Goal: Task Accomplishment & Management: Manage account settings

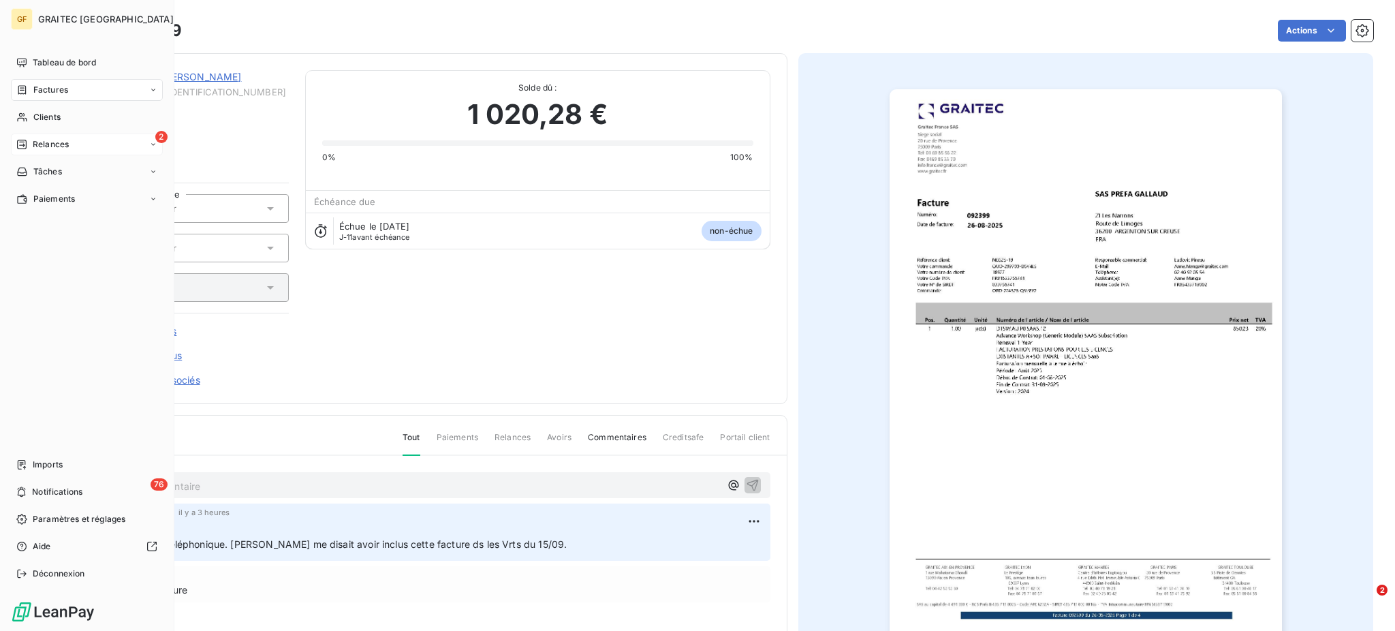
click at [45, 142] on span "Relances" at bounding box center [51, 144] width 36 height 12
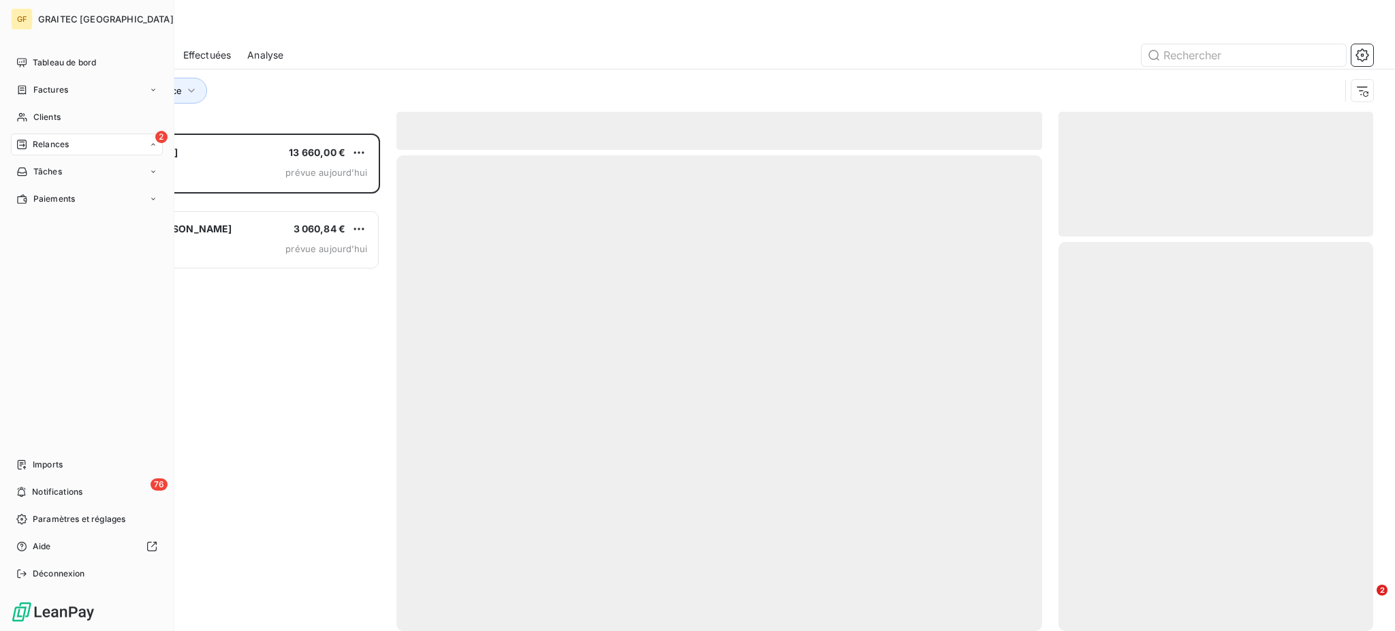
scroll to position [484, 300]
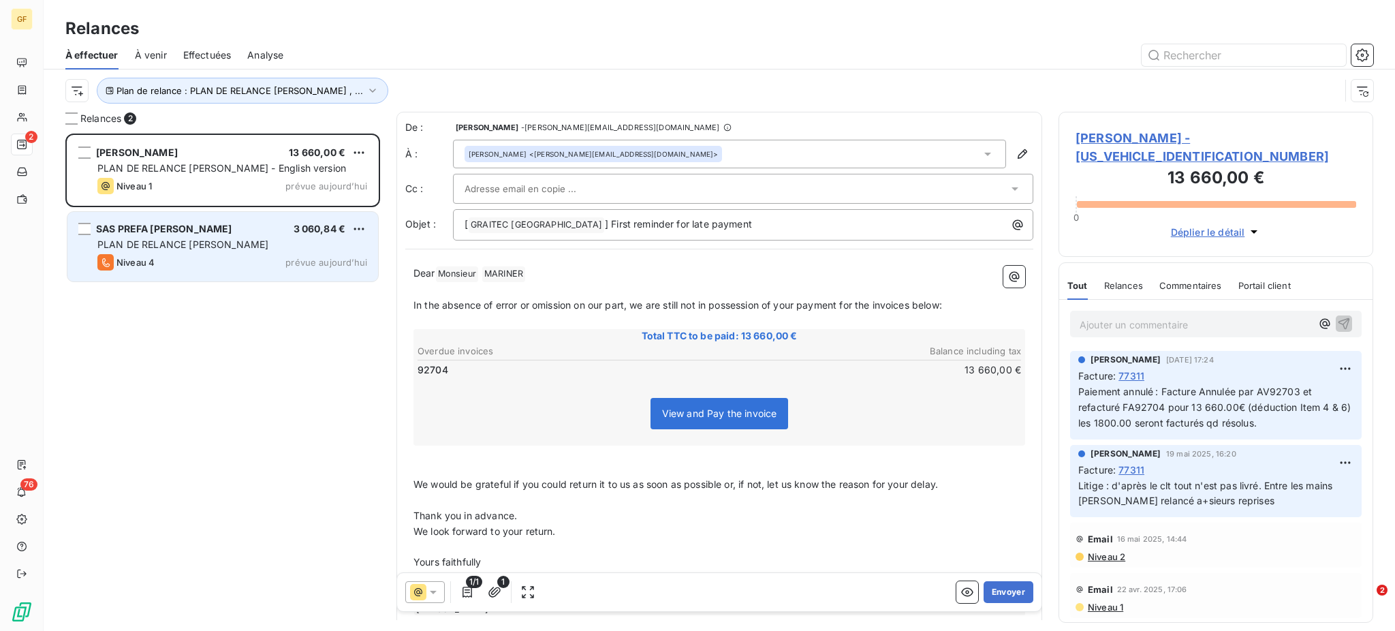
click at [201, 262] on div "Niveau 4 prévue aujourd’hui" at bounding box center [232, 262] width 270 height 16
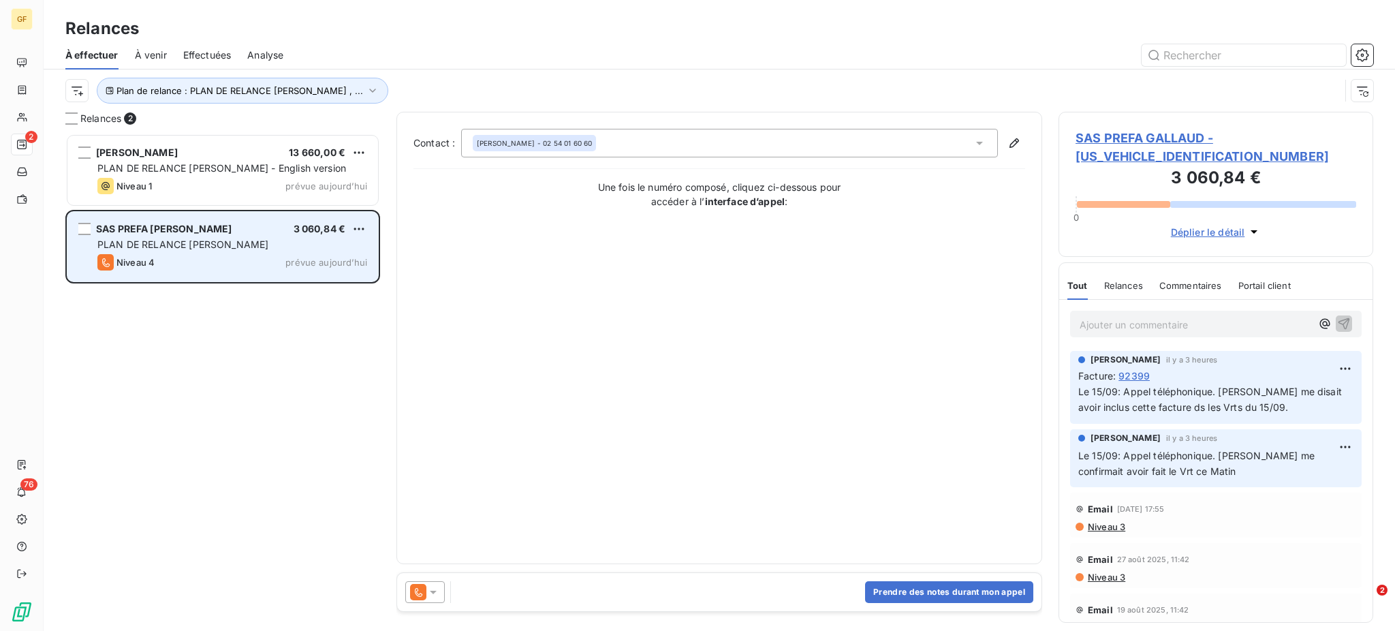
click at [268, 244] on div "PLAN DE RELANCE [PERSON_NAME]" at bounding box center [232, 245] width 270 height 14
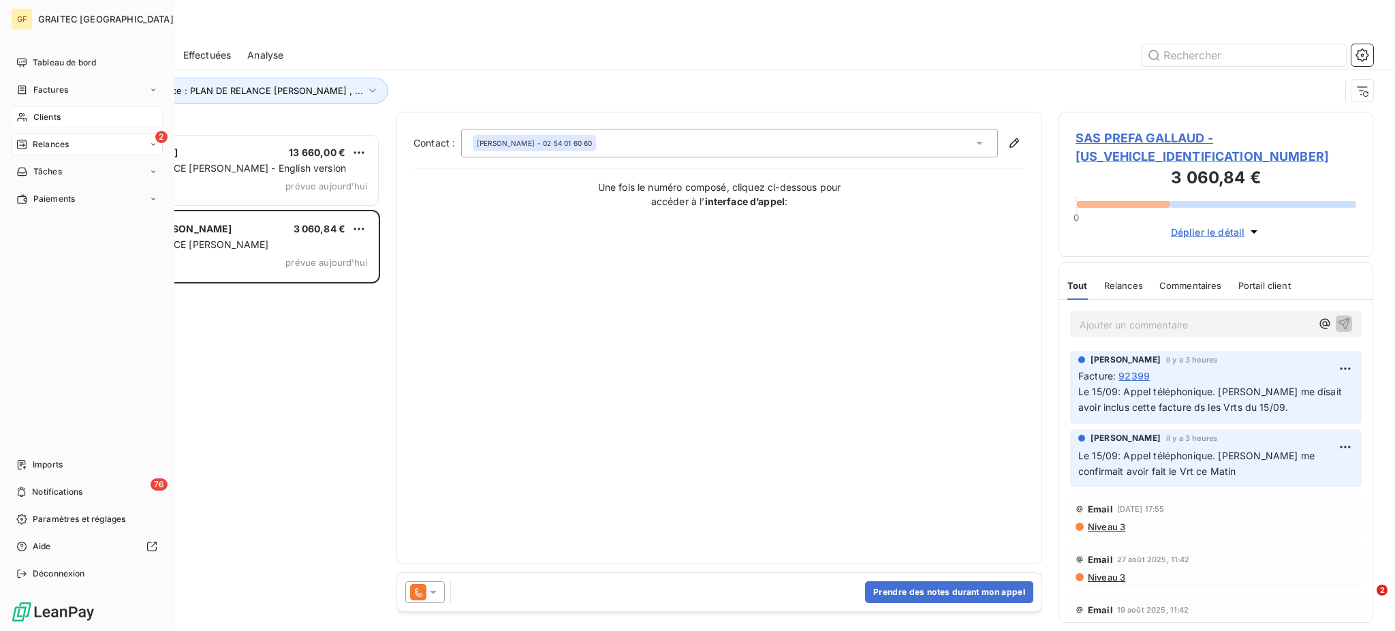
click at [46, 110] on div "Clients" at bounding box center [87, 117] width 152 height 22
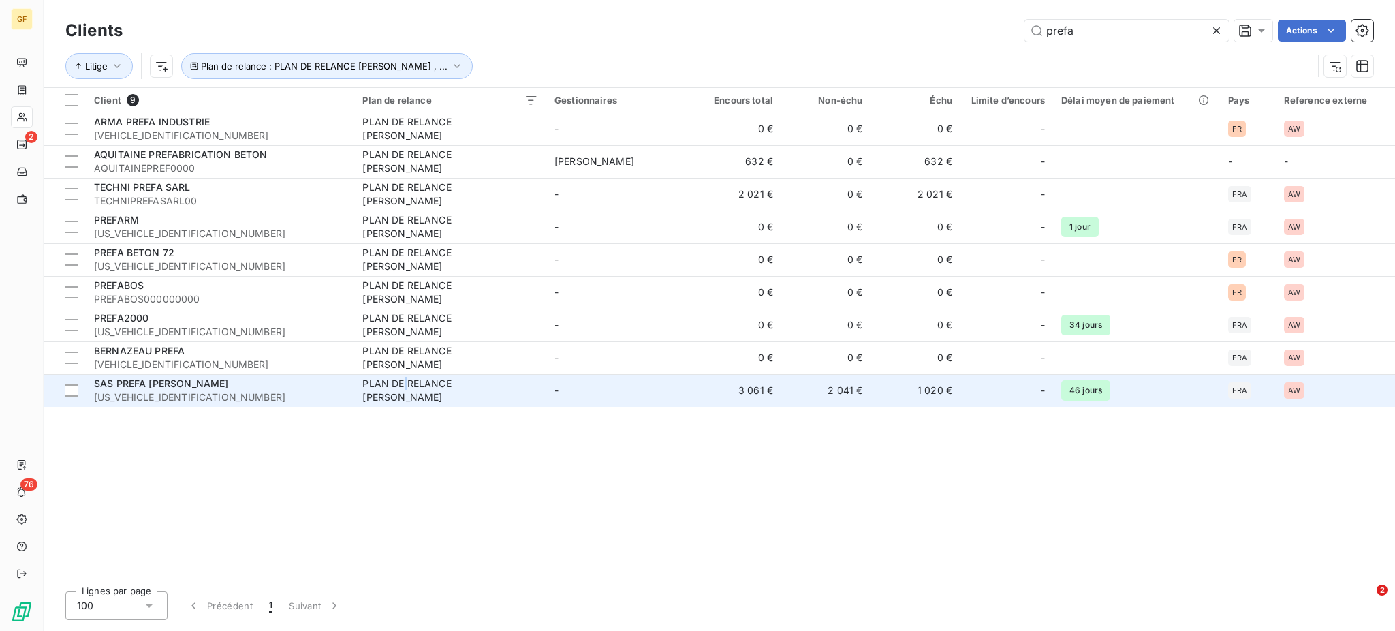
click at [414, 390] on div "PLAN DE RELANCE [PERSON_NAME]" at bounding box center [447, 390] width 170 height 27
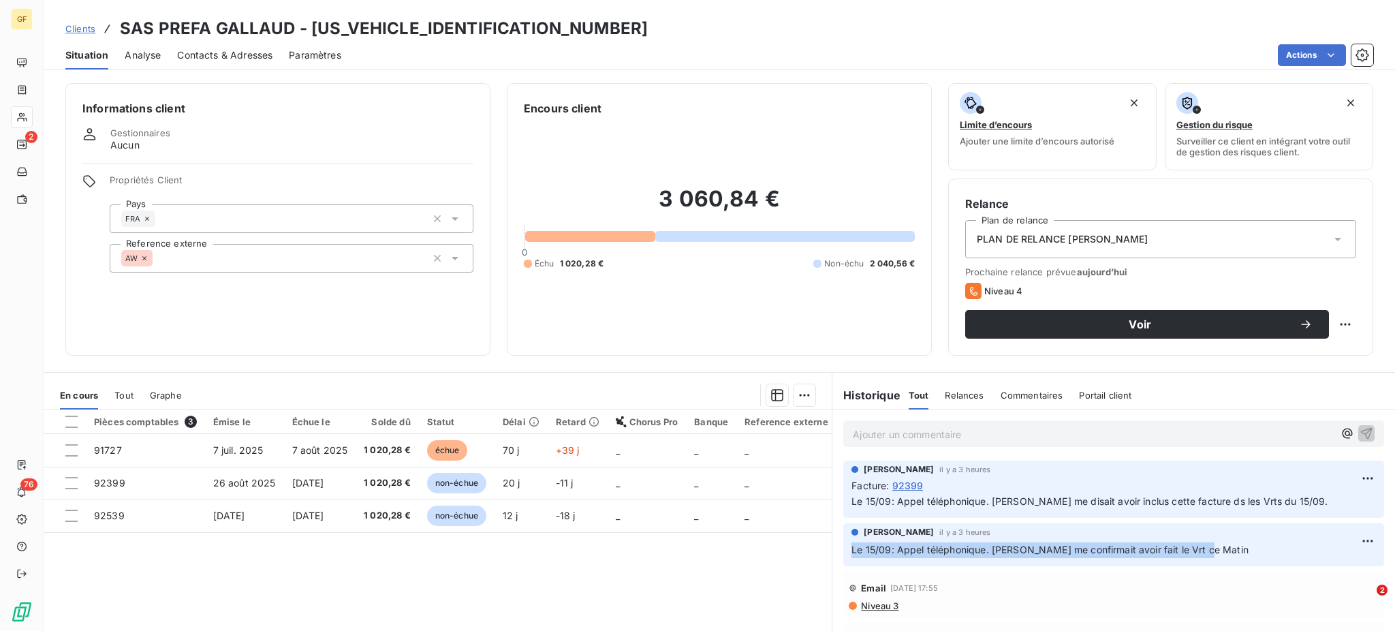
drag, startPoint x: 845, startPoint y: 550, endPoint x: 1204, endPoint y: 546, distance: 359.6
click at [1204, 546] on p "Le 15/09: Appel téléphonique. [PERSON_NAME] me confirmait avoir fait le Vrt ce …" at bounding box center [1113, 550] width 524 height 16
copy span "Le 15/09: Appel téléphonique. [PERSON_NAME] me confirmait avoir fait le Vrt ce …"
click at [1342, 538] on html "GF 2 76 Clients SAS PREFA GALLAUD - [US_VEHICLE_IDENTIFICATION_NUMBER] Situatio…" at bounding box center [697, 315] width 1395 height 631
click at [1302, 597] on div "Supprimer" at bounding box center [1307, 595] width 76 height 22
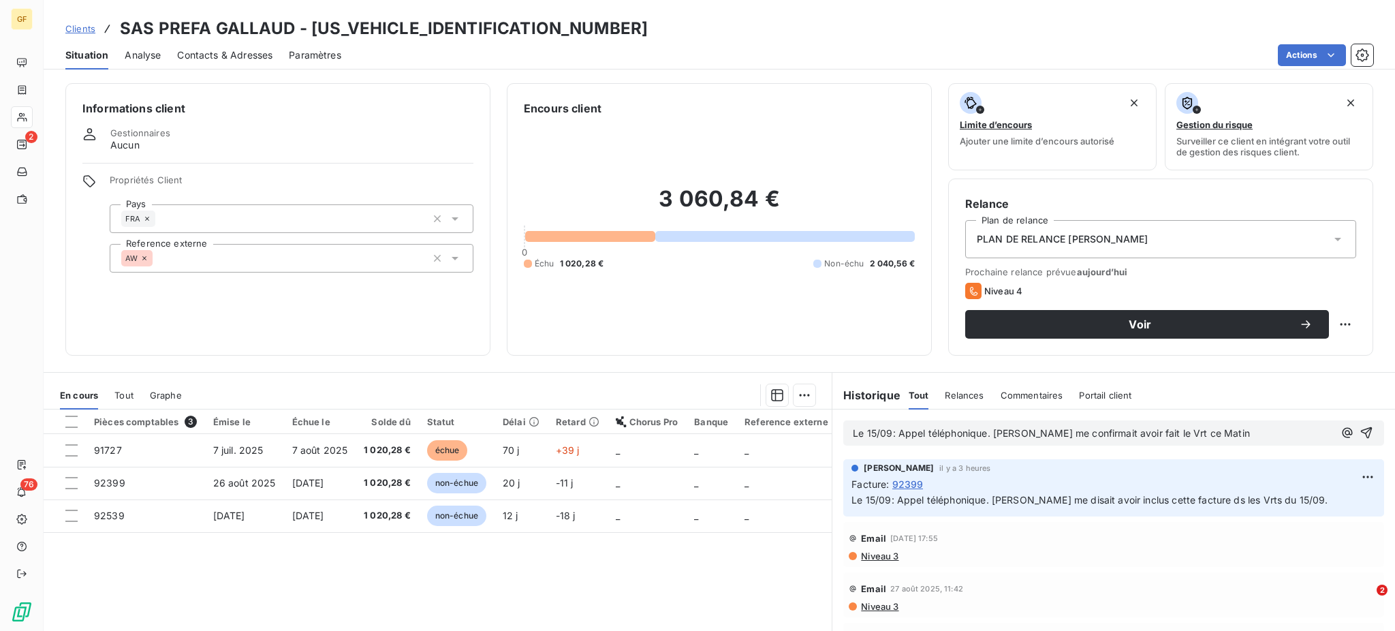
click at [889, 431] on span "Le 15/09: Appel téléphonique. [PERSON_NAME] me confirmait avoir fait le Vrt ce …" at bounding box center [1051, 433] width 397 height 12
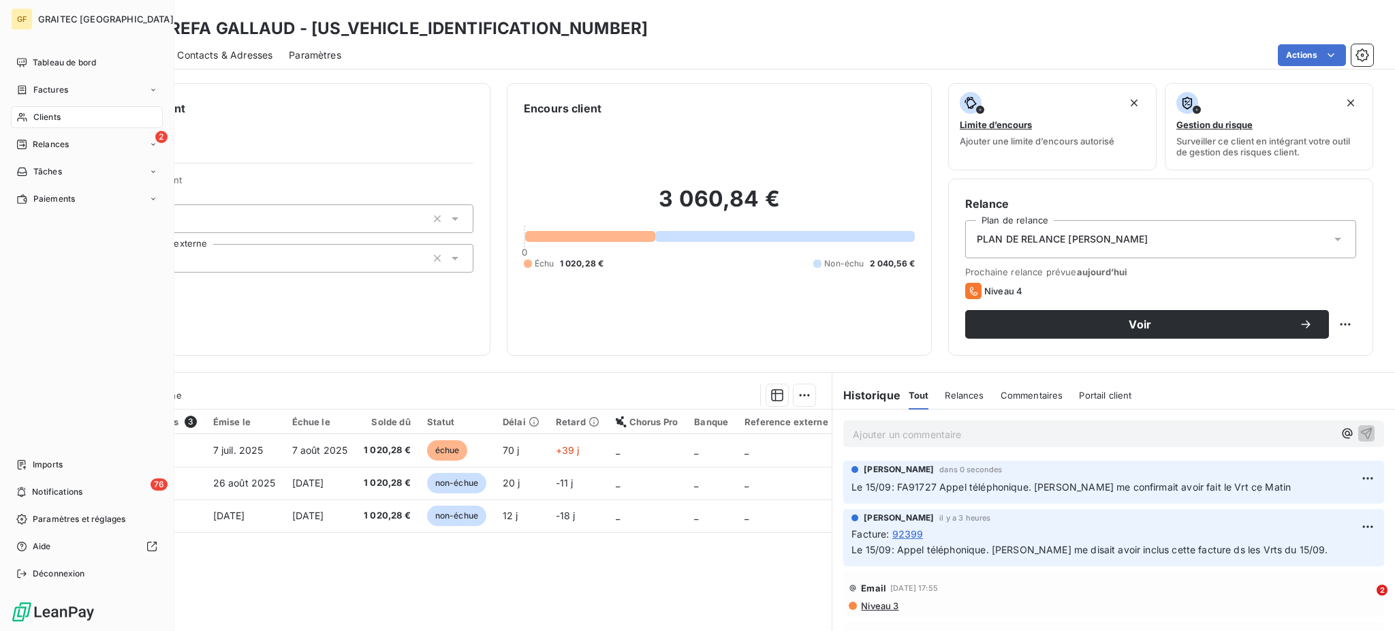
click at [53, 121] on span "Clients" at bounding box center [46, 117] width 27 height 12
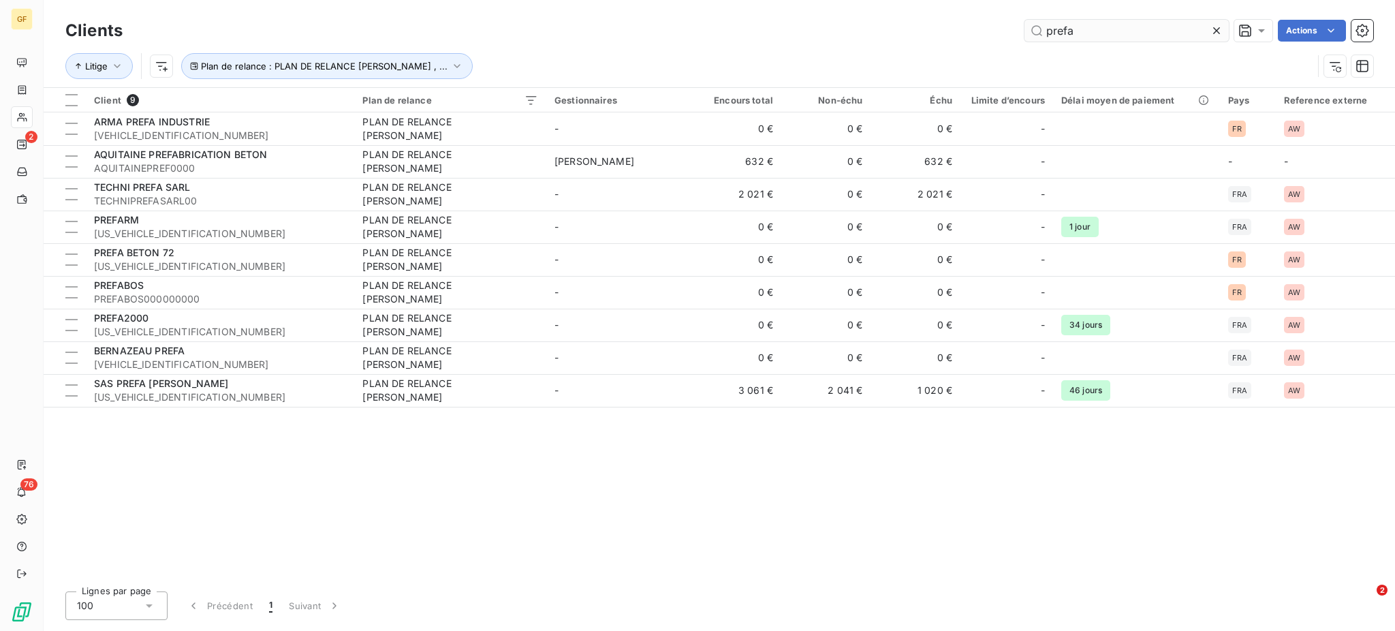
click at [1088, 29] on input "prefa" at bounding box center [1126, 31] width 204 height 22
drag, startPoint x: 1088, startPoint y: 33, endPoint x: 1039, endPoint y: 33, distance: 49.7
click at [1039, 33] on input "prefa" at bounding box center [1126, 31] width 204 height 22
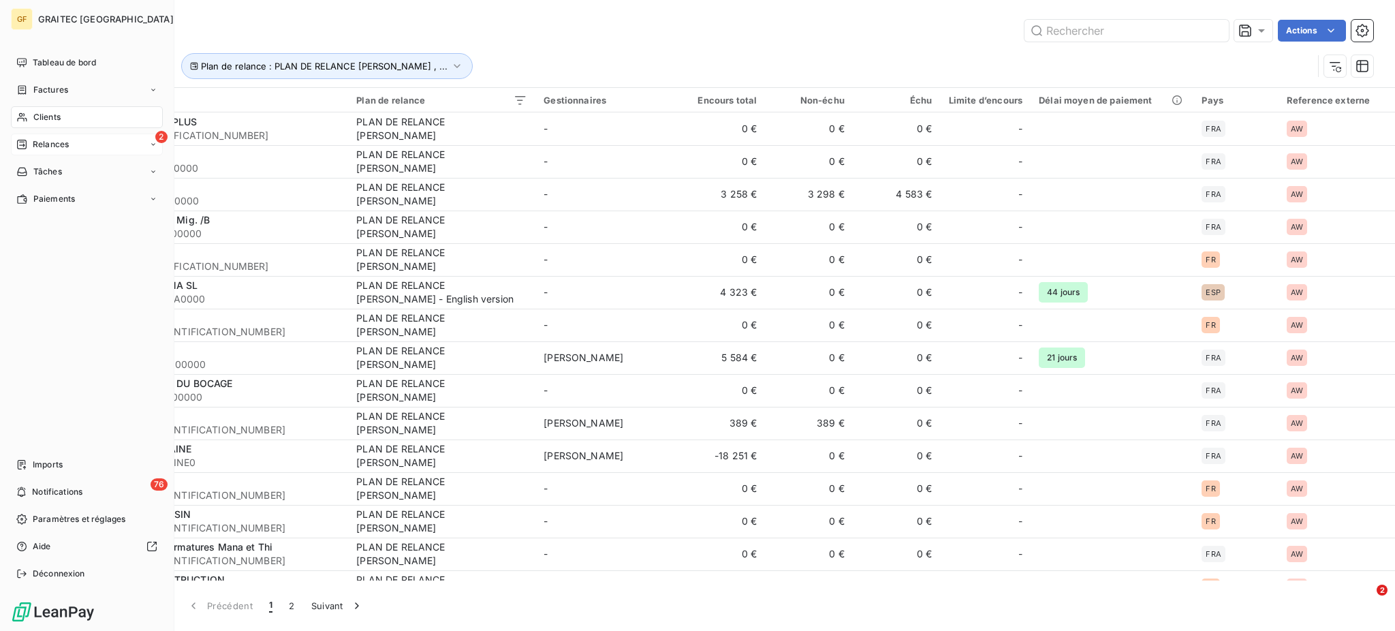
click at [42, 145] on span "Relances" at bounding box center [51, 144] width 36 height 12
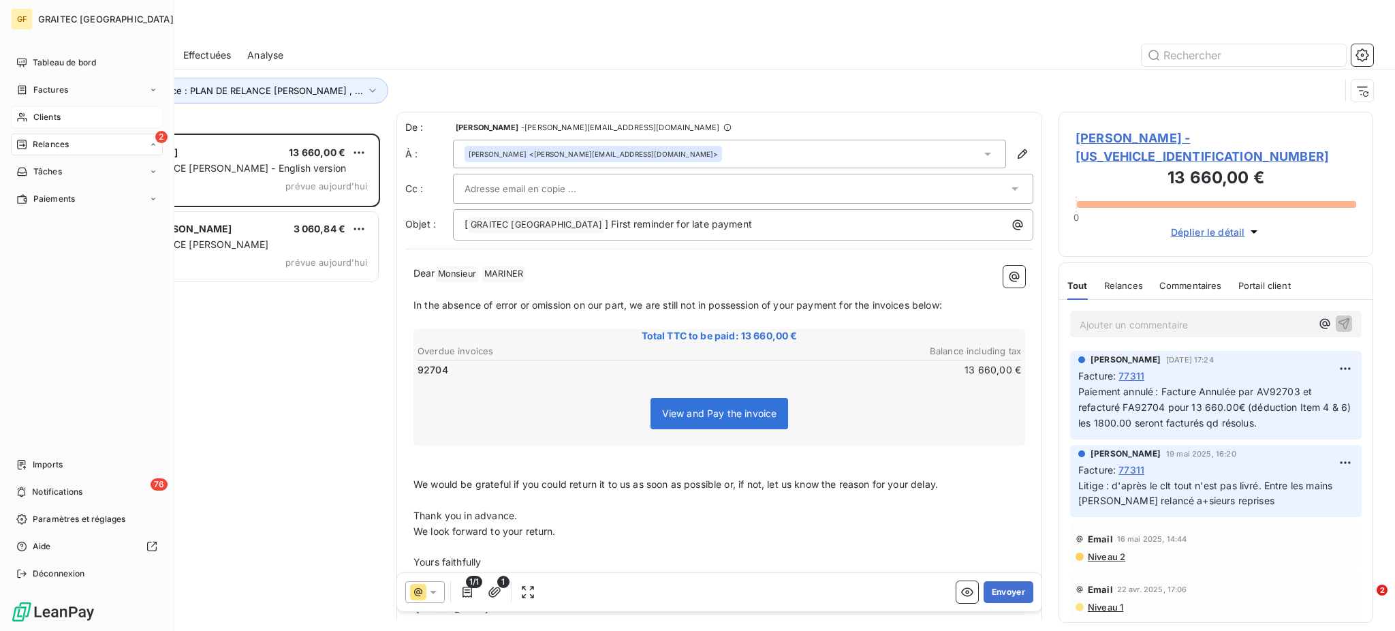
scroll to position [484, 300]
click at [50, 116] on span "Clients" at bounding box center [46, 117] width 27 height 12
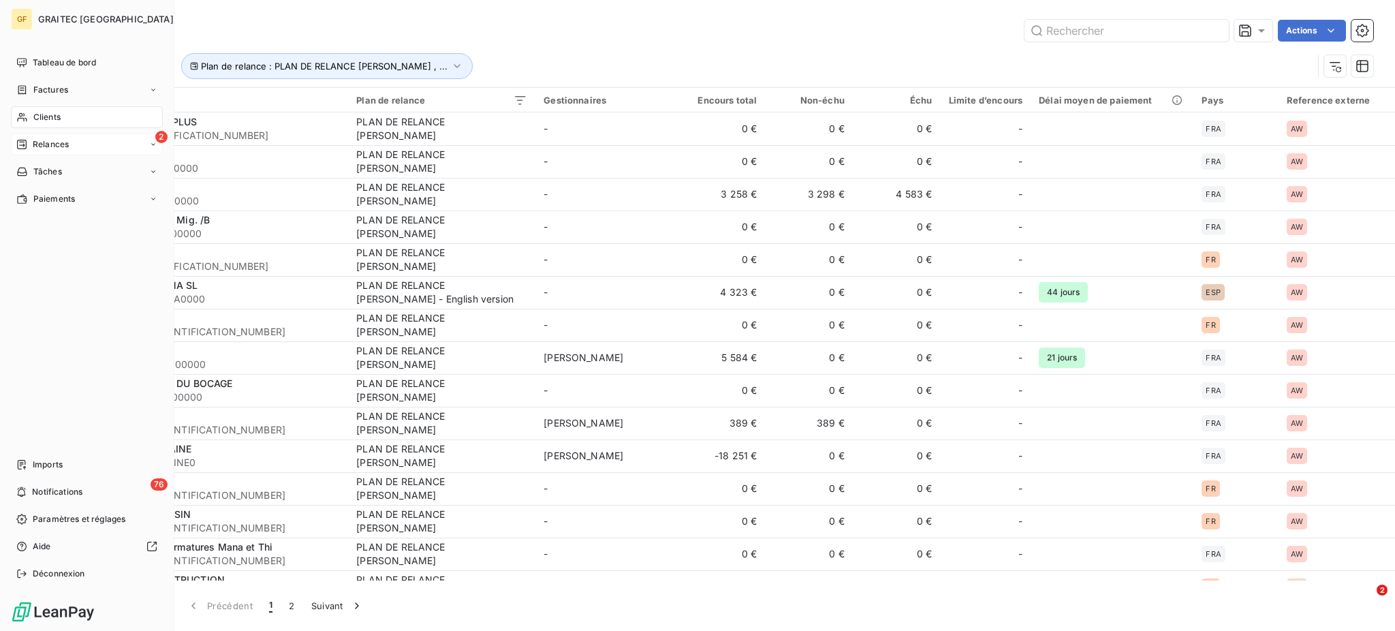
click at [37, 142] on span "Relances" at bounding box center [51, 144] width 36 height 12
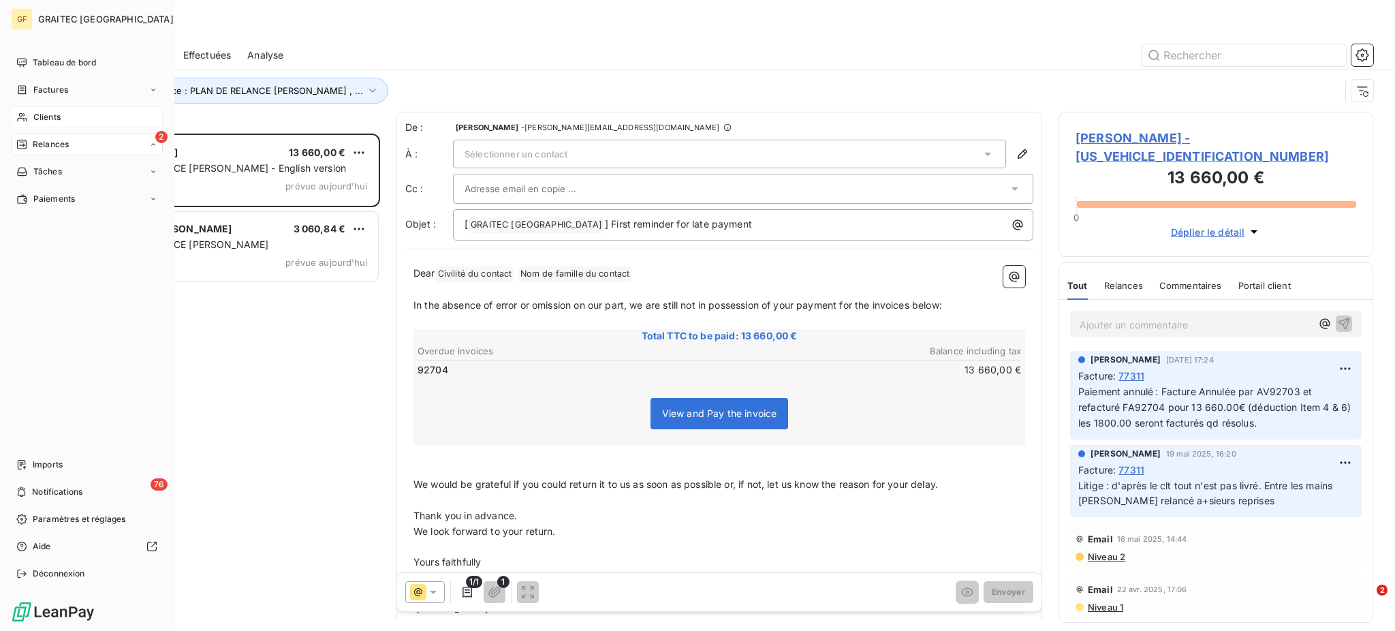
scroll to position [484, 300]
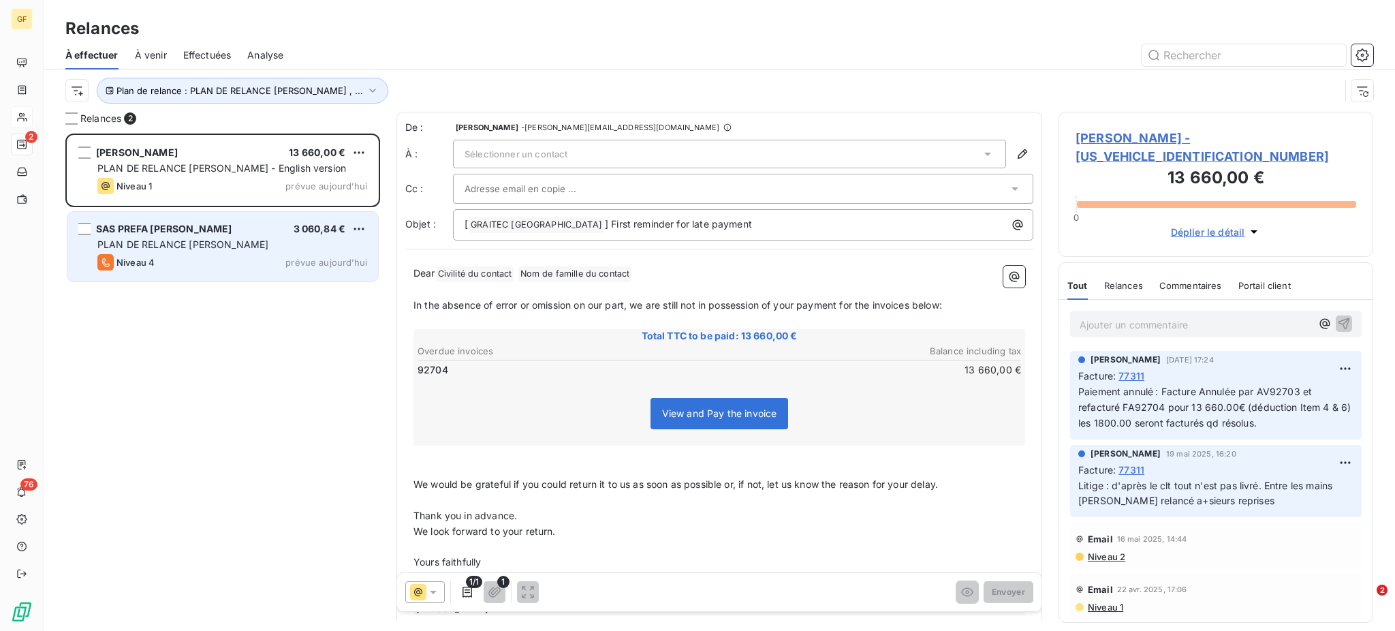
click at [224, 251] on div "SAS PREFA GALLAUD 3 060,84 € PLAN DE RELANCE [PERSON_NAME] 4 prévue [DATE]" at bounding box center [222, 246] width 311 height 69
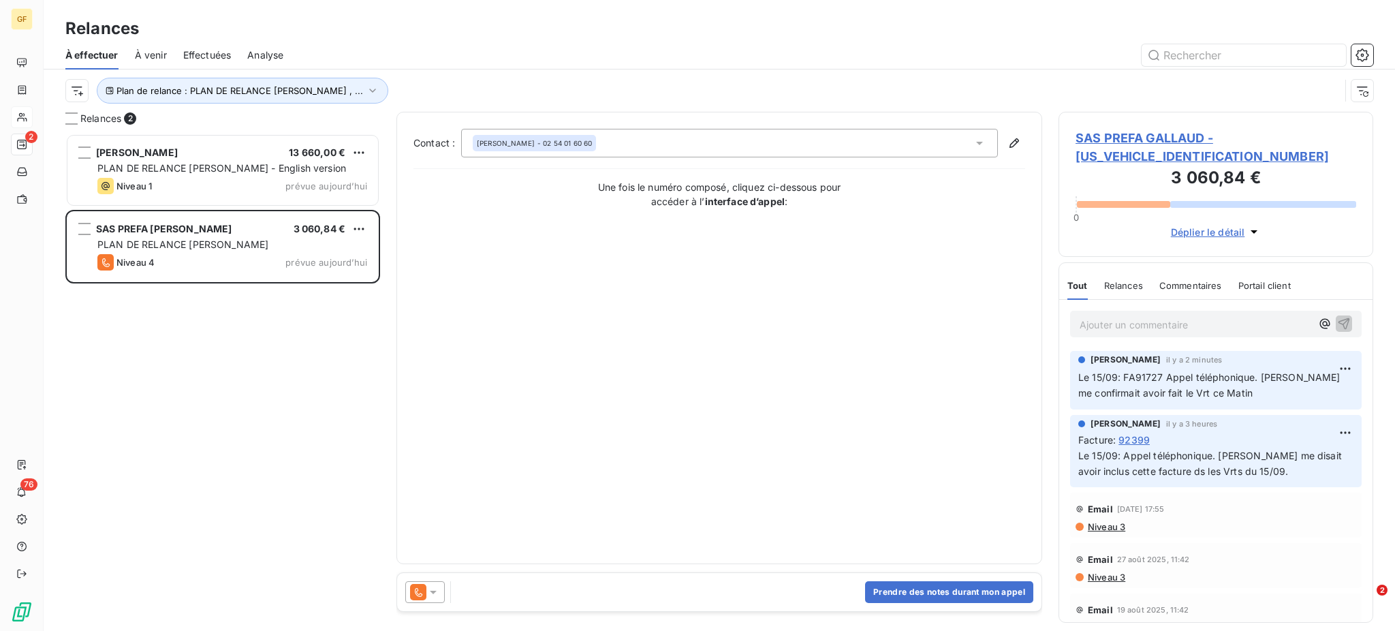
click at [146, 51] on span "À venir" at bounding box center [151, 55] width 32 height 14
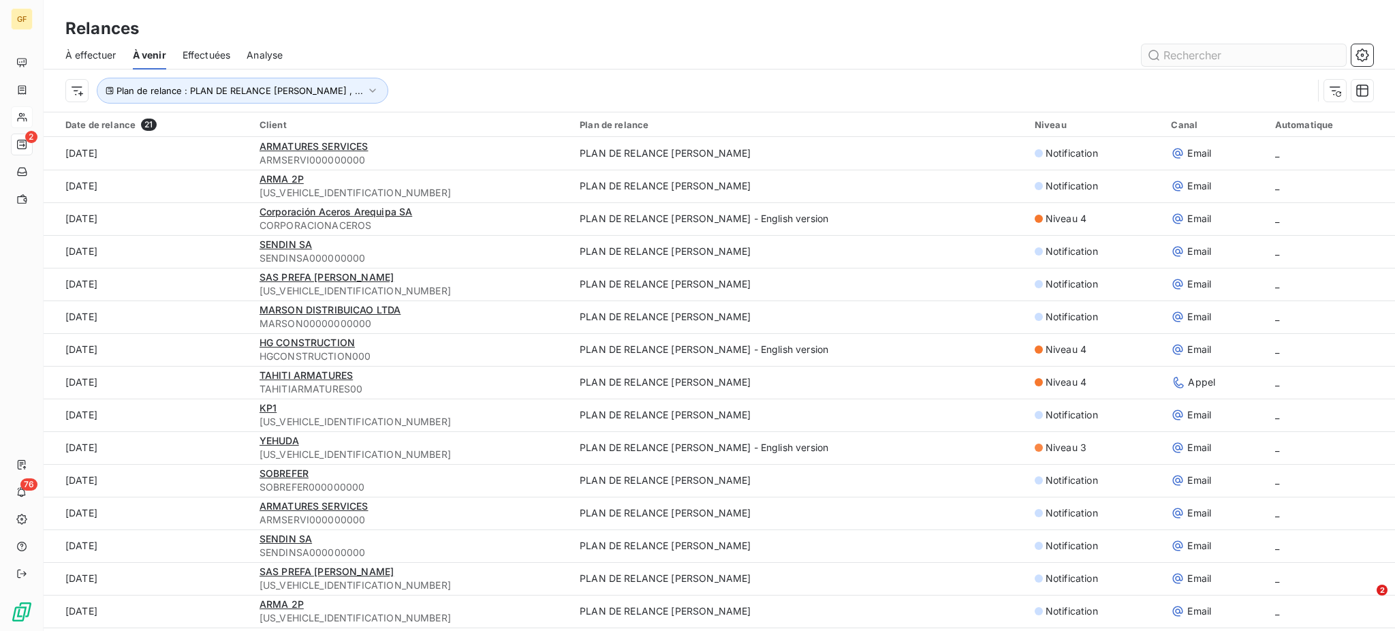
click at [1171, 52] on input "text" at bounding box center [1244, 55] width 204 height 22
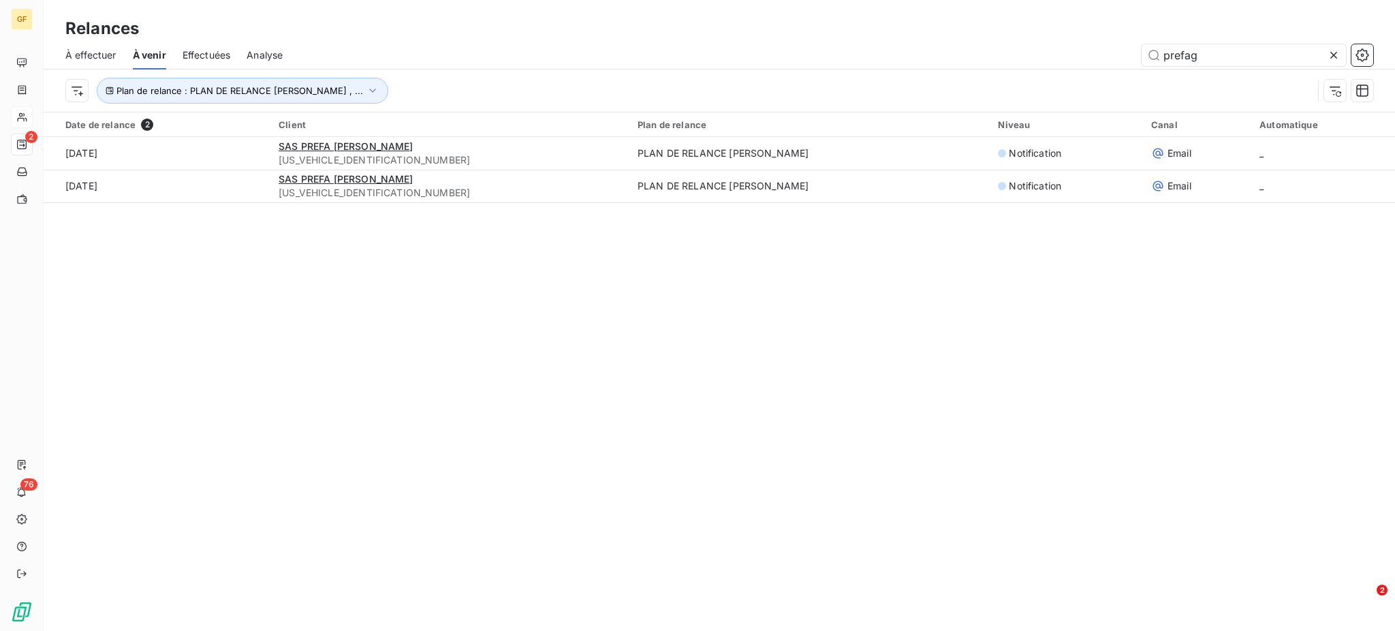
type input "prefag"
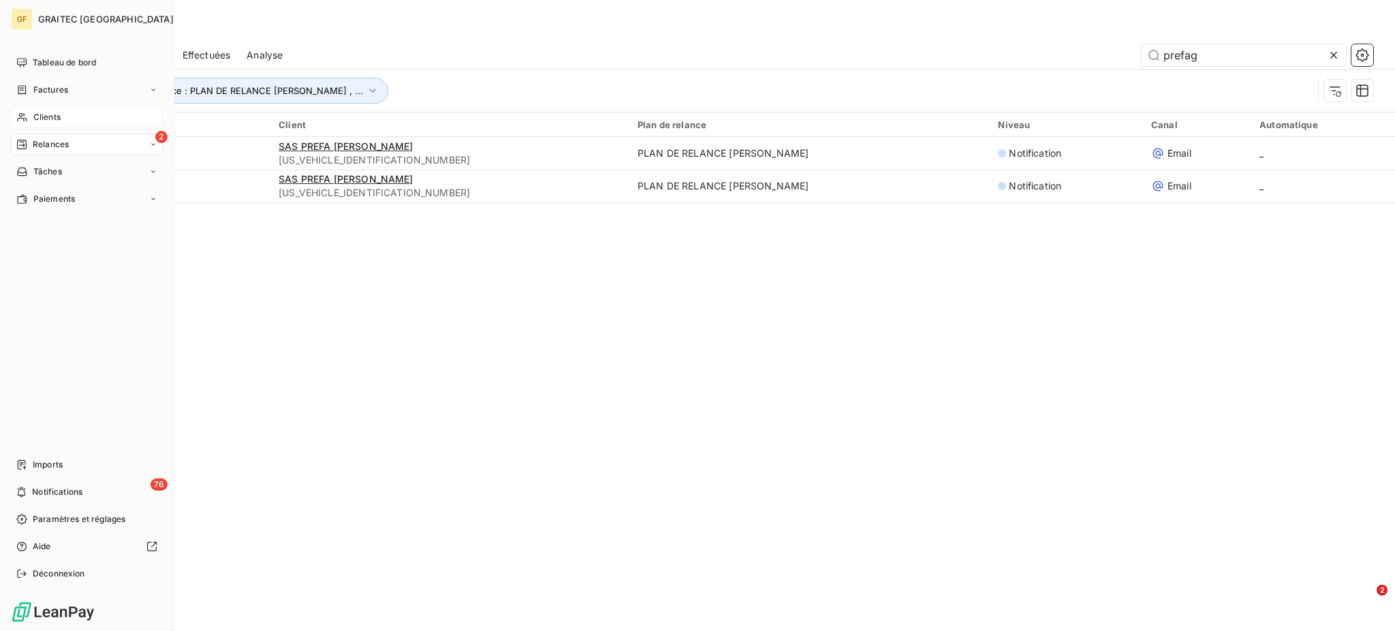
click at [39, 146] on span "Relances" at bounding box center [51, 144] width 36 height 12
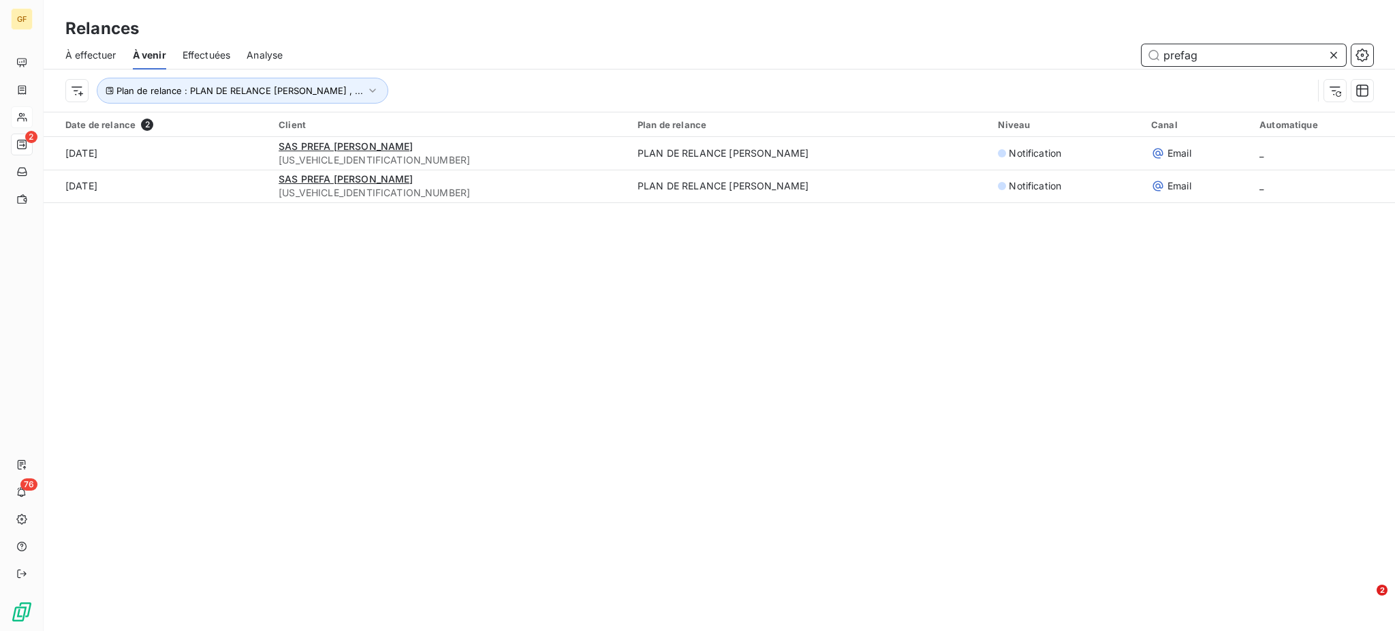
drag, startPoint x: 1206, startPoint y: 49, endPoint x: 1146, endPoint y: 53, distance: 59.4
click at [1146, 53] on input "prefag" at bounding box center [1244, 55] width 204 height 22
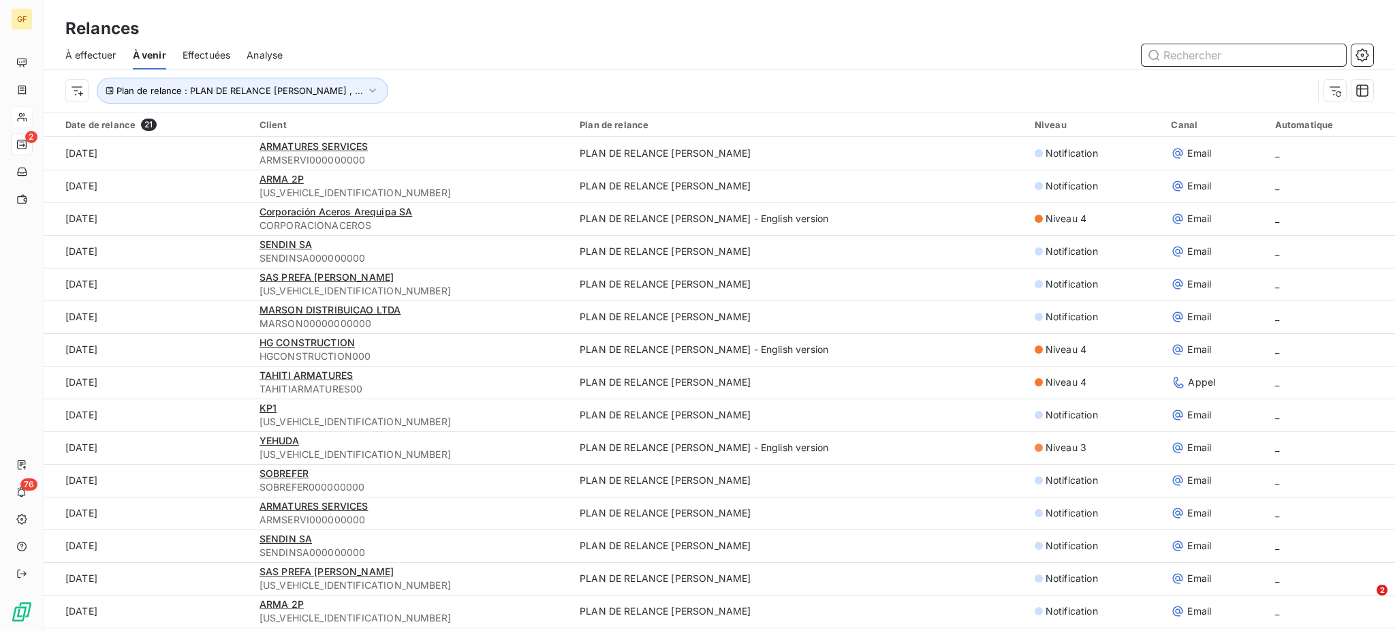
click at [210, 50] on span "Effectuées" at bounding box center [207, 55] width 48 height 14
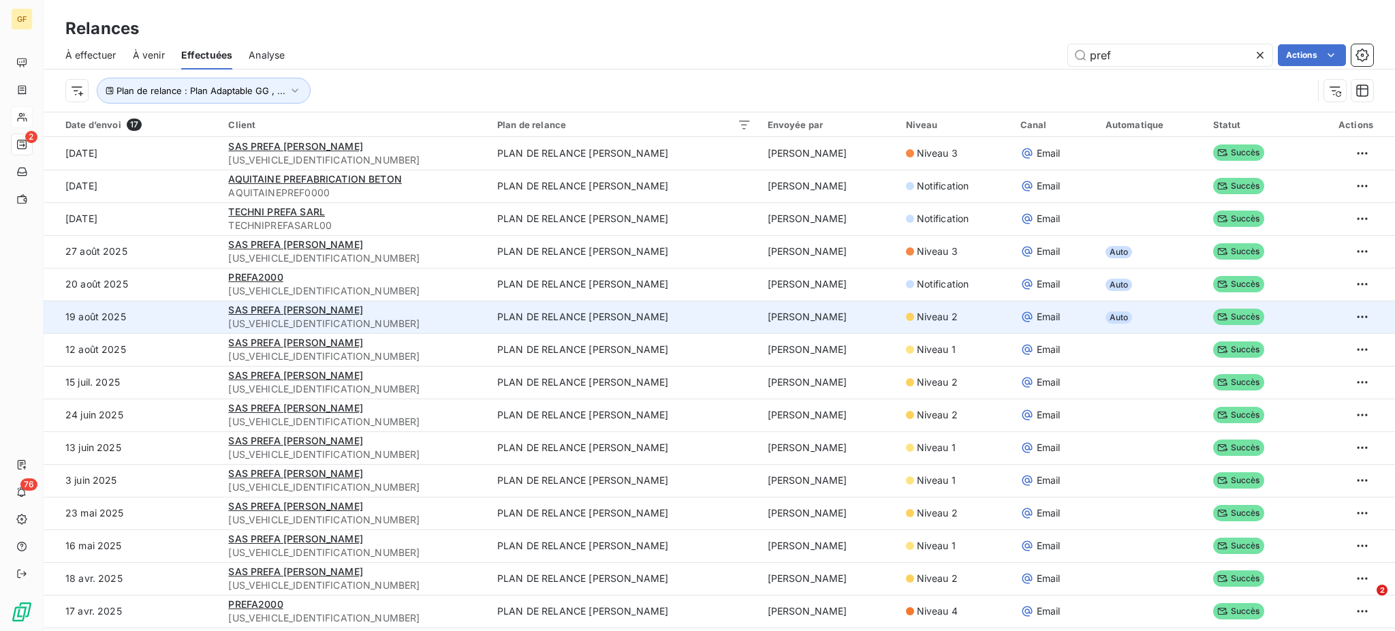
scroll to position [61, 0]
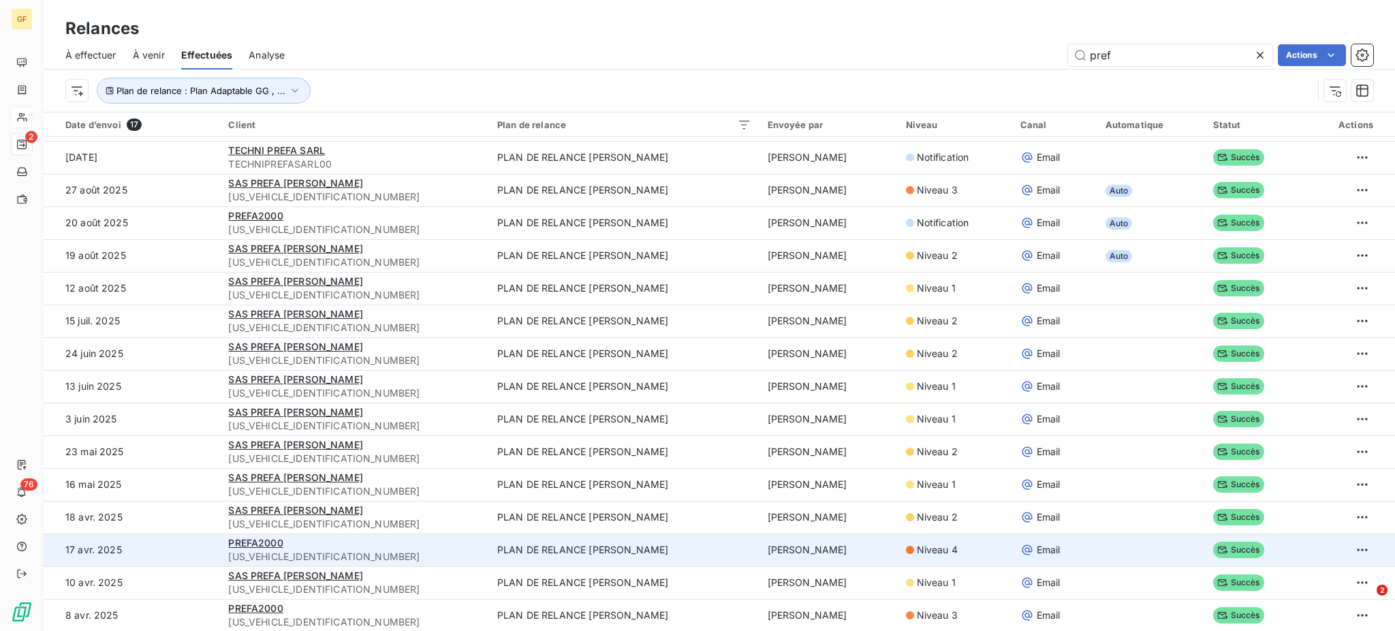
type input "pref"
click at [932, 551] on span "Niveau 4" at bounding box center [937, 550] width 41 height 14
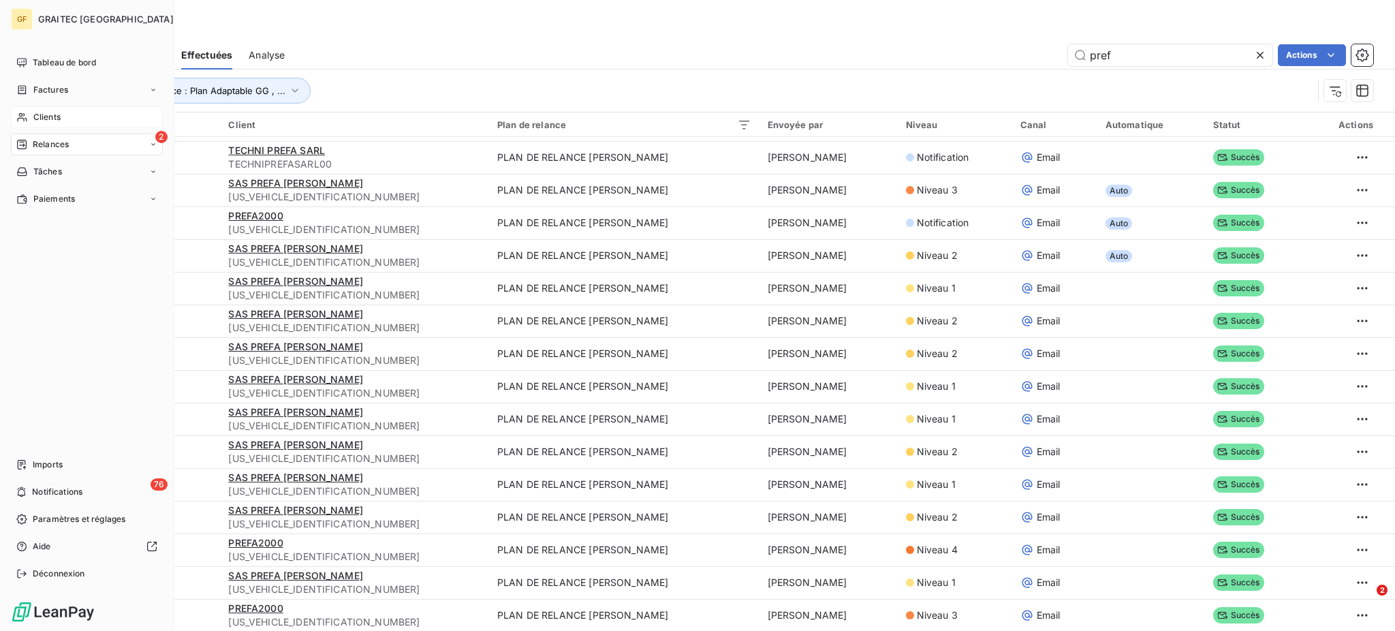
click at [56, 117] on span "Clients" at bounding box center [46, 117] width 27 height 12
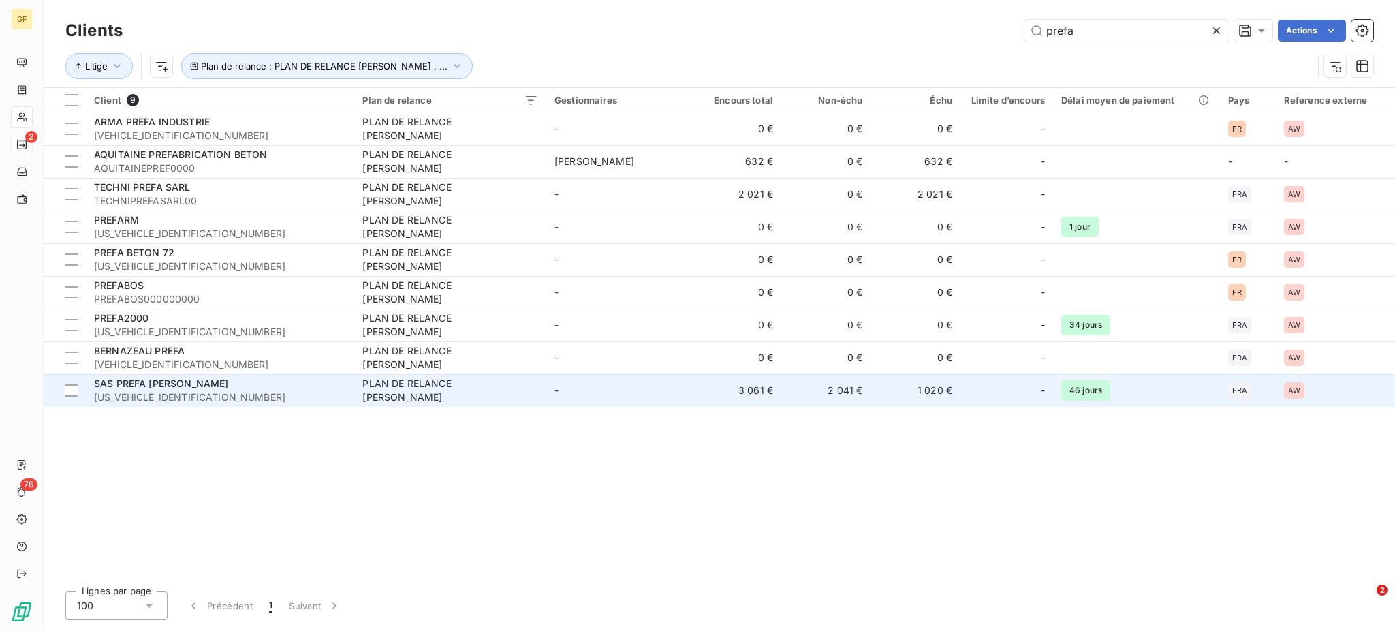
type input "prefa"
click at [423, 388] on div "PLAN DE RELANCE [PERSON_NAME]" at bounding box center [447, 390] width 170 height 27
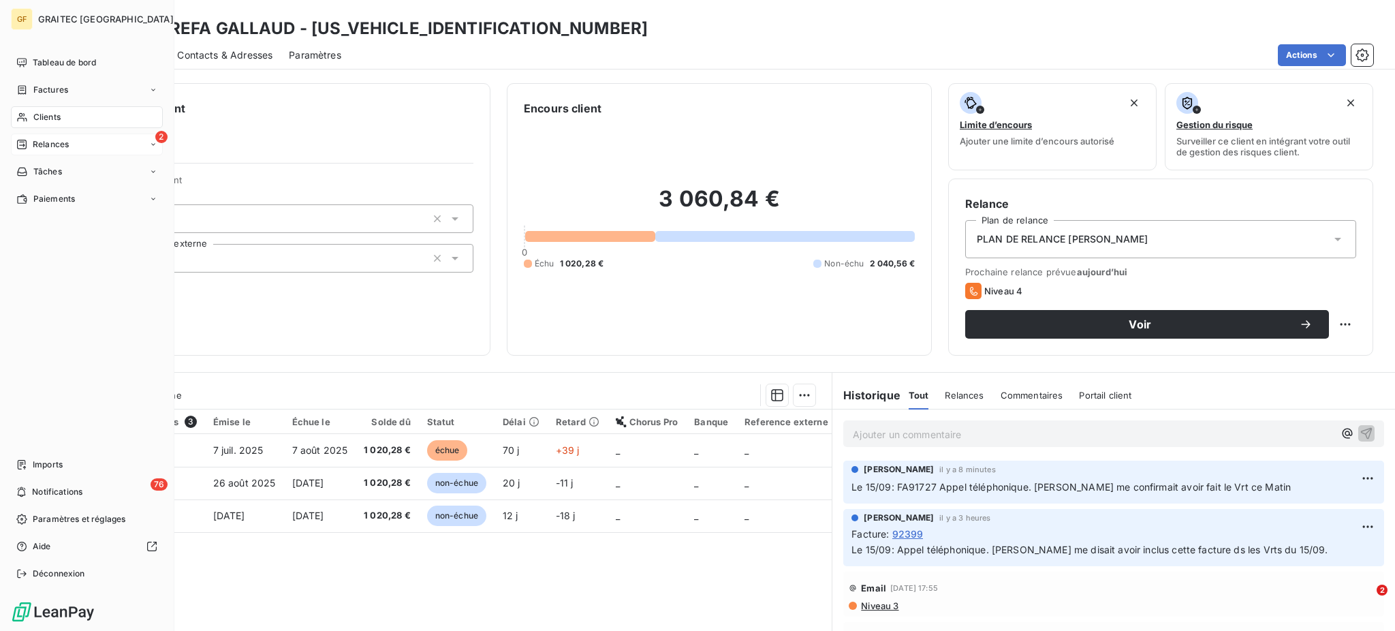
click at [52, 148] on span "Relances" at bounding box center [51, 144] width 36 height 12
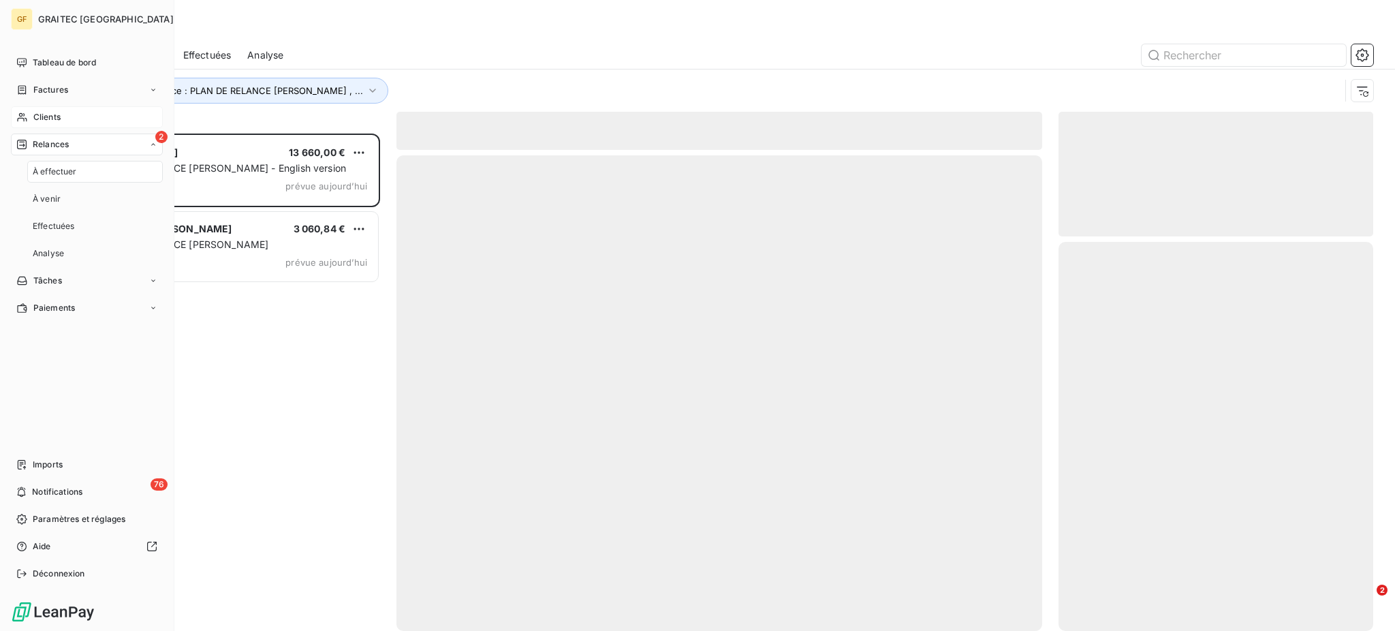
scroll to position [484, 300]
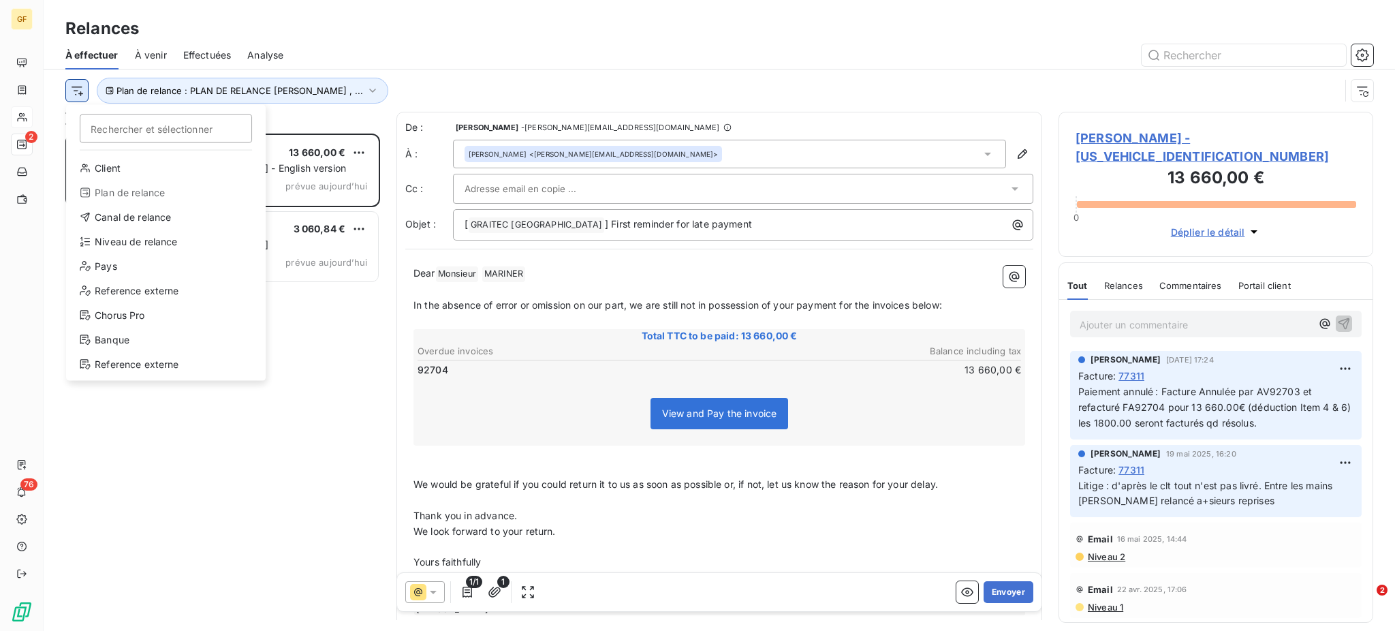
click at [74, 92] on html "GF 2 76 Relances À effectuer À venir Effectuées Analyse Rechercher et sélection…" at bounding box center [697, 315] width 1395 height 631
click at [151, 200] on div "Plan de relance" at bounding box center [166, 193] width 189 height 22
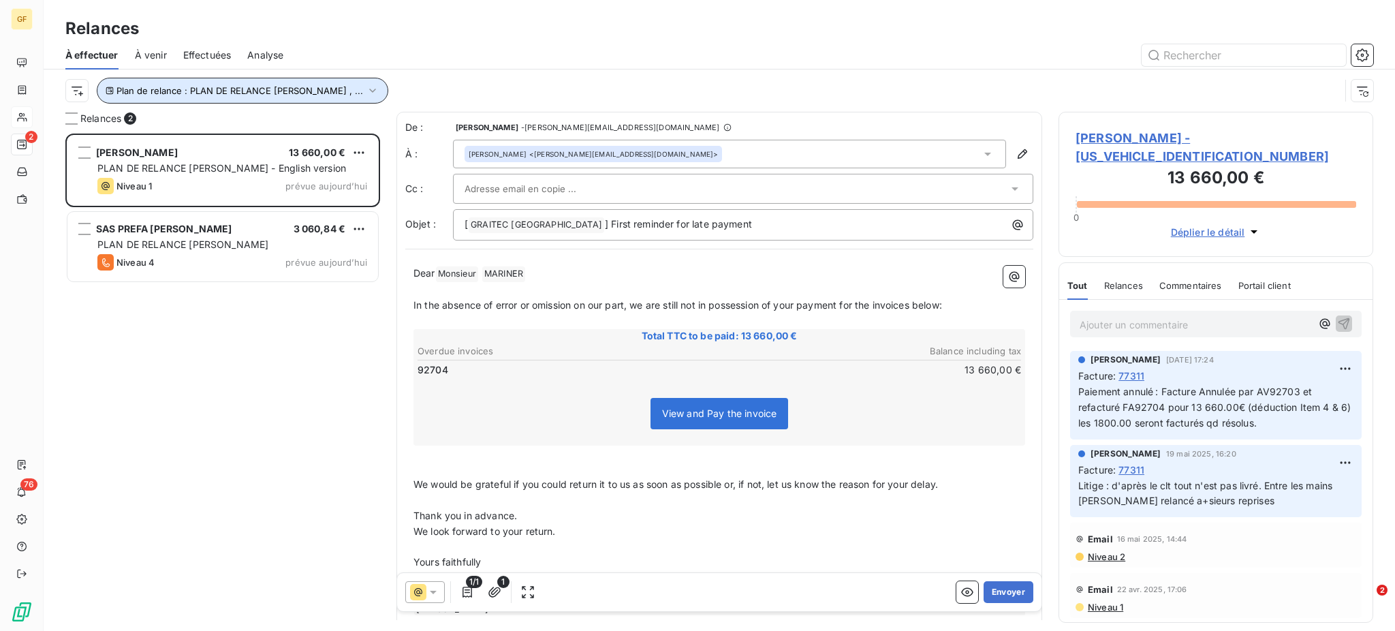
click at [366, 89] on icon "button" at bounding box center [373, 91] width 14 height 14
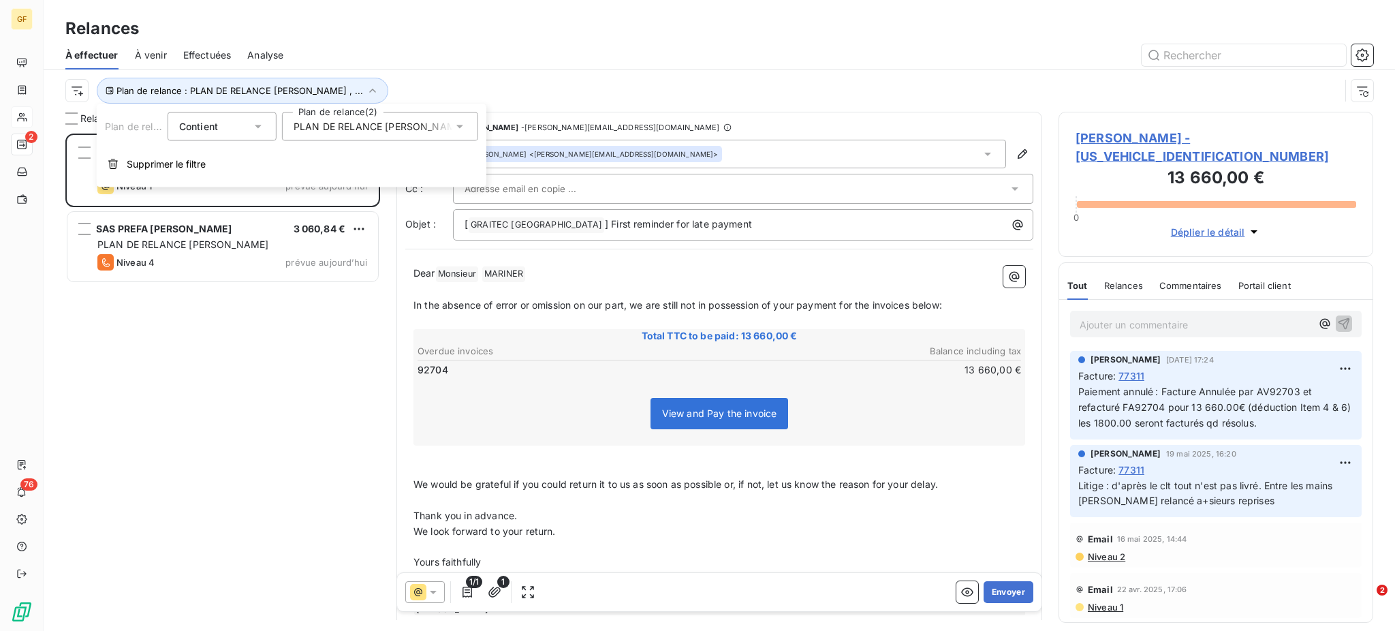
click at [462, 125] on icon at bounding box center [460, 127] width 14 height 14
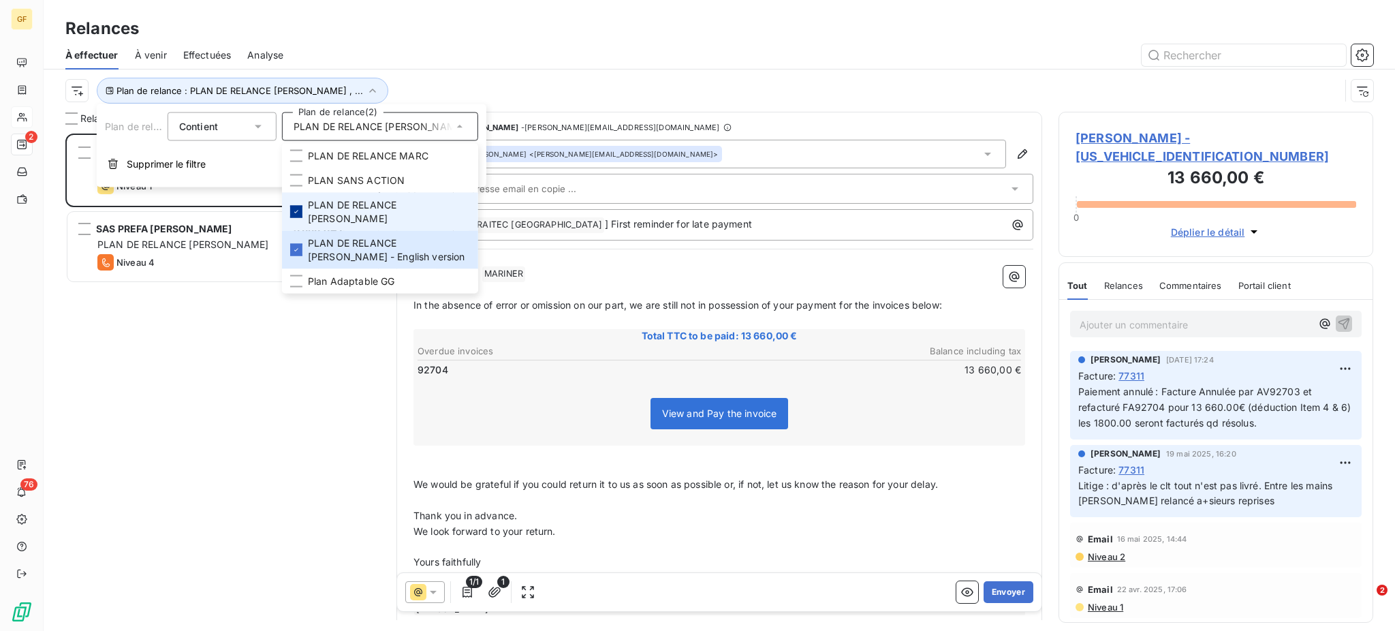
click at [298, 208] on icon at bounding box center [296, 212] width 8 height 8
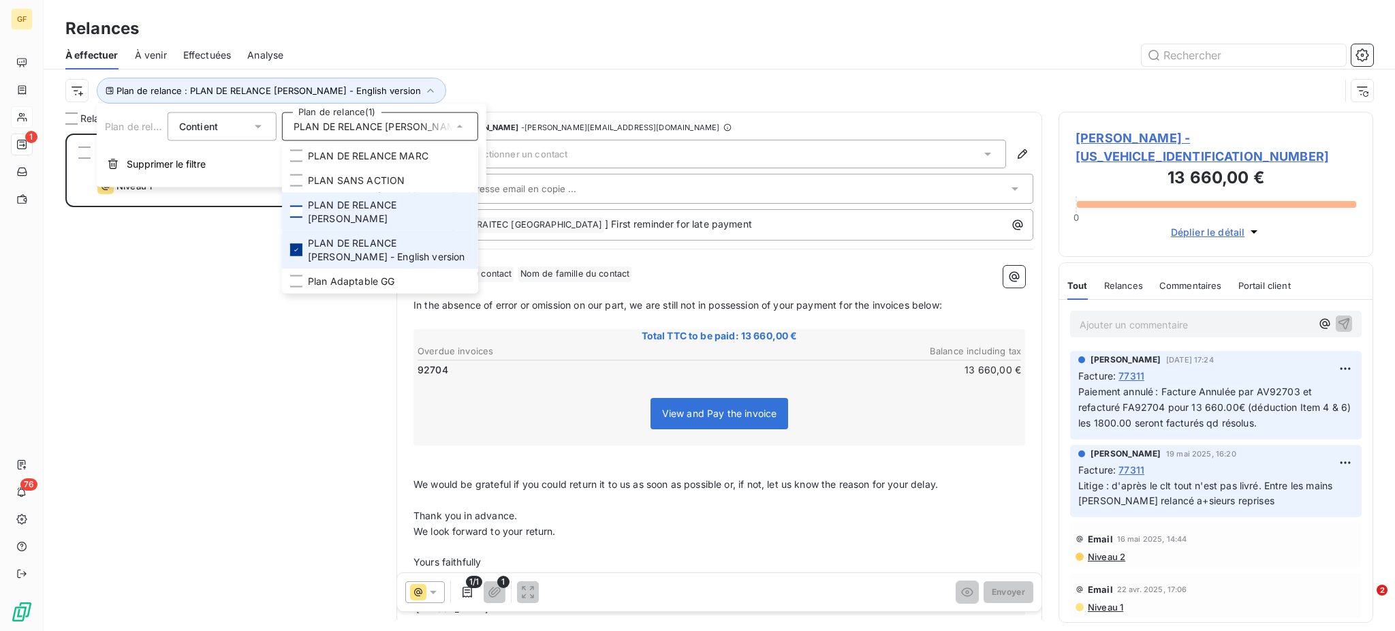
click at [298, 246] on icon at bounding box center [296, 250] width 8 height 8
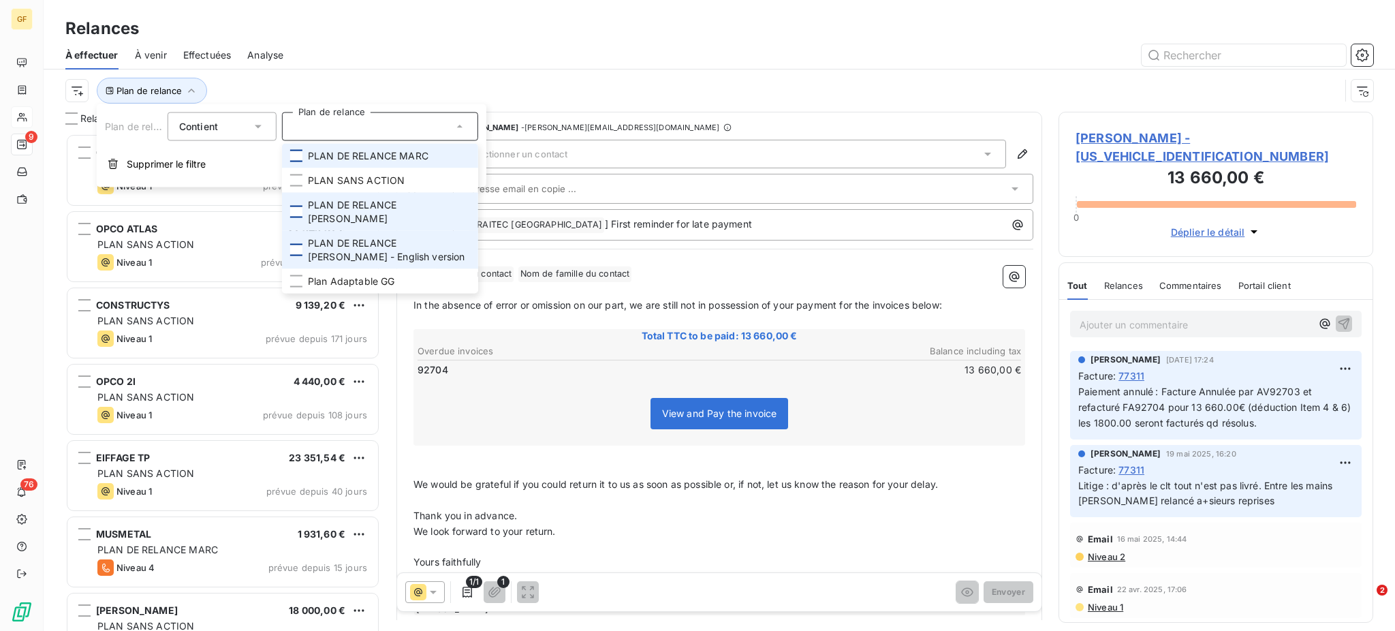
click at [296, 158] on div at bounding box center [296, 156] width 12 height 12
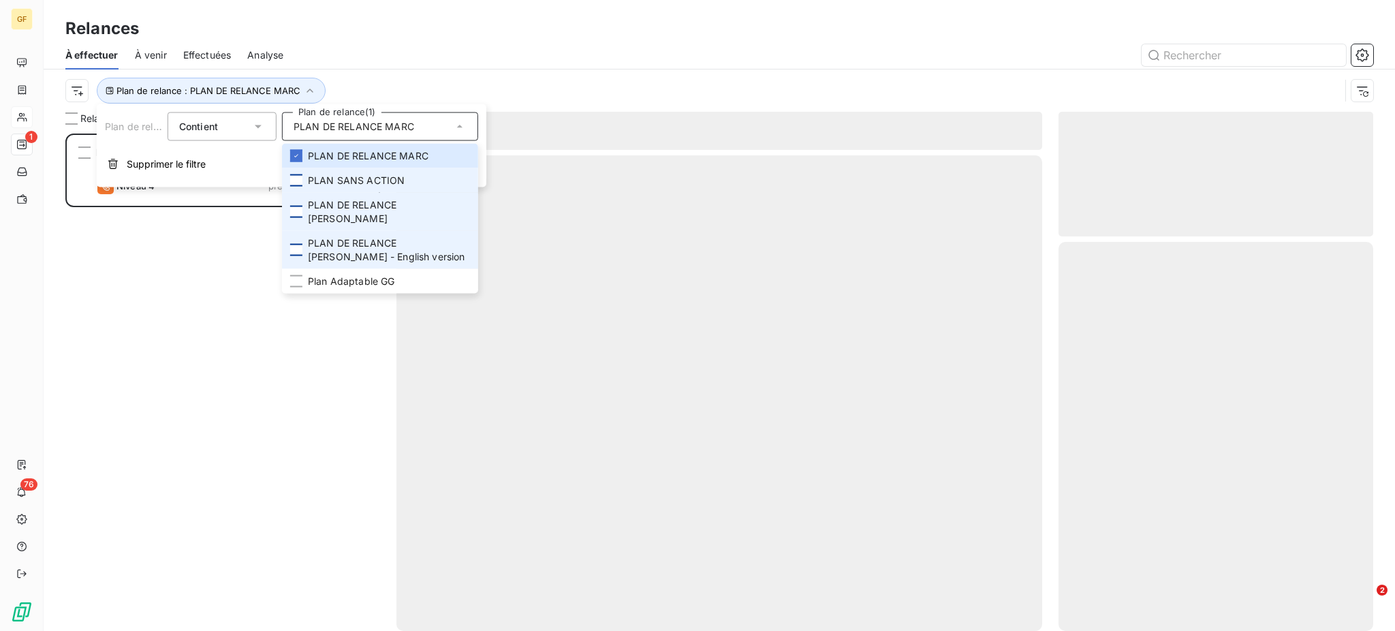
scroll to position [484, 300]
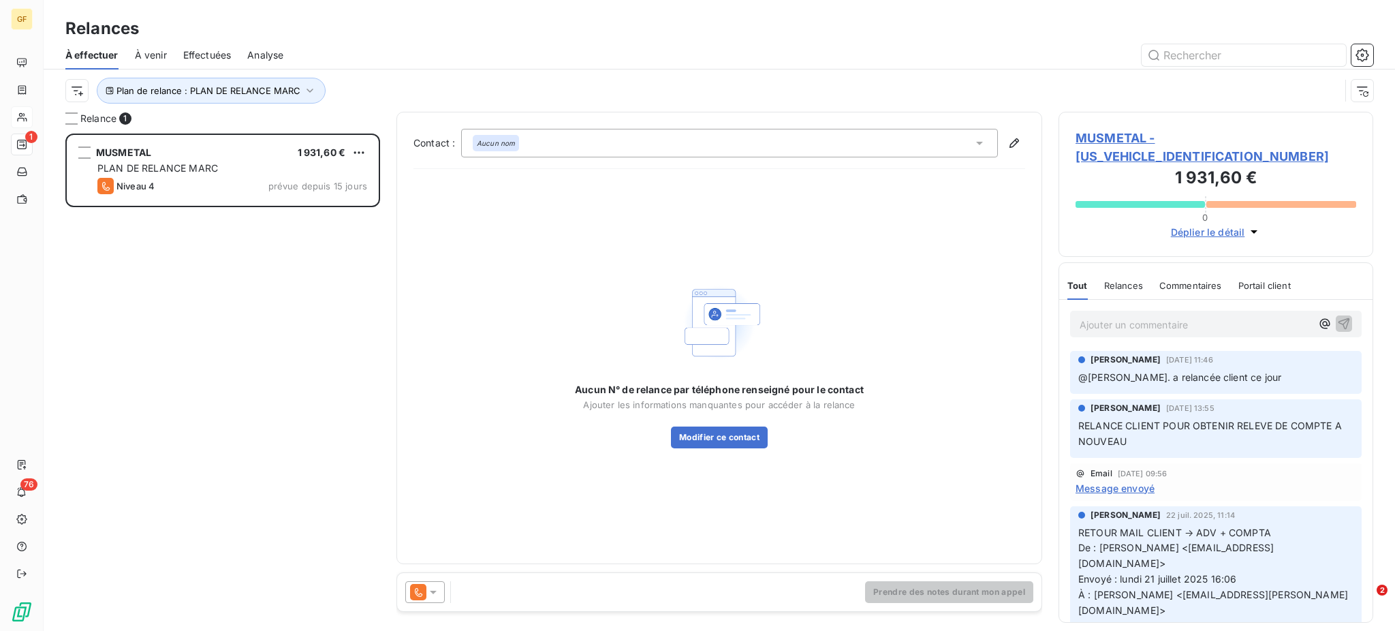
click at [175, 280] on div "MUSMETAL 1 931,60 € PLAN DE RELANCE [PERSON_NAME] 4 prévue depuis 15 jours" at bounding box center [222, 382] width 315 height 498
click at [216, 54] on span "Effectuées" at bounding box center [207, 55] width 48 height 14
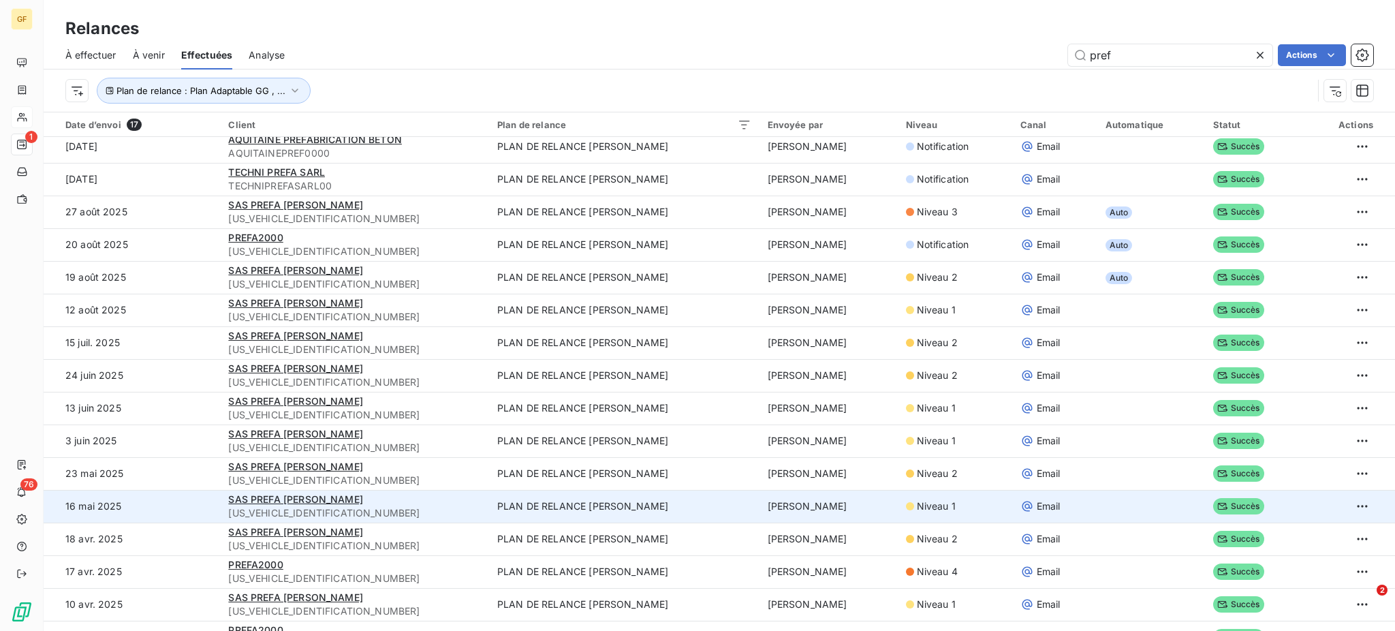
scroll to position [61, 0]
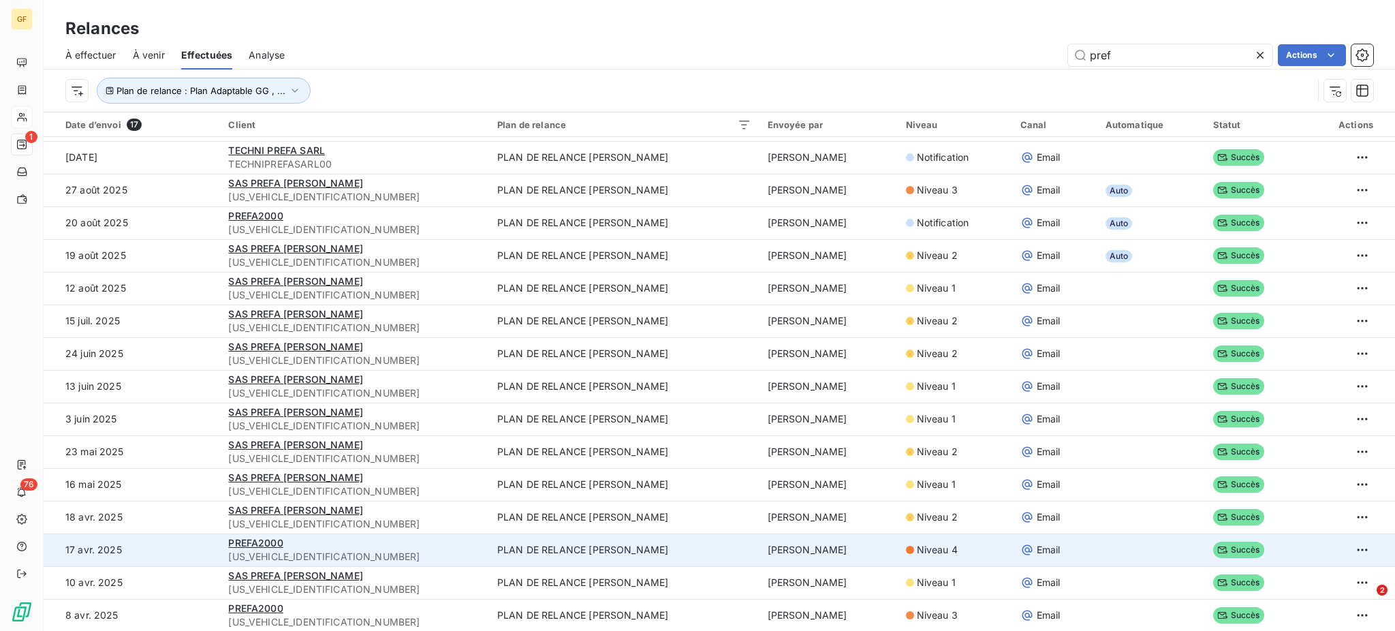
click at [917, 550] on span "Niveau 4" at bounding box center [937, 550] width 41 height 14
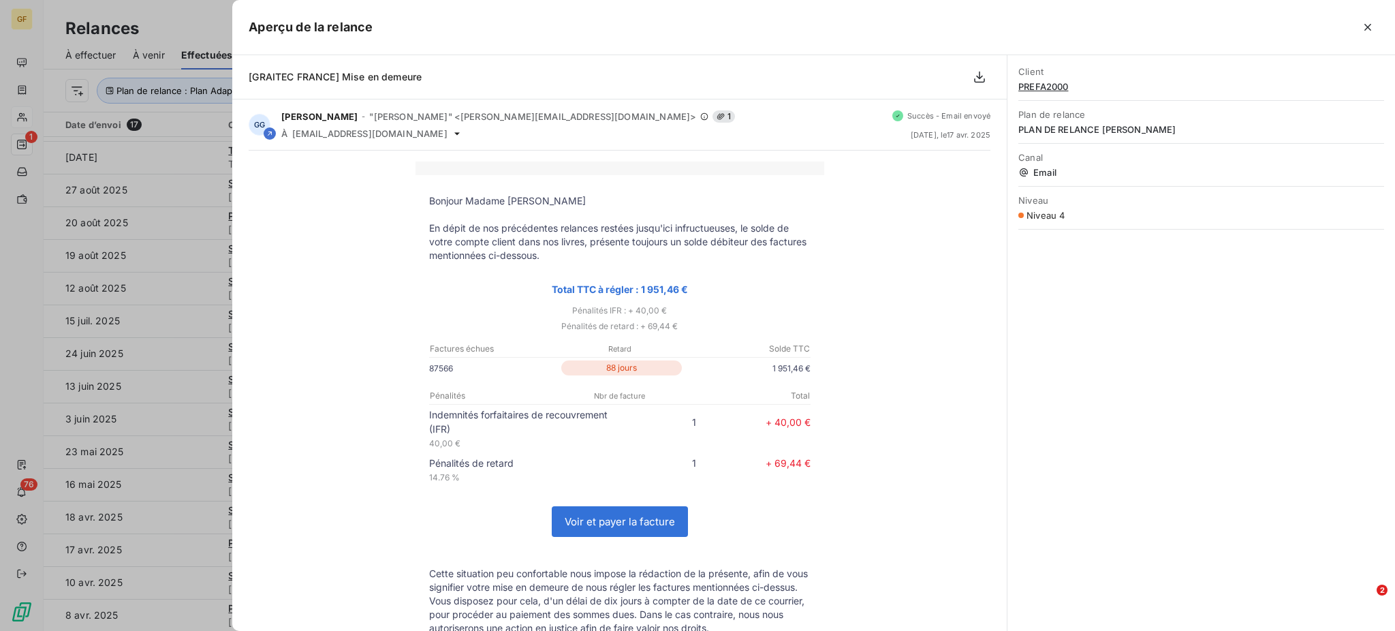
click at [1367, 28] on icon "button" at bounding box center [1368, 27] width 14 height 14
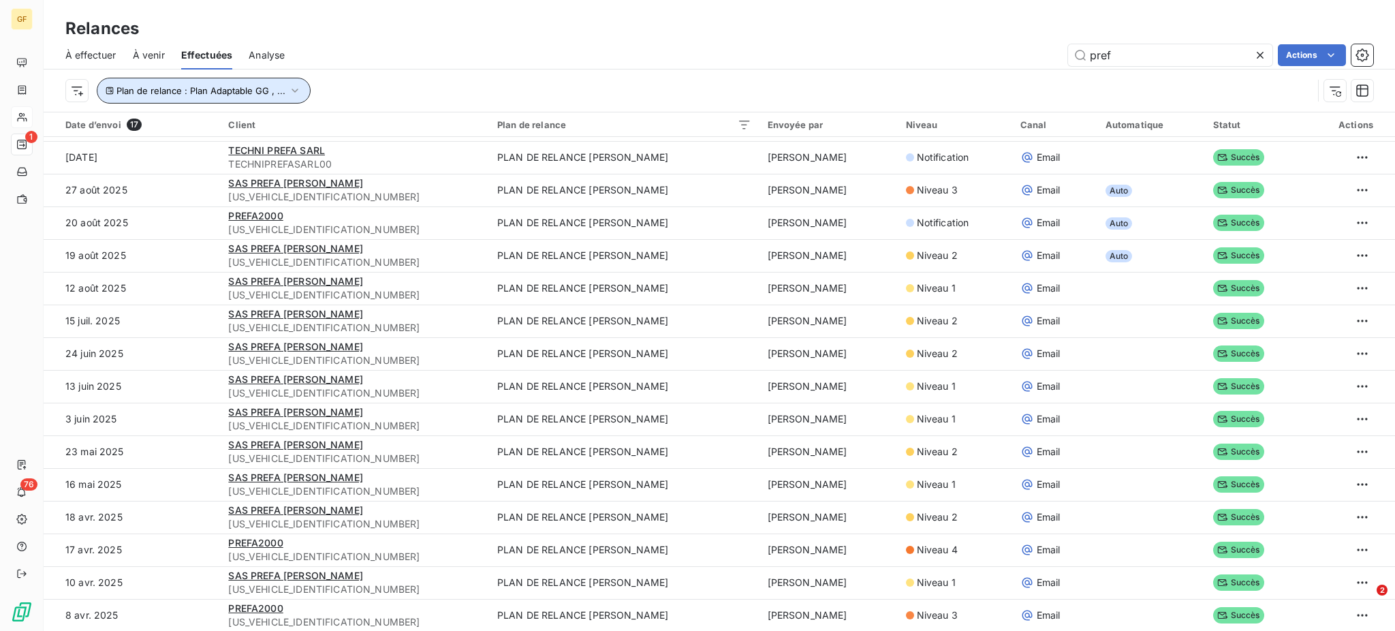
click at [289, 93] on icon "button" at bounding box center [295, 91] width 14 height 14
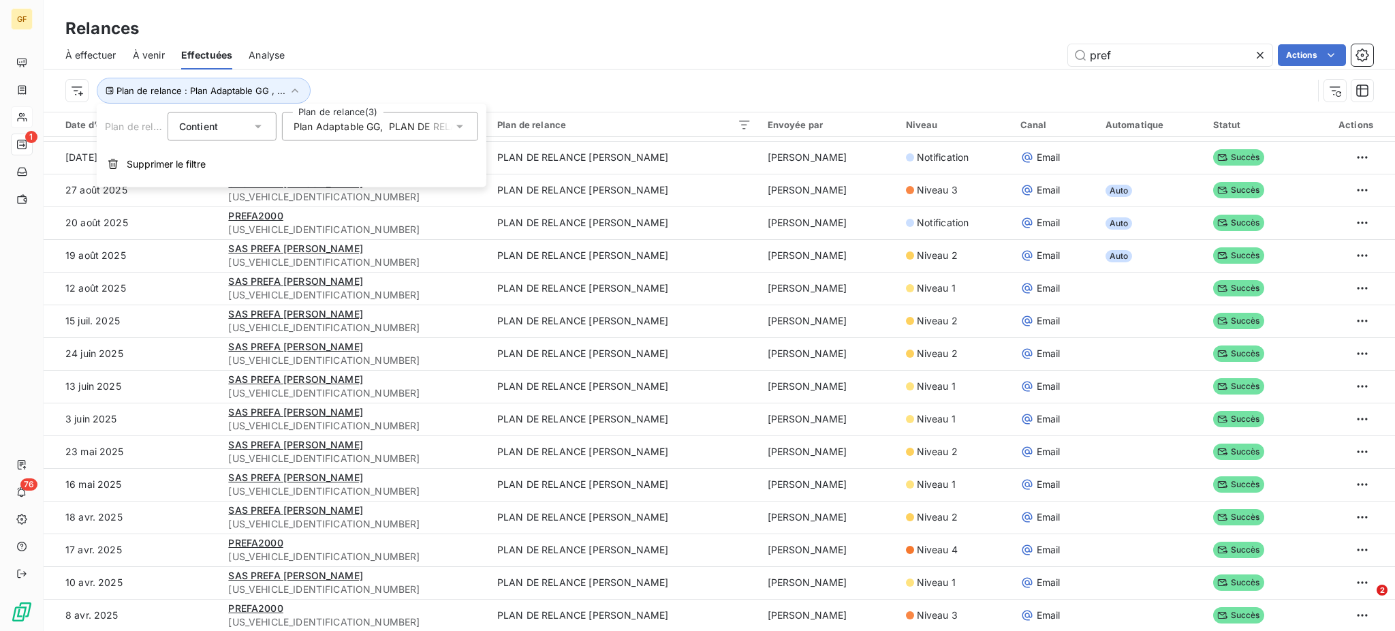
click at [463, 125] on icon at bounding box center [460, 127] width 14 height 14
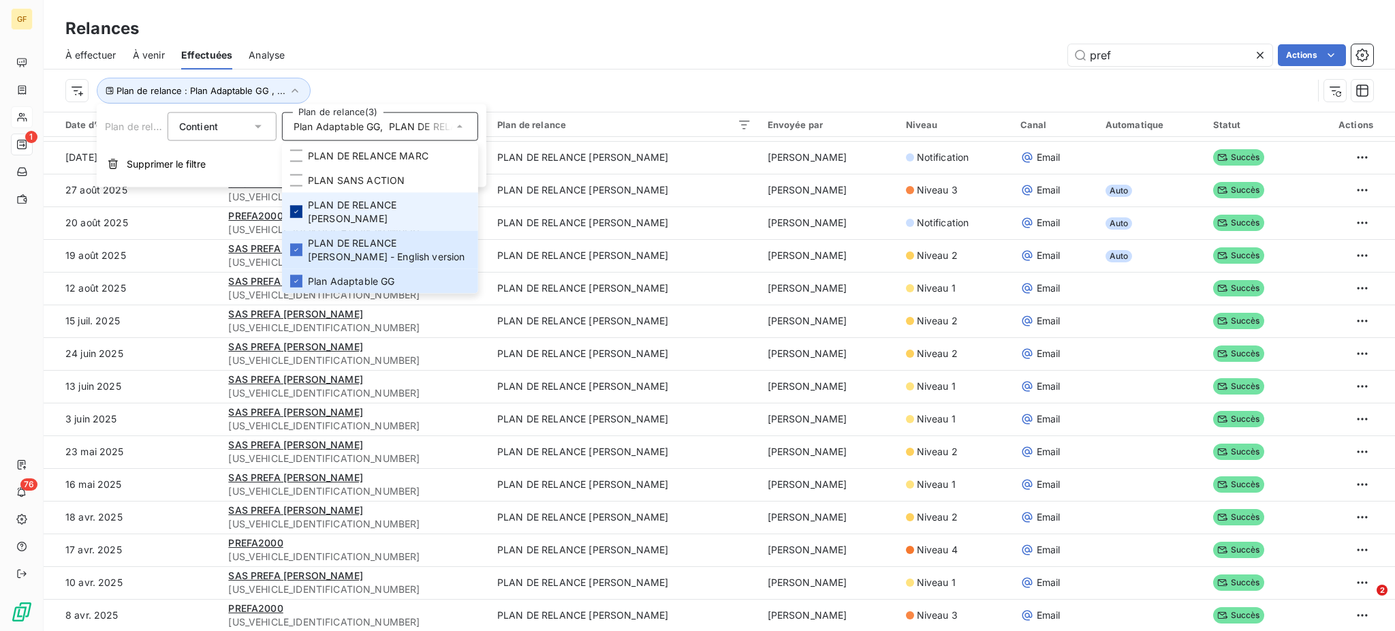
click at [296, 208] on icon at bounding box center [296, 212] width 8 height 8
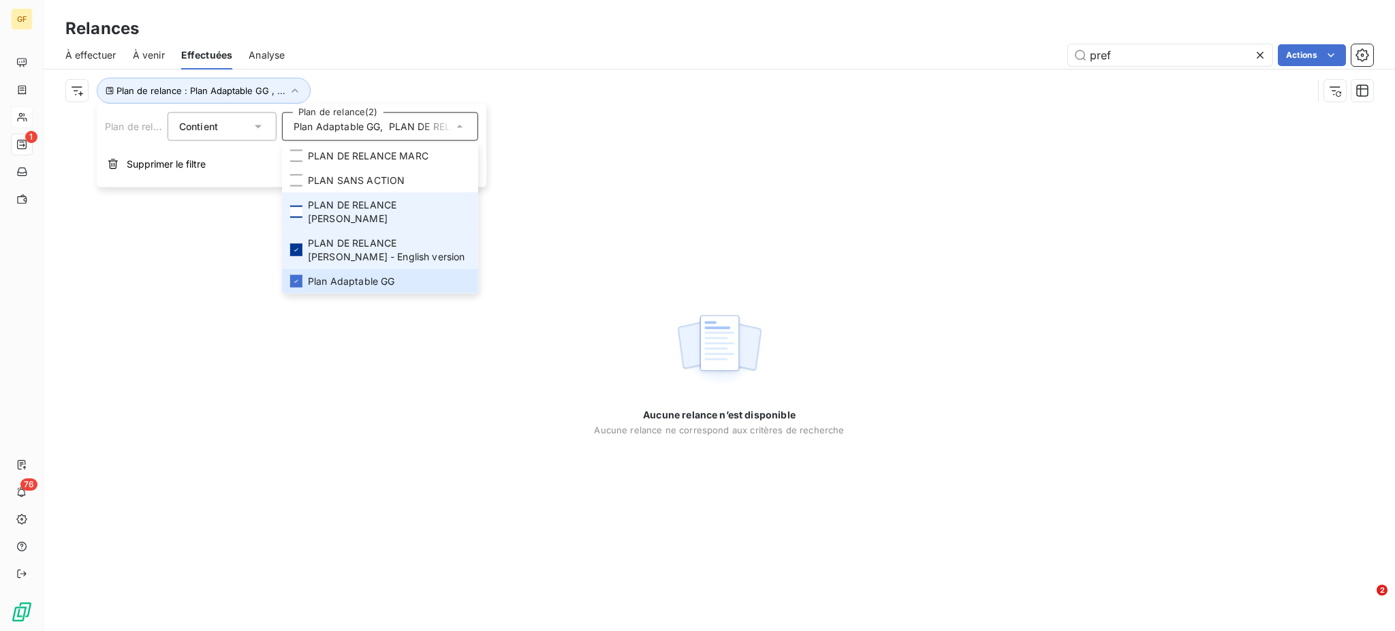
click at [294, 246] on icon at bounding box center [296, 250] width 8 height 8
click at [296, 279] on icon at bounding box center [296, 280] width 4 height 3
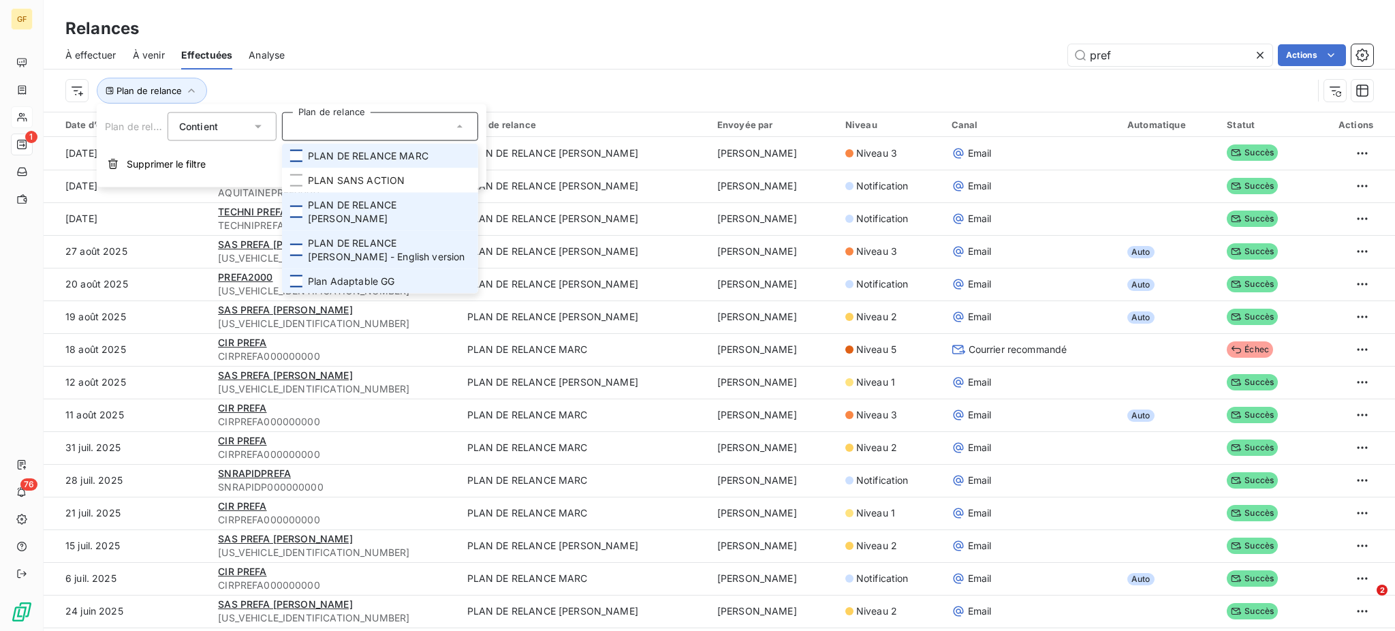
click at [297, 154] on div at bounding box center [296, 156] width 12 height 12
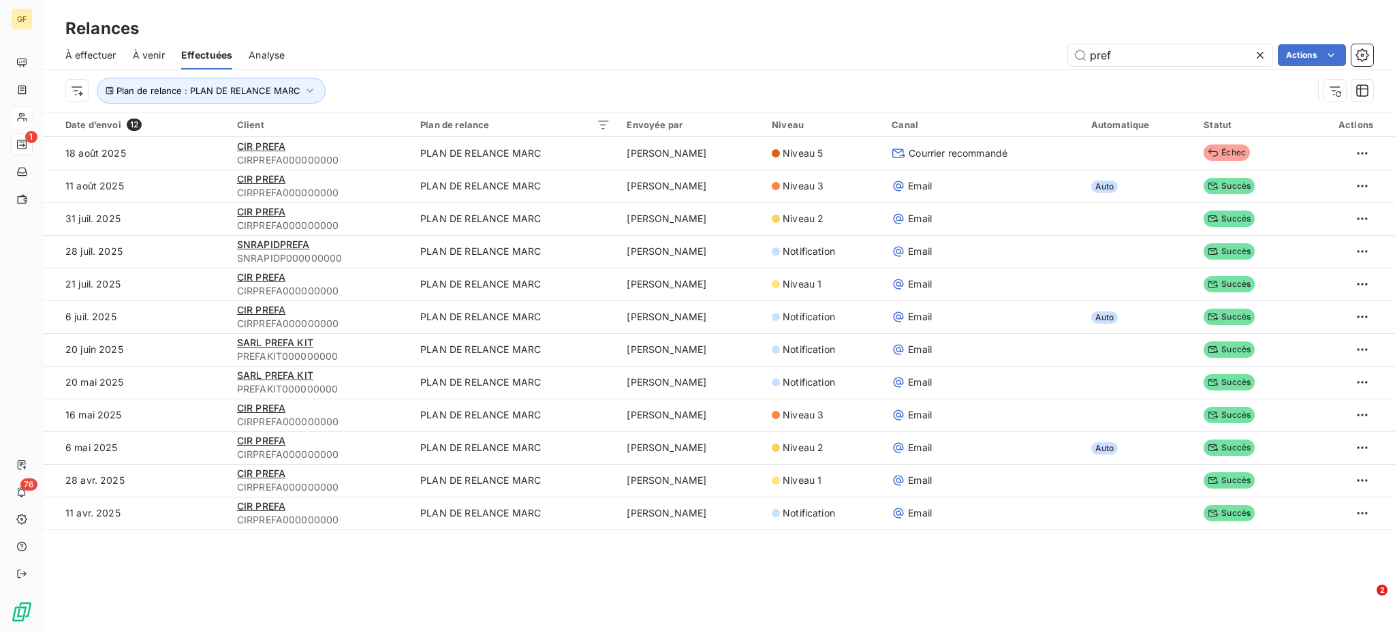
click at [1122, 575] on div "Date d’envoi 12 Client Plan de relance Envoyée par Niveau Canal Automatique Sta…" at bounding box center [719, 344] width 1351 height 464
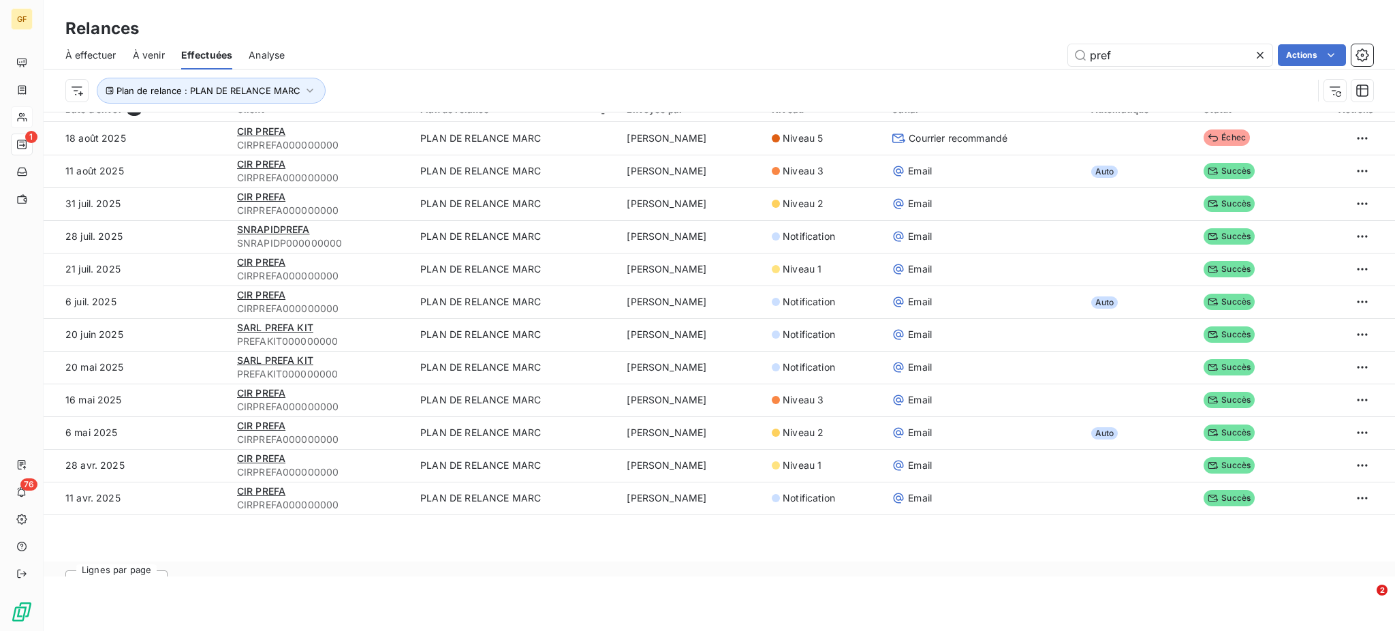
scroll to position [0, 0]
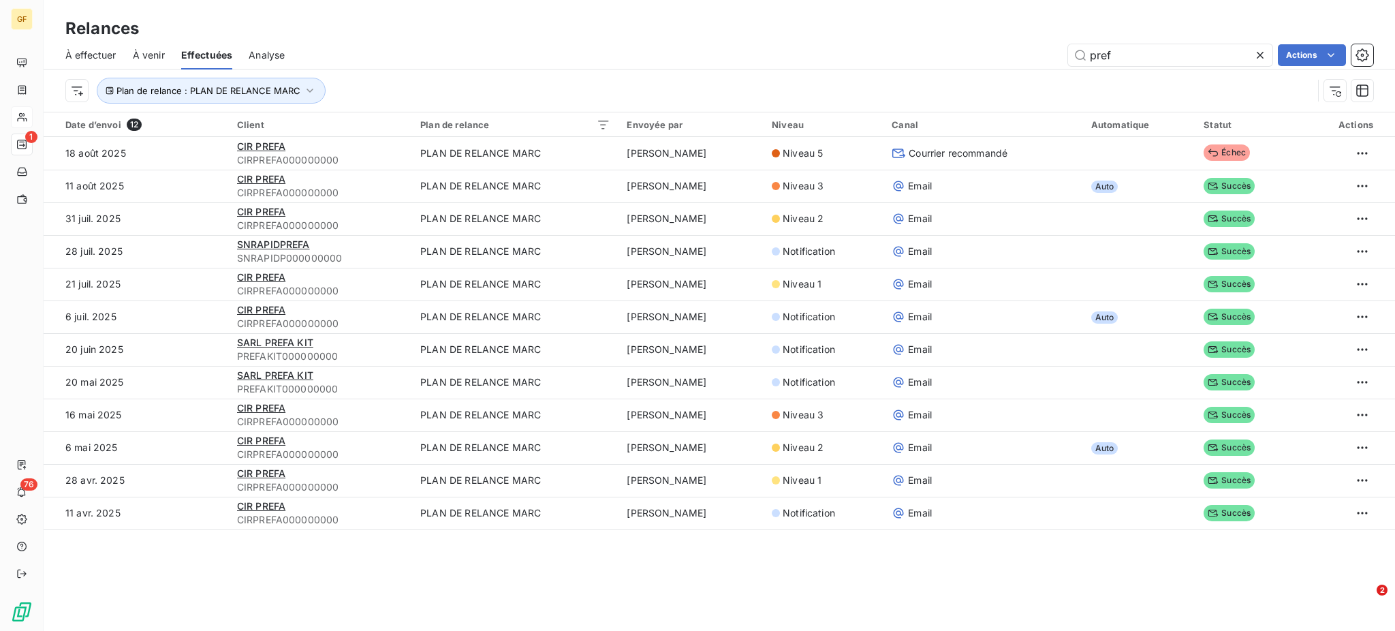
click at [148, 50] on span "À venir" at bounding box center [149, 55] width 32 height 14
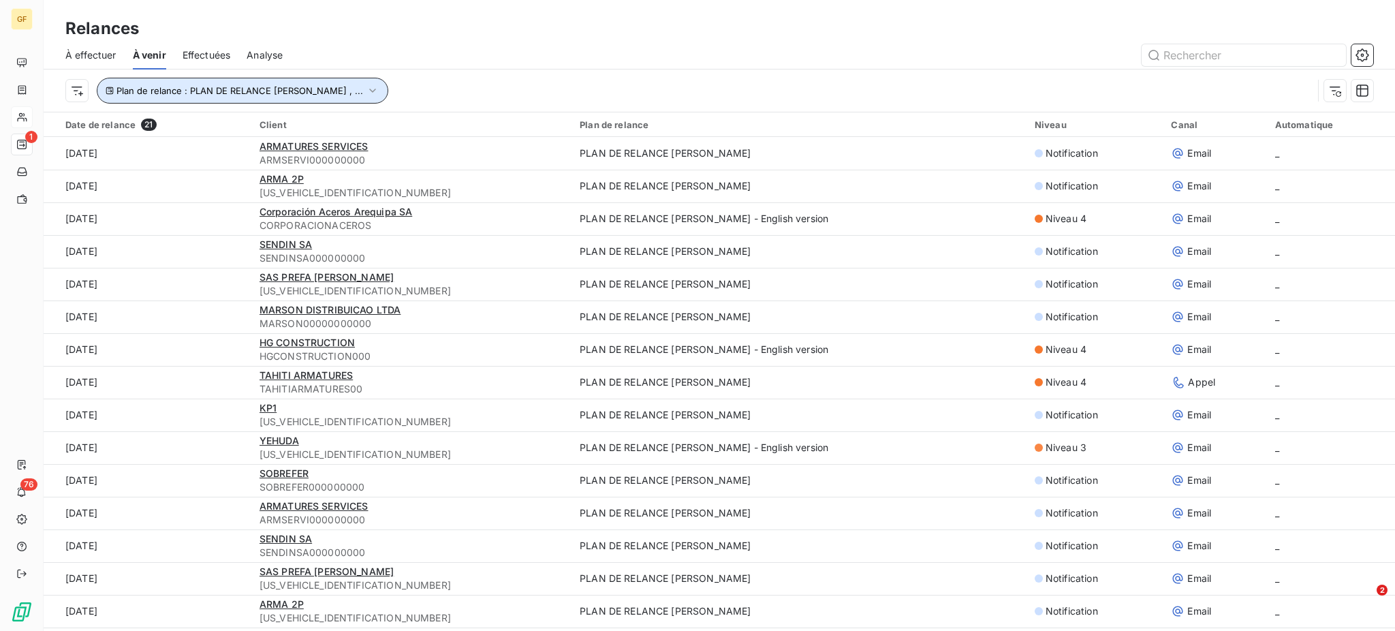
click at [366, 91] on icon "button" at bounding box center [373, 91] width 14 height 14
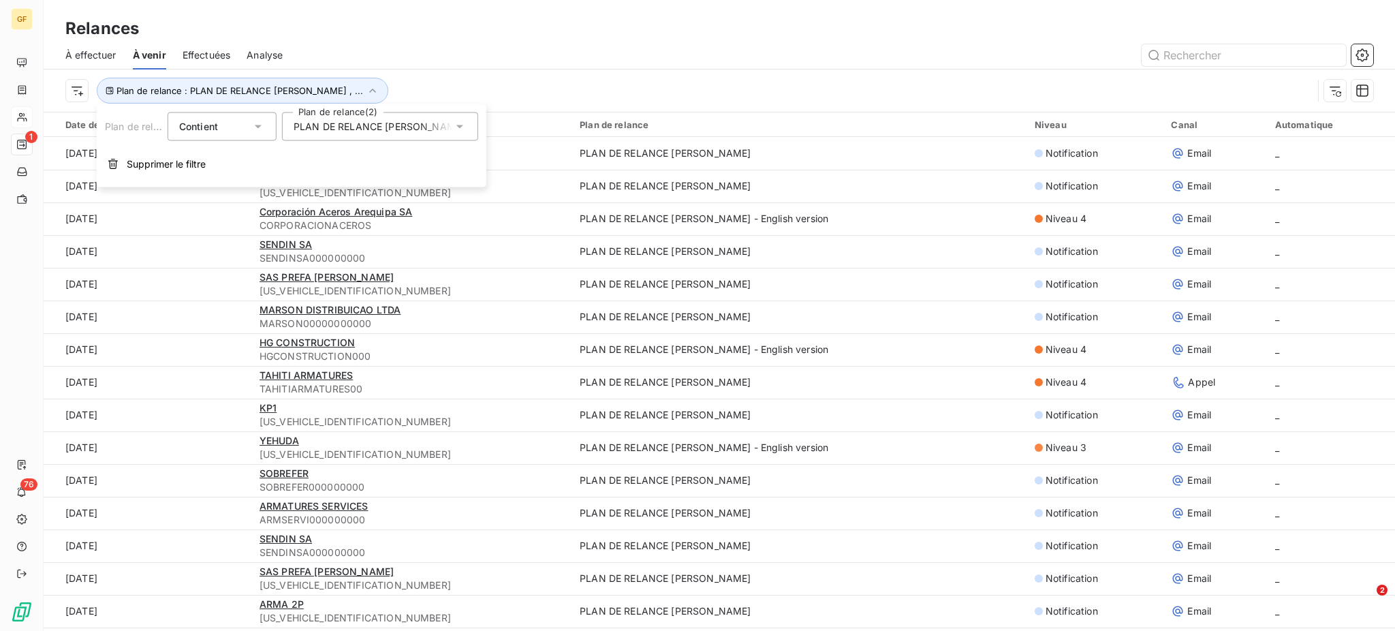
click at [461, 125] on icon at bounding box center [460, 127] width 14 height 14
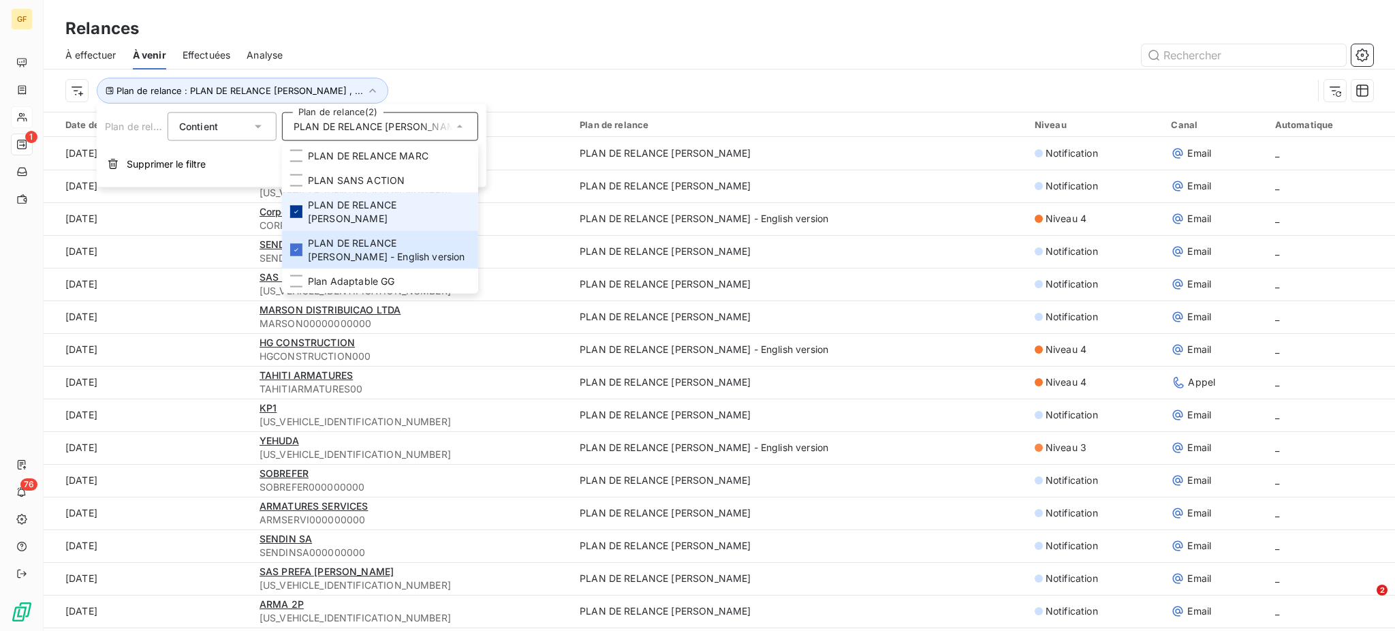
click at [296, 206] on div at bounding box center [296, 212] width 12 height 12
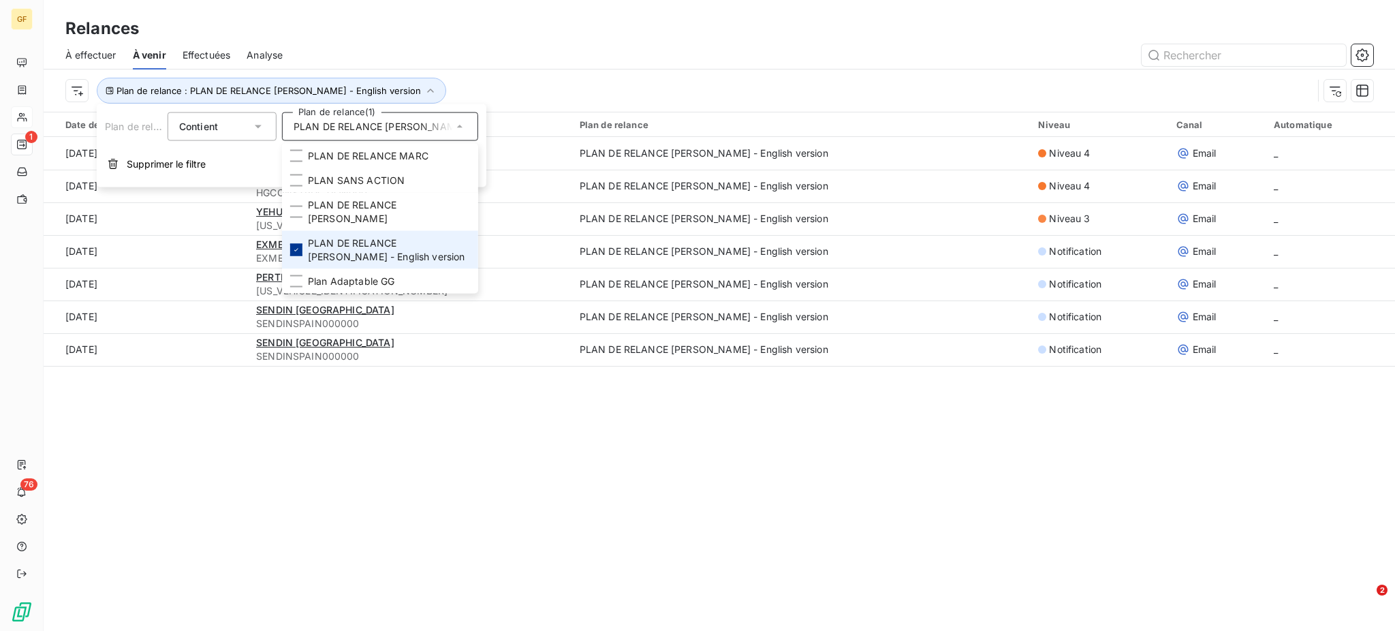
click at [292, 244] on div at bounding box center [296, 250] width 12 height 12
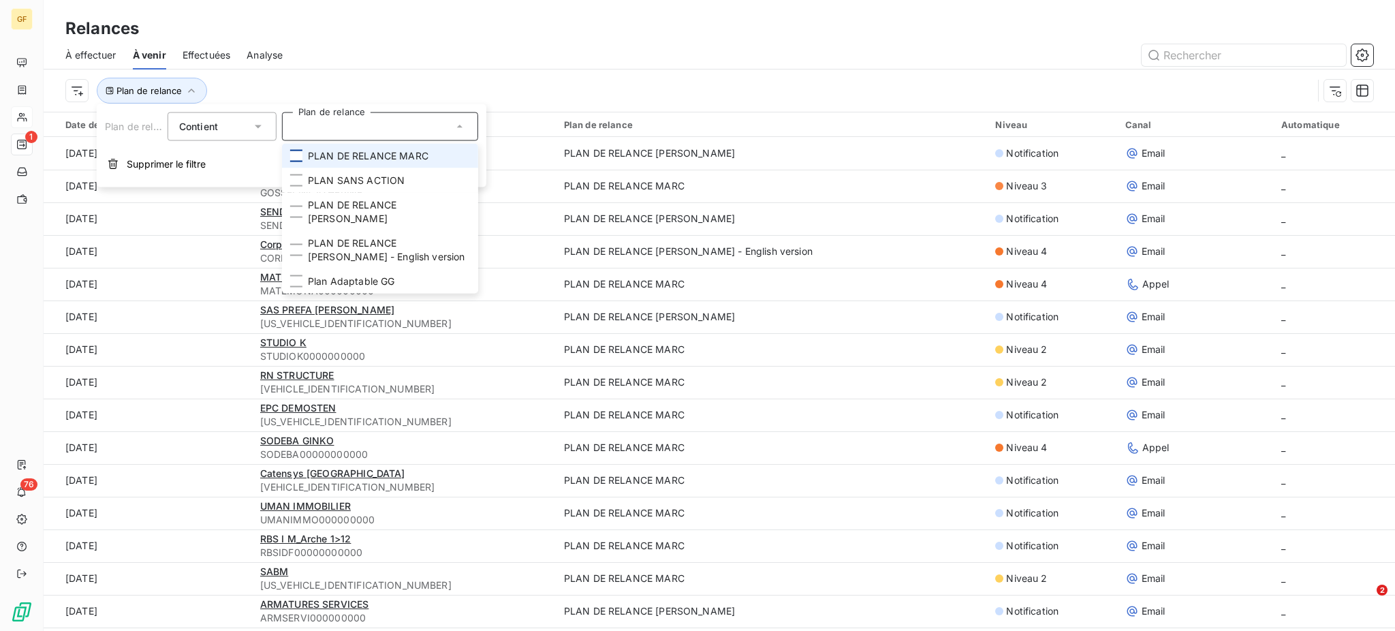
click at [299, 156] on div at bounding box center [296, 156] width 12 height 12
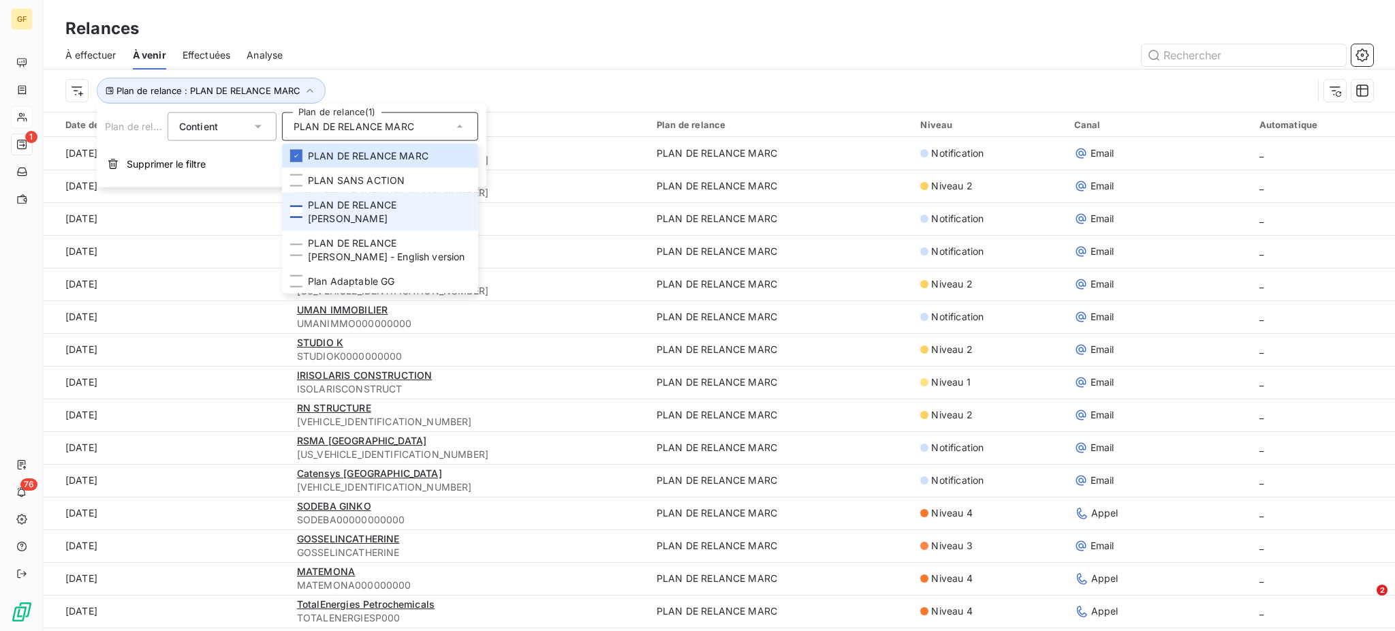
click at [296, 206] on div at bounding box center [296, 212] width 12 height 12
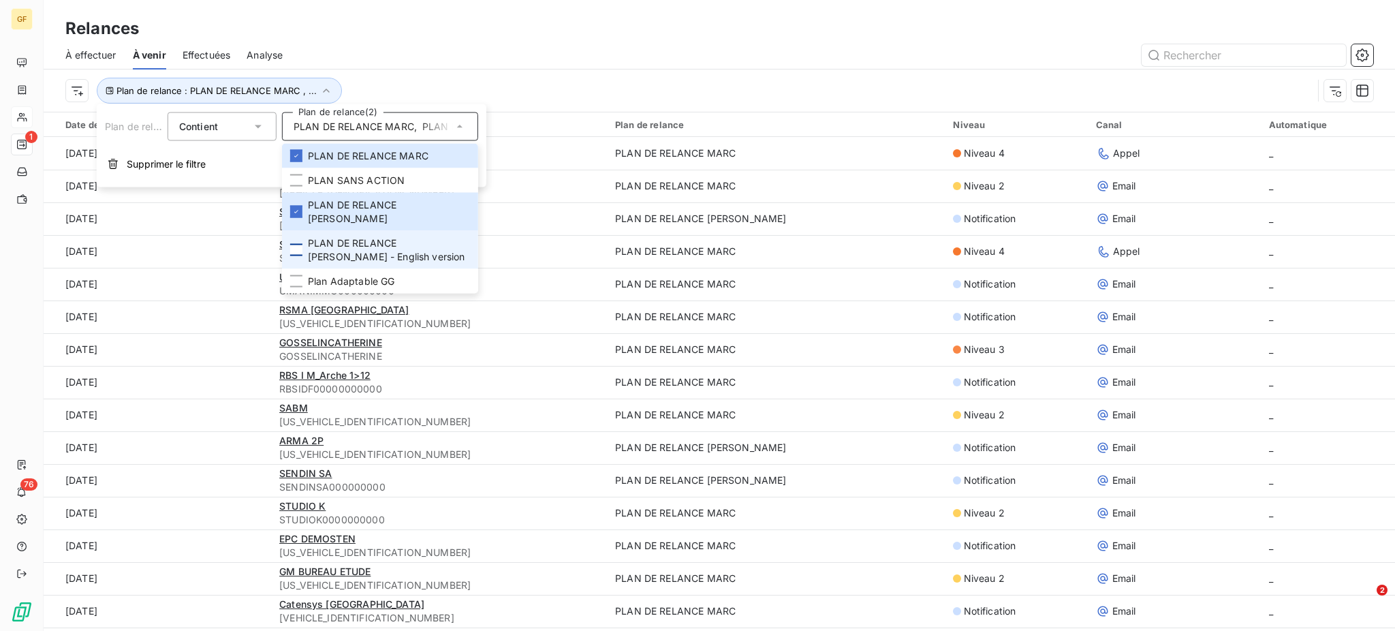
click at [293, 244] on div at bounding box center [296, 250] width 12 height 12
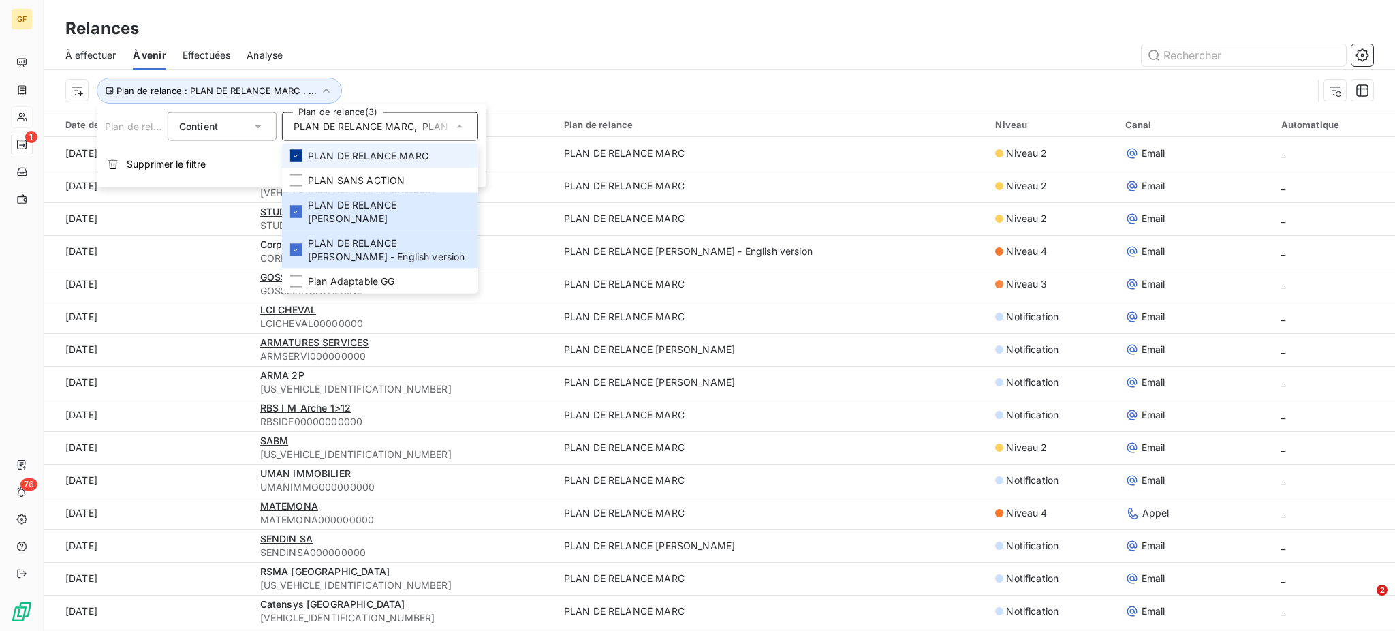
click at [296, 155] on icon at bounding box center [296, 156] width 8 height 8
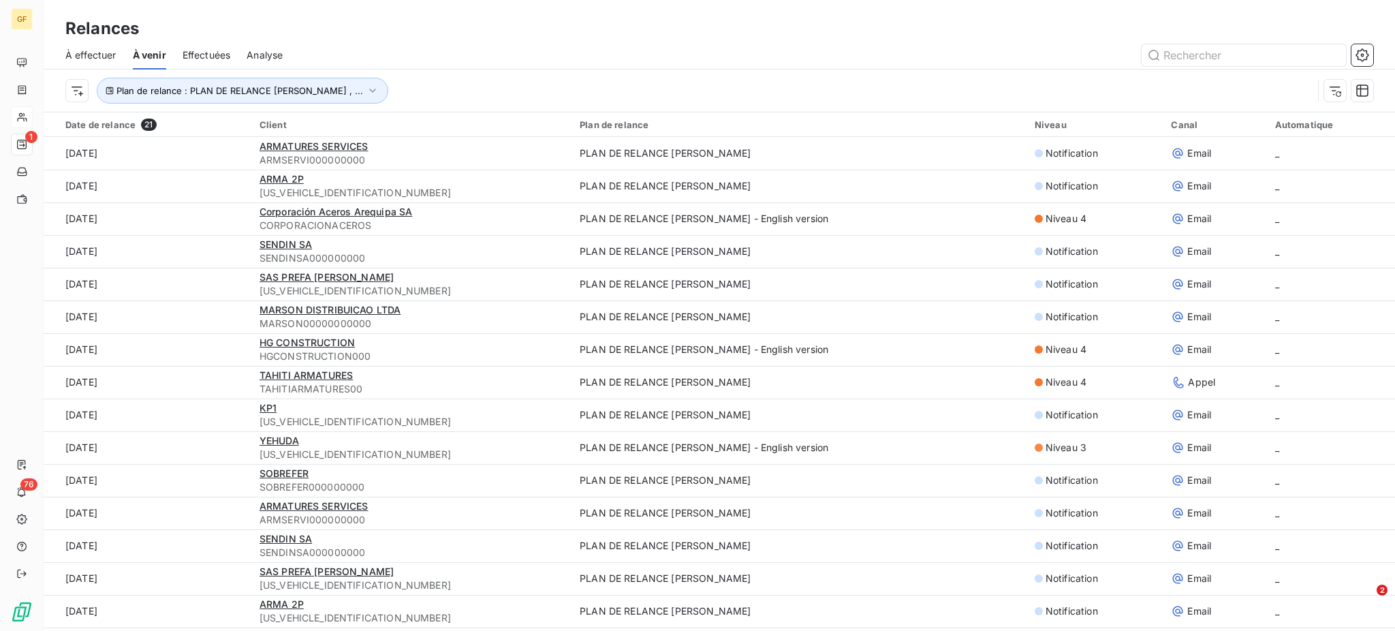
click at [208, 54] on span "Effectuées" at bounding box center [207, 55] width 48 height 14
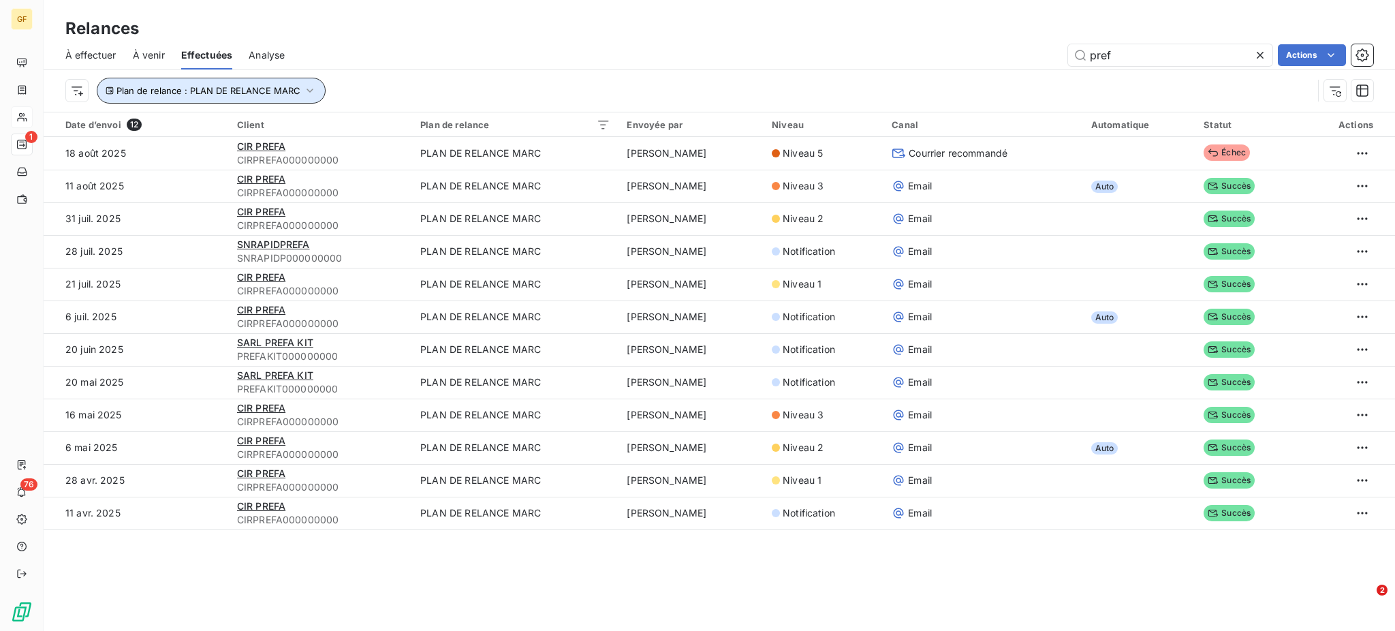
click at [311, 86] on icon "button" at bounding box center [310, 91] width 14 height 14
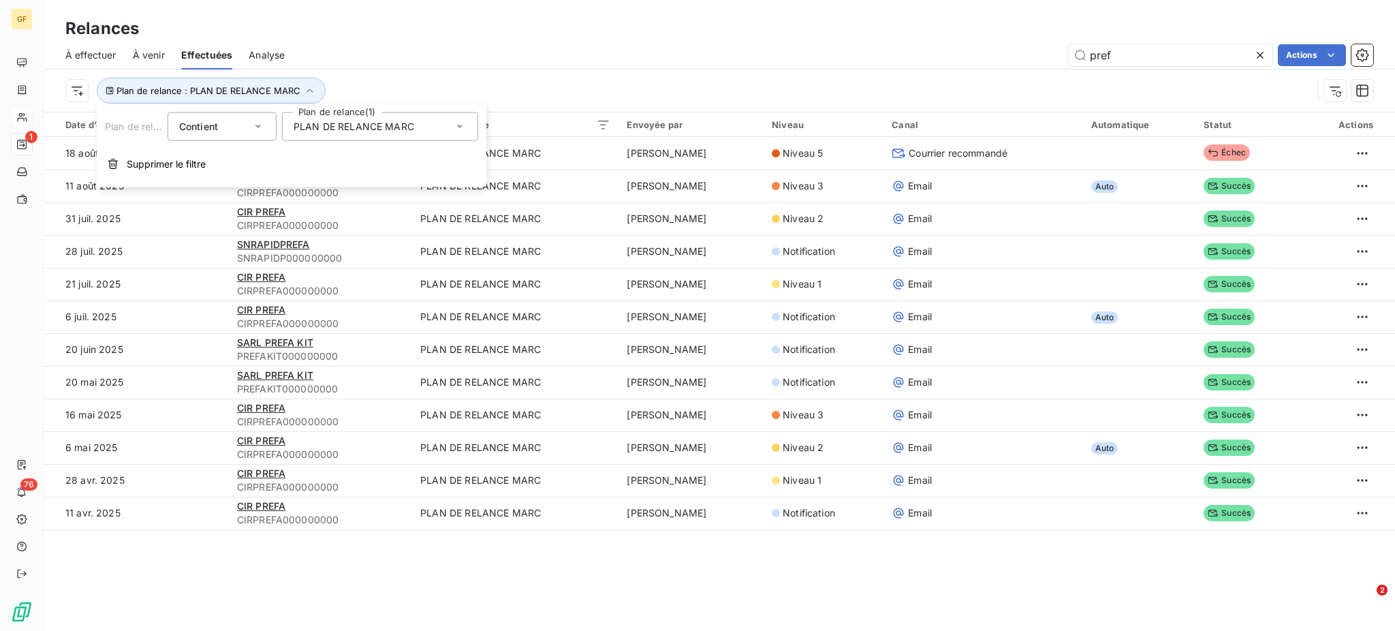
click at [462, 127] on icon at bounding box center [460, 127] width 14 height 14
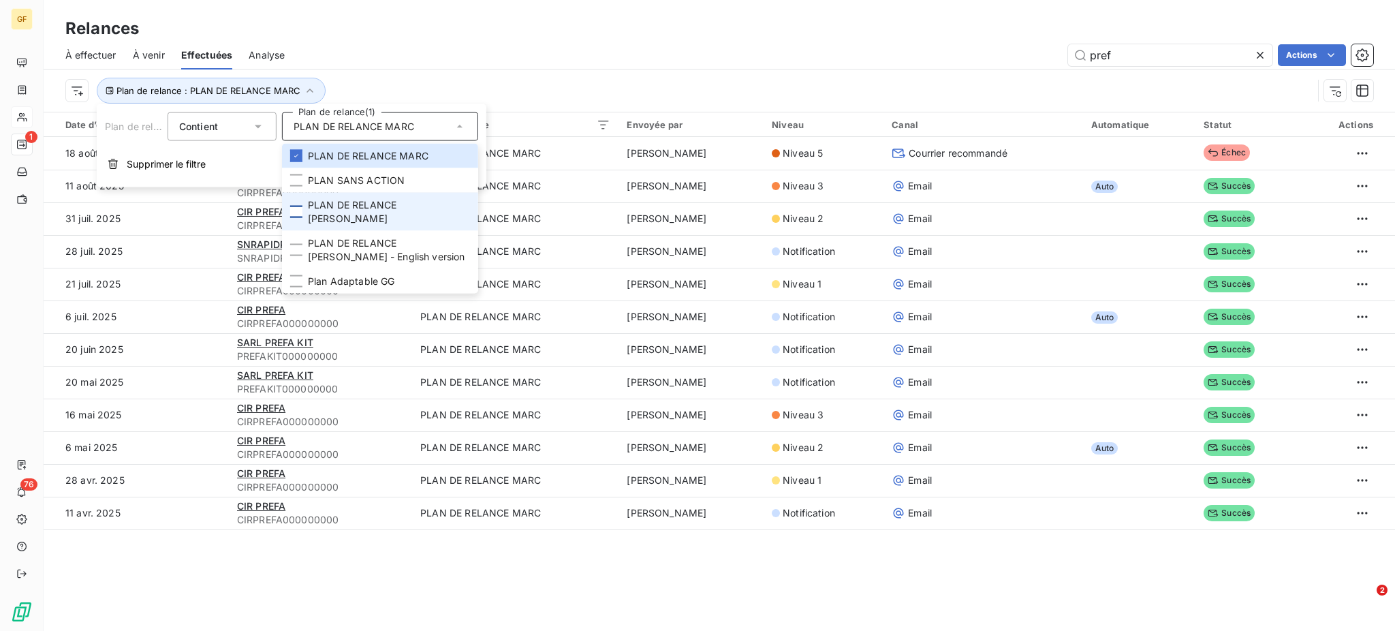
click at [296, 206] on div at bounding box center [296, 212] width 12 height 12
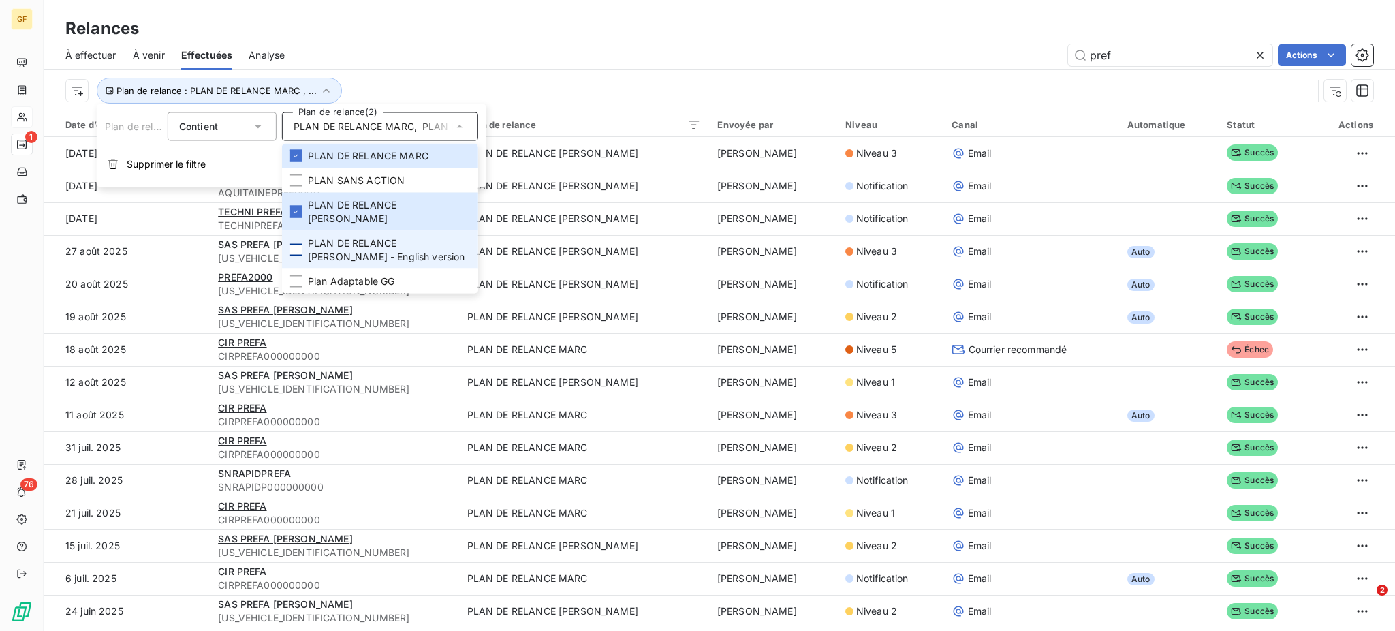
click at [296, 244] on div at bounding box center [296, 250] width 12 height 12
click at [296, 161] on div at bounding box center [296, 156] width 12 height 12
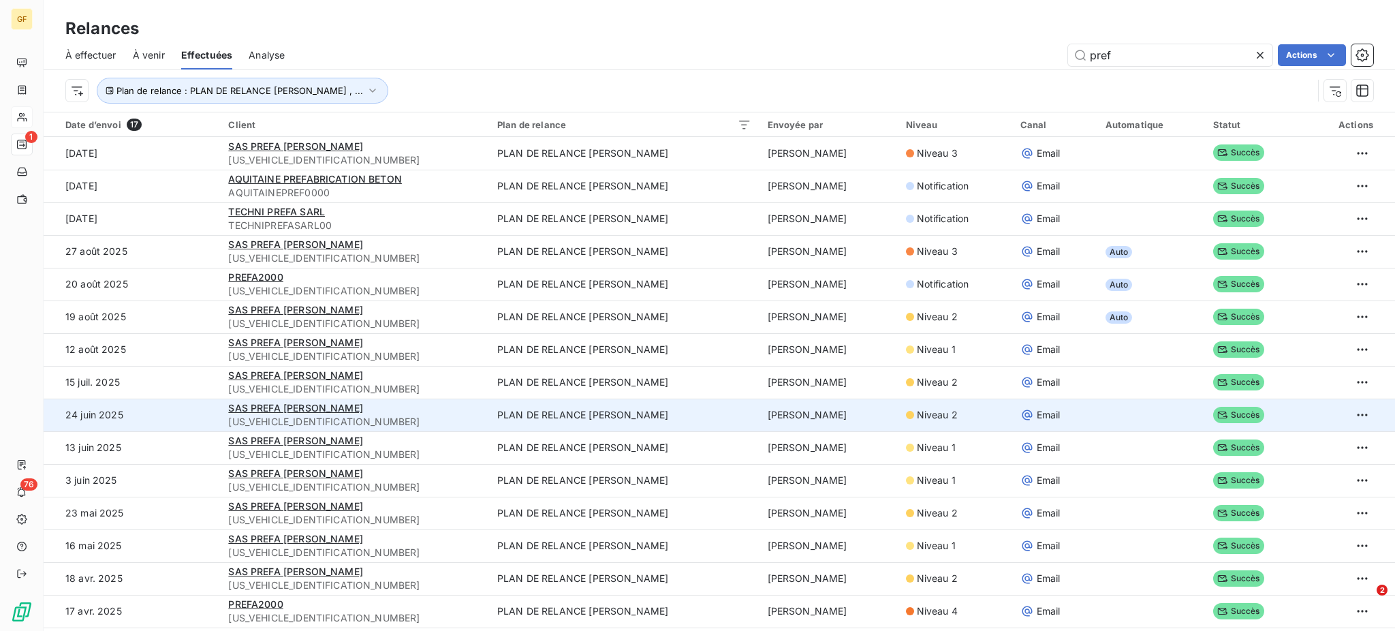
click at [411, 399] on td "SAS PREFA GALLAUD [US_VEHICLE_IDENTIFICATION_NUMBER]" at bounding box center [354, 414] width 269 height 33
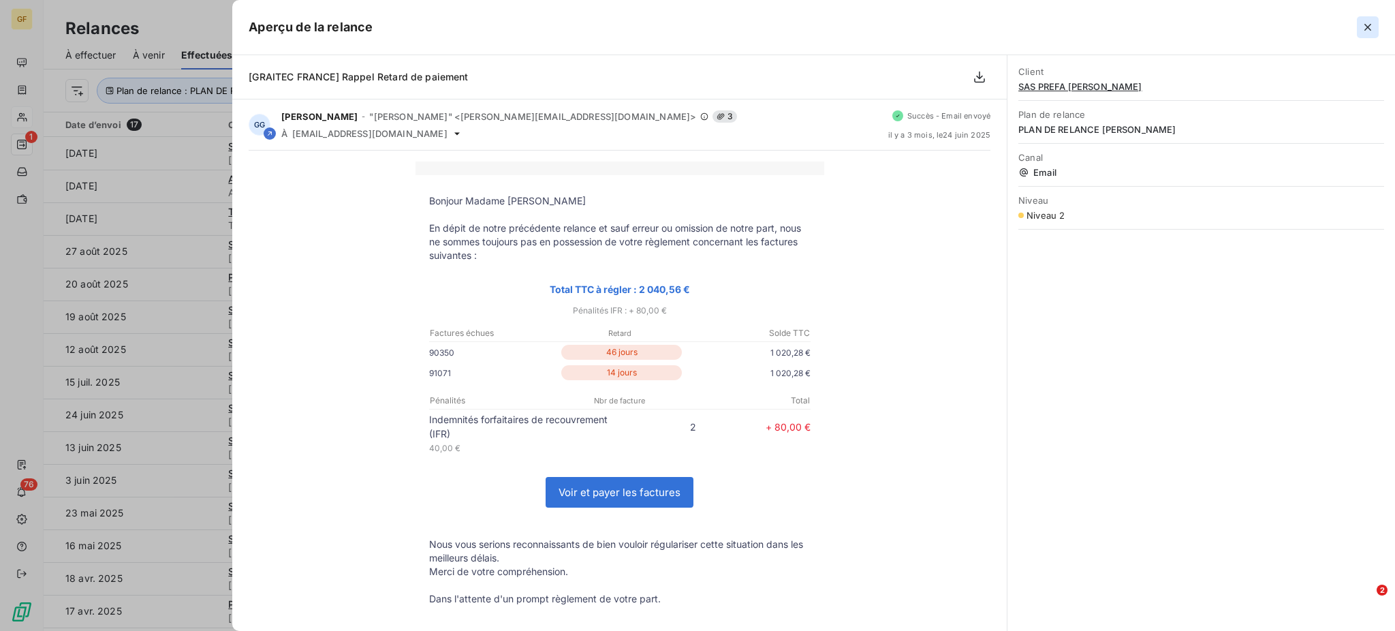
click at [1368, 18] on button "button" at bounding box center [1368, 27] width 22 height 22
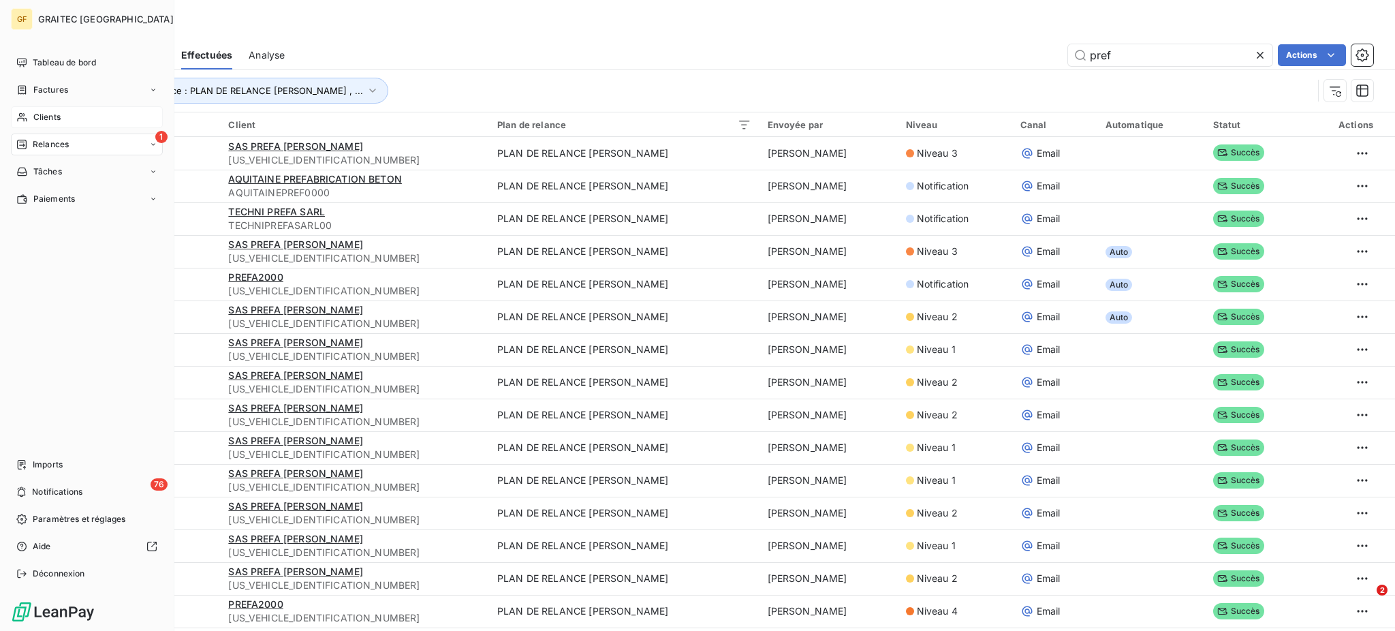
click at [57, 146] on span "Relances" at bounding box center [51, 144] width 36 height 12
click at [47, 113] on span "Clients" at bounding box center [46, 117] width 27 height 12
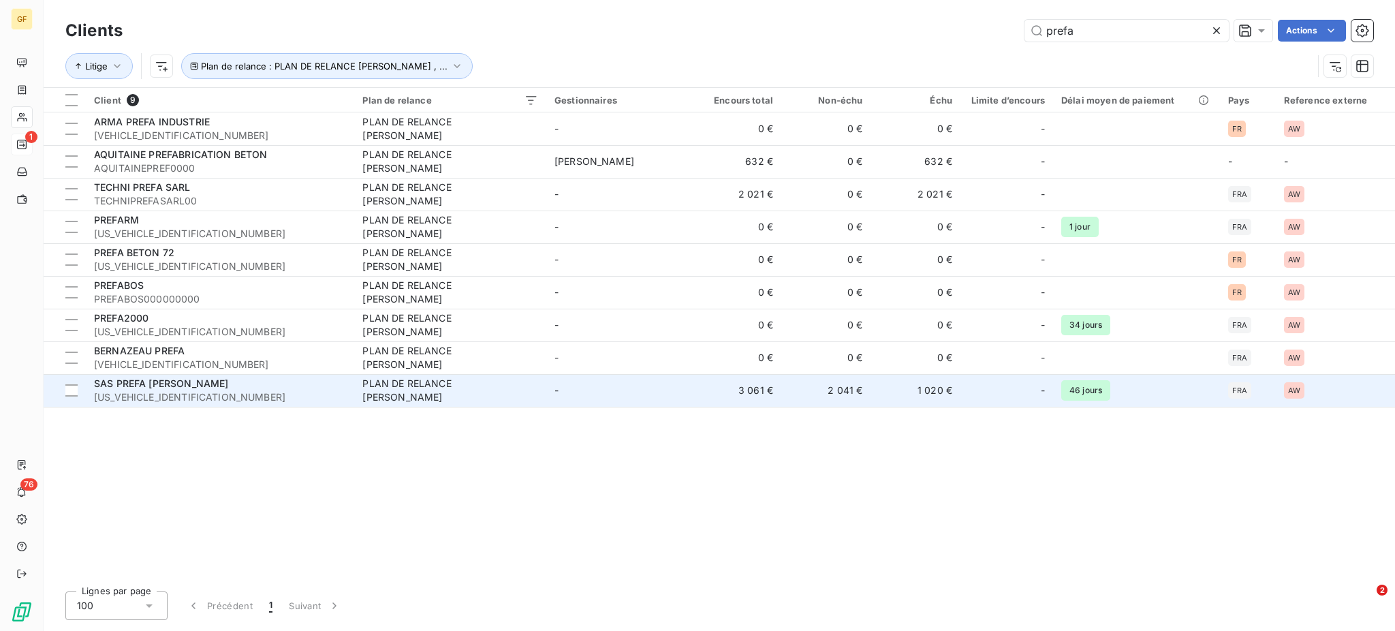
click at [481, 388] on div "PLAN DE RELANCE [PERSON_NAME]" at bounding box center [447, 390] width 170 height 27
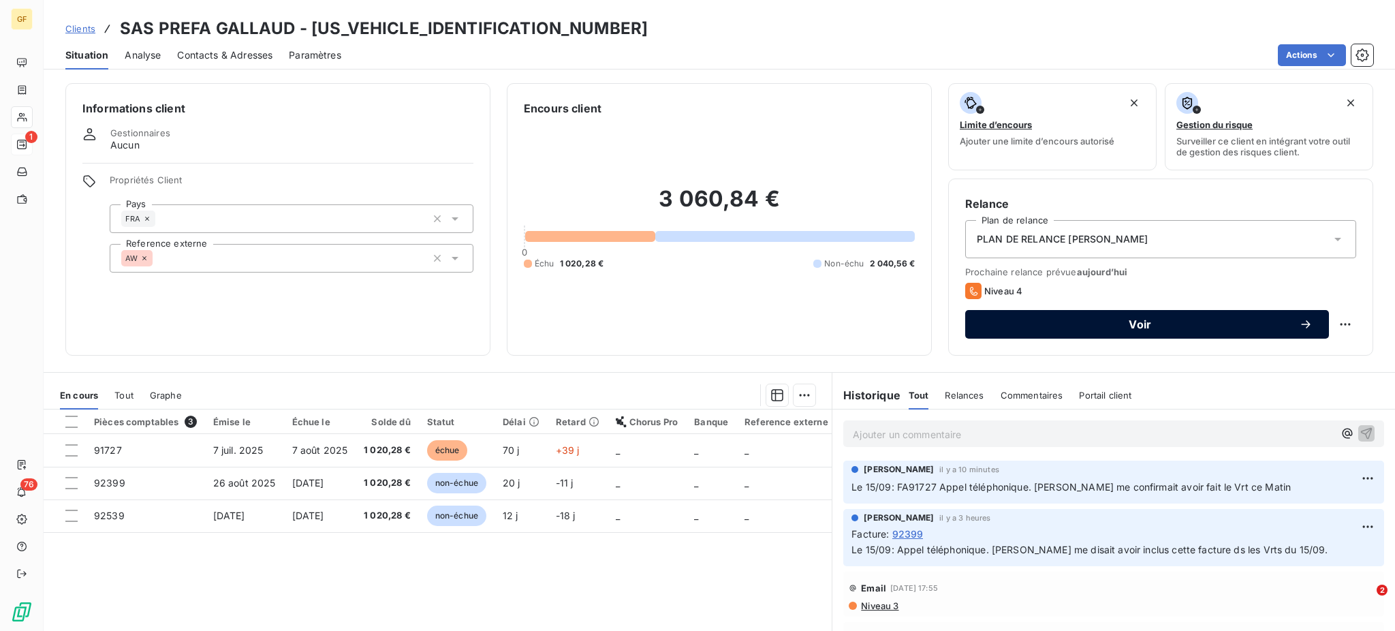
click at [1129, 326] on span "Voir" at bounding box center [1139, 324] width 317 height 11
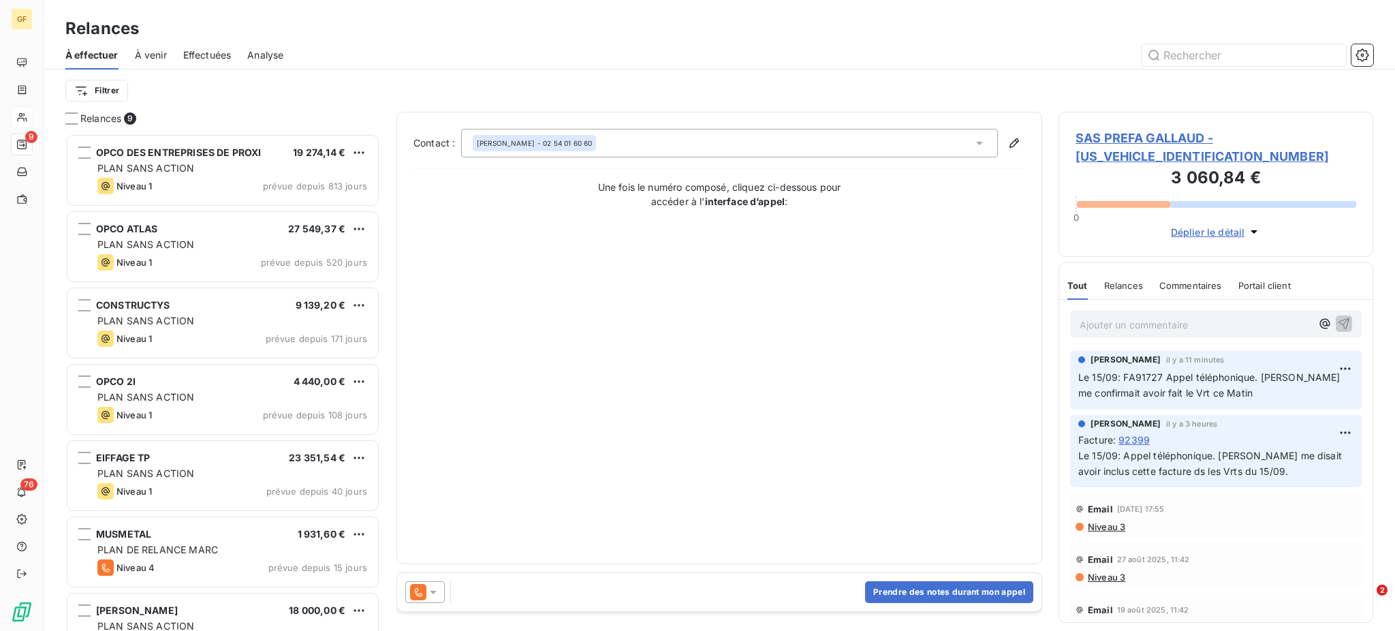
scroll to position [484, 300]
click at [417, 593] on icon at bounding box center [418, 592] width 7 height 9
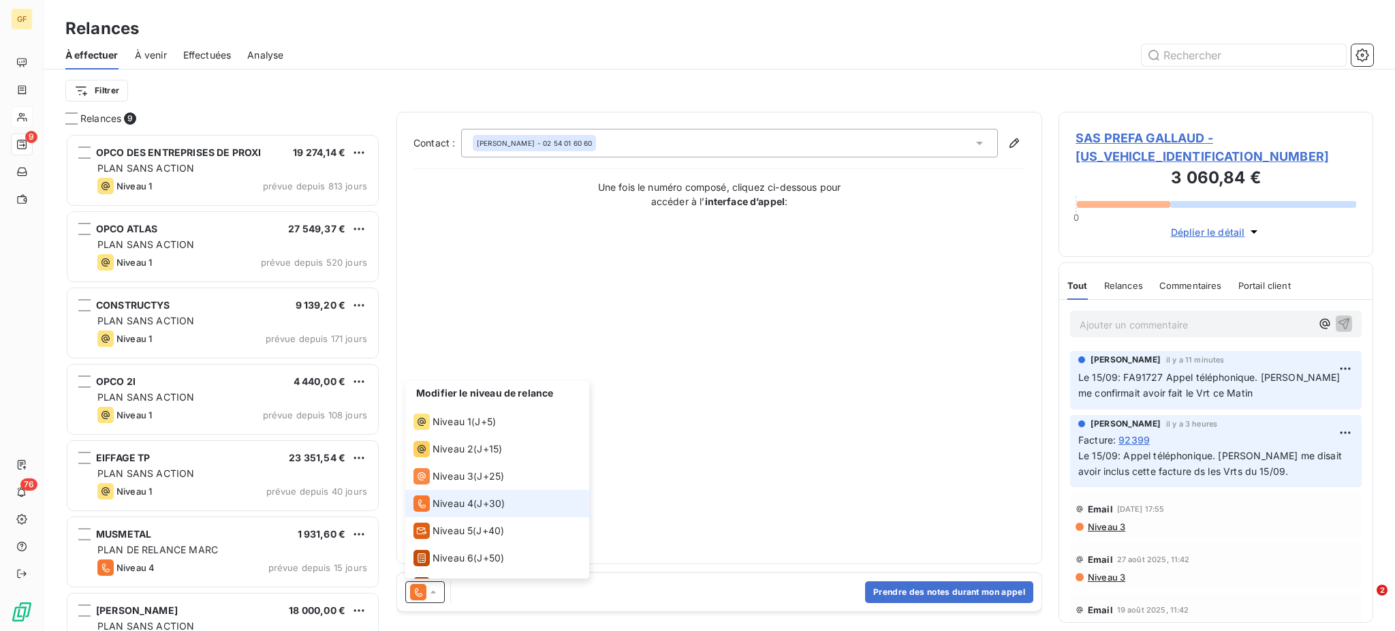
click at [492, 504] on span "J+30 )" at bounding box center [491, 504] width 28 height 14
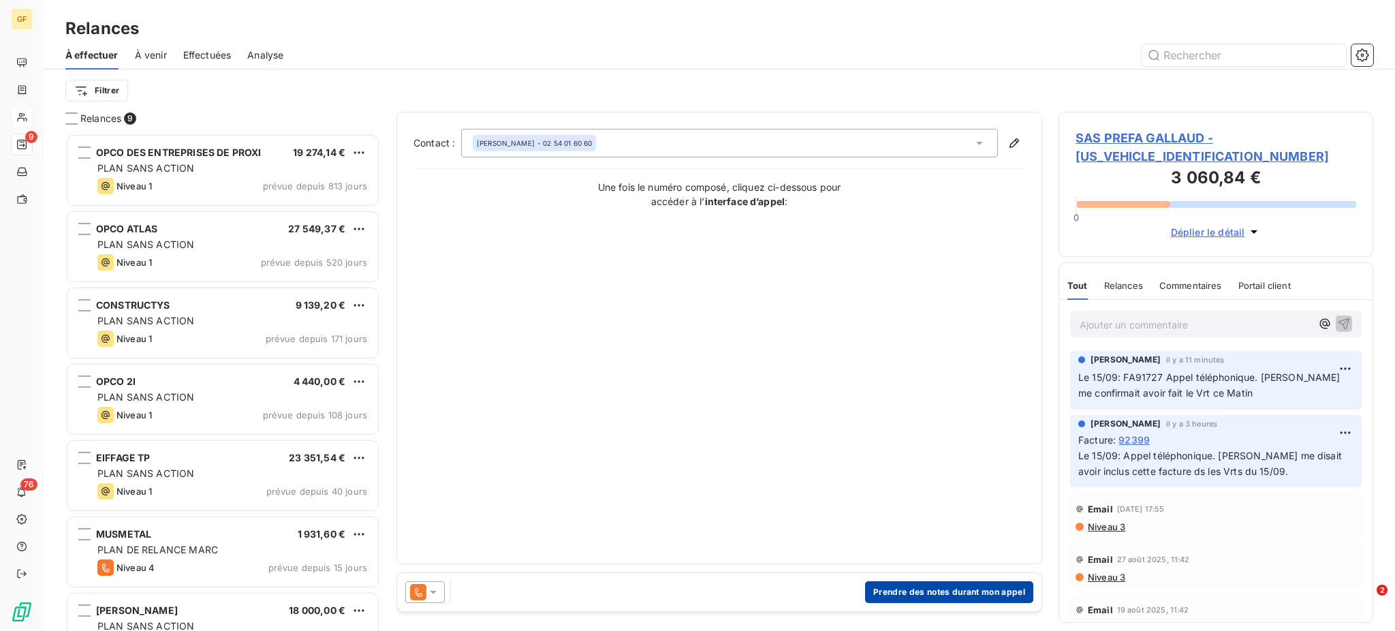
click at [979, 595] on button "Prendre des notes durant mon appel" at bounding box center [949, 592] width 168 height 22
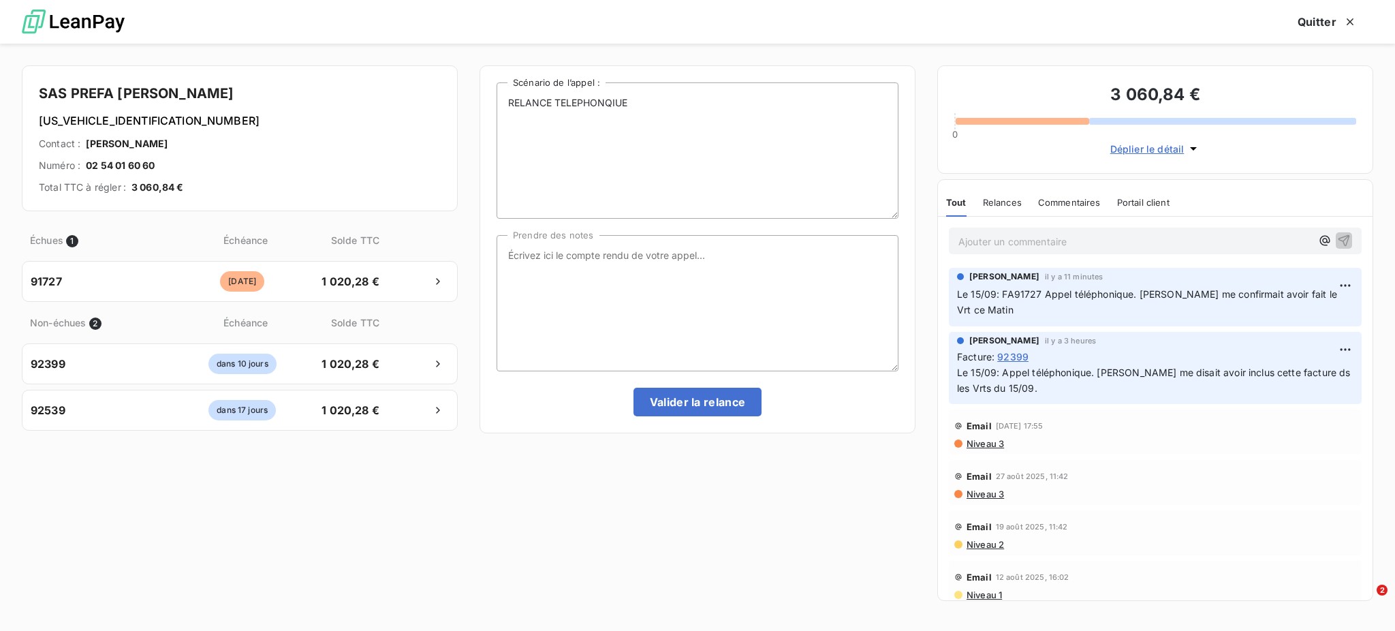
click at [955, 294] on div "[PERSON_NAME] il y a 11 minutes Le 15/09: FA91727 Appel téléphonique. [PERSON_N…" at bounding box center [1155, 297] width 413 height 59
drag, startPoint x: 958, startPoint y: 294, endPoint x: 984, endPoint y: 310, distance: 31.2
click at [984, 310] on p "Le 15/09: FA91727 Appel téléphonique. [PERSON_NAME] me confirmait avoir fait le…" at bounding box center [1155, 302] width 396 height 31
copy span "Le 15/09: FA91727 Appel téléphonique. [PERSON_NAME] me confirmait avoir fait le…"
paste textarea "Le 15/09: FA91727 Appel téléphonique. [PERSON_NAME] me confirmait avoir fait le…"
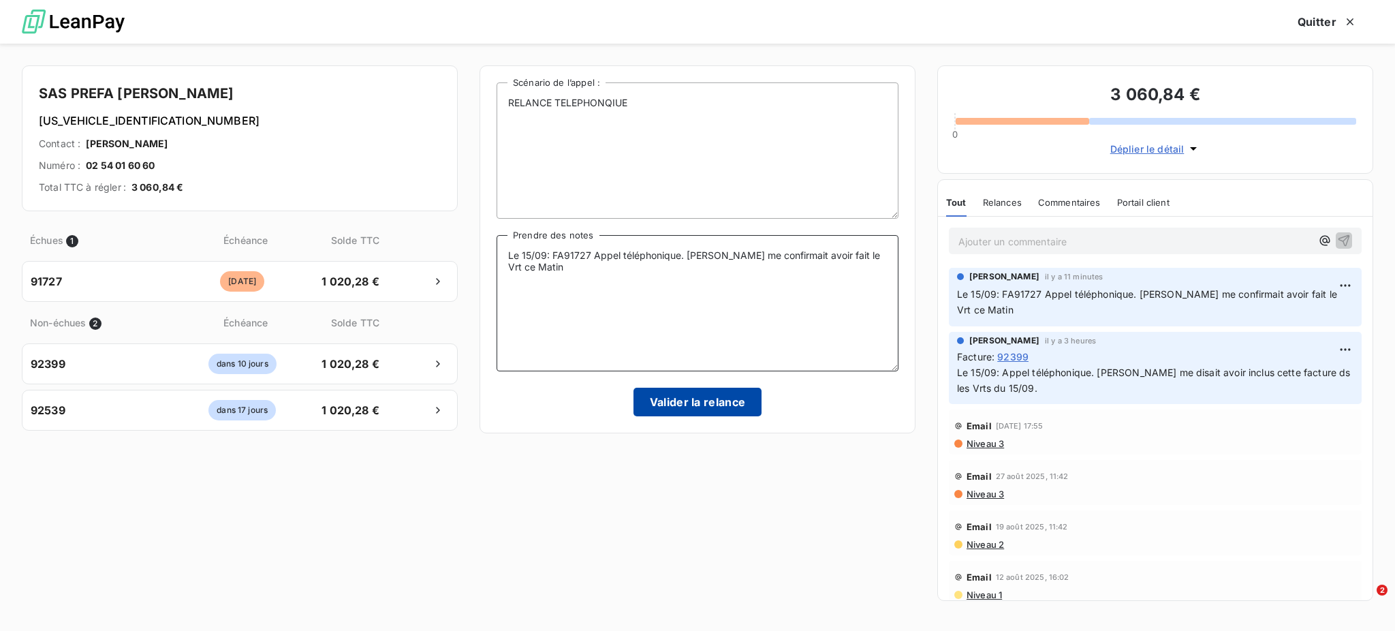
type textarea "Le 15/09: FA91727 Appel téléphonique. [PERSON_NAME] me confirmait avoir fait le…"
click at [707, 404] on button "Valider la relance" at bounding box center [697, 402] width 129 height 29
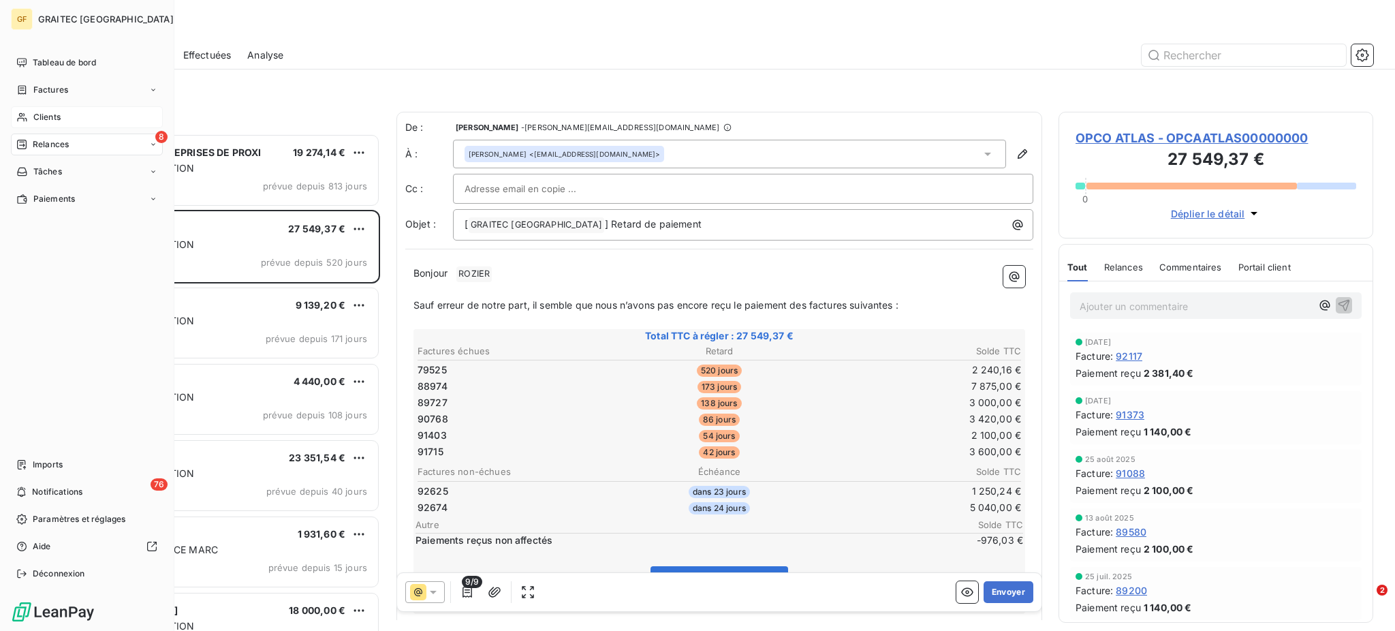
click at [56, 146] on span "Relances" at bounding box center [51, 144] width 36 height 12
click at [56, 221] on span "Effectuées" at bounding box center [54, 226] width 42 height 12
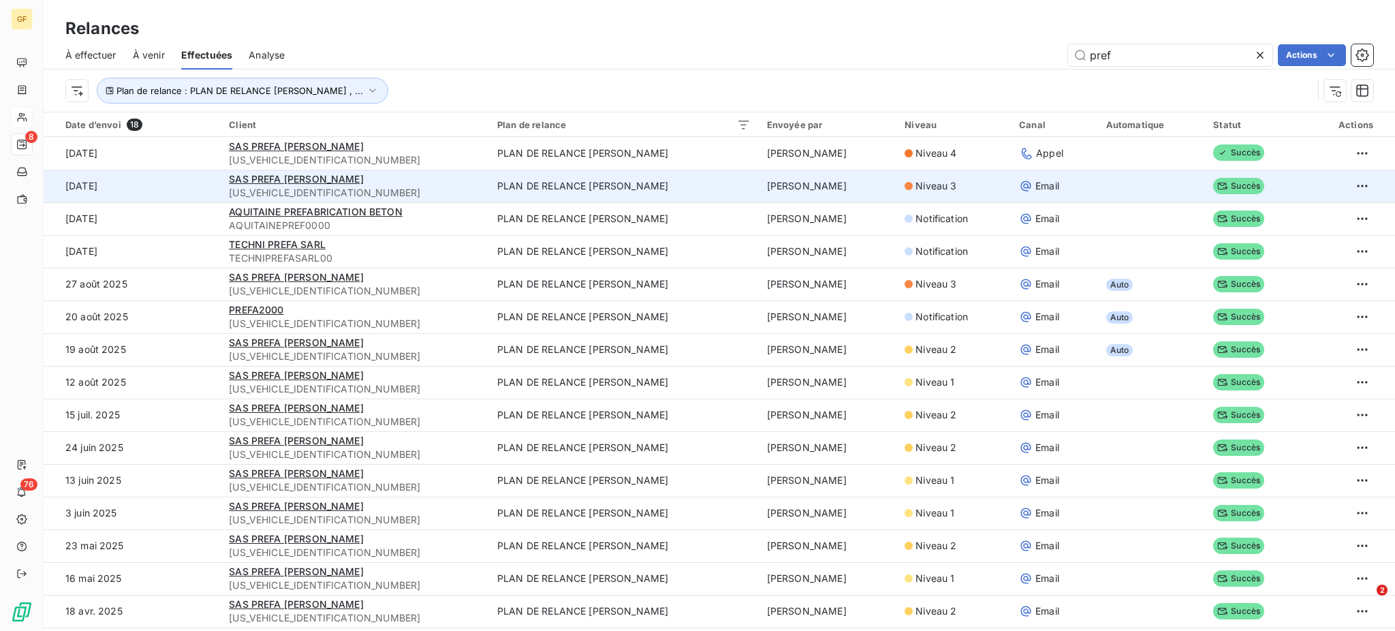
click at [600, 184] on td "PLAN DE RELANCE [PERSON_NAME]" at bounding box center [624, 186] width 270 height 33
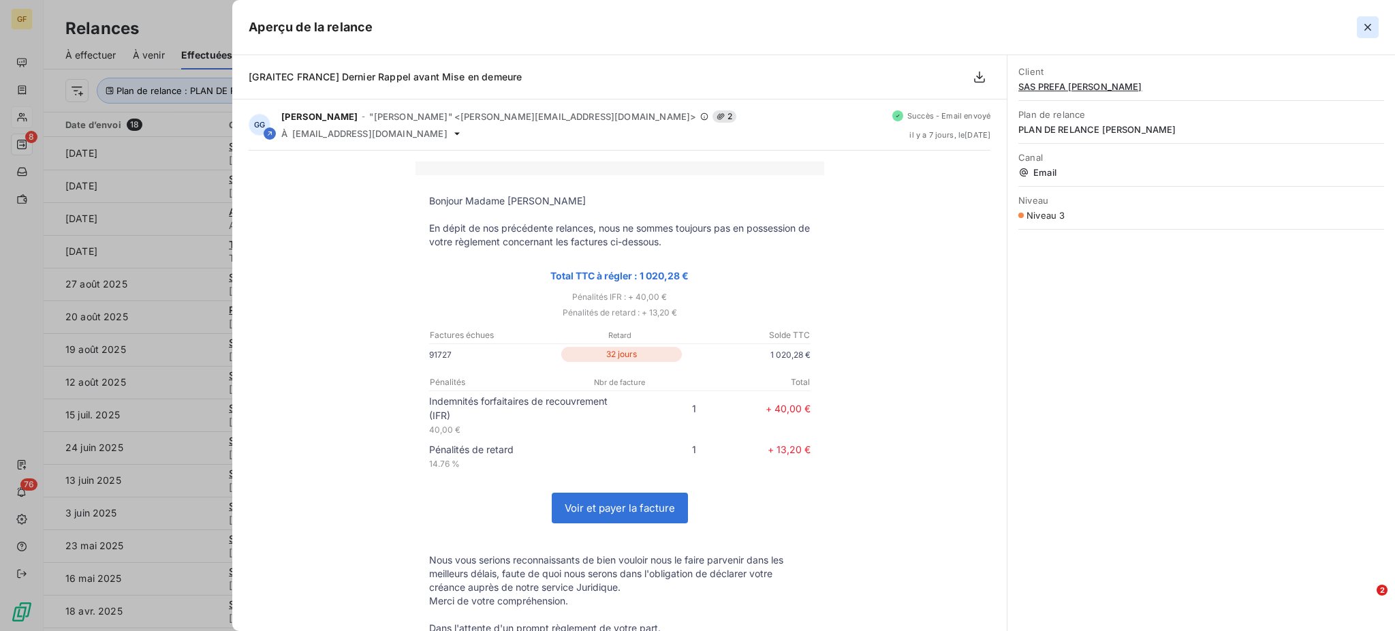
click at [1374, 27] on icon "button" at bounding box center [1368, 27] width 14 height 14
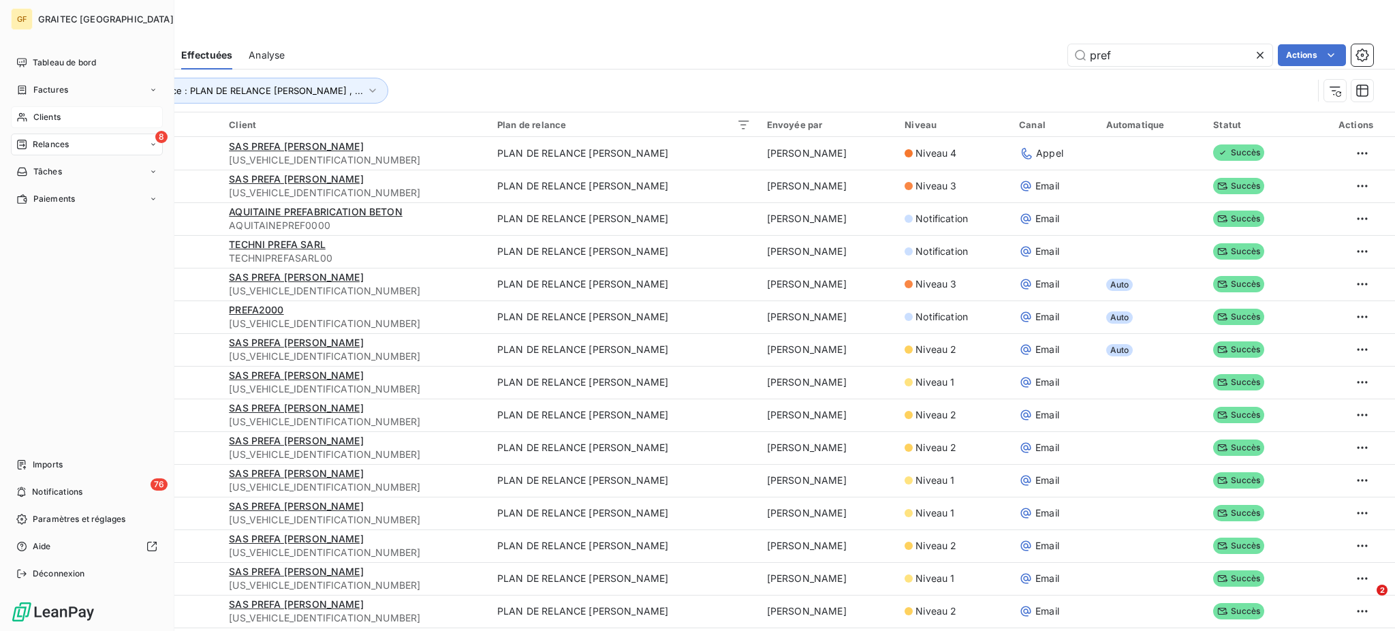
click at [50, 138] on span "Relances" at bounding box center [51, 144] width 36 height 12
click at [44, 104] on nav "Tableau de bord Factures Clients 8 Relances Tâches Paiements" at bounding box center [87, 131] width 152 height 158
click at [45, 118] on span "Clients" at bounding box center [46, 117] width 27 height 12
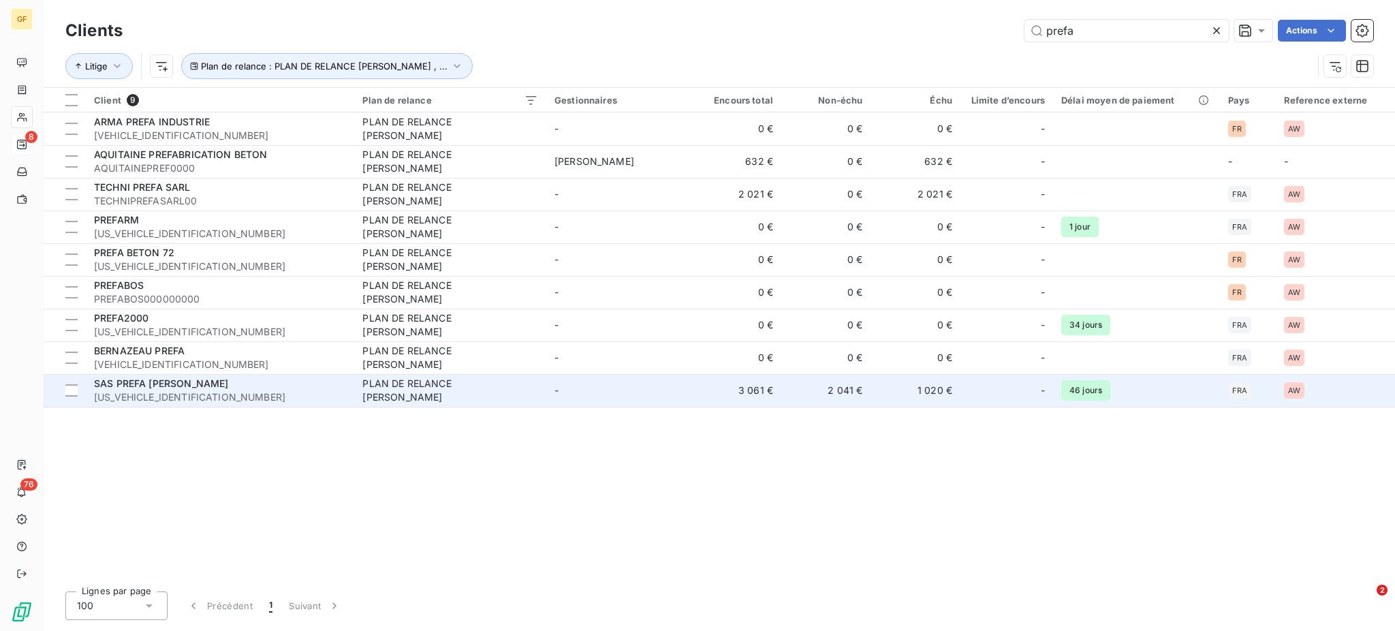
click at [443, 394] on div "PLAN DE RELANCE [PERSON_NAME]" at bounding box center [447, 390] width 170 height 27
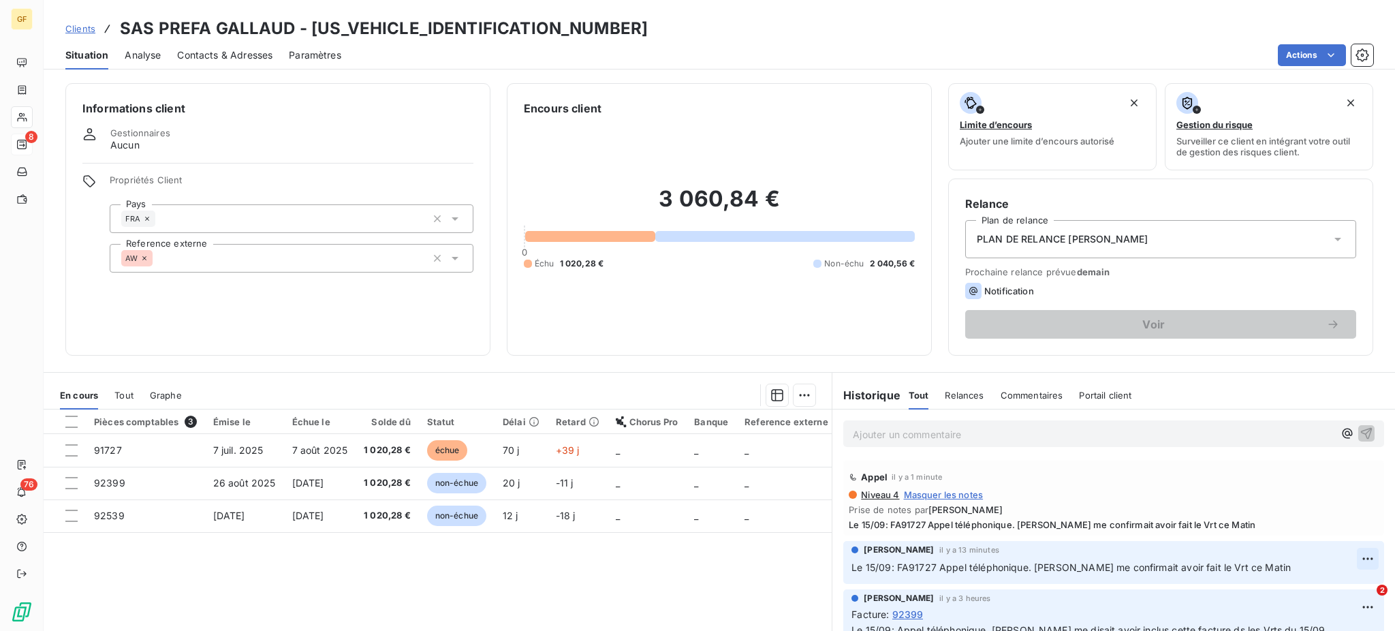
click at [1342, 558] on html "GF 8 76 Clients SAS PREFA GALLAUD - [US_VEHICLE_IDENTIFICATION_NUMBER] Situatio…" at bounding box center [697, 315] width 1395 height 631
click at [1313, 613] on div "Supprimer" at bounding box center [1307, 614] width 76 height 22
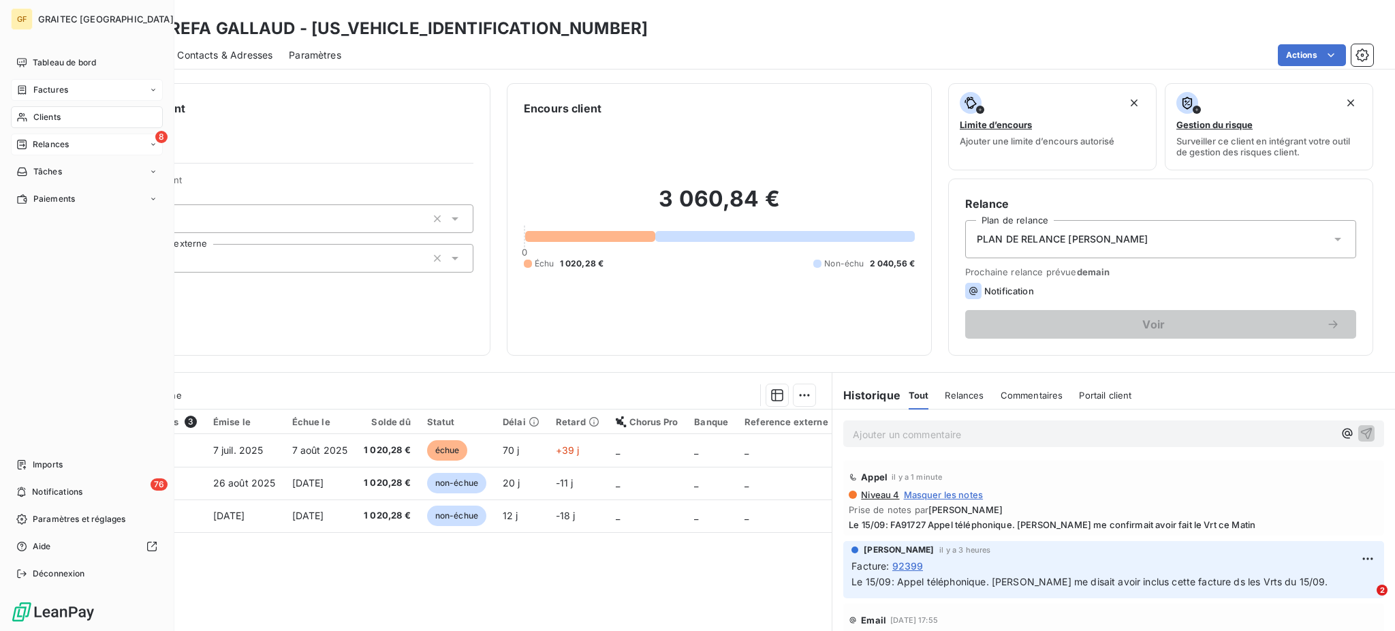
click at [42, 92] on span "Factures" at bounding box center [50, 90] width 35 height 12
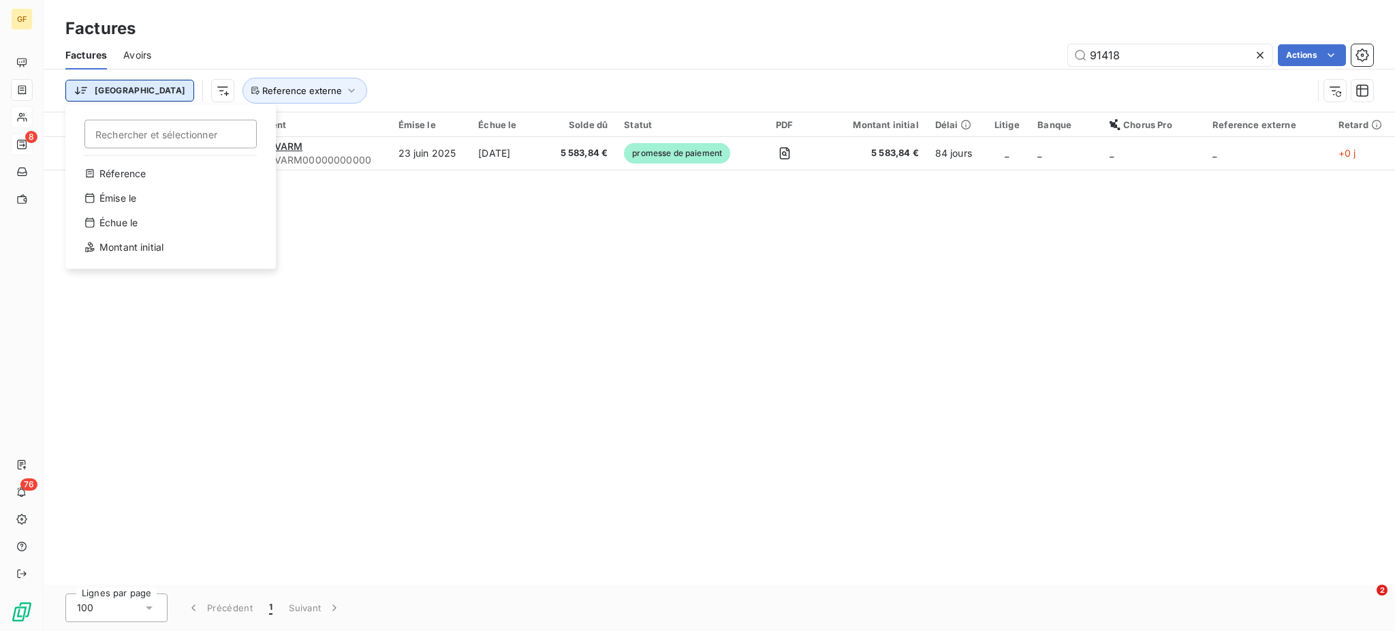
click at [105, 93] on html "GF 8 76 Factures Factures Avoirs 91418 Actions Trier Rechercher et sélectionner…" at bounding box center [697, 315] width 1395 height 631
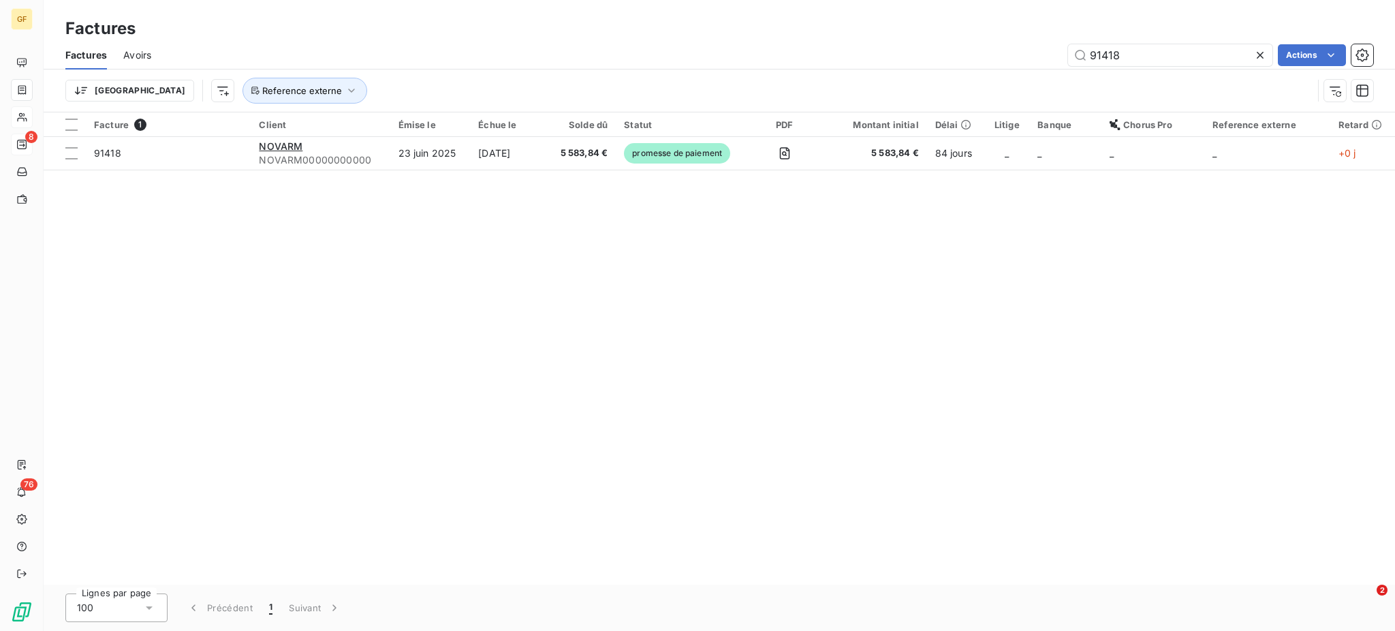
click at [281, 89] on html "GF 8 76 Factures Factures Avoirs 91418 Actions Trier Reference externe Facture …" at bounding box center [697, 315] width 1395 height 631
click at [345, 89] on icon "button" at bounding box center [352, 91] width 14 height 14
click at [334, 127] on icon at bounding box center [333, 126] width 7 height 3
click at [334, 127] on icon at bounding box center [333, 126] width 5 height 3
click at [534, 129] on icon at bounding box center [536, 127] width 14 height 14
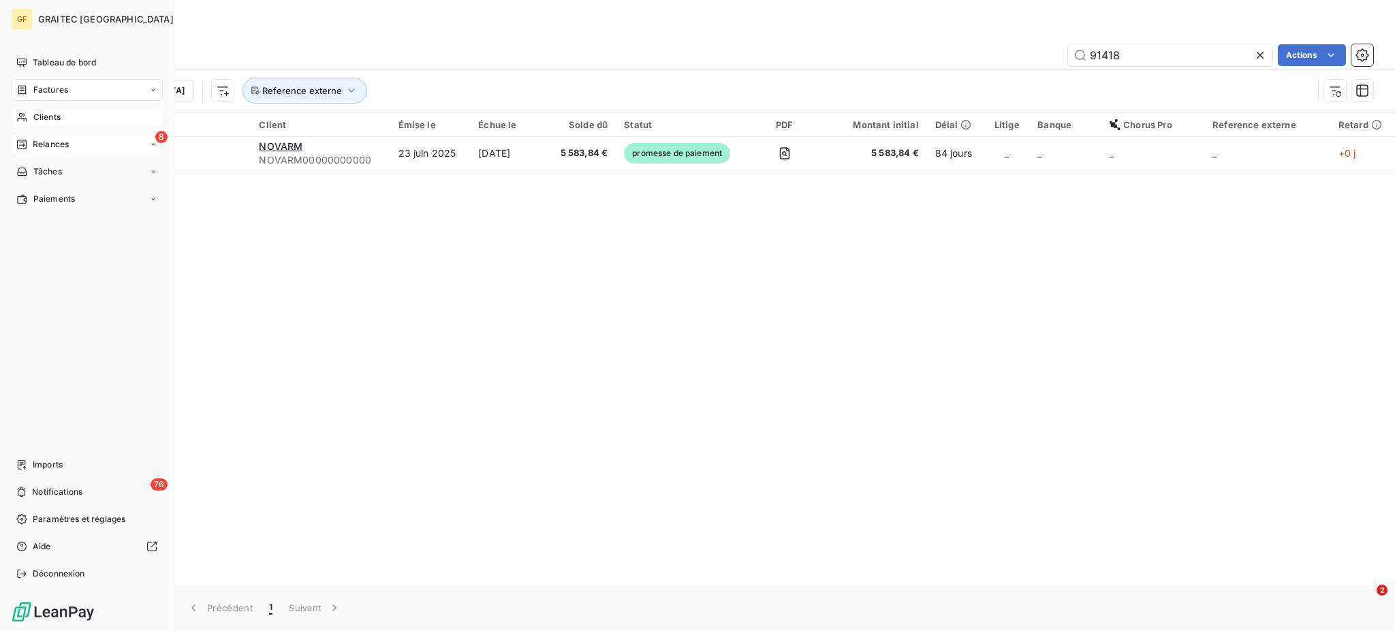
click at [37, 115] on span "Clients" at bounding box center [46, 117] width 27 height 12
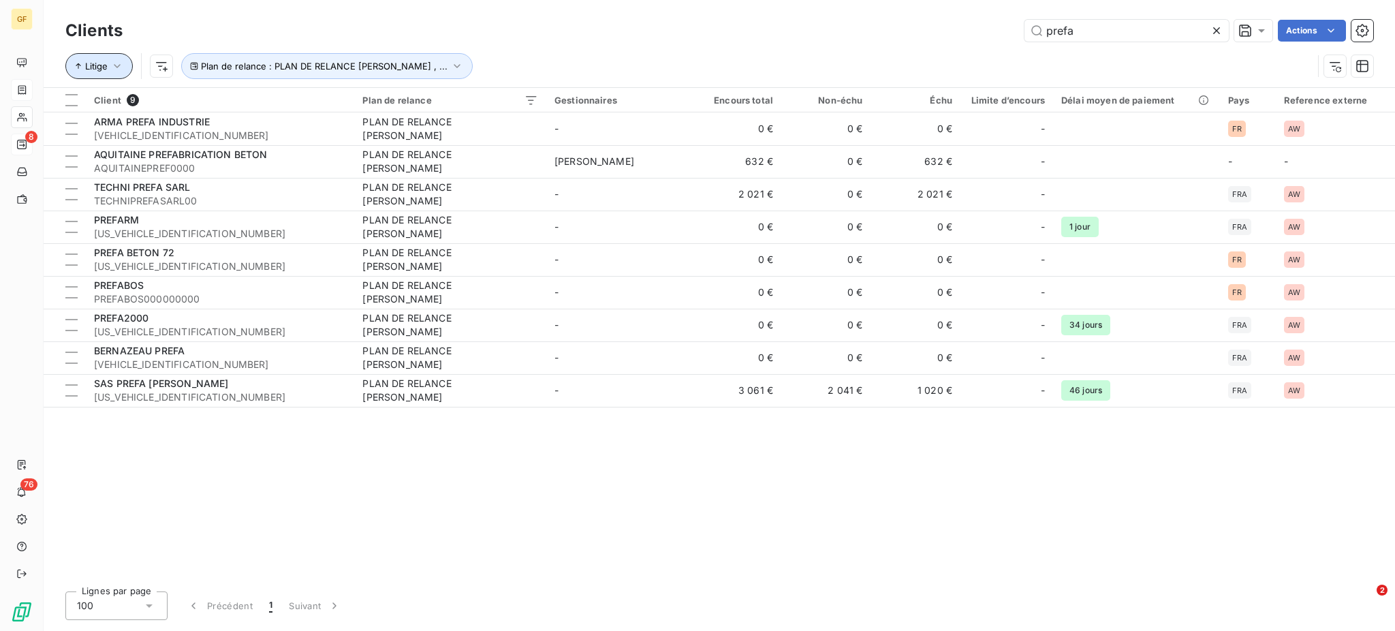
click at [122, 69] on icon "button" at bounding box center [117, 66] width 14 height 14
click at [1124, 487] on div "Client 9 Plan de relance Gestionnaires Encours total Non-échu Échu Limite d’enc…" at bounding box center [719, 334] width 1351 height 492
click at [119, 67] on icon "button" at bounding box center [117, 66] width 14 height 14
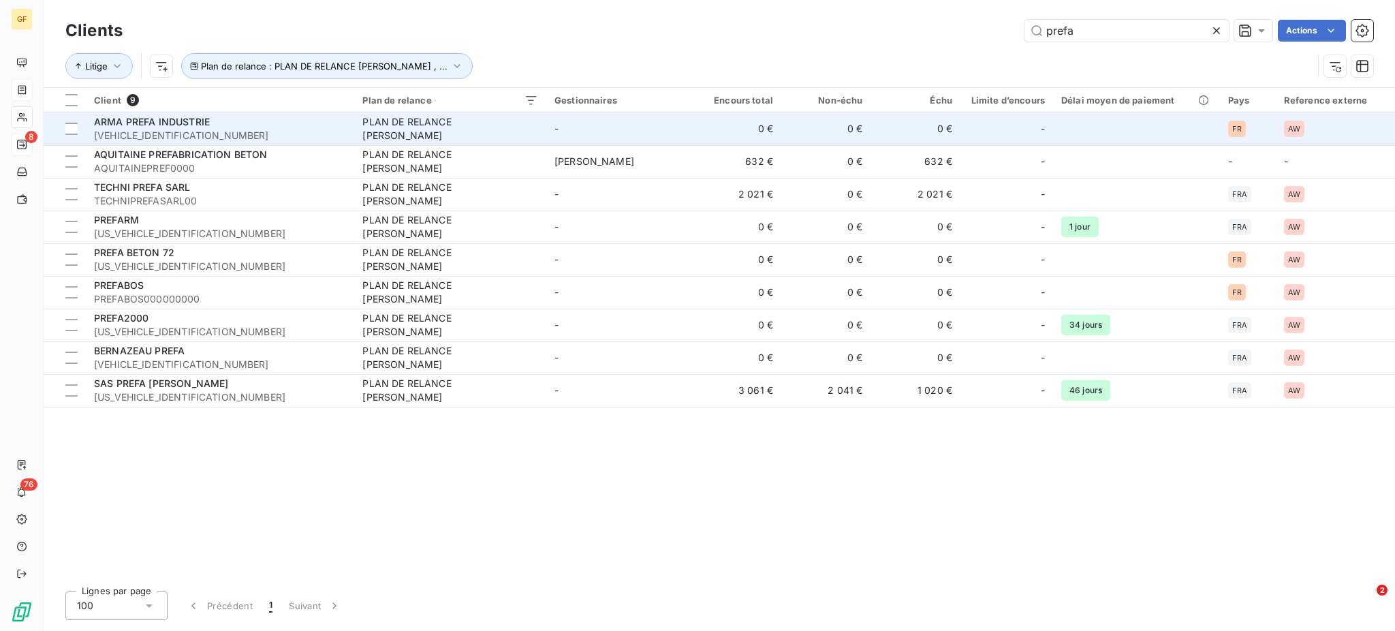
click at [745, 127] on td "0 €" at bounding box center [736, 128] width 89 height 33
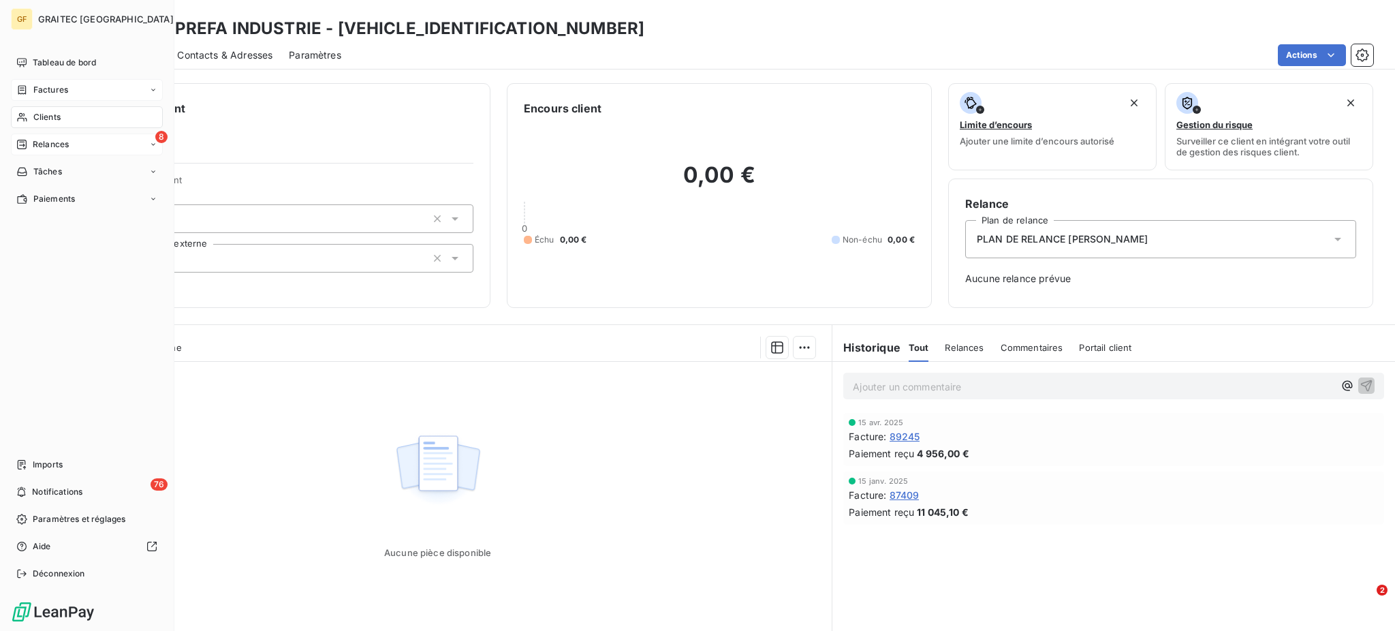
click at [40, 114] on span "Clients" at bounding box center [46, 117] width 27 height 12
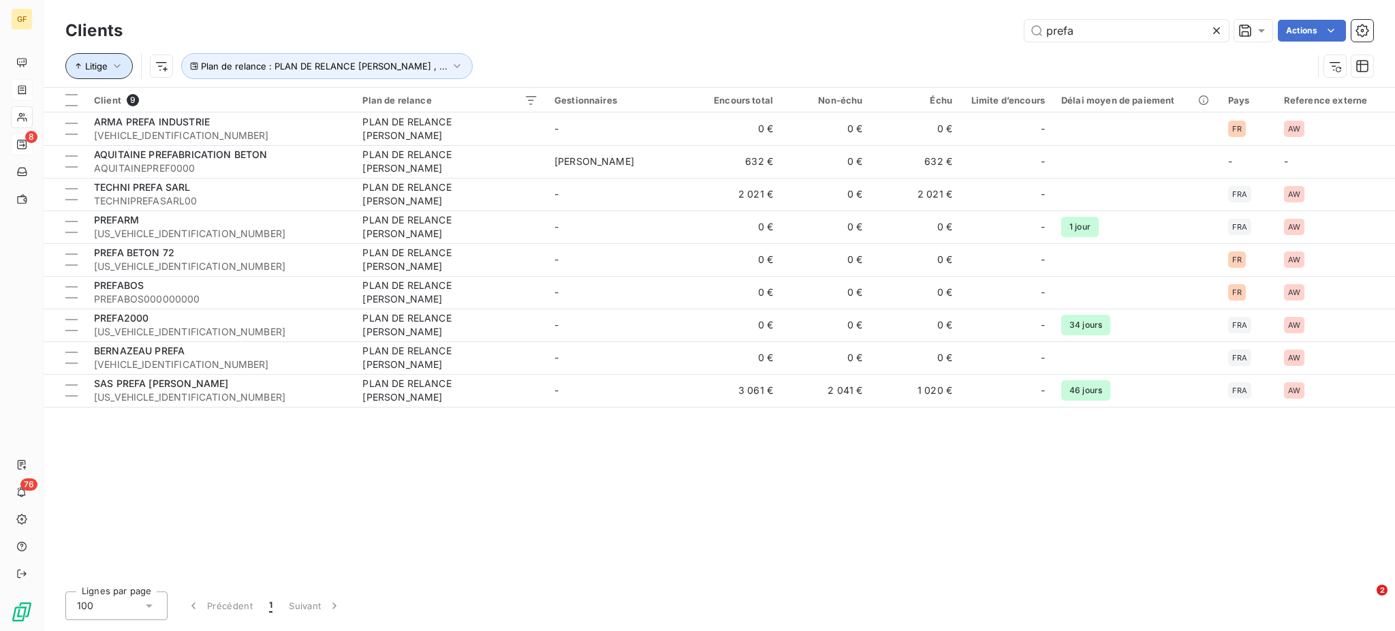
click at [123, 67] on icon "button" at bounding box center [117, 66] width 14 height 14
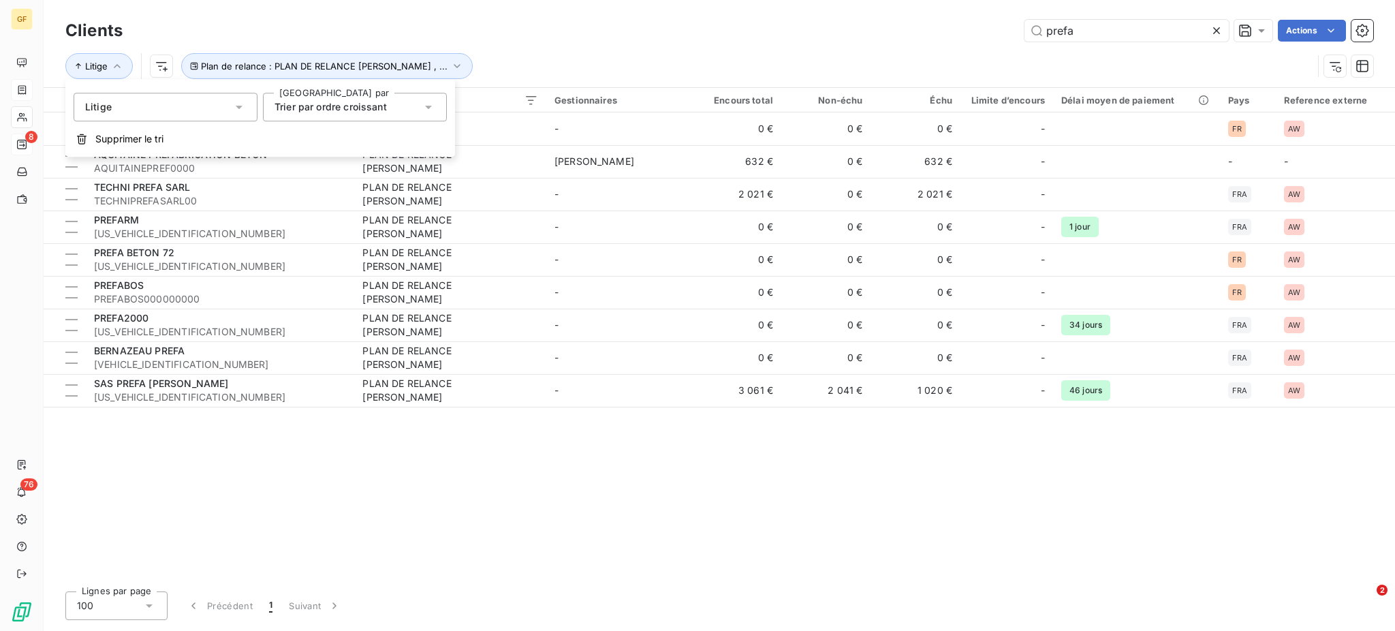
click at [242, 108] on icon at bounding box center [239, 107] width 14 height 14
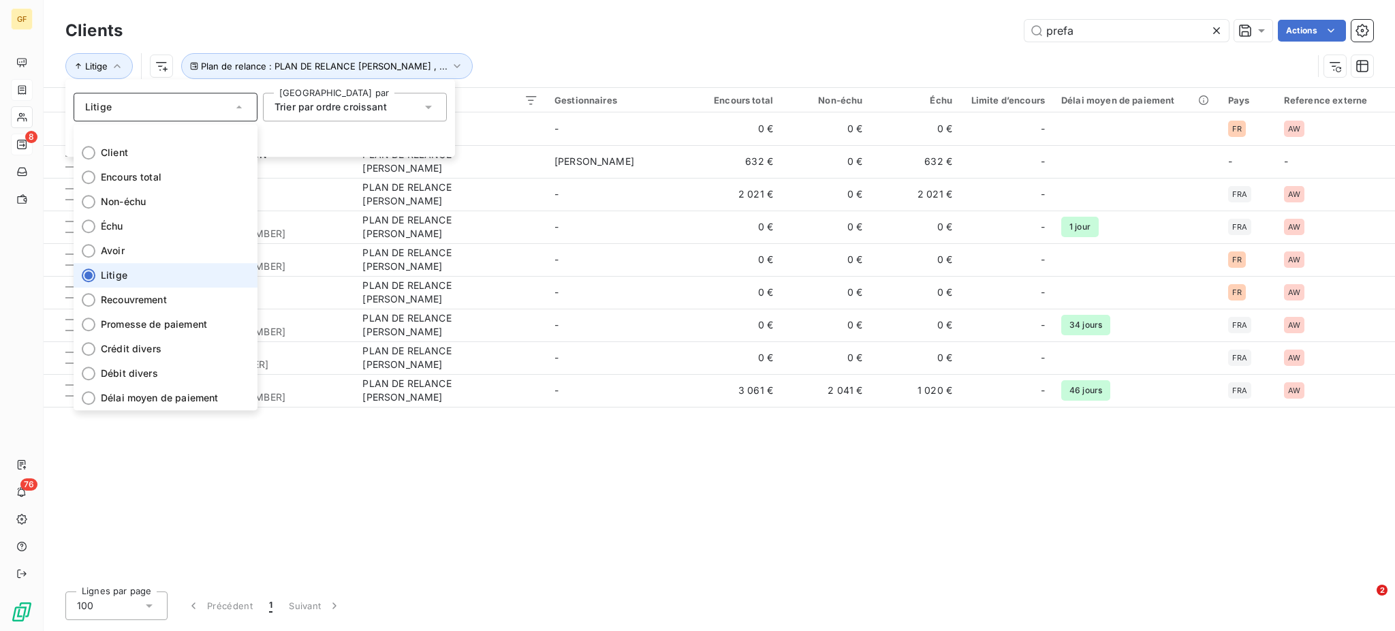
click at [87, 277] on div at bounding box center [89, 275] width 14 height 14
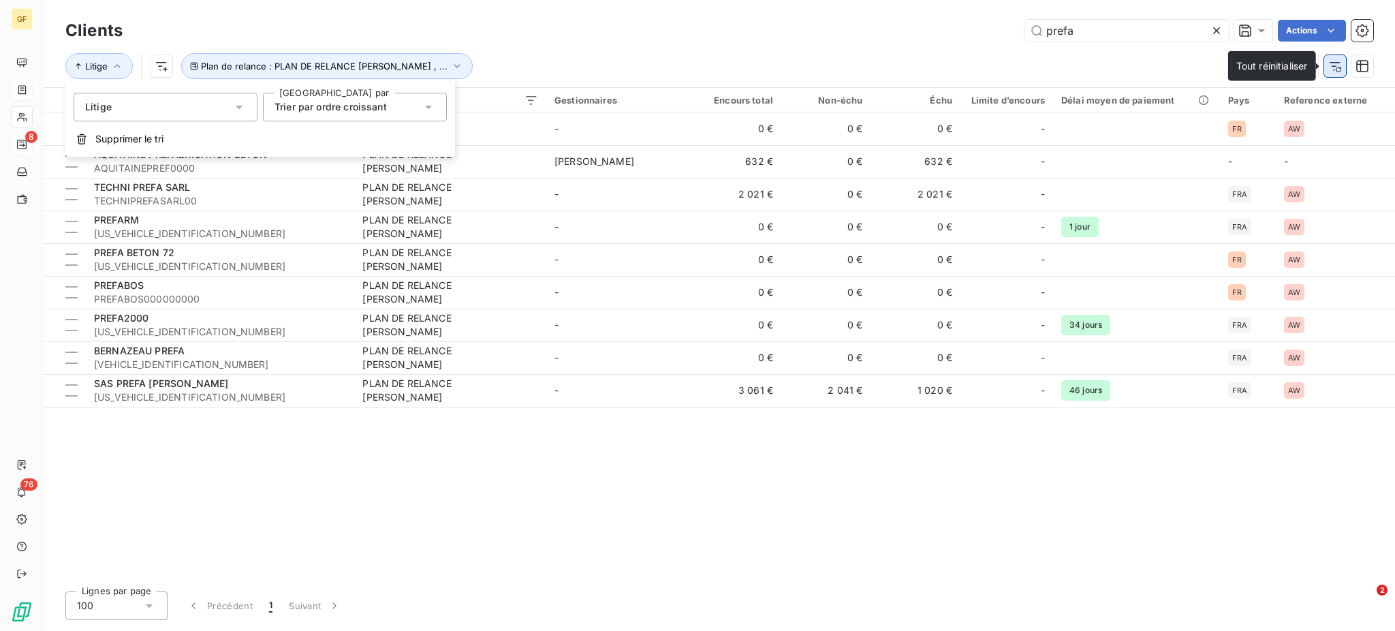
click at [1336, 66] on icon "button" at bounding box center [1335, 66] width 14 height 14
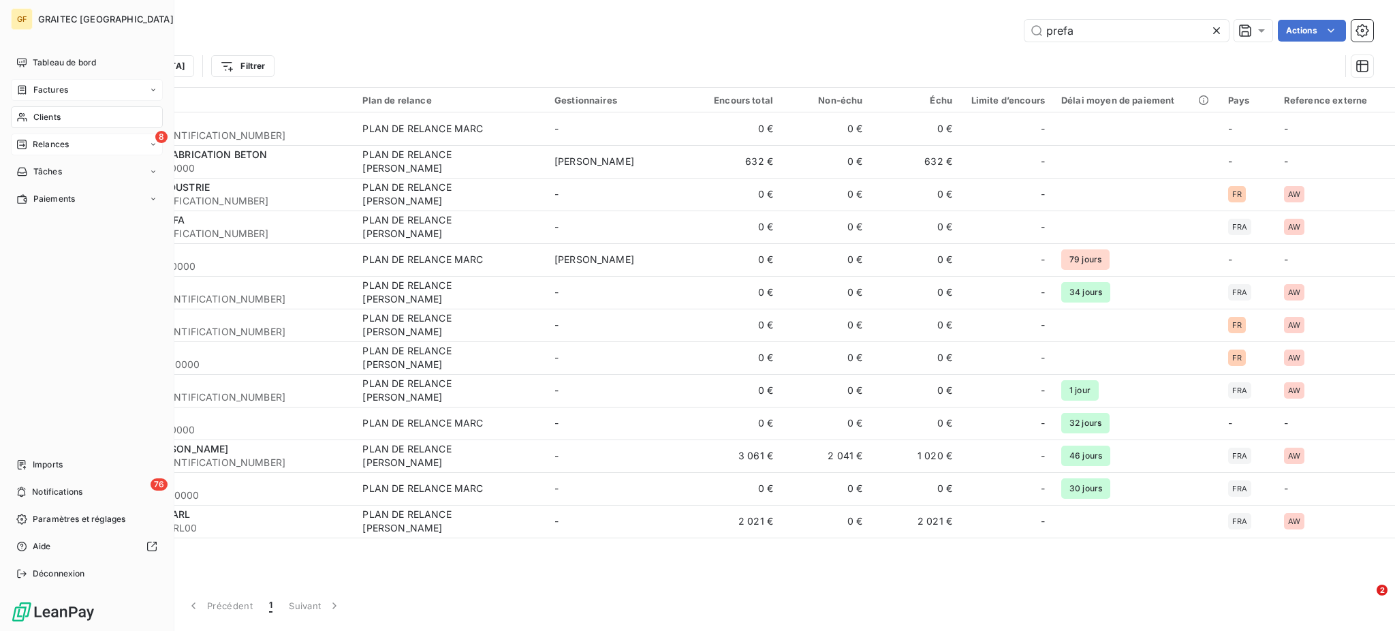
click at [55, 88] on span "Factures" at bounding box center [50, 90] width 35 height 12
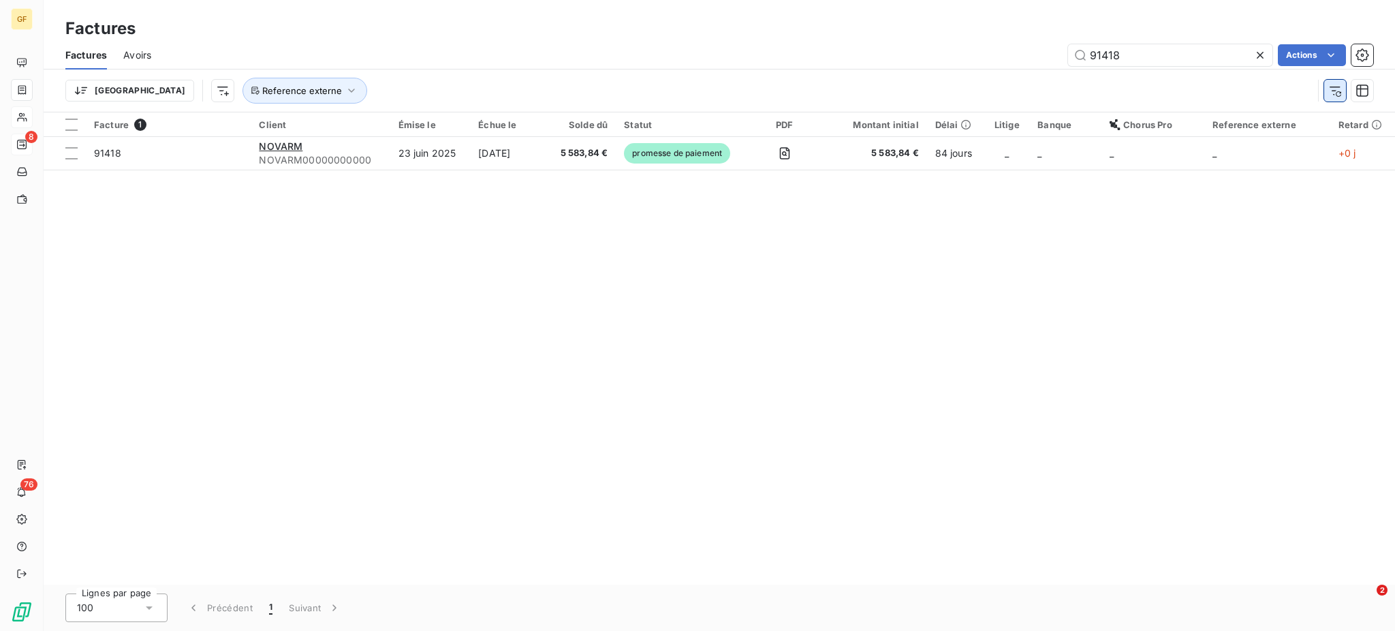
click at [1340, 86] on icon "button" at bounding box center [1335, 91] width 14 height 14
drag, startPoint x: 1135, startPoint y: 48, endPoint x: 1054, endPoint y: 58, distance: 82.3
click at [1054, 58] on div "91418 Actions" at bounding box center [771, 55] width 1206 height 22
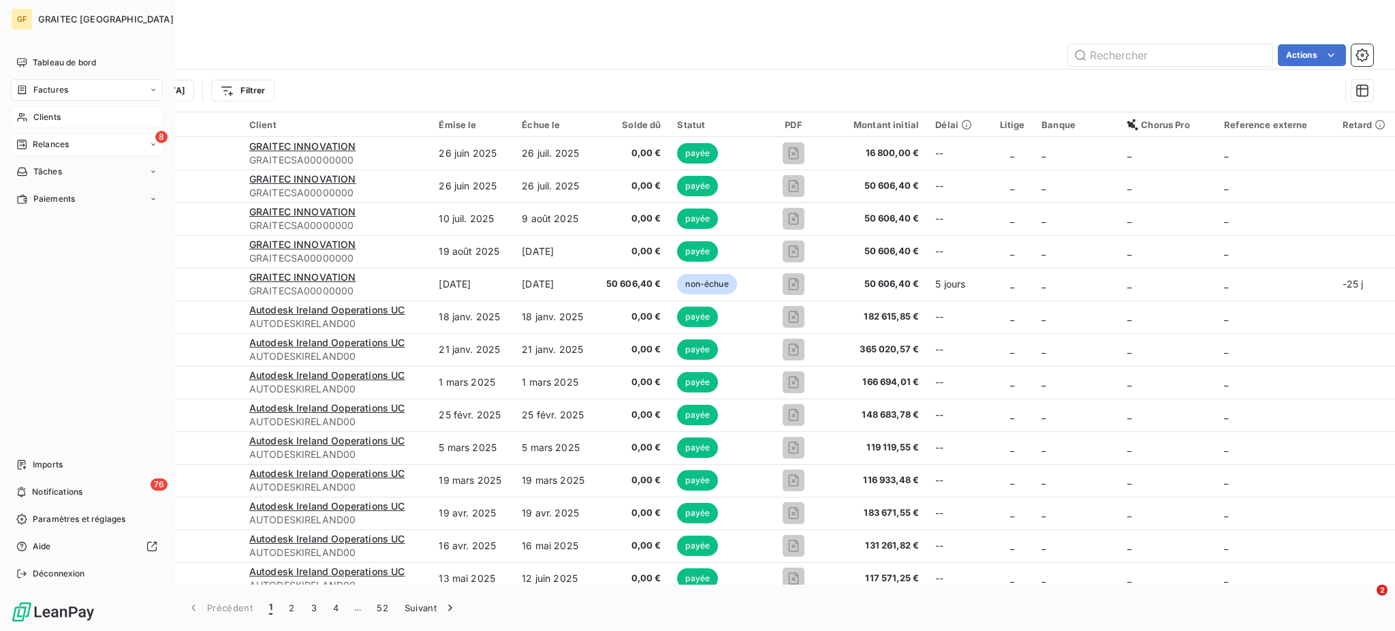
click at [46, 139] on span "Relances" at bounding box center [51, 144] width 36 height 12
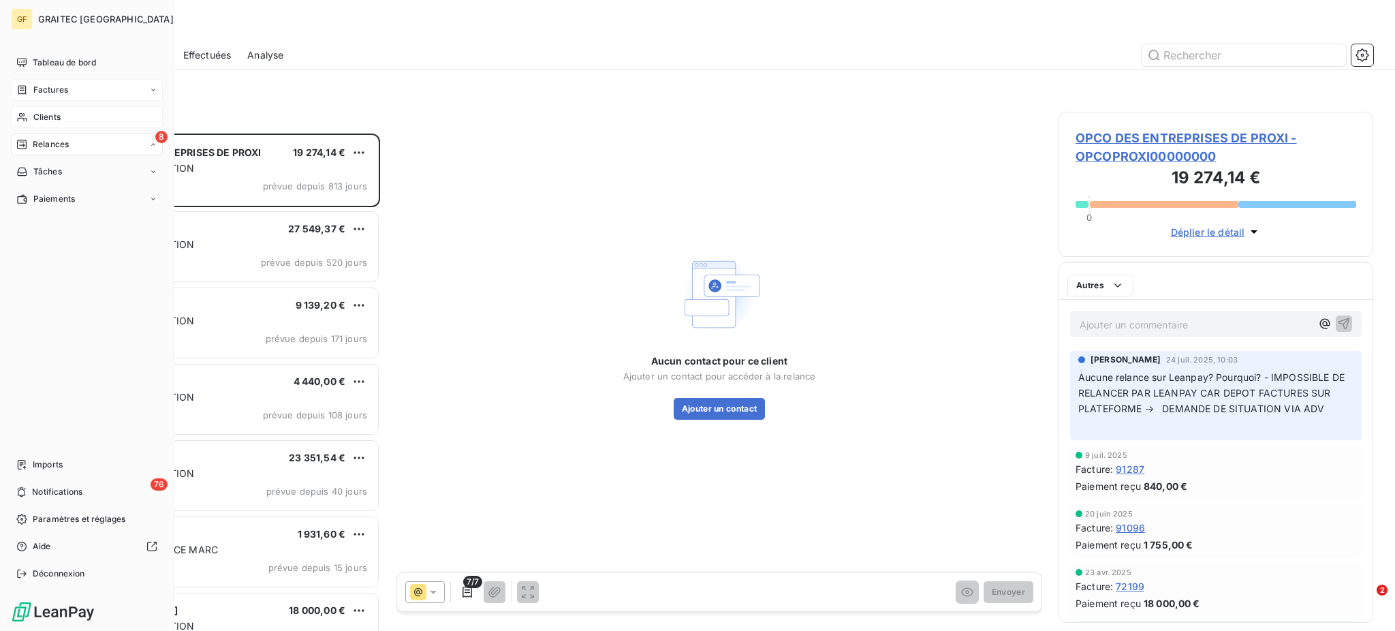
scroll to position [484, 300]
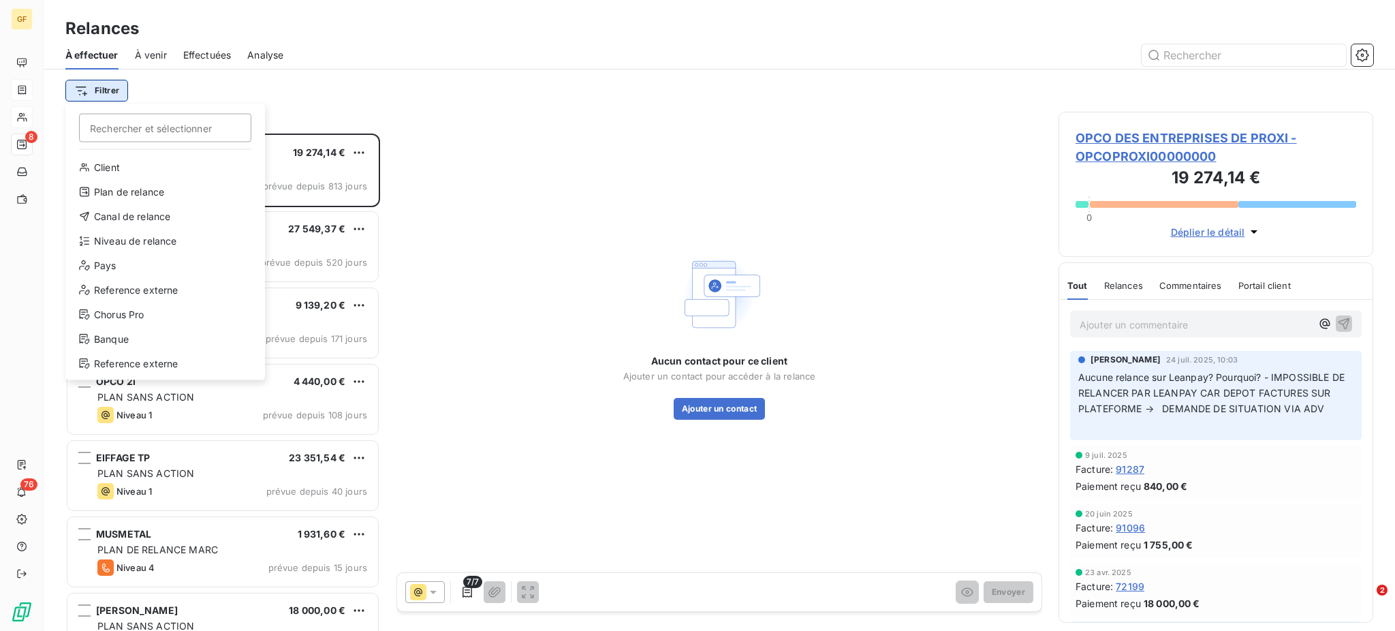
click at [106, 91] on html "GF 8 76 Relances À effectuer À venir Effectuées Analyse Filtrer Rechercher et s…" at bounding box center [697, 315] width 1395 height 631
click at [157, 192] on div "Plan de relance" at bounding box center [165, 192] width 189 height 22
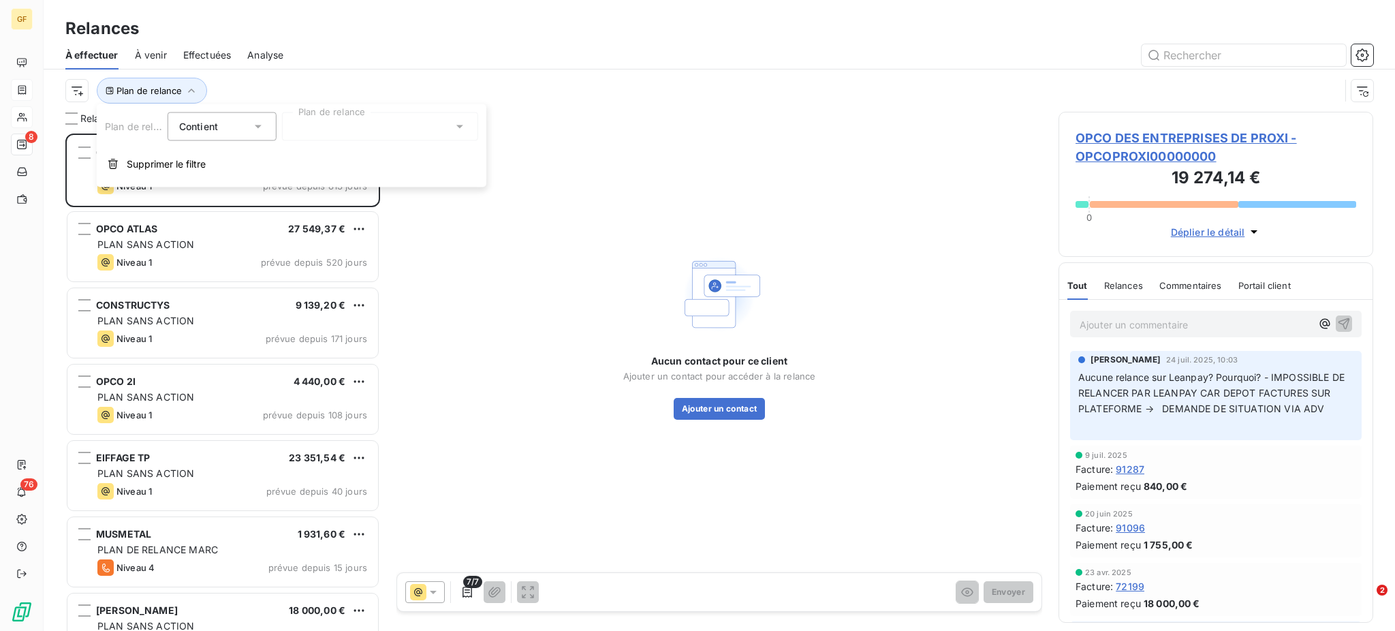
click at [460, 121] on icon at bounding box center [460, 127] width 14 height 14
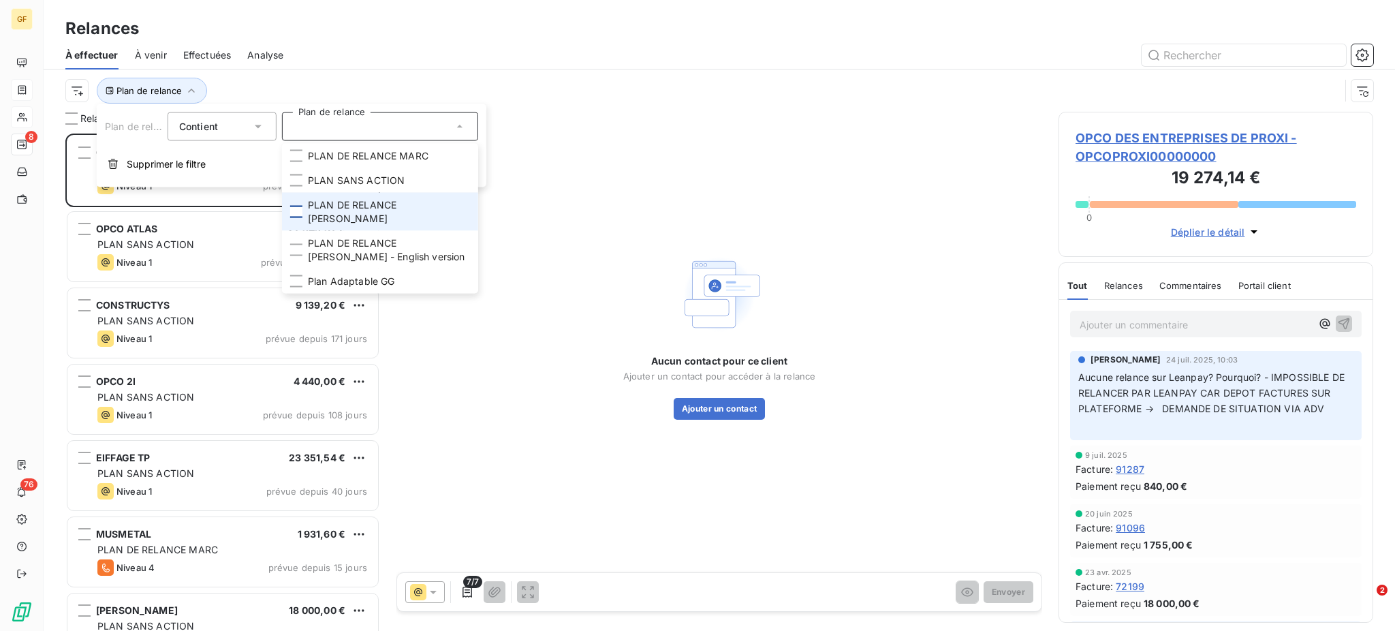
click at [296, 206] on div at bounding box center [296, 212] width 12 height 12
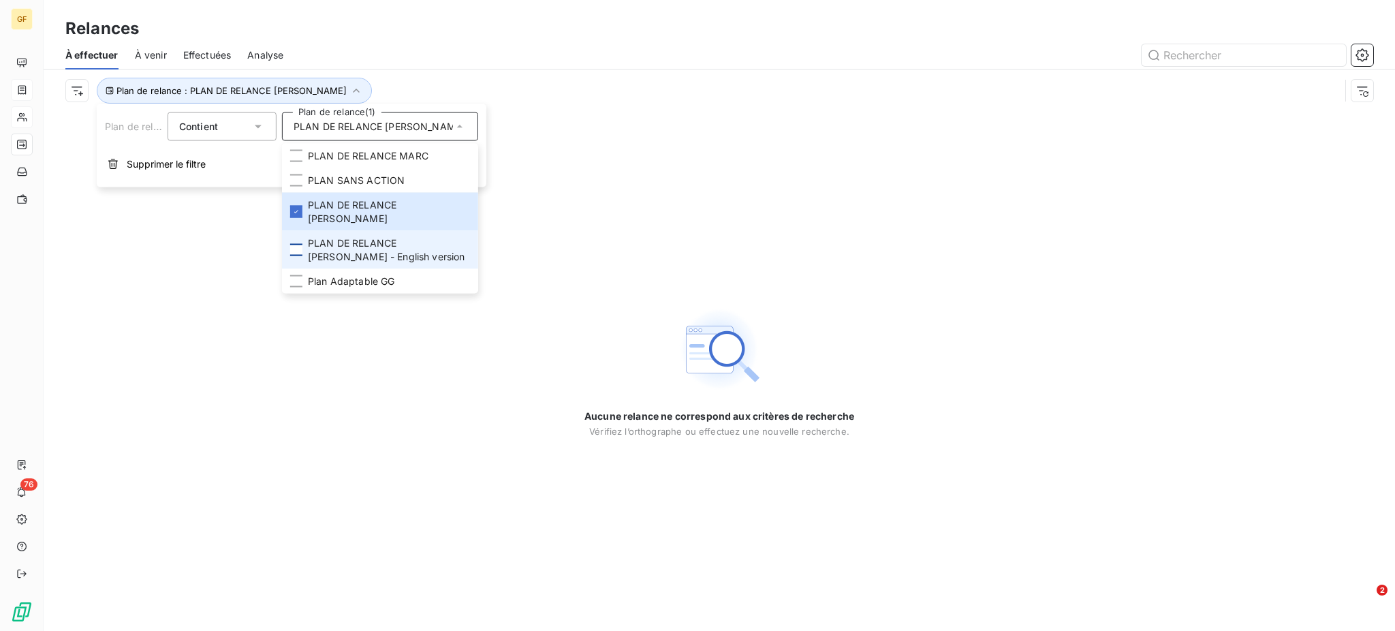
click at [300, 244] on div at bounding box center [296, 250] width 12 height 12
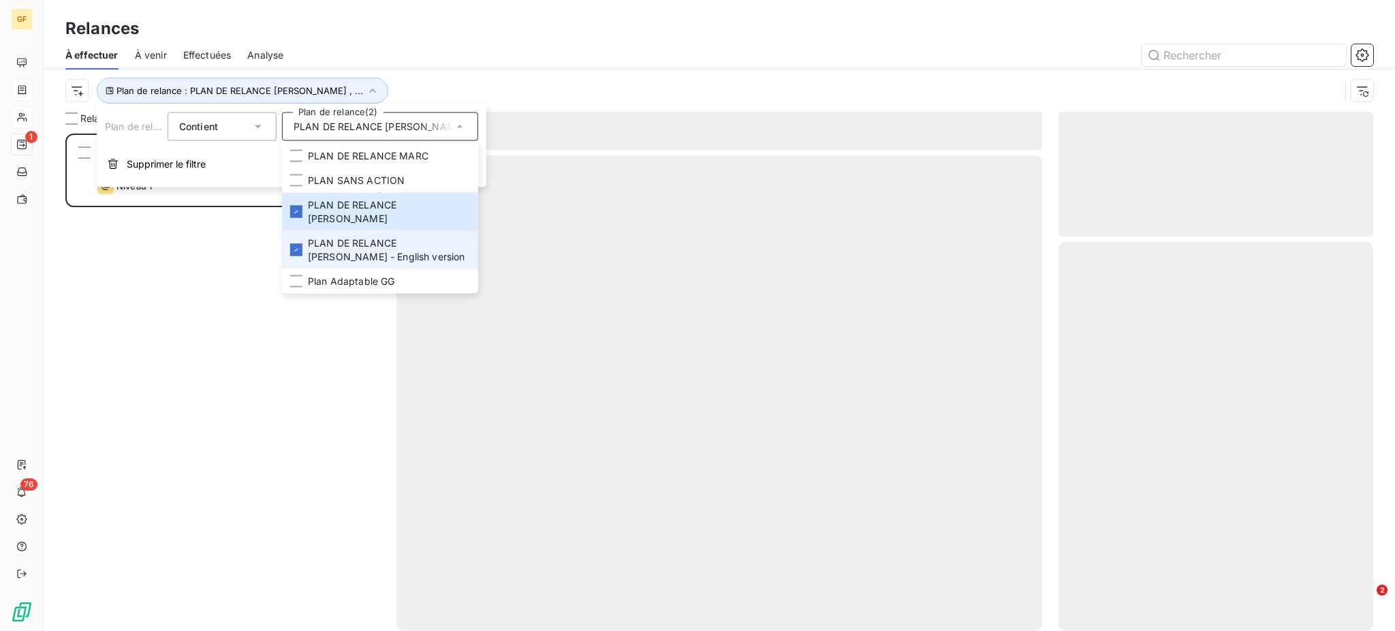
scroll to position [484, 300]
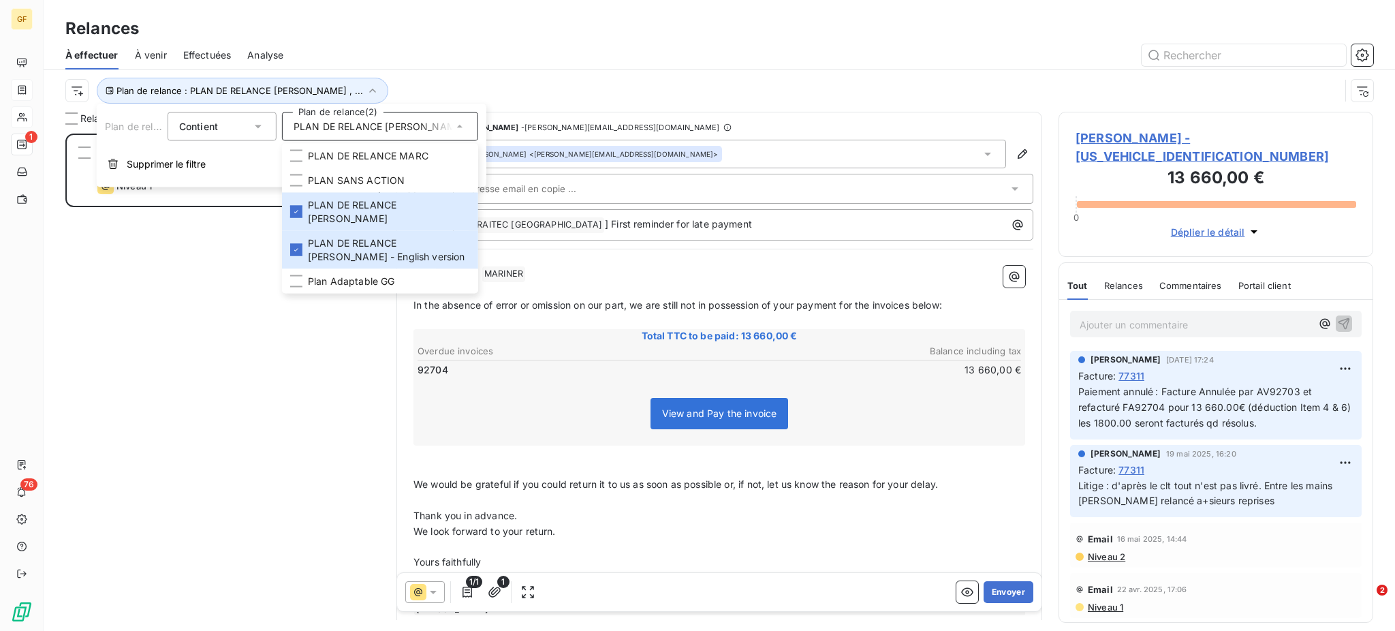
click at [242, 300] on div "[PERSON_NAME] 13 660,00 € PLAN DE RELANCE [PERSON_NAME] - English version Nivea…" at bounding box center [222, 382] width 315 height 498
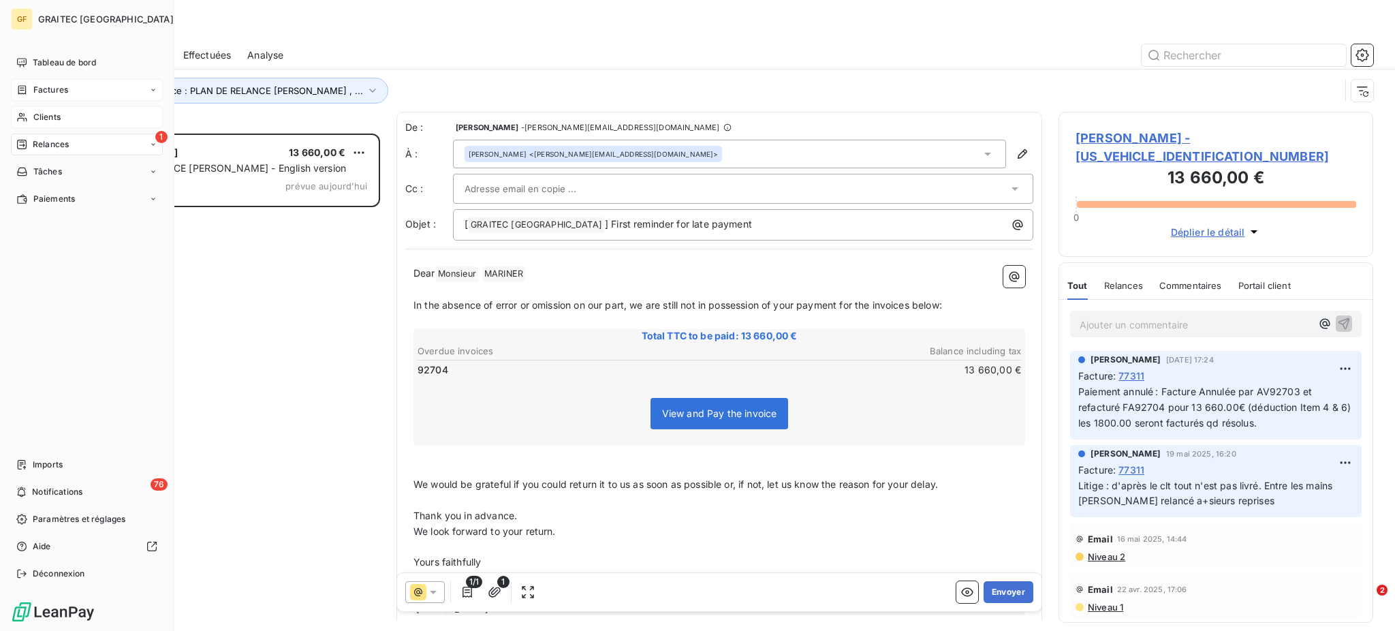
click at [42, 116] on span "Clients" at bounding box center [46, 117] width 27 height 12
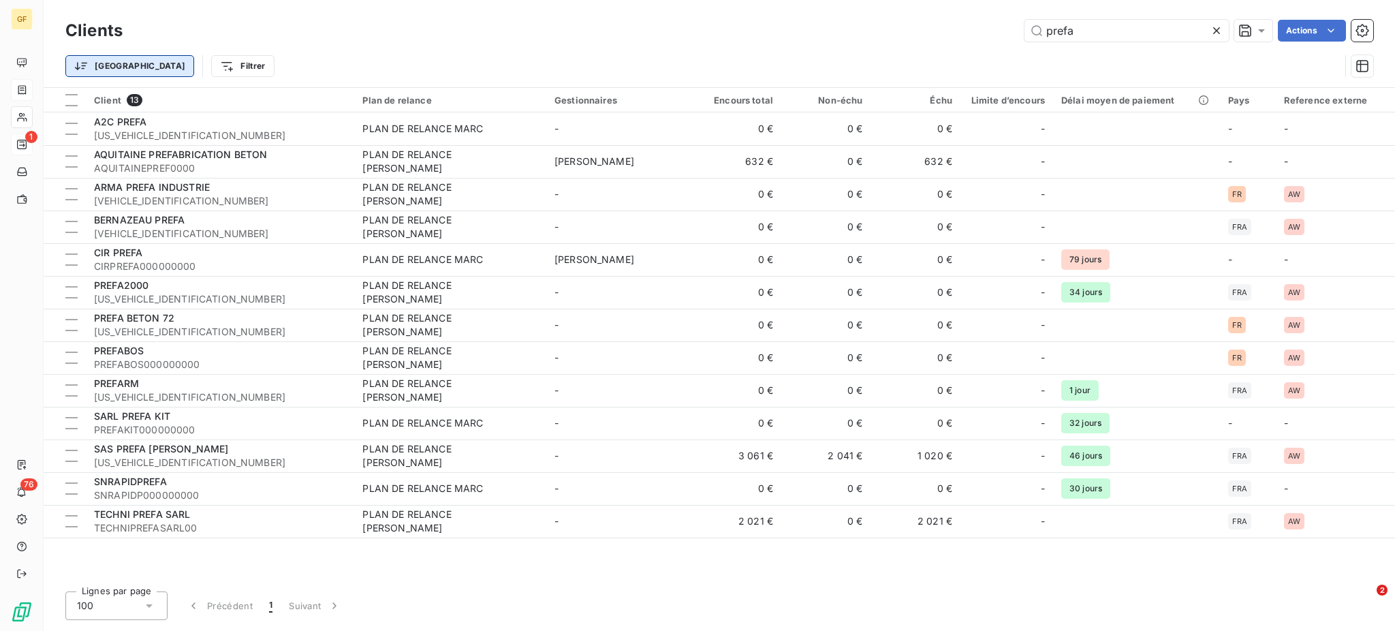
click at [107, 68] on html "GF 1 76 Clients prefa Actions Trier Filtrer Client 13 Plan de relance Gestionna…" at bounding box center [697, 315] width 1395 height 631
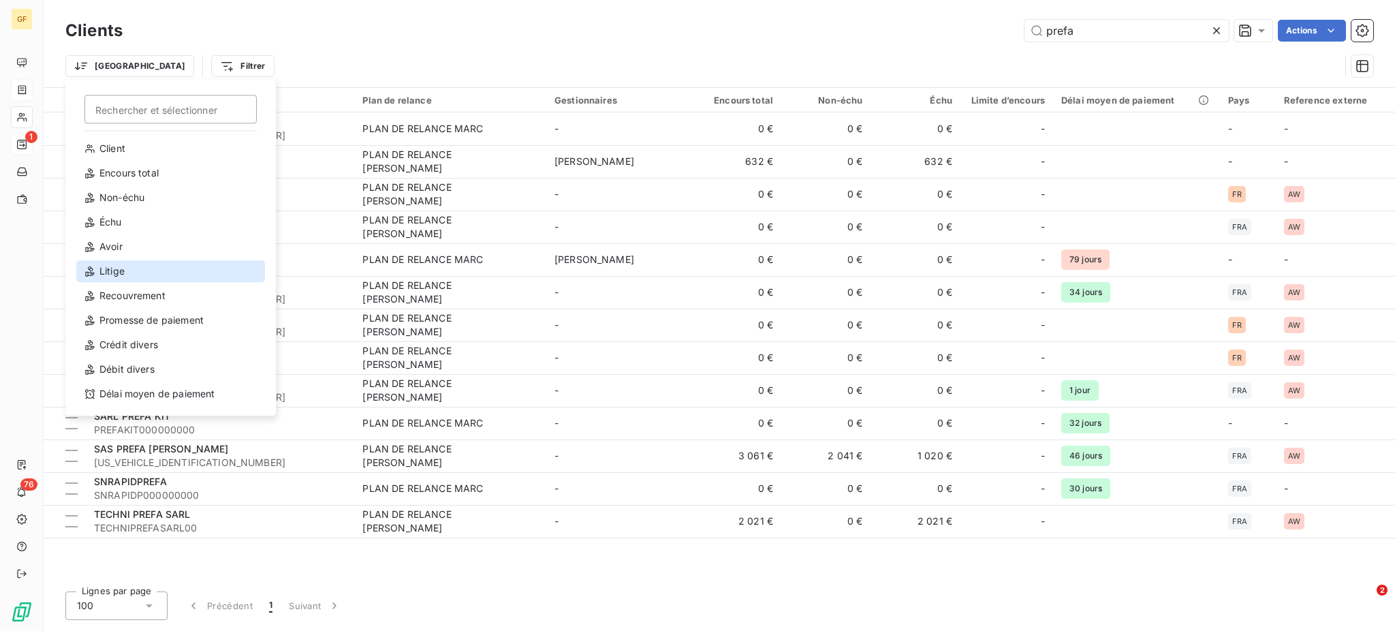
click at [109, 266] on div "Litige" at bounding box center [170, 271] width 189 height 22
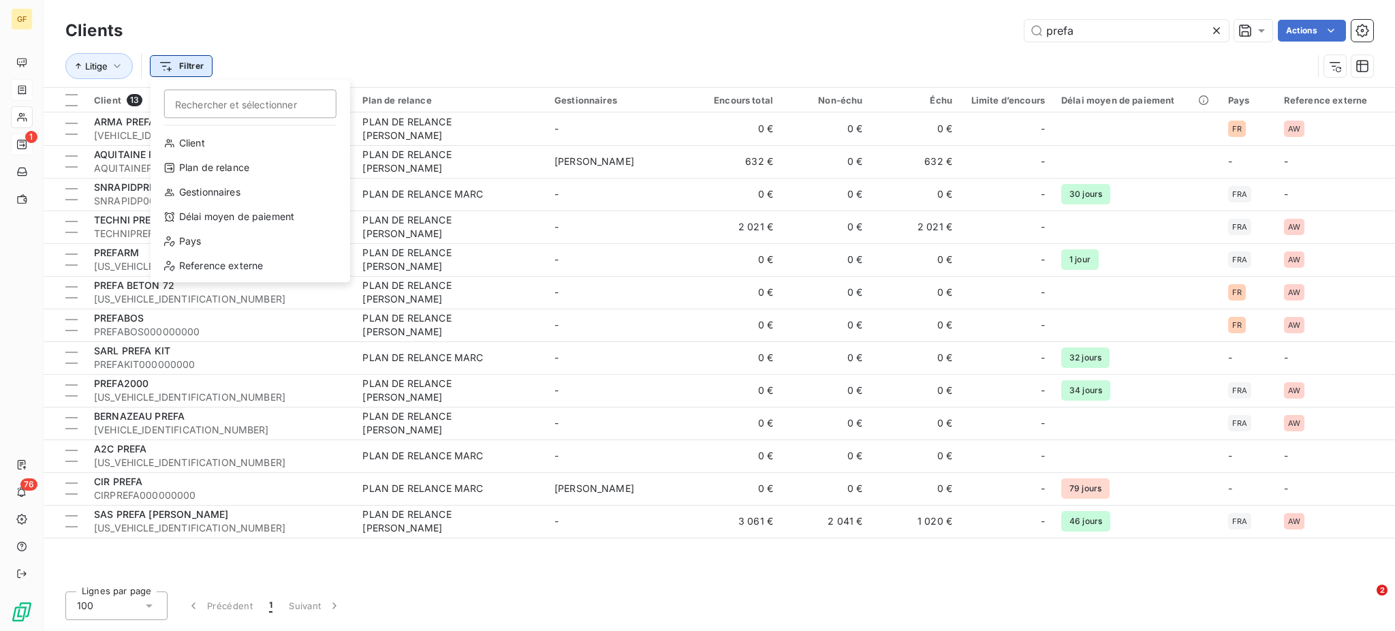
click at [196, 63] on html "GF 1 76 Clients prefa Actions Litige Filtrer Rechercher et sélectionner Client …" at bounding box center [697, 315] width 1395 height 631
click at [216, 167] on div "Plan de relance" at bounding box center [250, 168] width 189 height 22
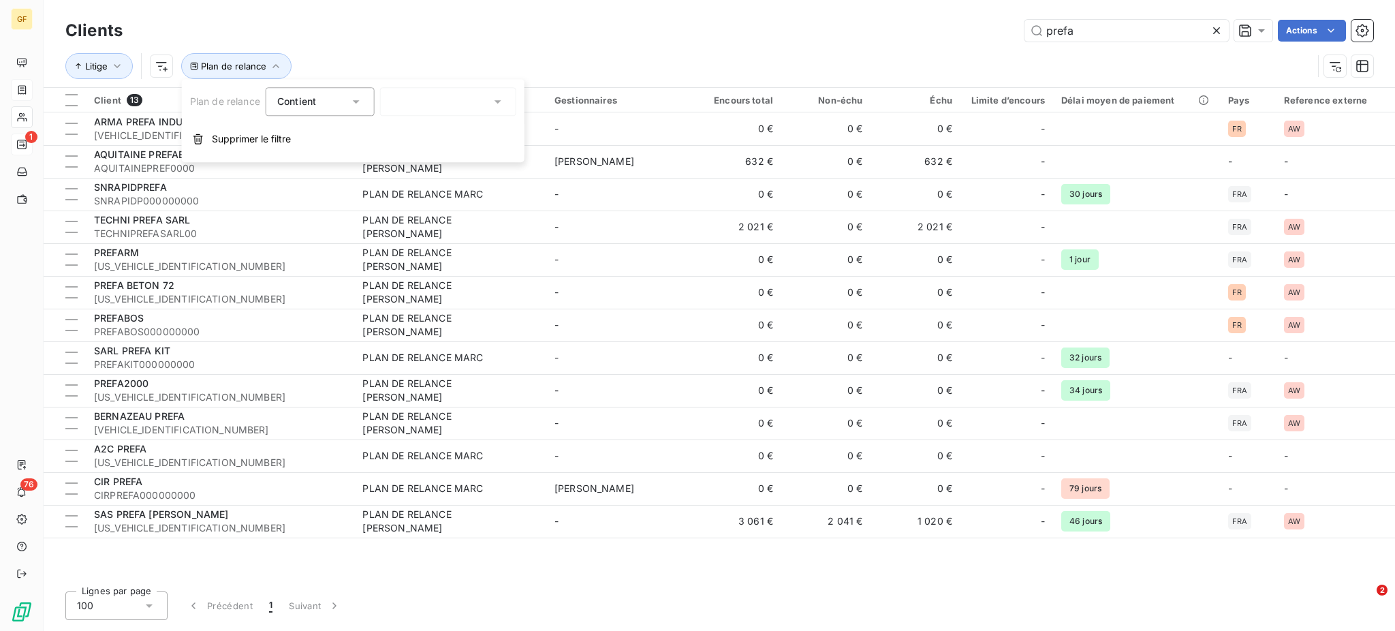
click at [500, 104] on icon at bounding box center [498, 102] width 14 height 14
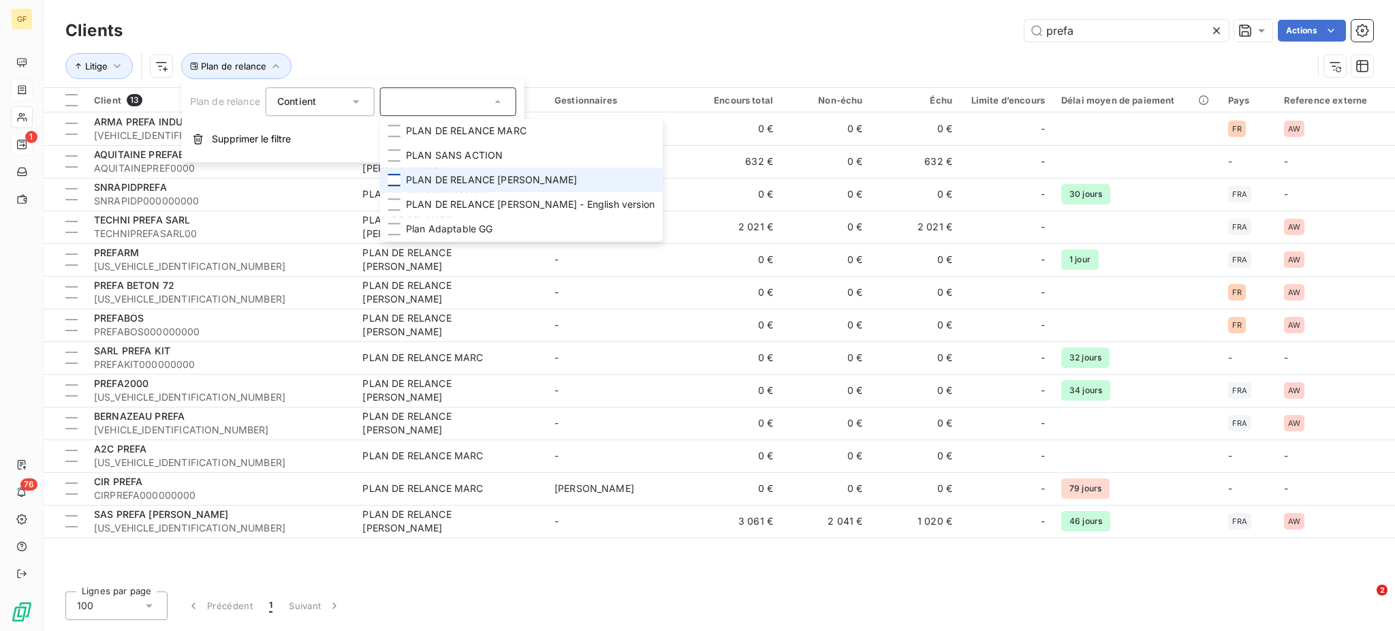
click at [394, 178] on div at bounding box center [394, 180] width 12 height 12
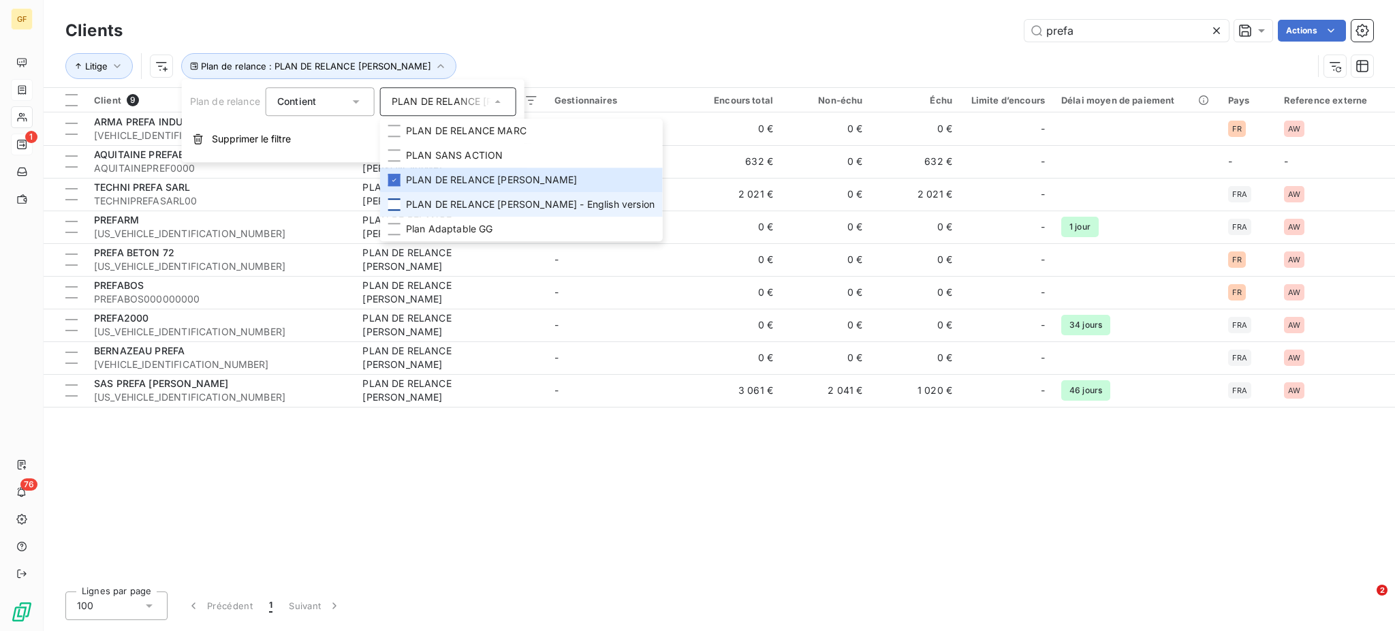
click at [395, 206] on div at bounding box center [394, 204] width 12 height 12
click at [908, 439] on div "Client 9 Plan de relance Gestionnaires Encours total Non-échu Échu Limite d’enc…" at bounding box center [719, 334] width 1351 height 492
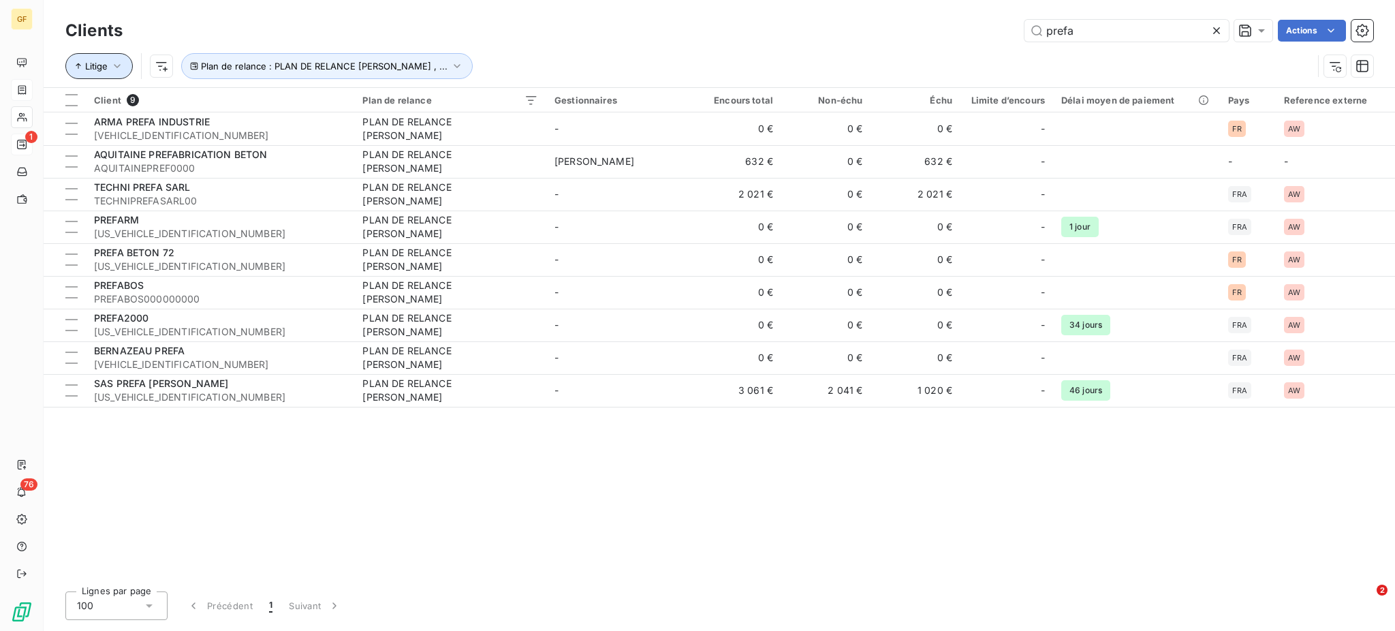
click at [106, 67] on span "Litige" at bounding box center [96, 66] width 22 height 11
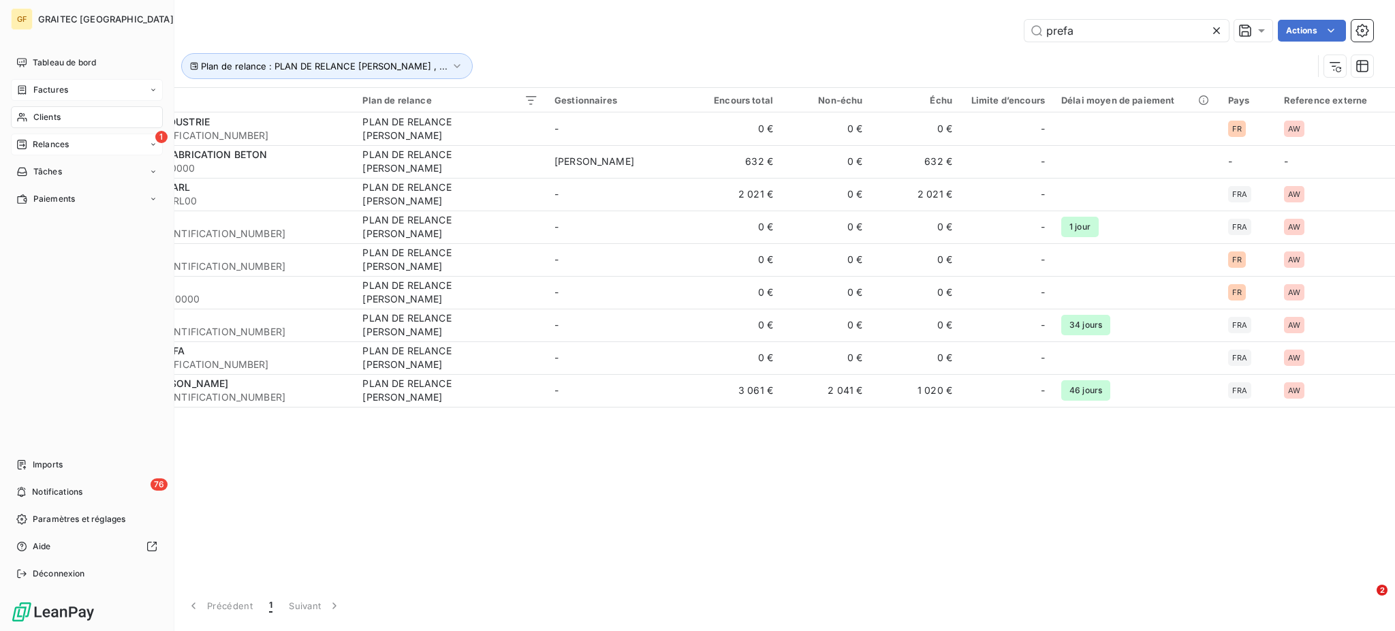
click at [45, 86] on span "Factures" at bounding box center [50, 90] width 35 height 12
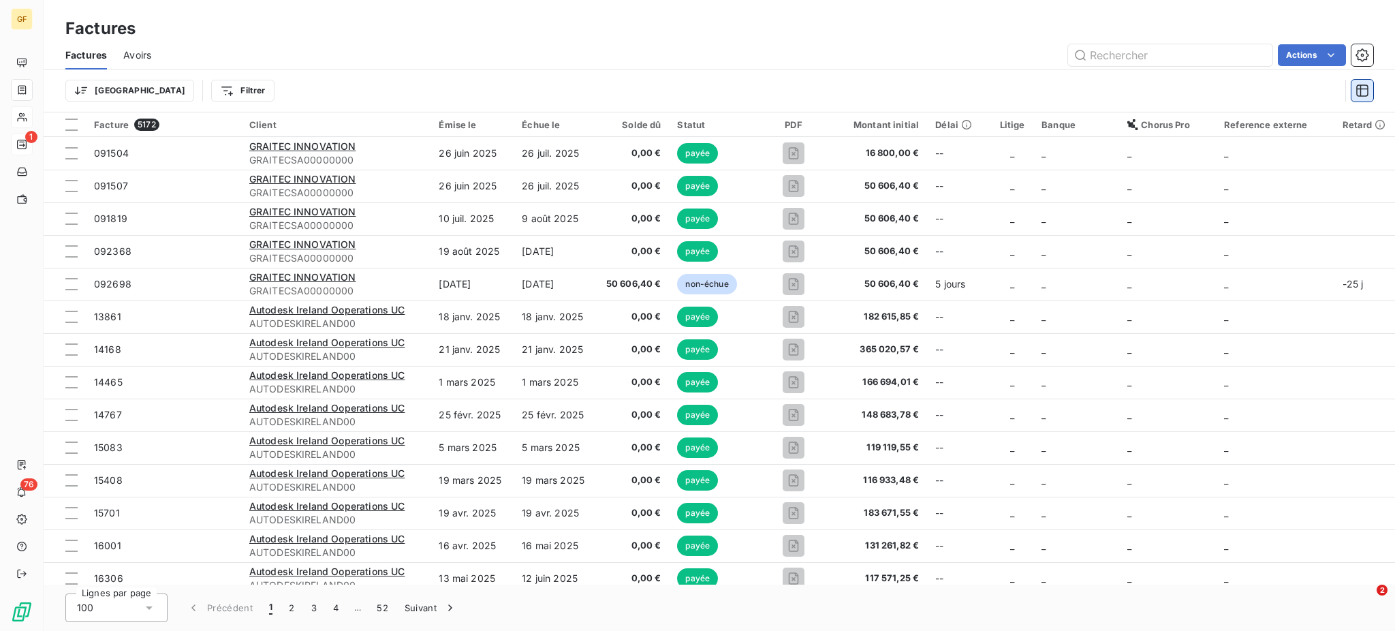
click at [1361, 98] on button "button" at bounding box center [1362, 91] width 22 height 22
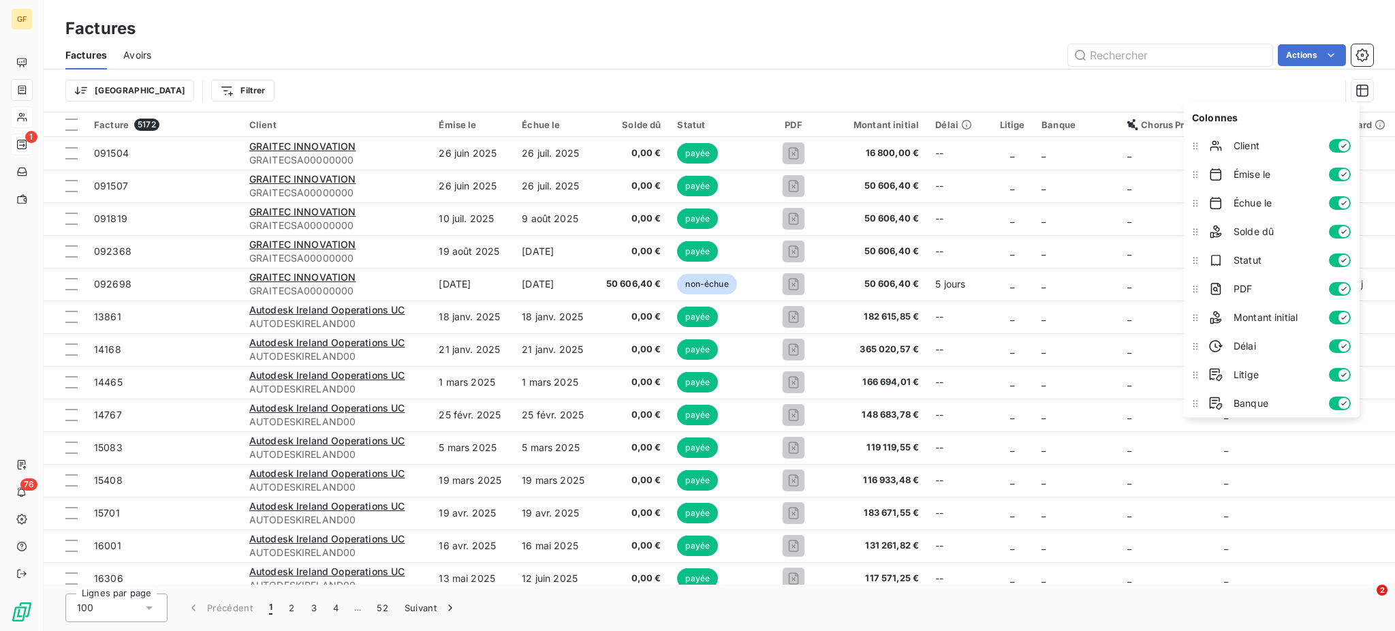
click at [1257, 377] on span "Litige" at bounding box center [1275, 375] width 84 height 14
click at [1344, 374] on icon "button" at bounding box center [1343, 374] width 11 height 11
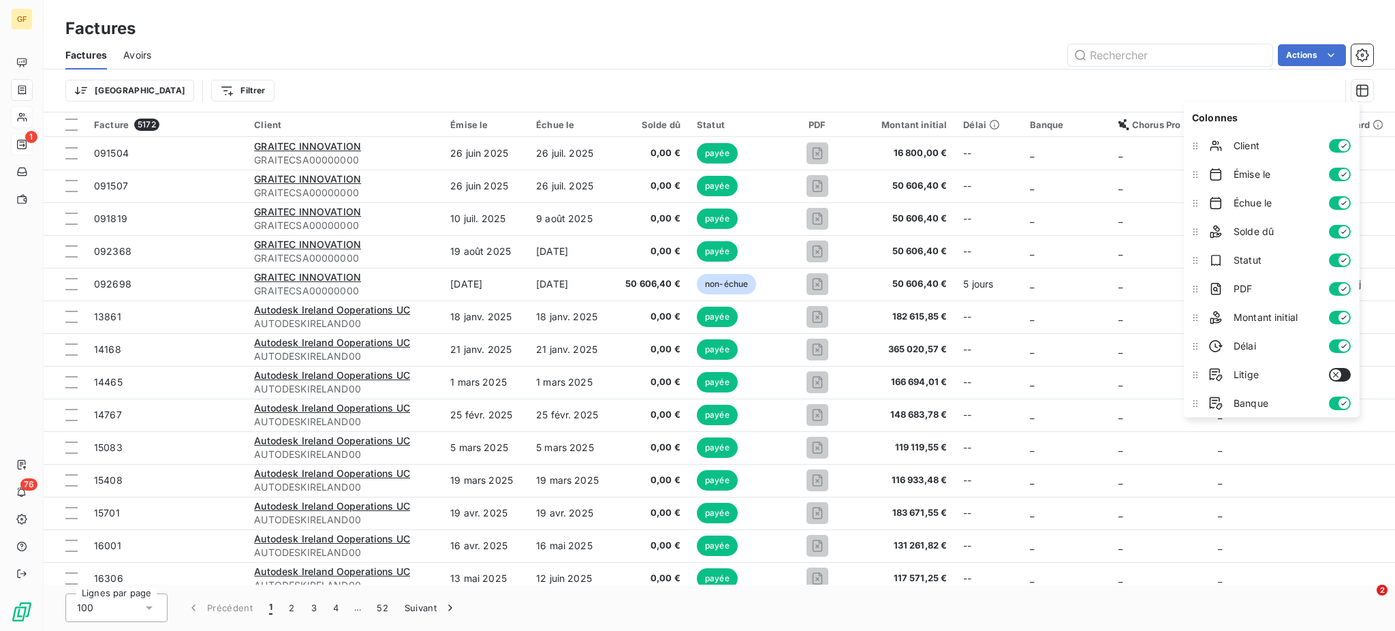
click at [1345, 377] on button "button" at bounding box center [1339, 375] width 22 height 14
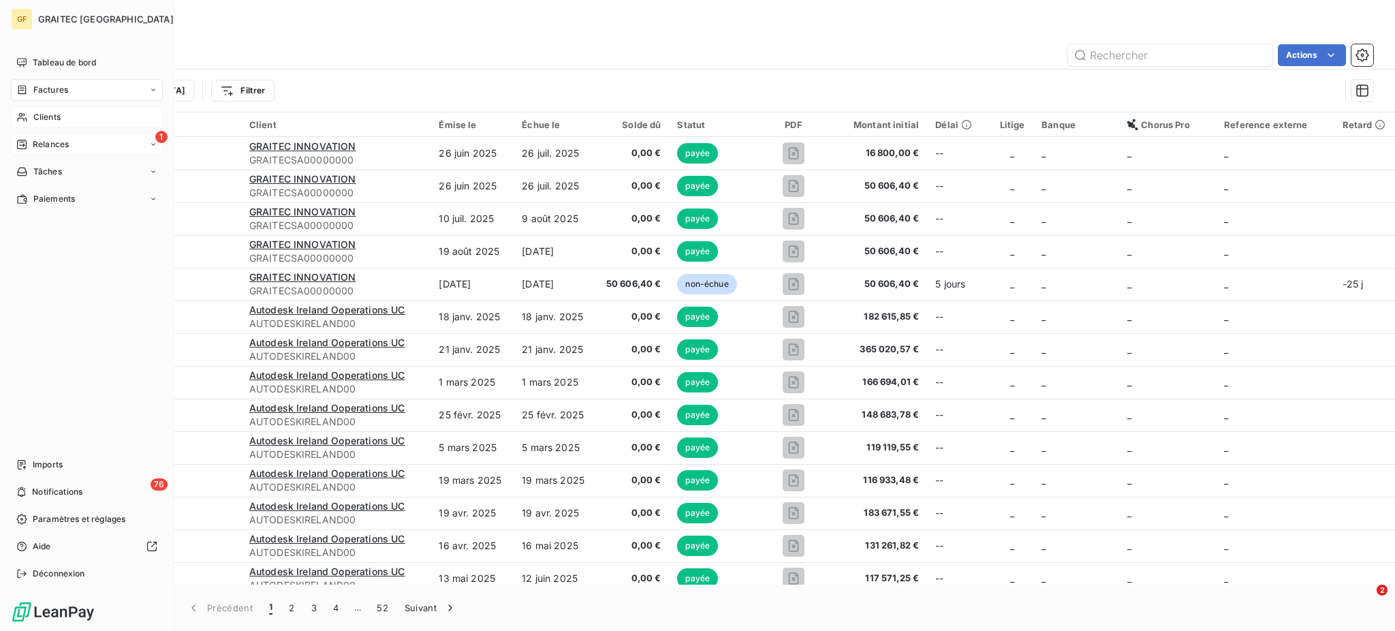
click at [57, 142] on span "Relances" at bounding box center [51, 144] width 36 height 12
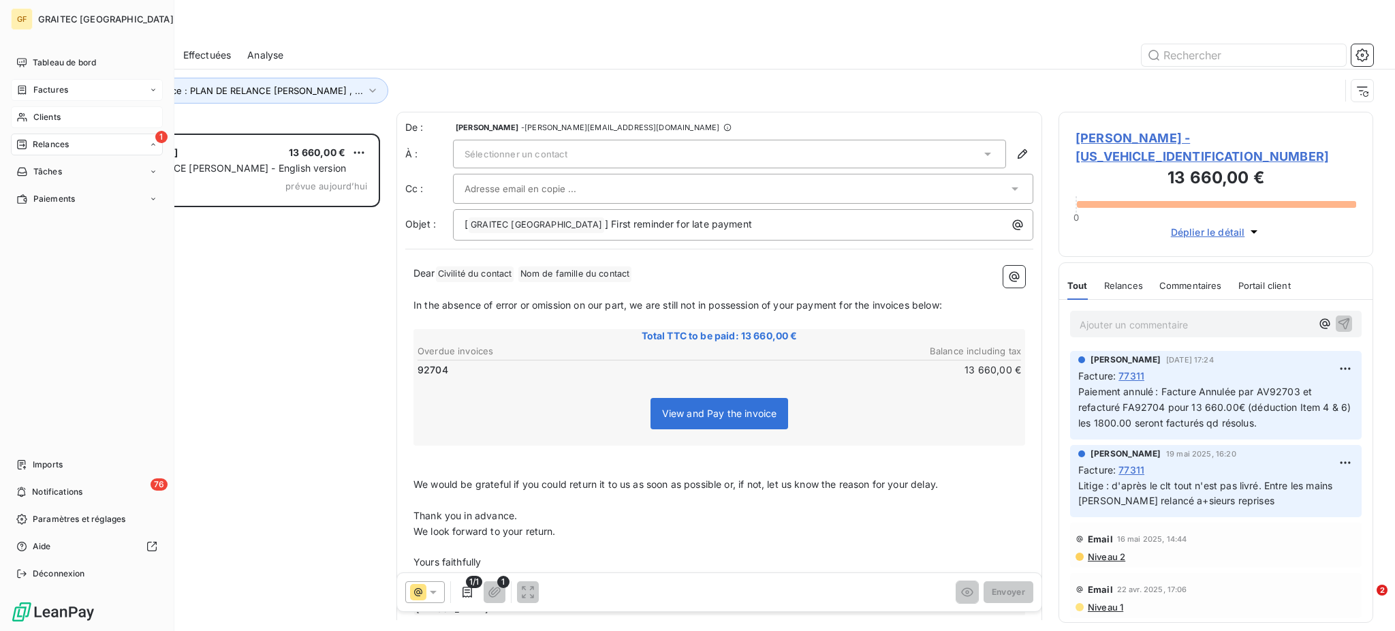
scroll to position [484, 300]
click at [58, 123] on span "Clients" at bounding box center [46, 117] width 27 height 12
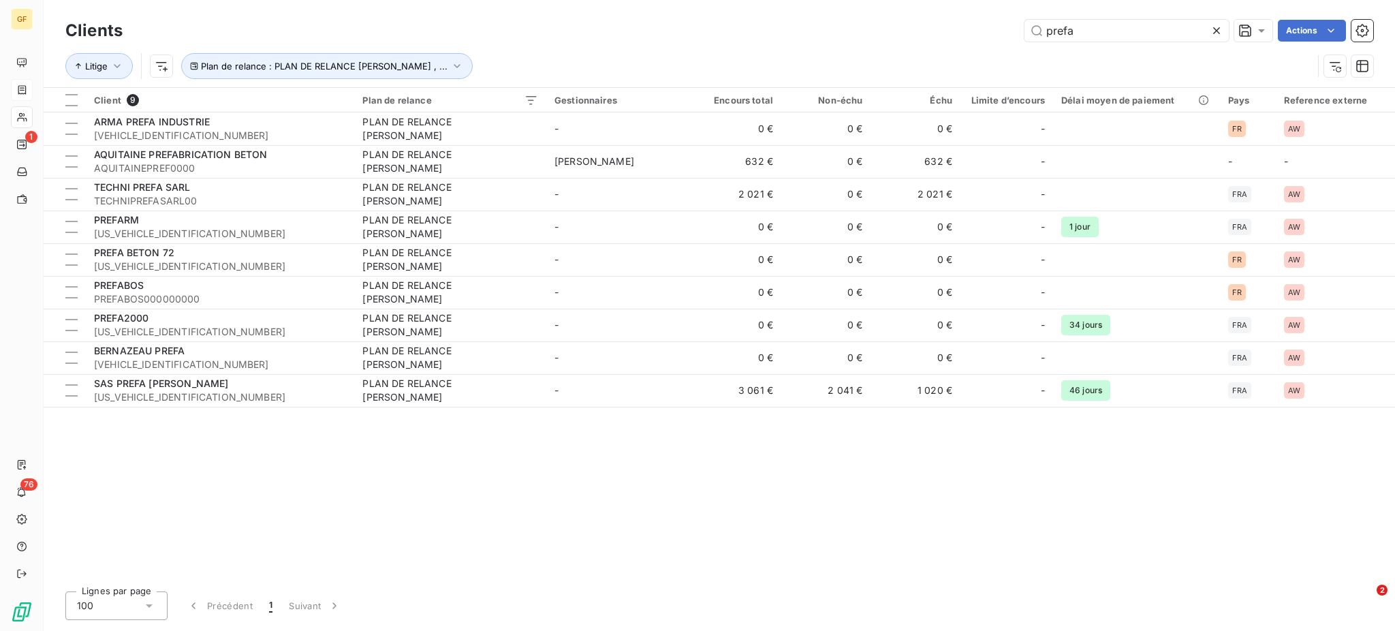
drag, startPoint x: 1107, startPoint y: 31, endPoint x: 996, endPoint y: 31, distance: 111.7
click at [996, 31] on div "prefa Actions" at bounding box center [756, 31] width 1234 height 22
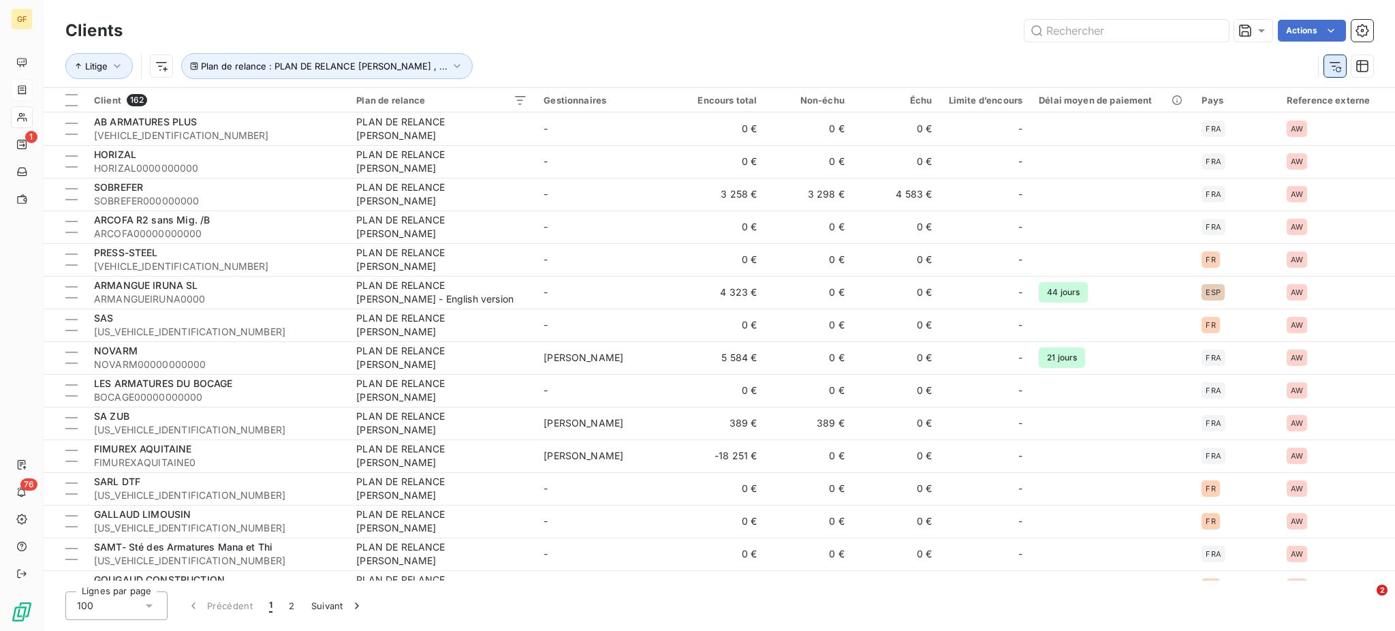
click at [1334, 70] on icon "button" at bounding box center [1335, 66] width 14 height 14
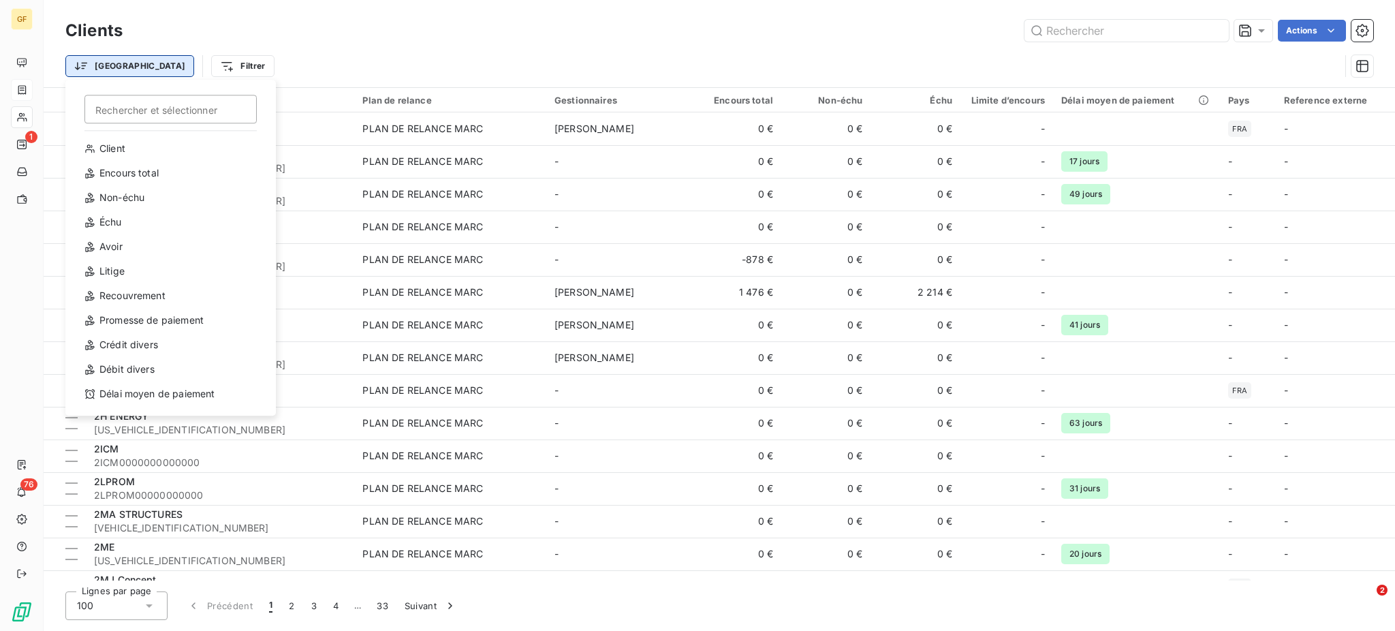
click at [106, 65] on html "GF 1 76 Clients Actions Trier Rechercher et sélectionner Client Encours total N…" at bounding box center [697, 315] width 1395 height 631
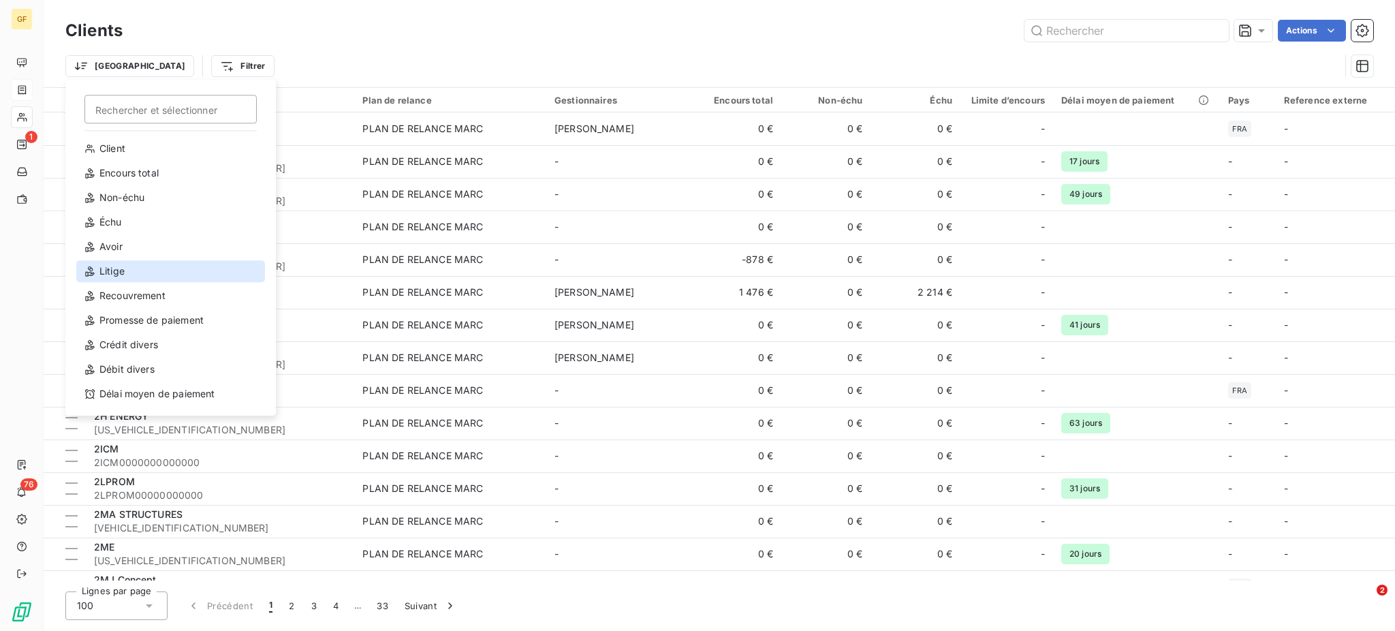
click at [116, 273] on div "Litige" at bounding box center [170, 271] width 189 height 22
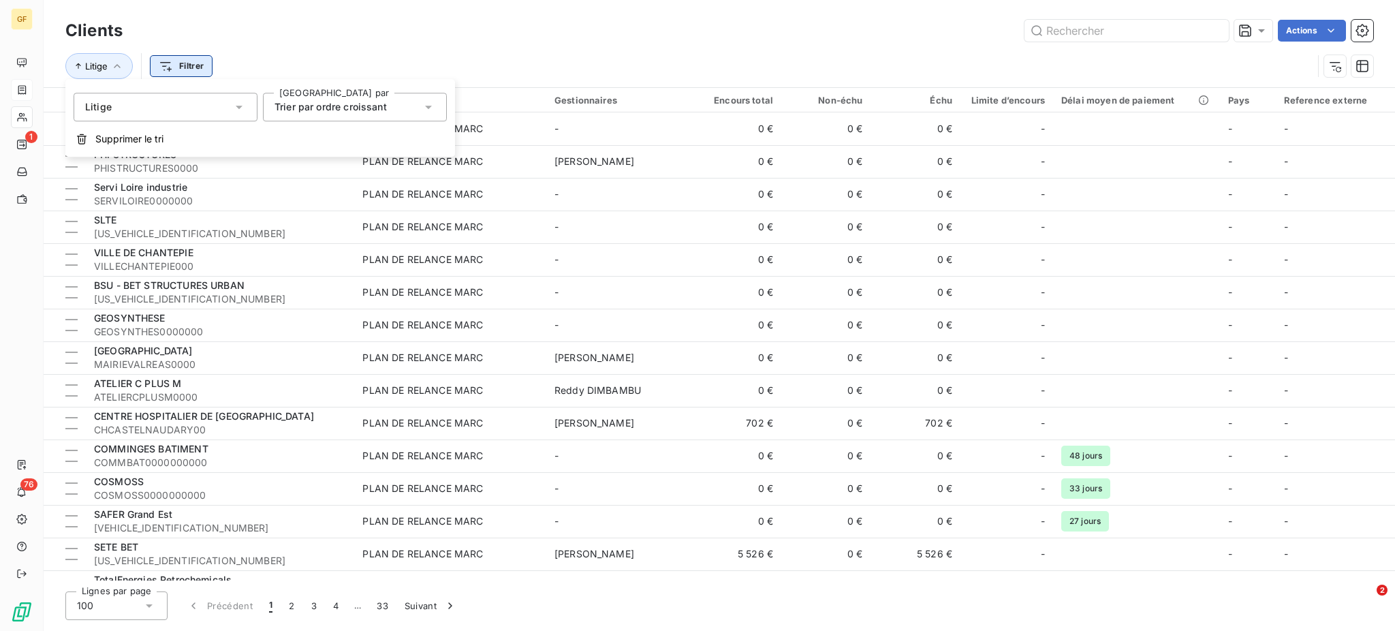
click at [191, 68] on html "GF 1 76 Clients Actions Litige Filtrer Client 3212 Plan de relance Gestionnaire…" at bounding box center [697, 315] width 1395 height 631
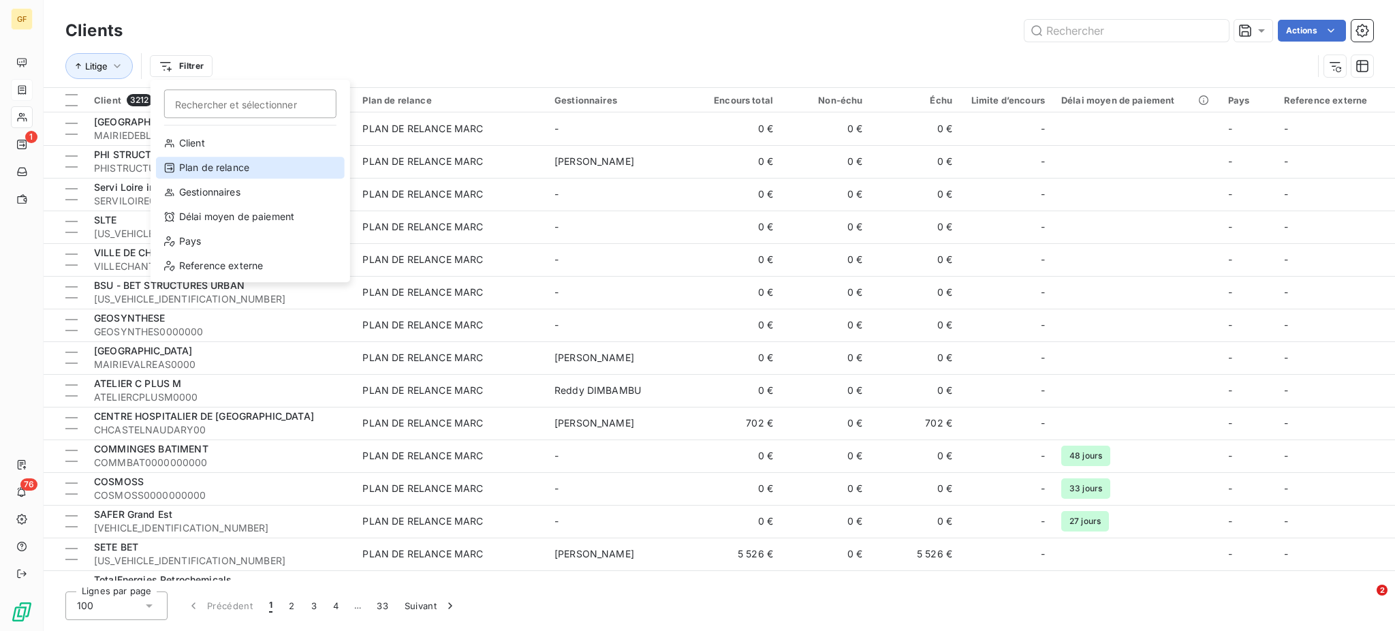
click at [238, 163] on div "Plan de relance" at bounding box center [250, 168] width 189 height 22
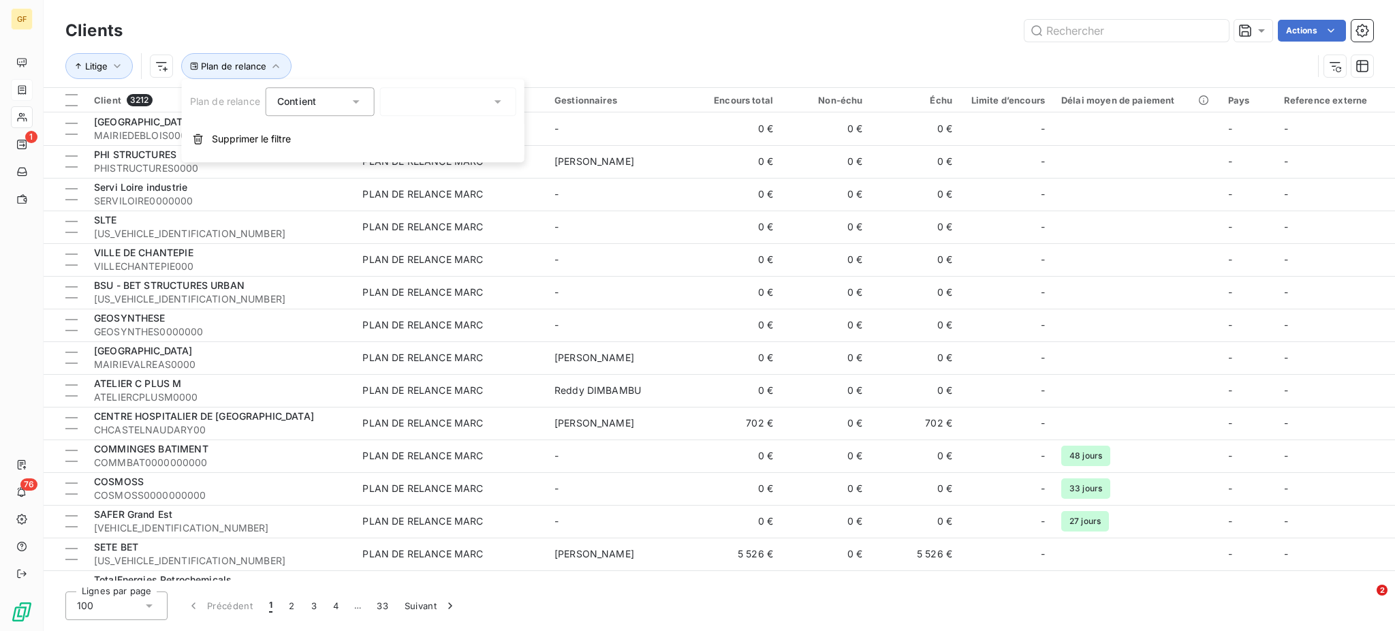
click at [503, 99] on icon at bounding box center [498, 102] width 14 height 14
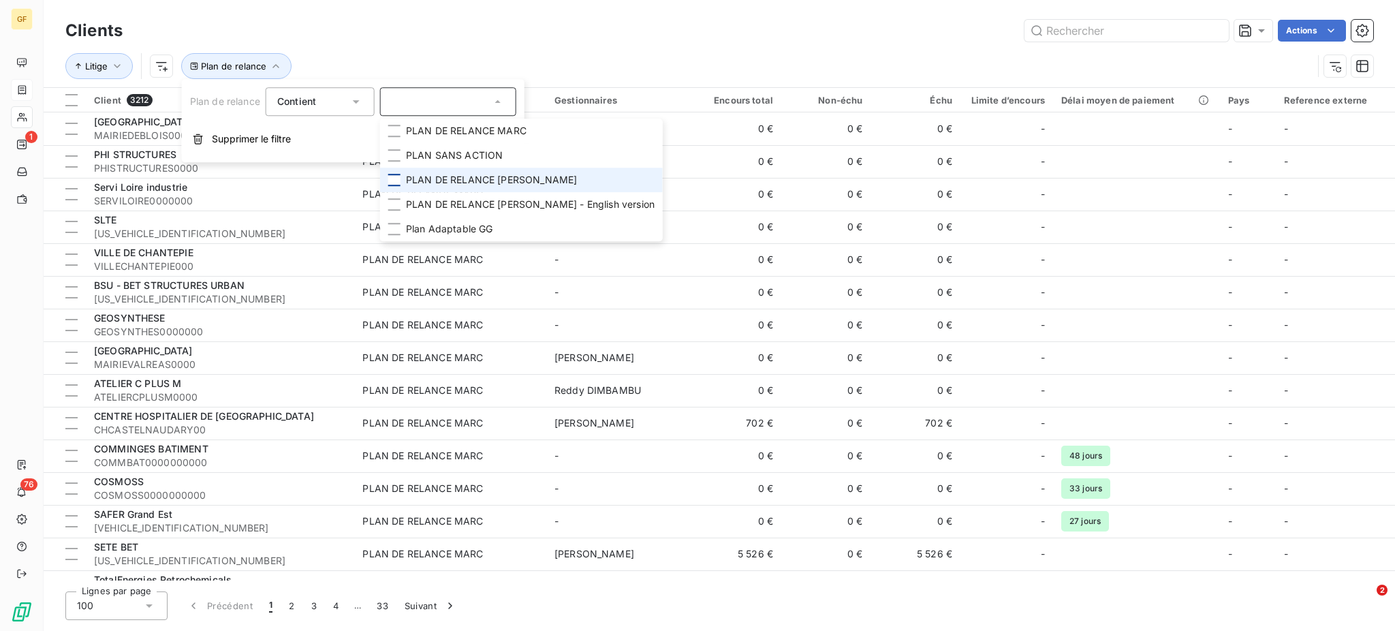
click at [399, 180] on div at bounding box center [394, 180] width 12 height 12
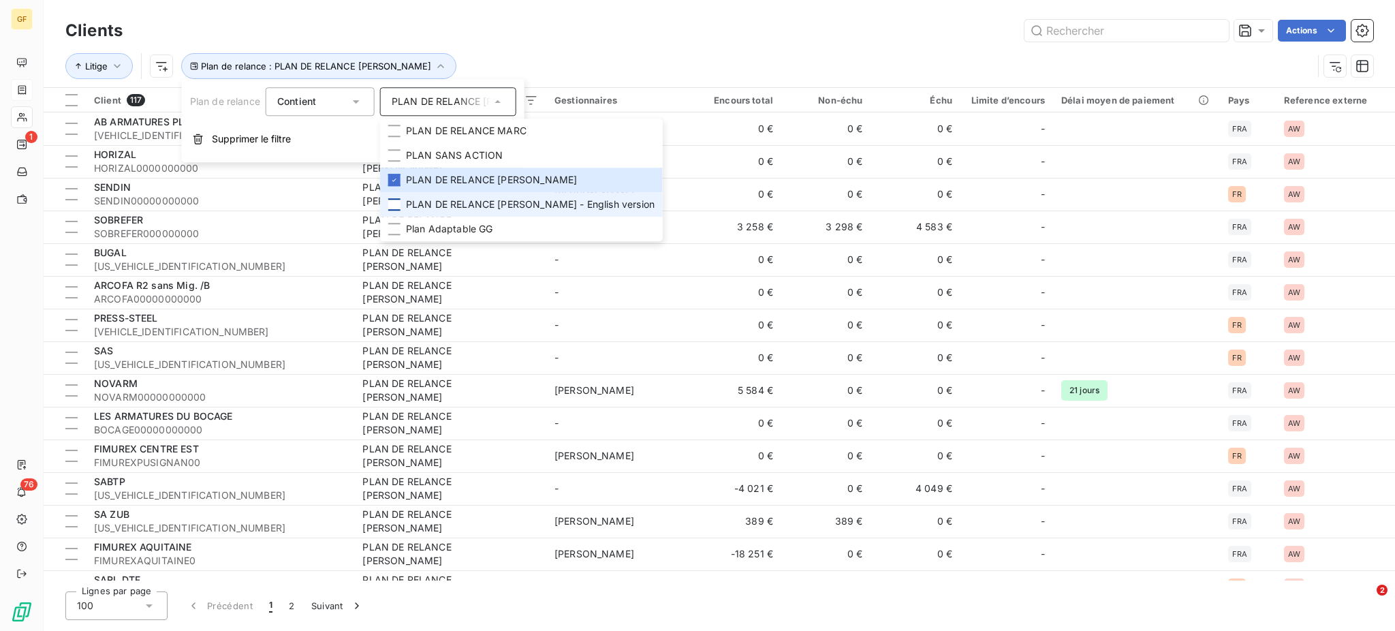
click at [398, 205] on div at bounding box center [394, 204] width 12 height 12
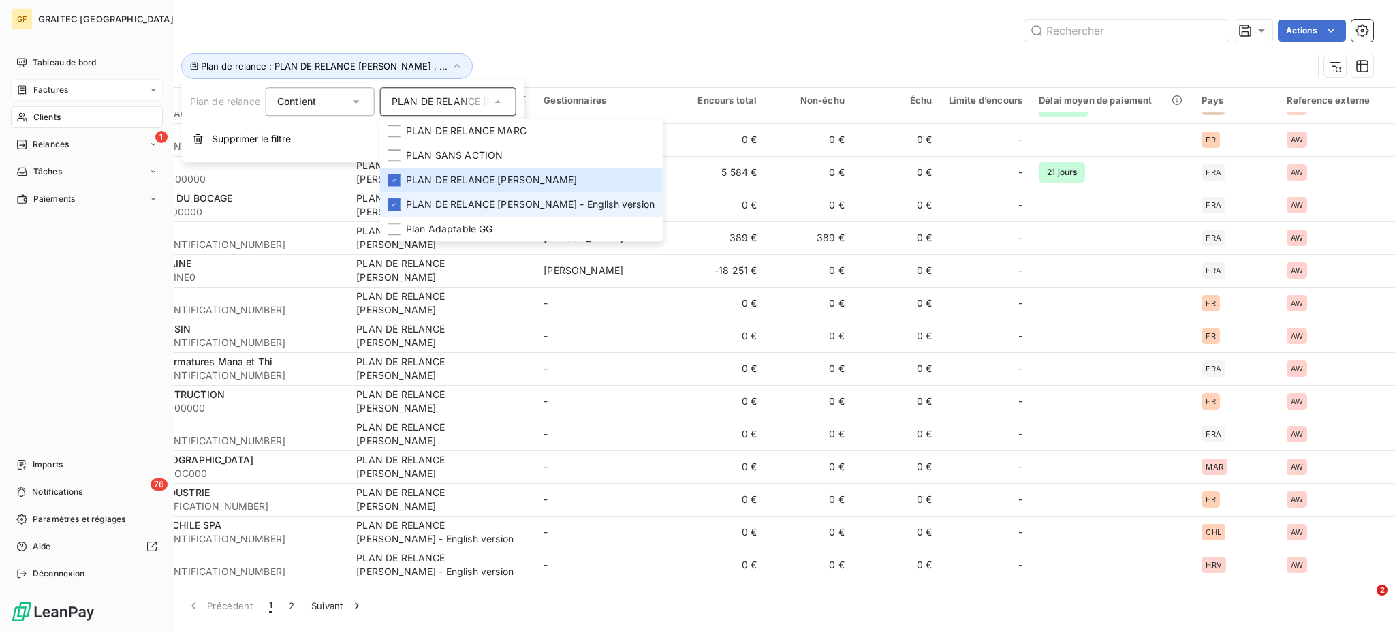
scroll to position [2801, 0]
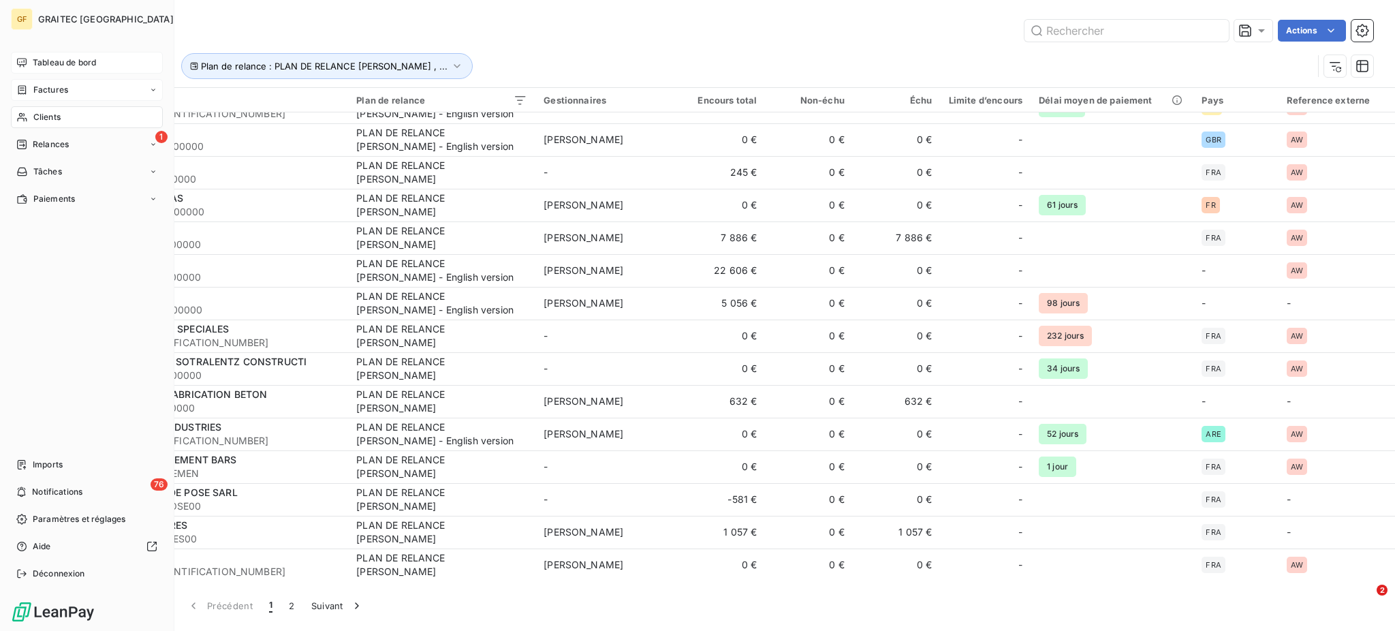
click at [52, 61] on span "Tableau de bord" at bounding box center [64, 63] width 63 height 12
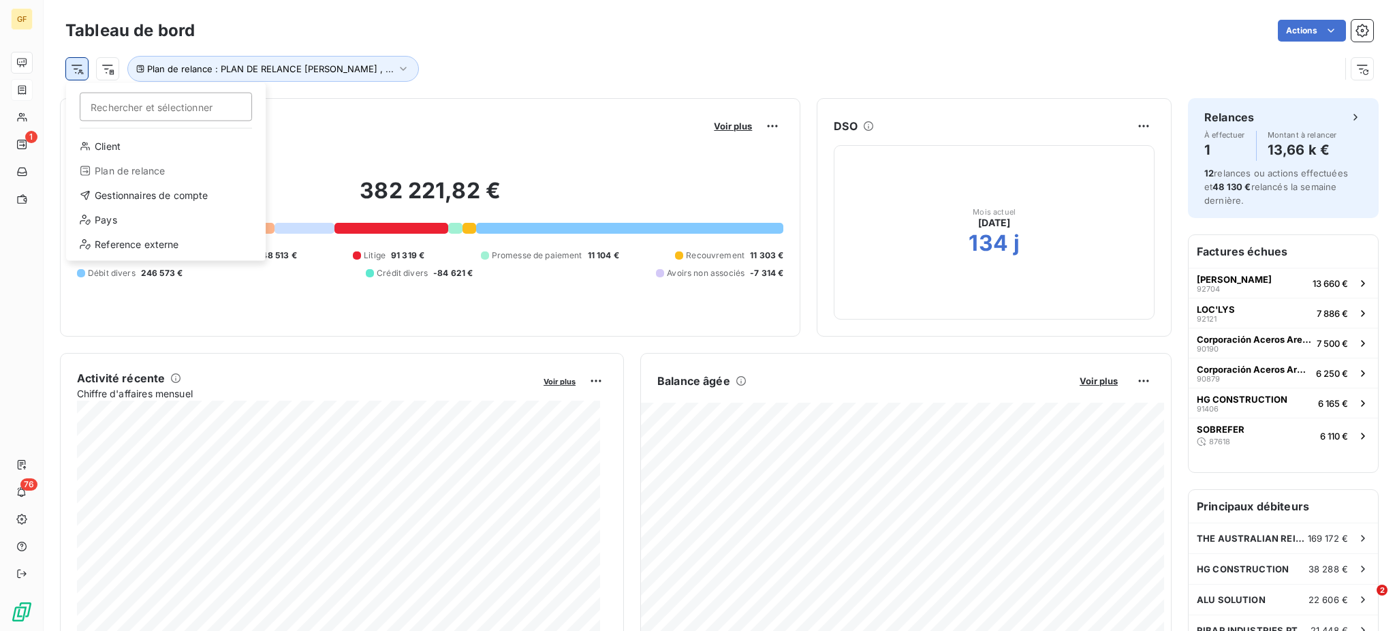
click at [75, 68] on html "GF 1 76 Tableau de bord Actions Rechercher et sélectionner Client Plan de relan…" at bounding box center [697, 315] width 1395 height 631
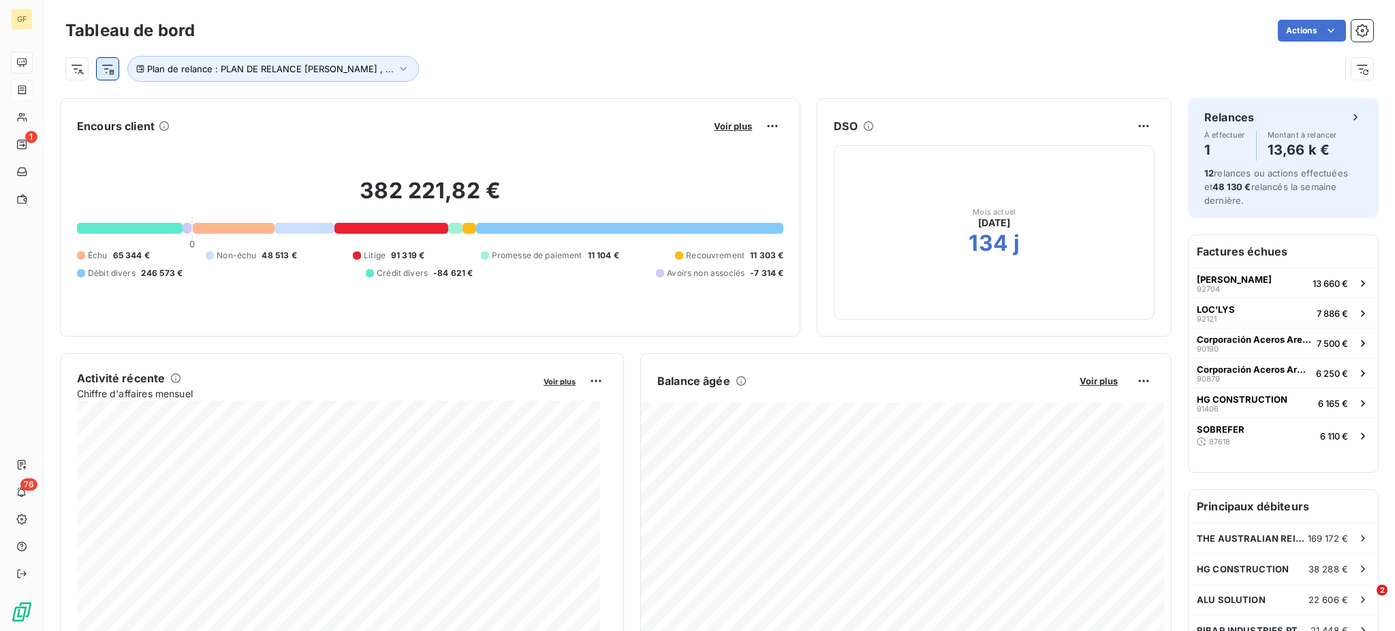
click at [99, 68] on html "GF 1 76 Tableau de bord Actions Plan de relance : PLAN DE RELANCE [PERSON_NAME]…" at bounding box center [697, 315] width 1395 height 631
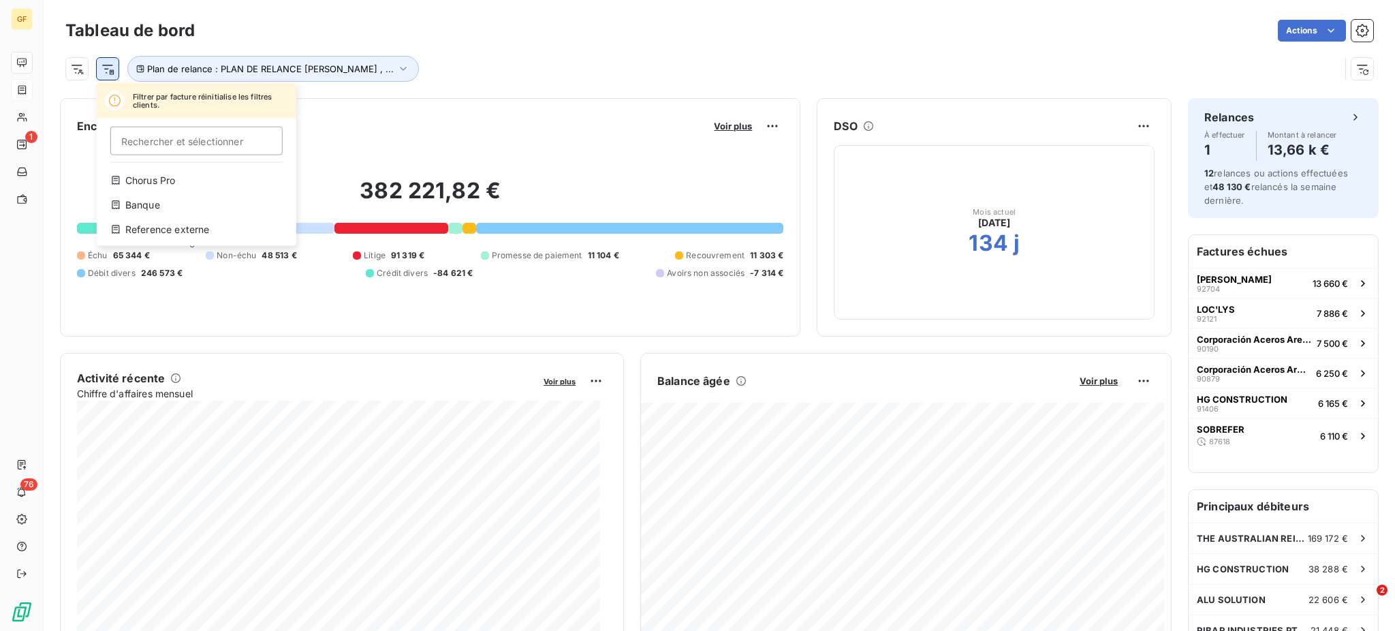
click at [106, 69] on html "GF 1 76 Tableau de bord Actions Filtrer par facture réinitialise les filtres cl…" at bounding box center [697, 315] width 1395 height 631
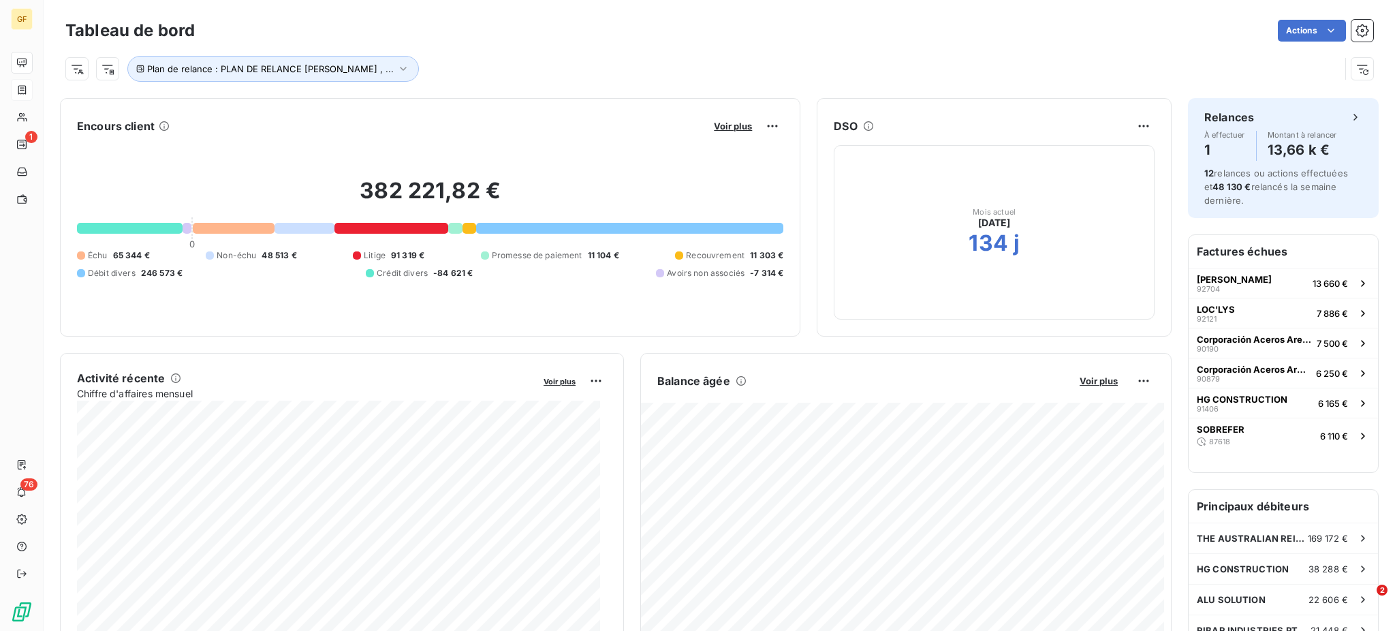
drag, startPoint x: 1387, startPoint y: 270, endPoint x: 1328, endPoint y: 268, distance: 59.3
click at [1352, 260] on html "GF 1 76 Tableau de bord Actions Plan de relance : PLAN DE RELANCE [PERSON_NAME]…" at bounding box center [697, 315] width 1395 height 631
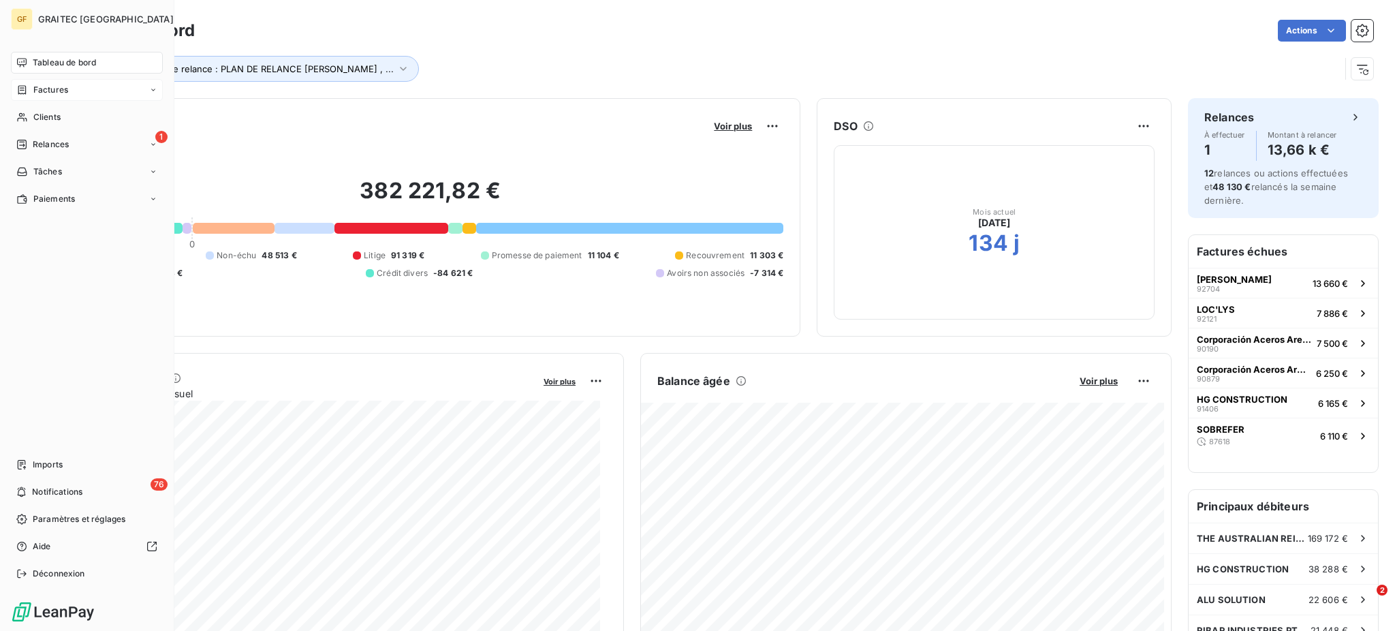
click at [65, 65] on span "Tableau de bord" at bounding box center [64, 63] width 63 height 12
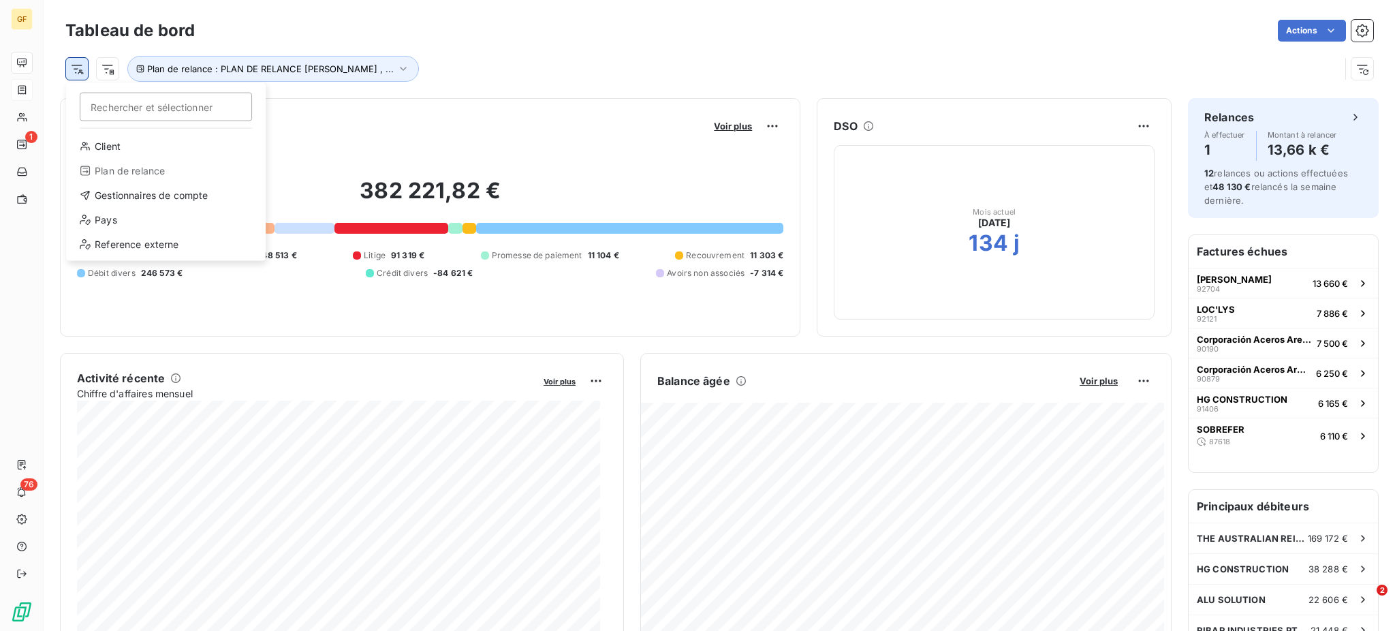
click at [74, 73] on html "GF 1 76 Tableau de bord Actions Rechercher et sélectionner Client Plan de relan…" at bounding box center [697, 315] width 1395 height 631
click at [113, 145] on div "Client" at bounding box center [166, 147] width 189 height 22
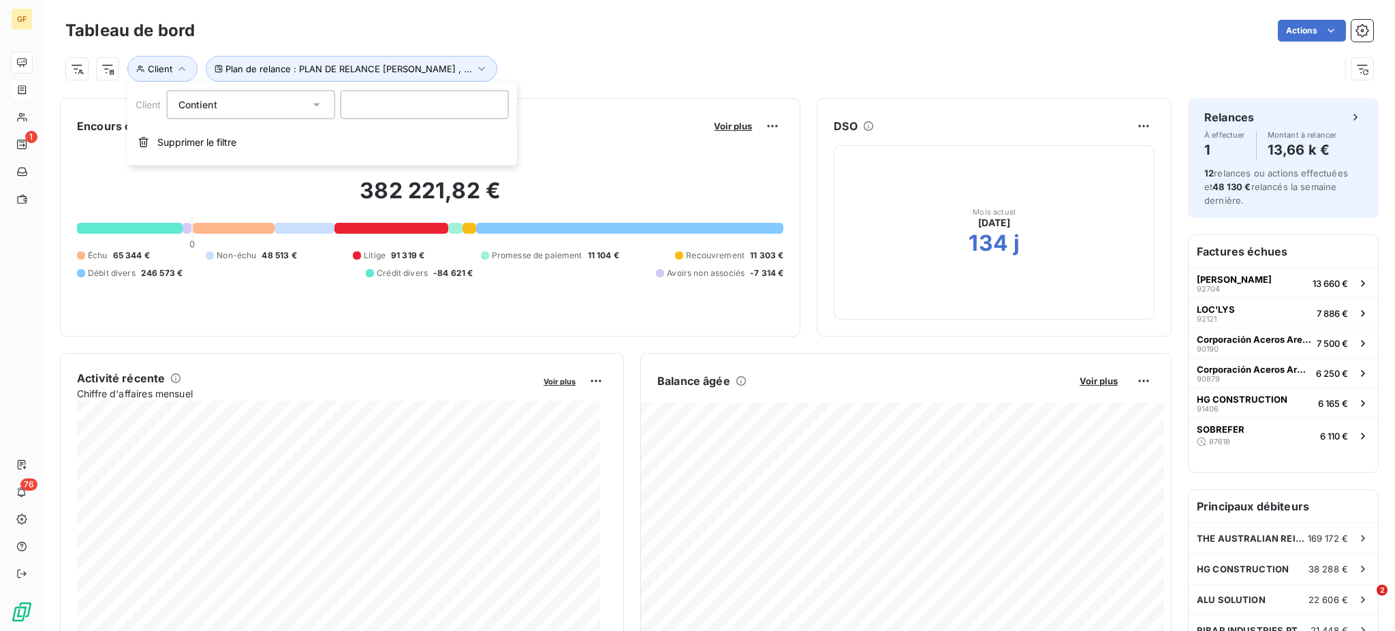
click at [509, 110] on div "Client Contient like" at bounding box center [322, 105] width 390 height 29
click at [321, 105] on icon at bounding box center [317, 105] width 14 height 14
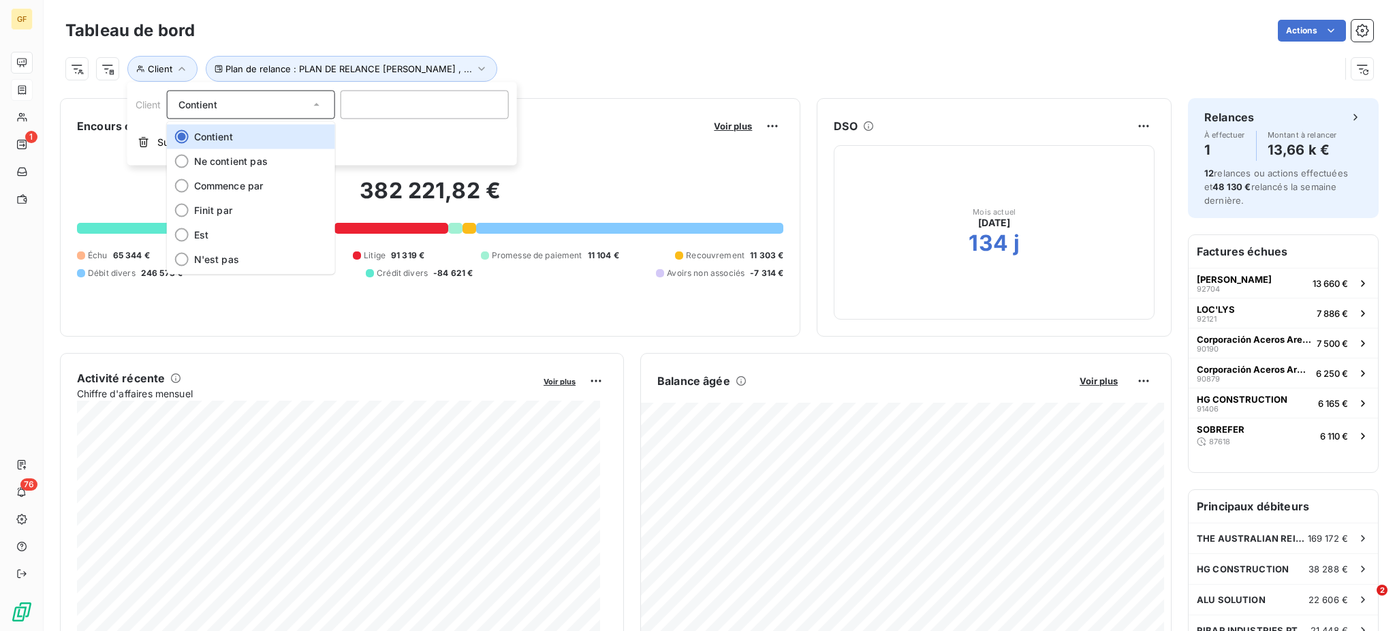
click at [321, 105] on icon at bounding box center [317, 105] width 14 height 14
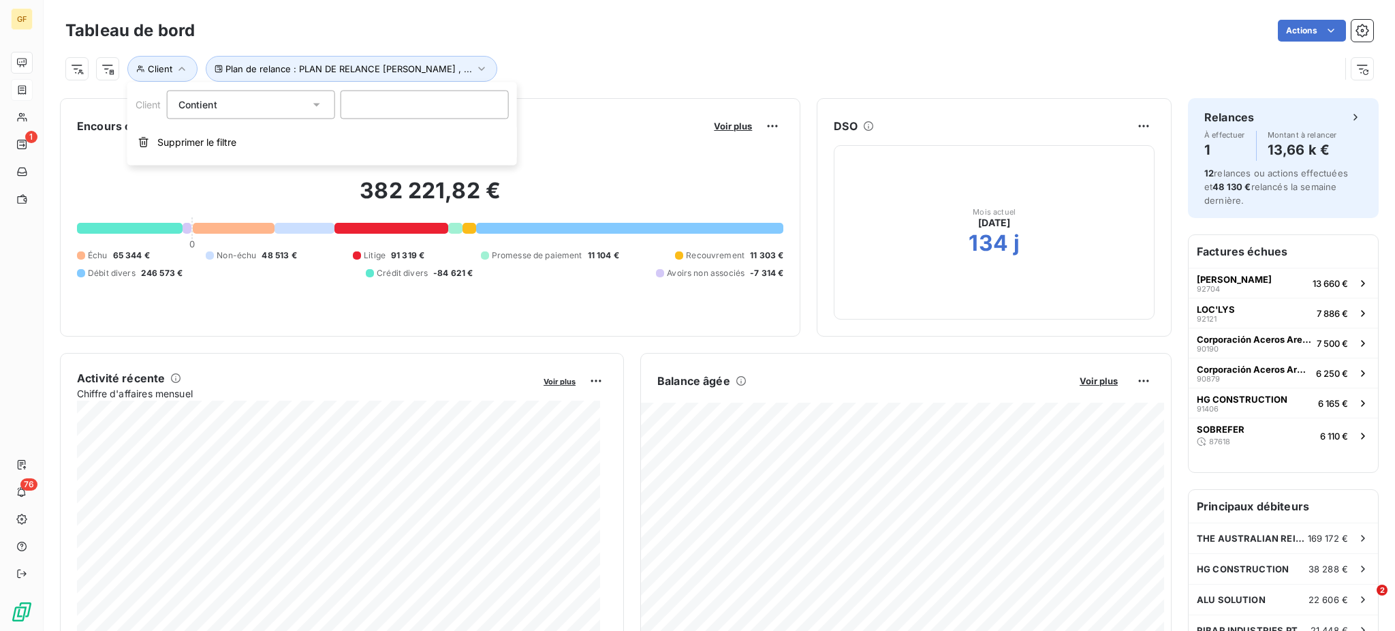
click at [321, 105] on icon at bounding box center [317, 105] width 14 height 14
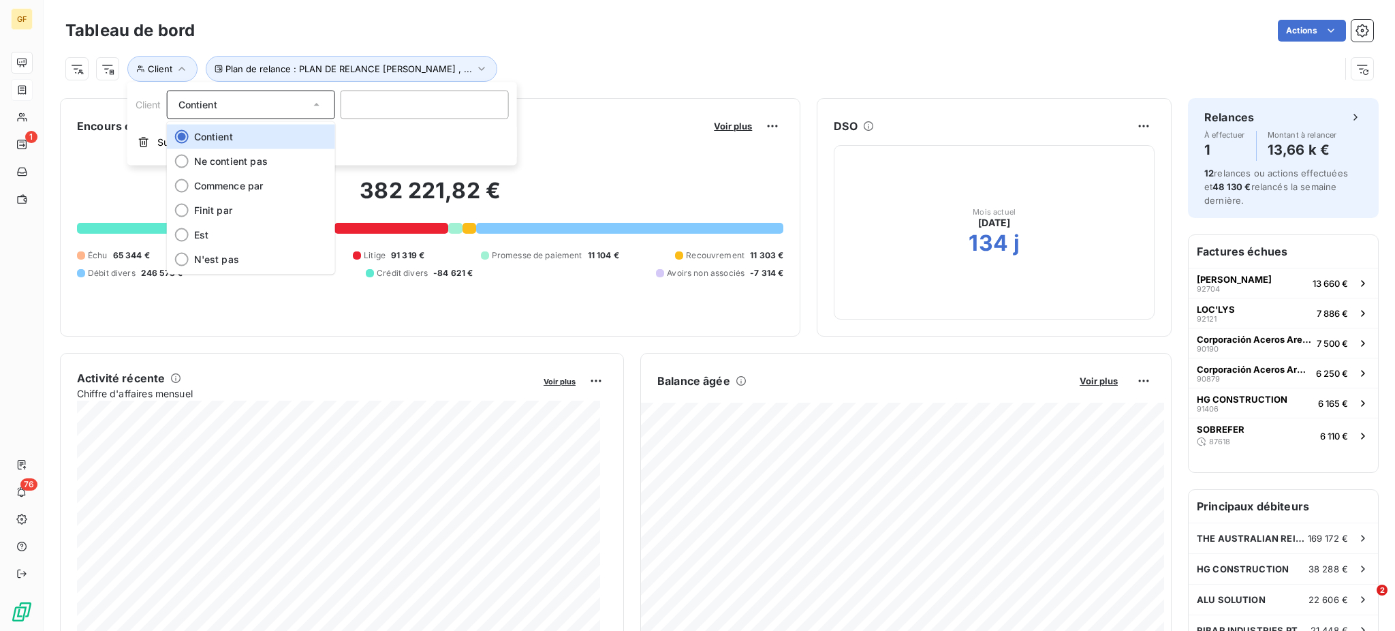
click at [321, 105] on icon at bounding box center [317, 105] width 14 height 14
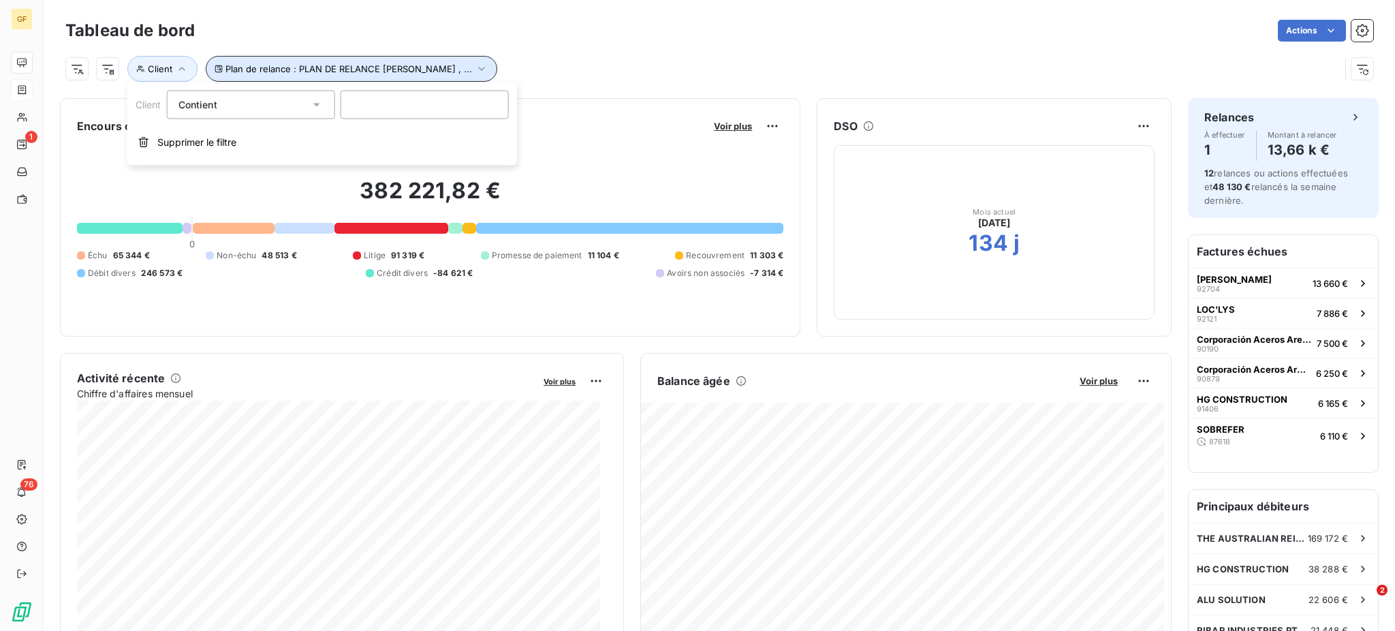
click at [475, 68] on icon "button" at bounding box center [482, 69] width 14 height 14
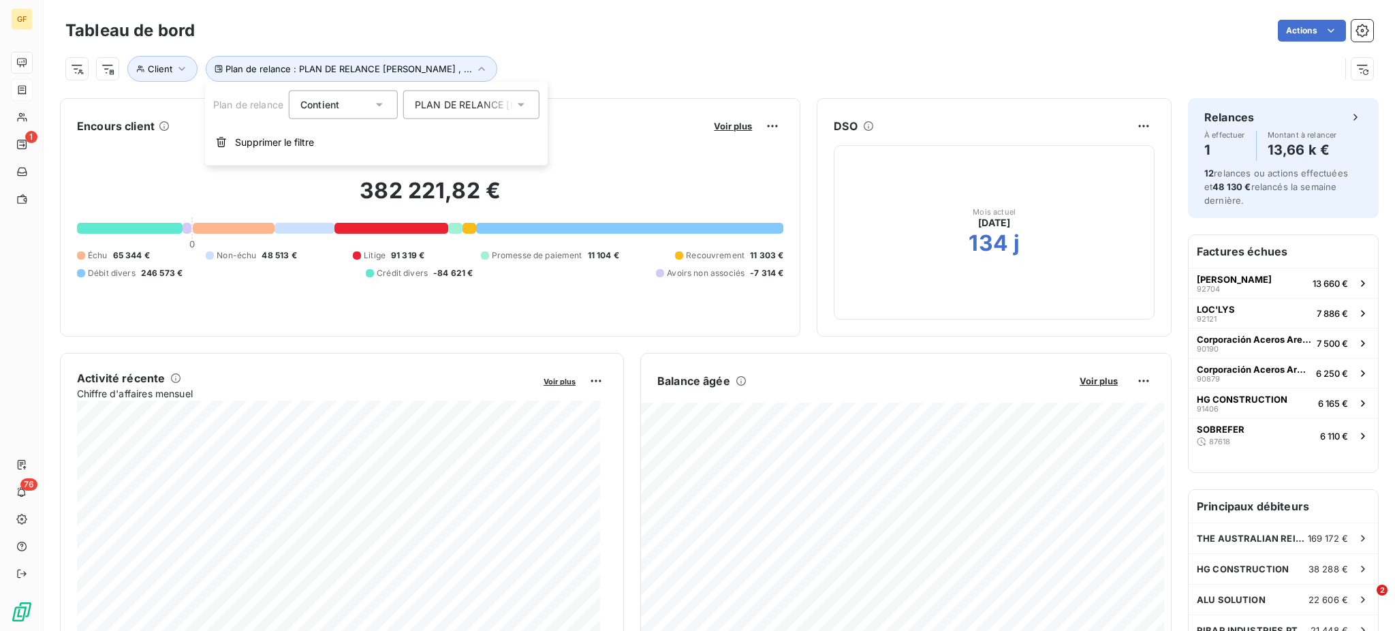
click at [519, 105] on icon at bounding box center [521, 105] width 14 height 14
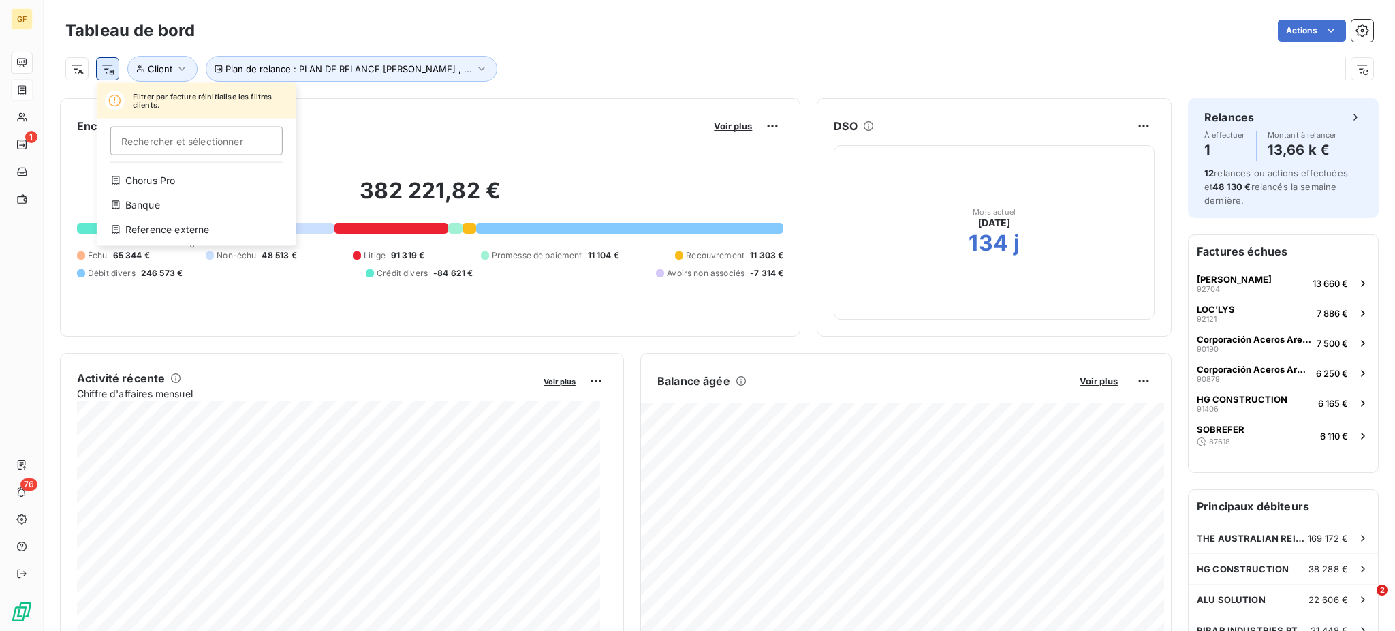
click at [104, 67] on html "GF 1 76 Tableau de bord Actions Filtrer par facture réinitialise les filtres cl…" at bounding box center [697, 315] width 1395 height 631
click at [87, 73] on html "GF 1 76 Tableau de bord Actions Filtrer par facture réinitialise les filtres cl…" at bounding box center [697, 315] width 1395 height 631
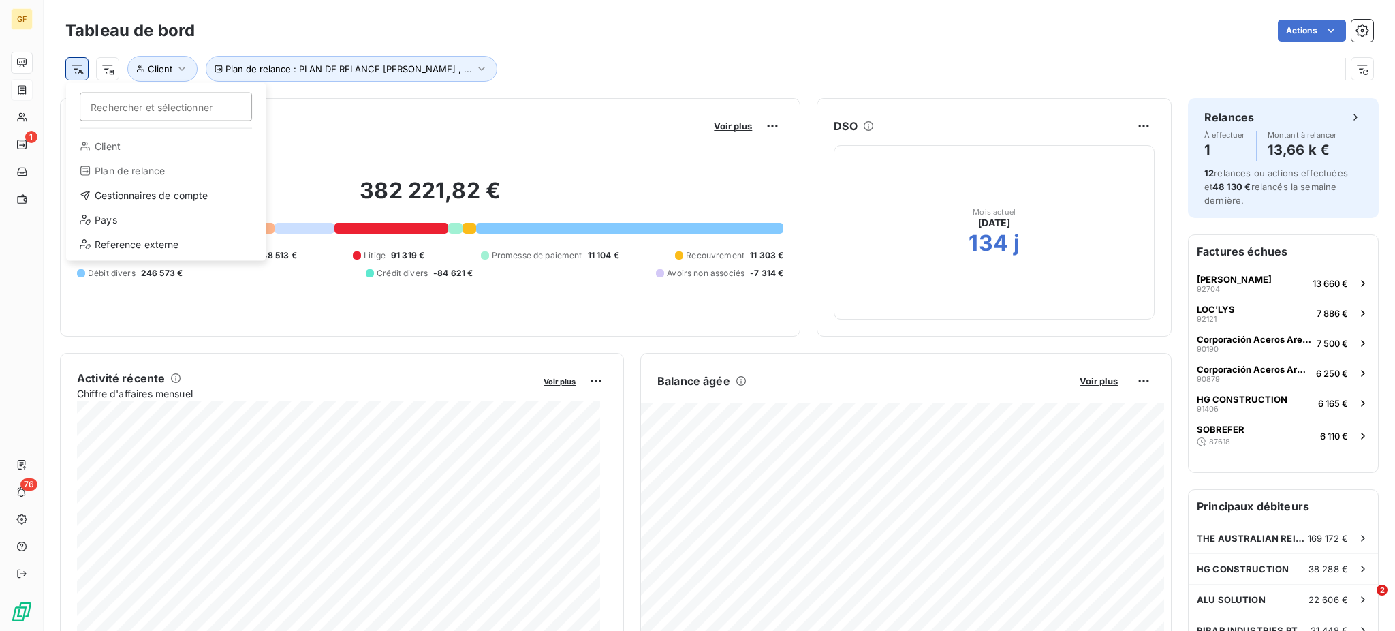
click at [83, 72] on html "GF 1 76 Tableau de bord Actions Rechercher et sélectionner Client Plan de relan…" at bounding box center [697, 315] width 1395 height 631
click at [19, 59] on html "GF 1 76 Tableau de bord Actions Rechercher et sélectionner Client Plan de relan…" at bounding box center [697, 315] width 1395 height 631
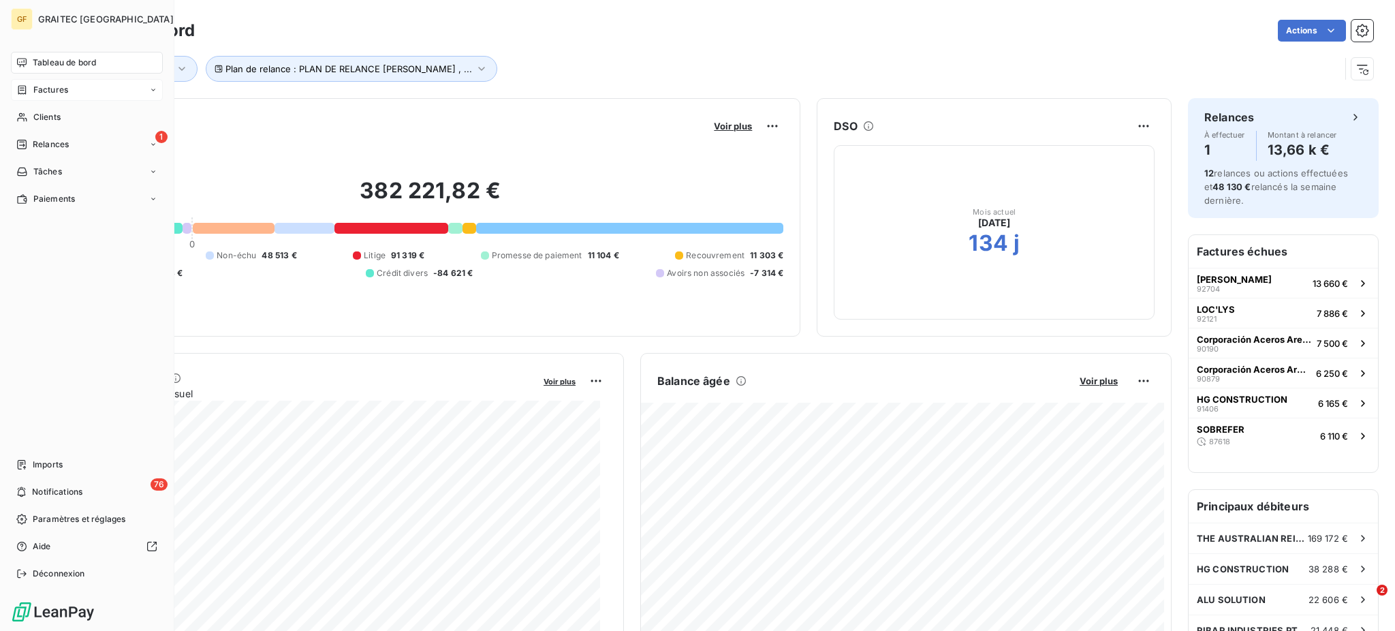
click at [55, 85] on span "Factures" at bounding box center [50, 90] width 35 height 12
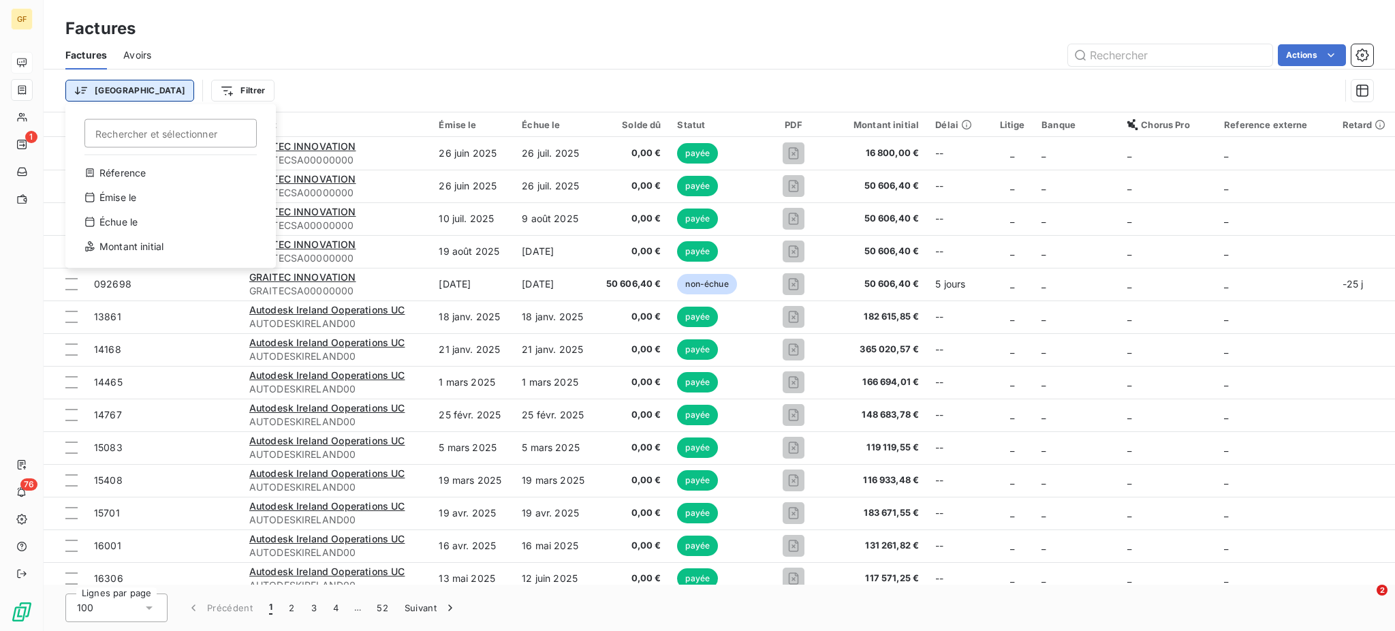
click at [80, 92] on html "GF 1 76 Factures Factures Avoirs Actions Trier Rechercher et sélectionner Réfer…" at bounding box center [697, 315] width 1395 height 631
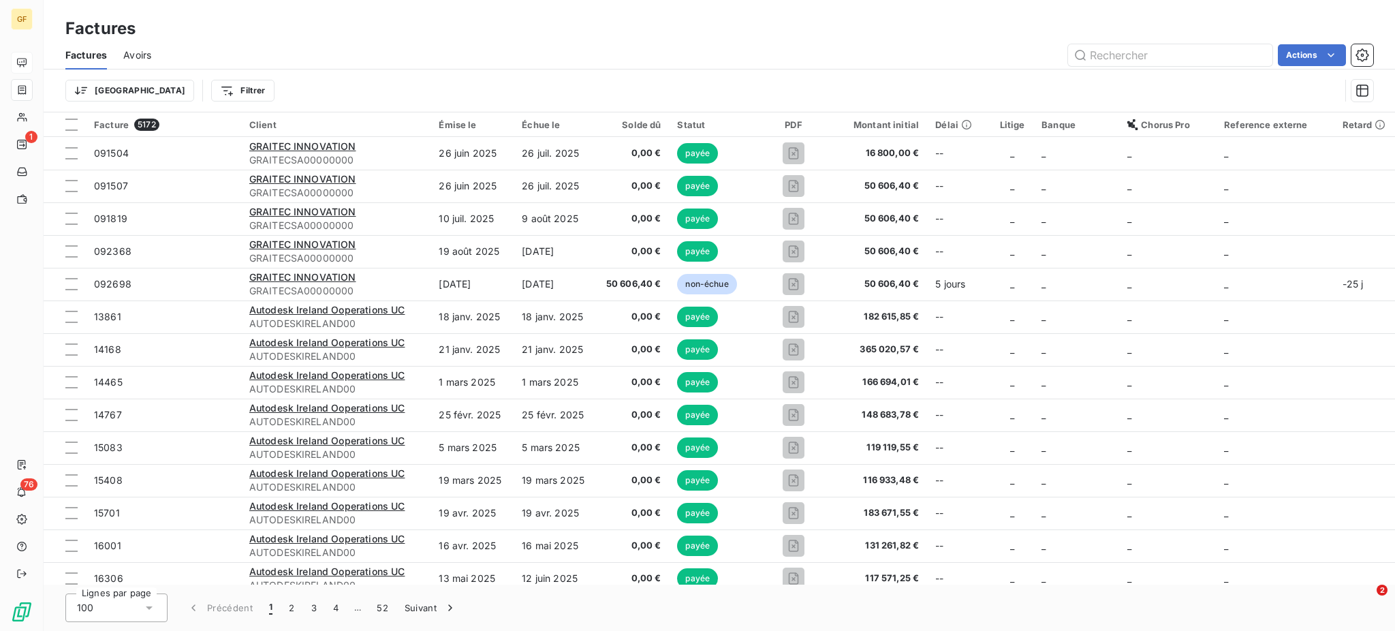
click at [176, 94] on html "GF 1 76 Factures Factures Avoirs Actions Trier Filtrer Facture 5172 Client Émis…" at bounding box center [697, 315] width 1395 height 631
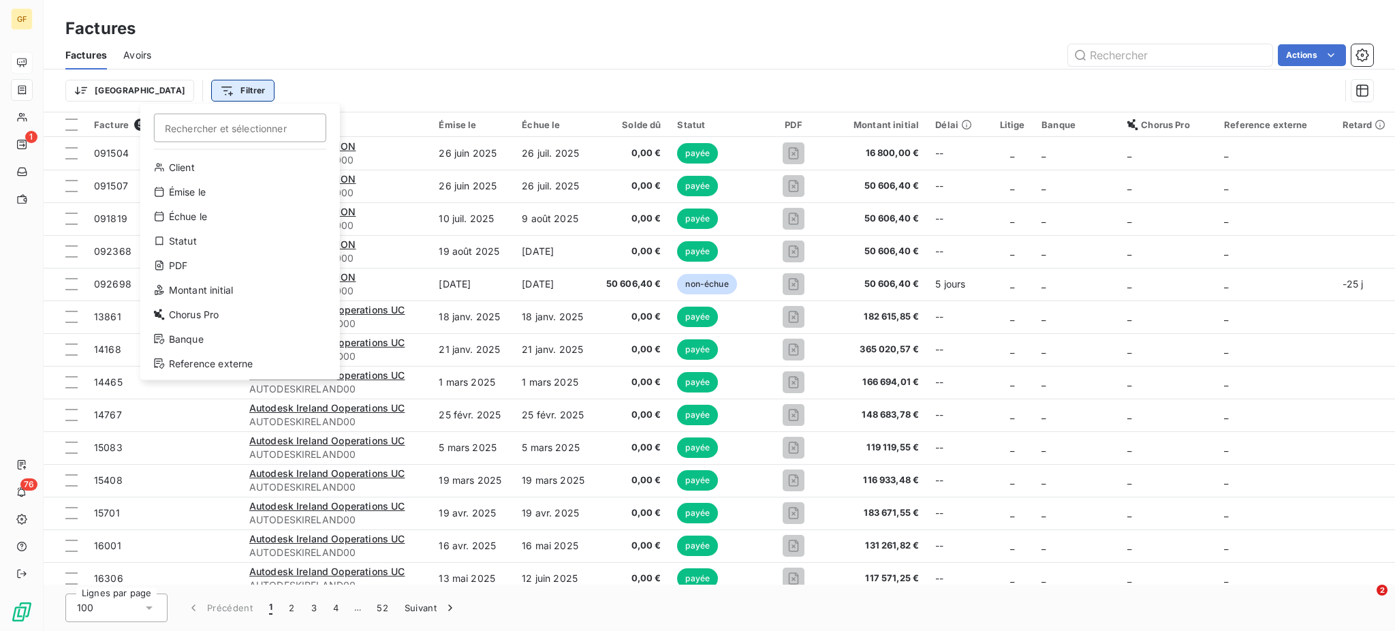
click at [181, 94] on html "GF 1 76 Factures Factures Avoirs Actions Trier Filtrer Rechercher et sélectionn…" at bounding box center [697, 315] width 1395 height 631
click at [182, 234] on div "Statut" at bounding box center [240, 241] width 189 height 22
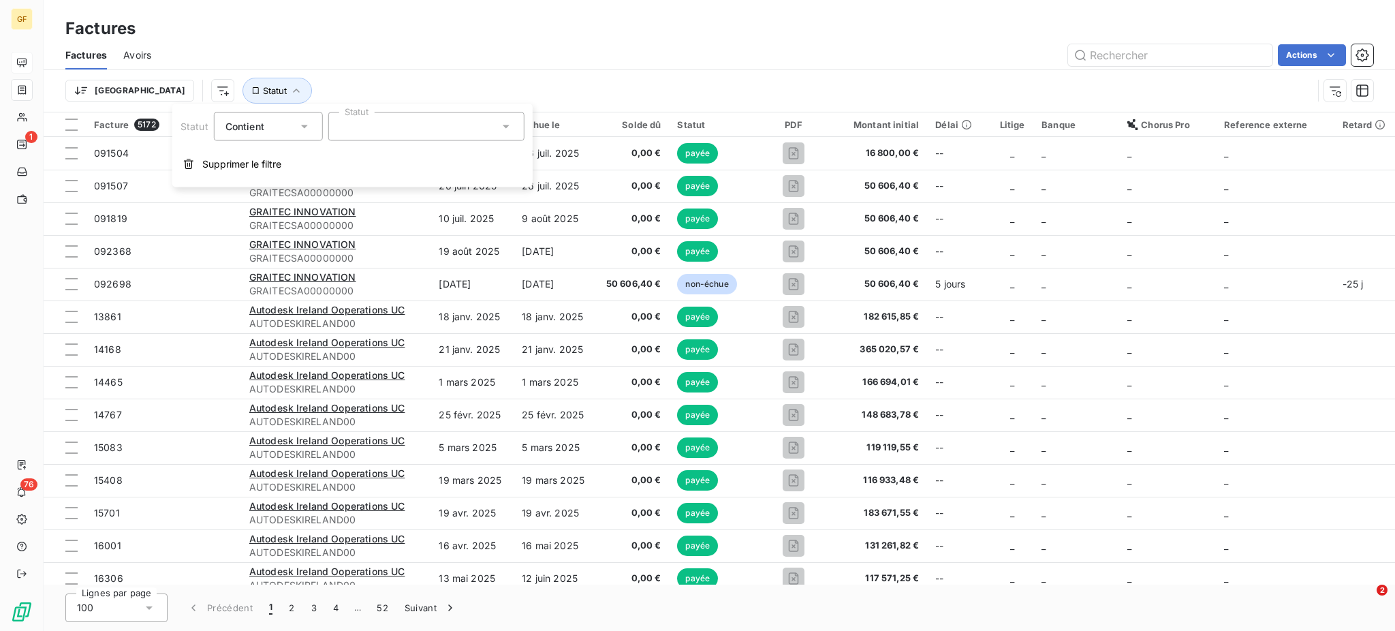
click at [503, 121] on icon at bounding box center [506, 127] width 14 height 14
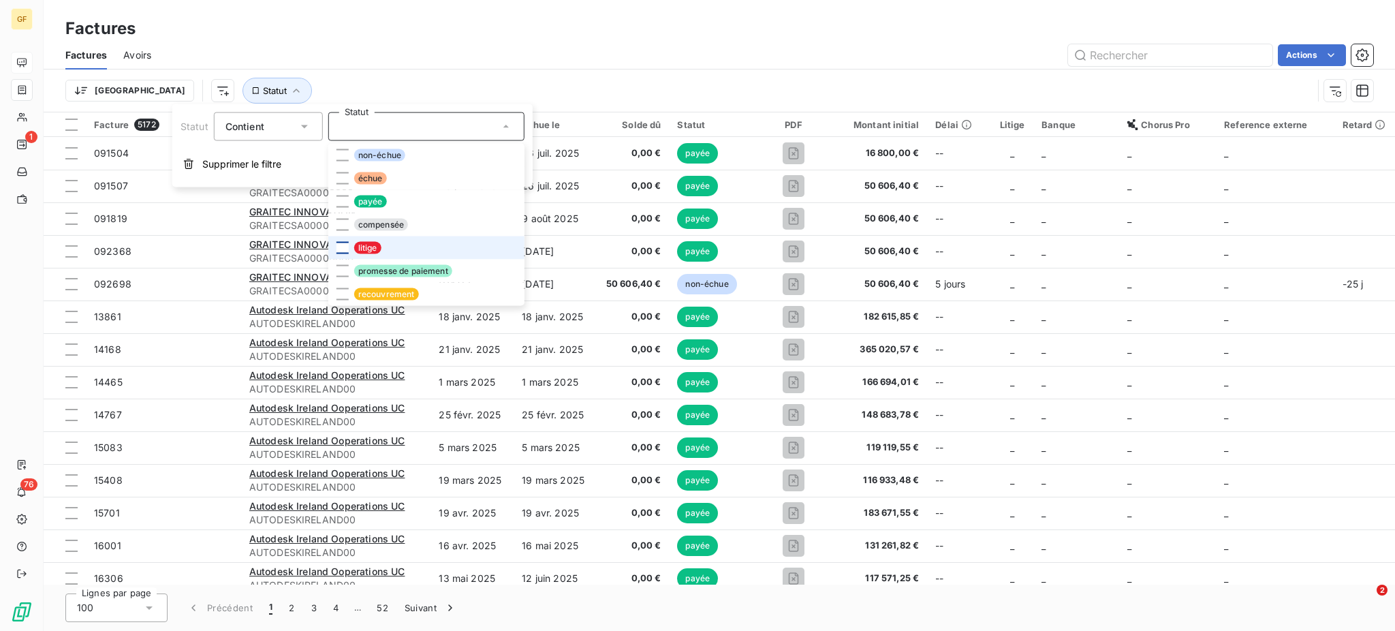
click at [342, 249] on div at bounding box center [342, 248] width 12 height 12
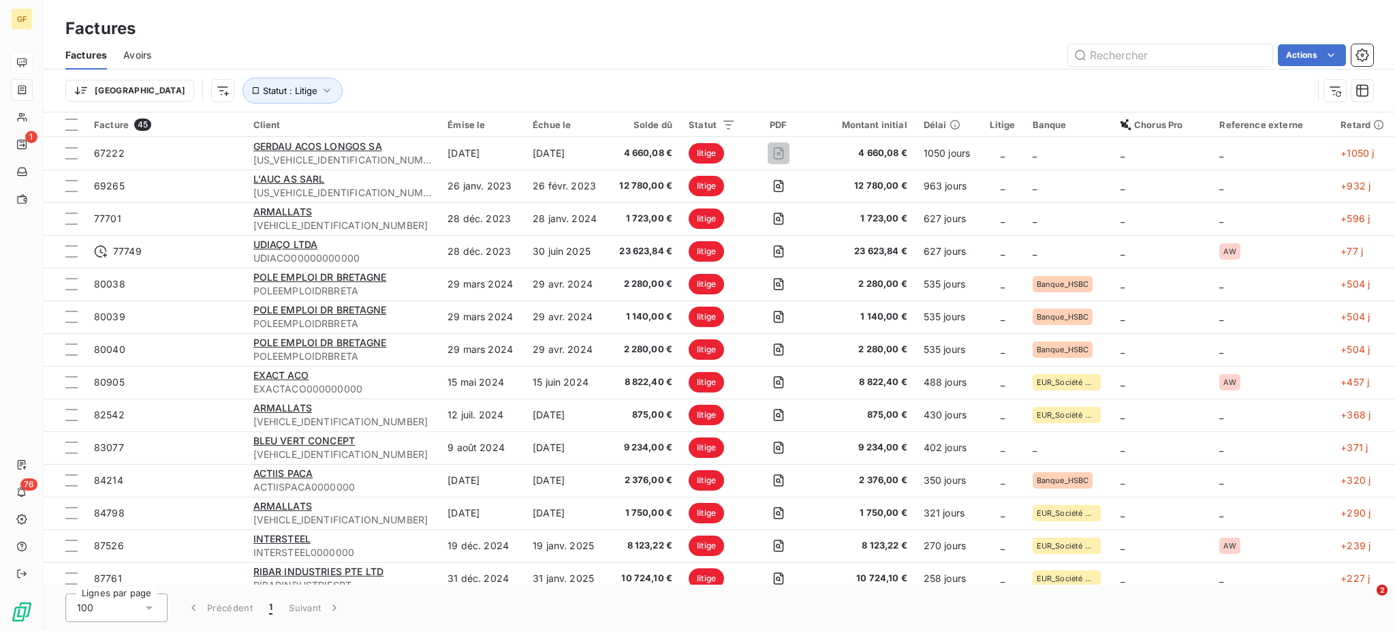
click at [1183, 599] on div "Lignes par page 100 Précédent 1 Suivant" at bounding box center [719, 607] width 1351 height 46
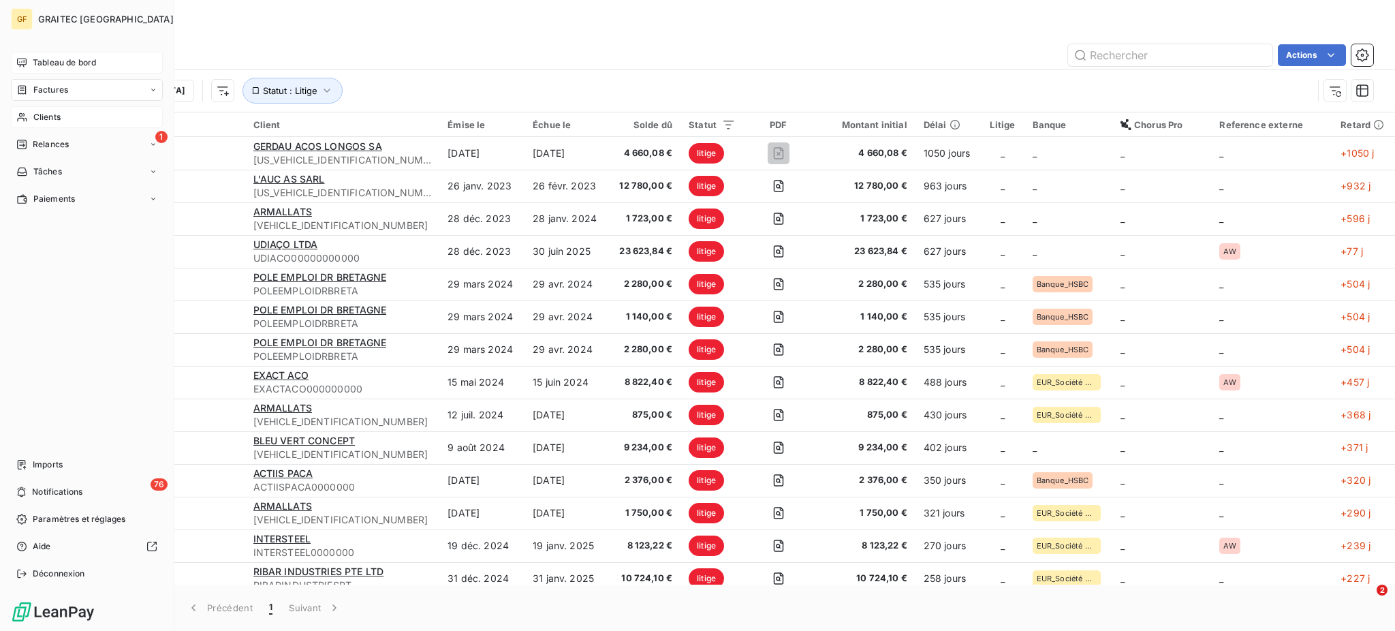
click at [50, 109] on div "Clients" at bounding box center [87, 117] width 152 height 22
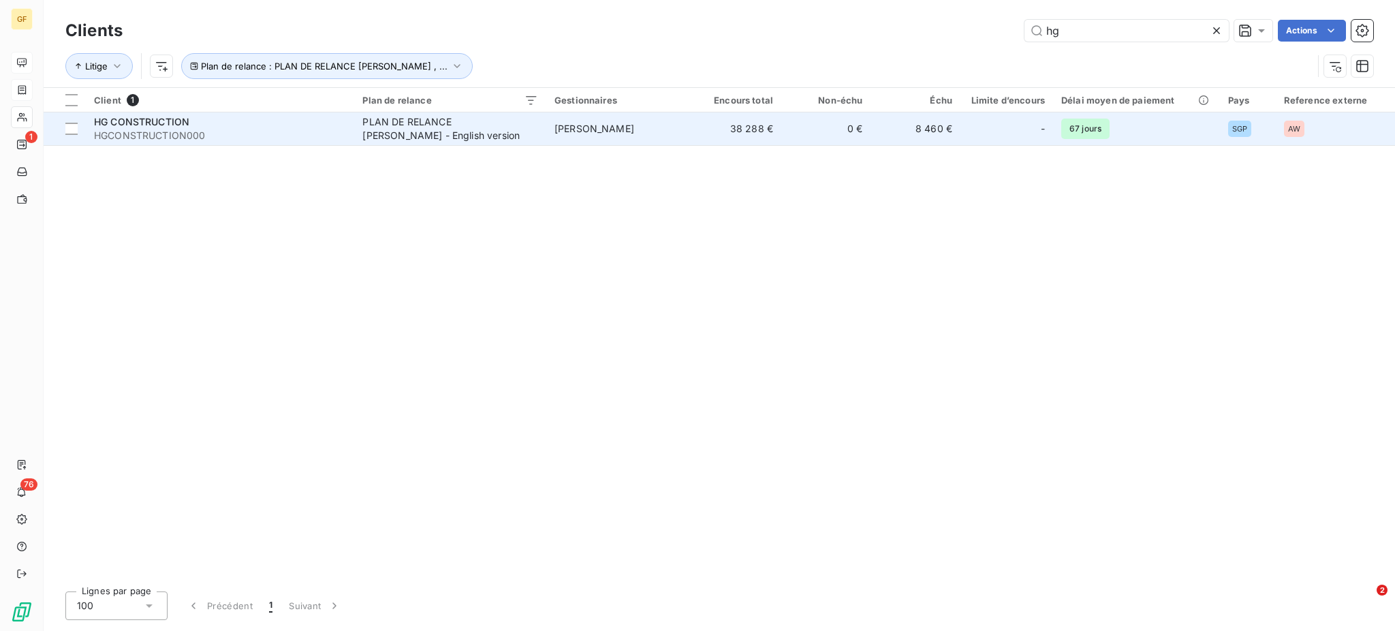
type input "hg"
click at [426, 132] on div "PLAN DE RELANCE [PERSON_NAME] - English version" at bounding box center [447, 128] width 170 height 27
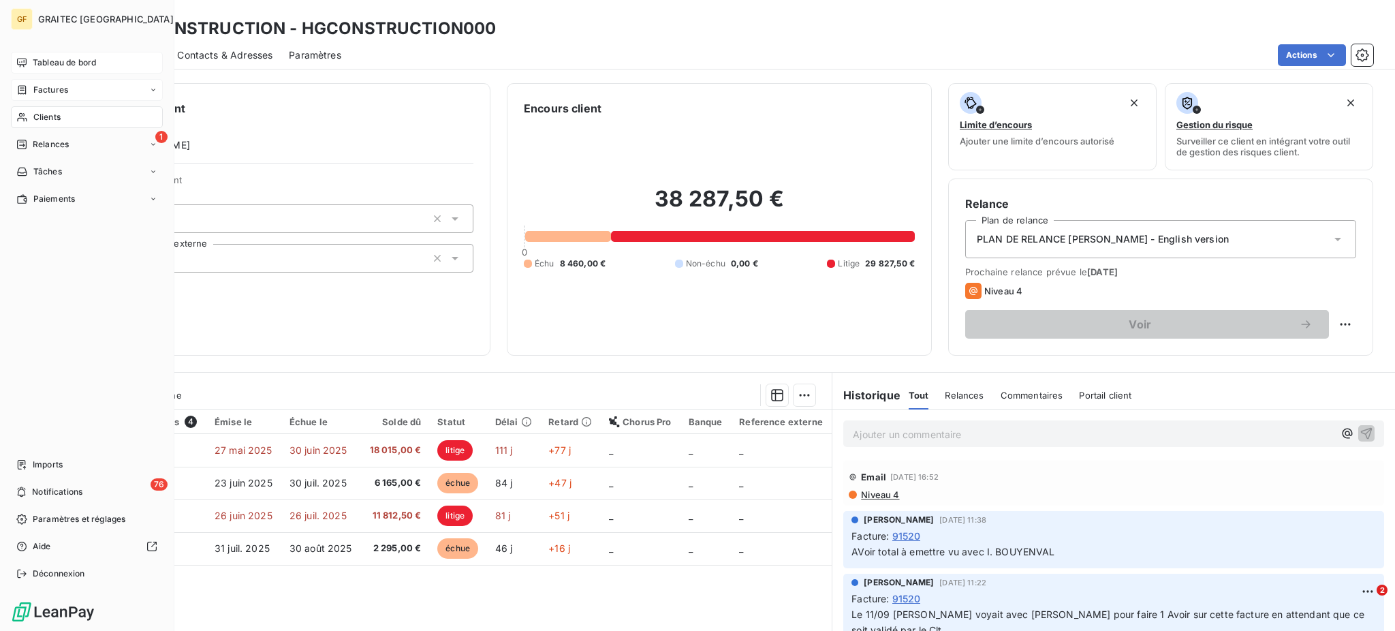
click at [37, 121] on span "Clients" at bounding box center [46, 117] width 27 height 12
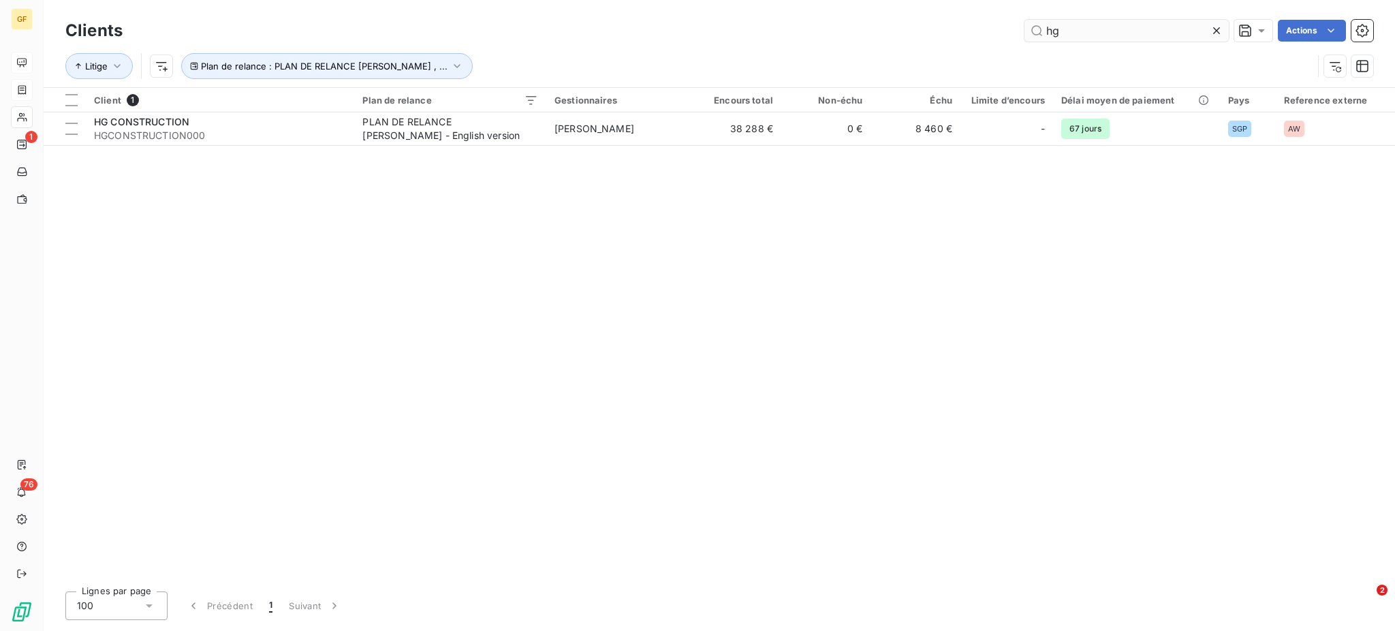
drag, startPoint x: 1087, startPoint y: 36, endPoint x: 1024, endPoint y: 31, distance: 62.9
click at [1024, 31] on input "hg" at bounding box center [1126, 31] width 204 height 22
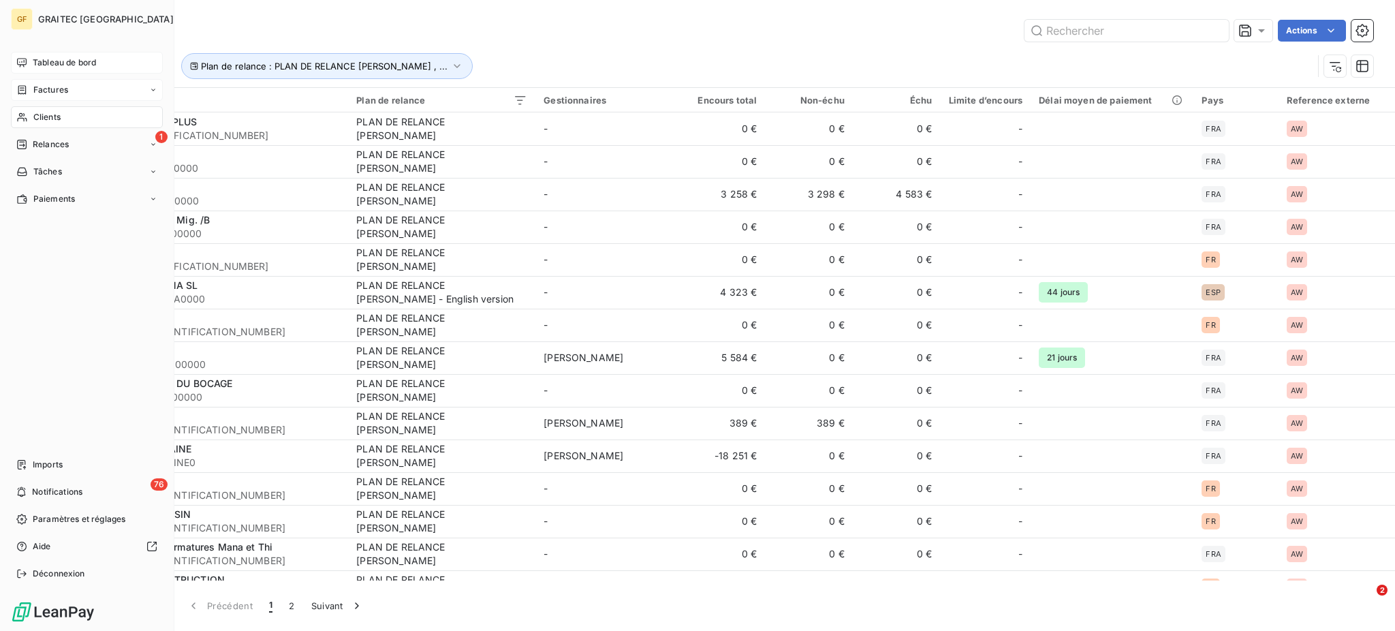
click at [50, 57] on span "Tableau de bord" at bounding box center [64, 63] width 63 height 12
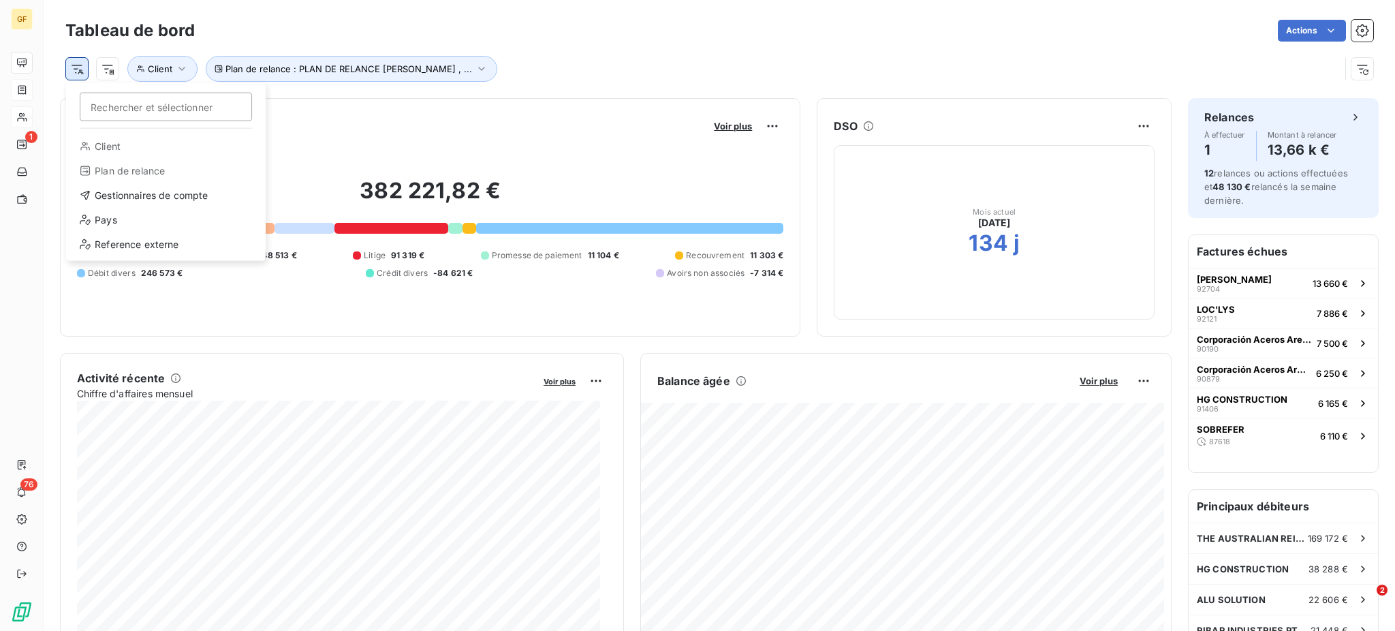
click at [84, 72] on html "GF 1 76 Tableau de bord Actions Rechercher et sélectionner Client Plan de relan…" at bounding box center [697, 315] width 1395 height 631
click at [106, 70] on html "GF 1 76 Tableau de bord Actions Rechercher et sélectionner Client Plan de relan…" at bounding box center [697, 315] width 1395 height 631
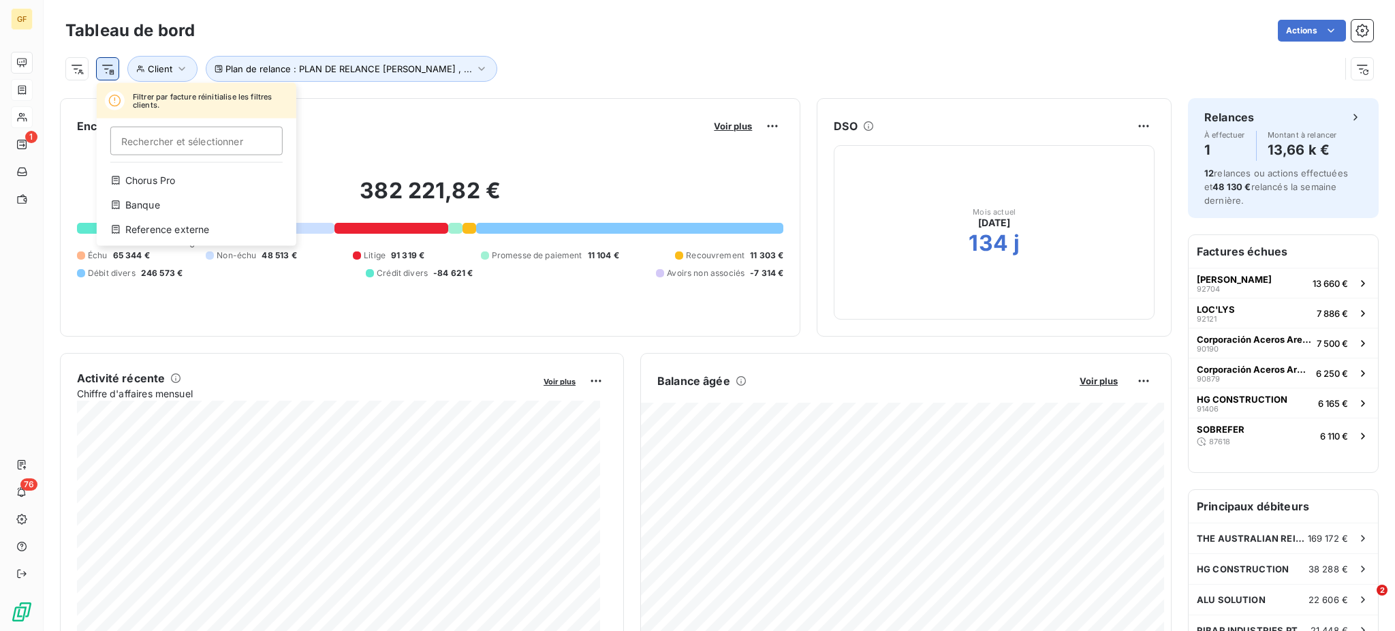
click at [106, 70] on html "GF 1 76 Tableau de bord Actions Filtrer par facture réinitialise les filtres cl…" at bounding box center [697, 315] width 1395 height 631
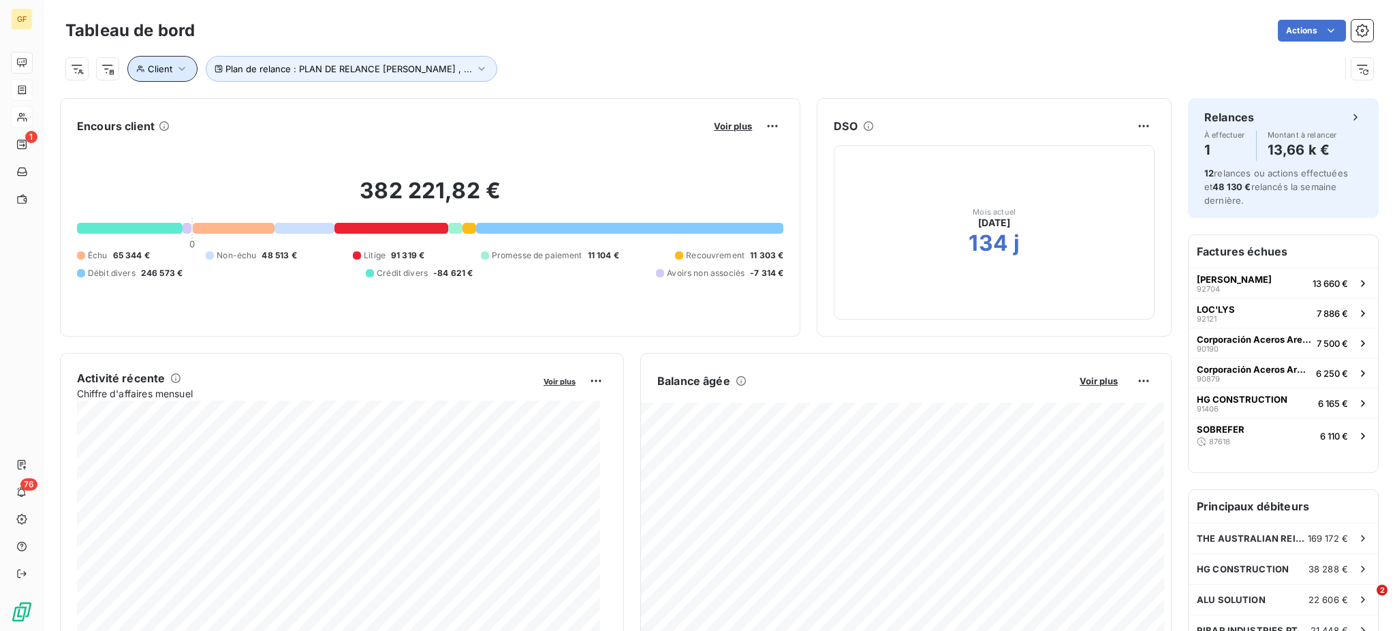
click at [182, 74] on icon "button" at bounding box center [182, 69] width 14 height 14
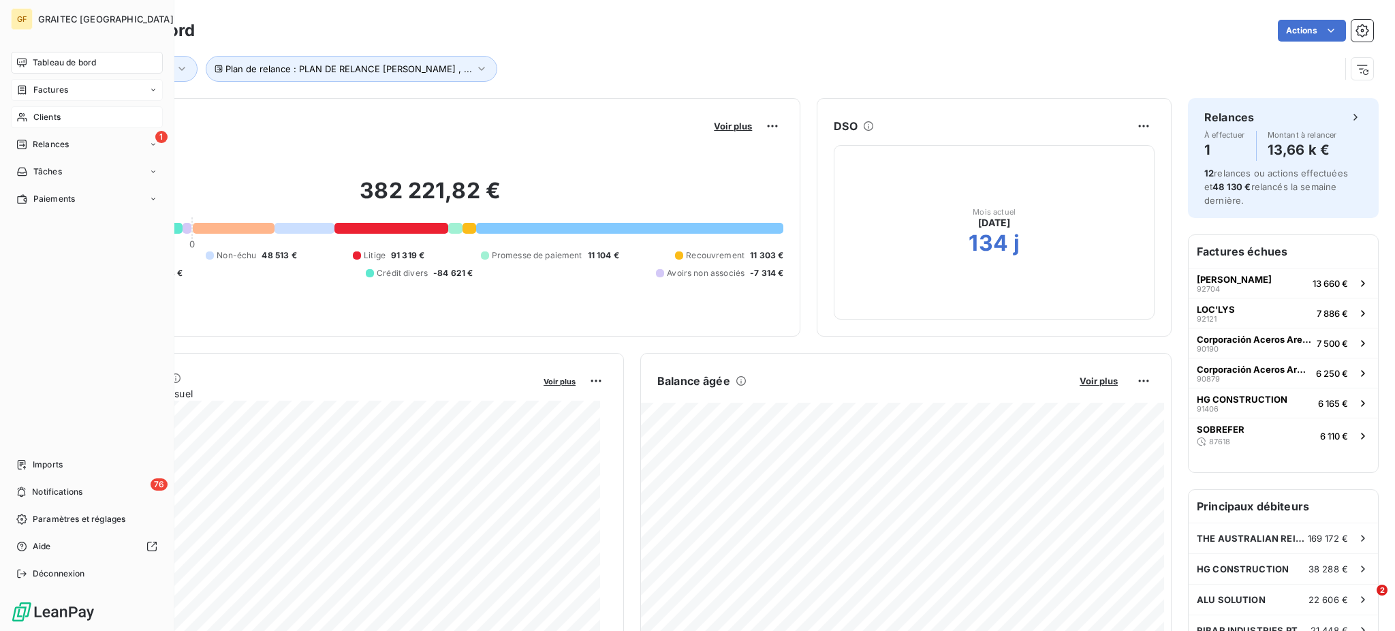
click at [37, 114] on span "Clients" at bounding box center [46, 117] width 27 height 12
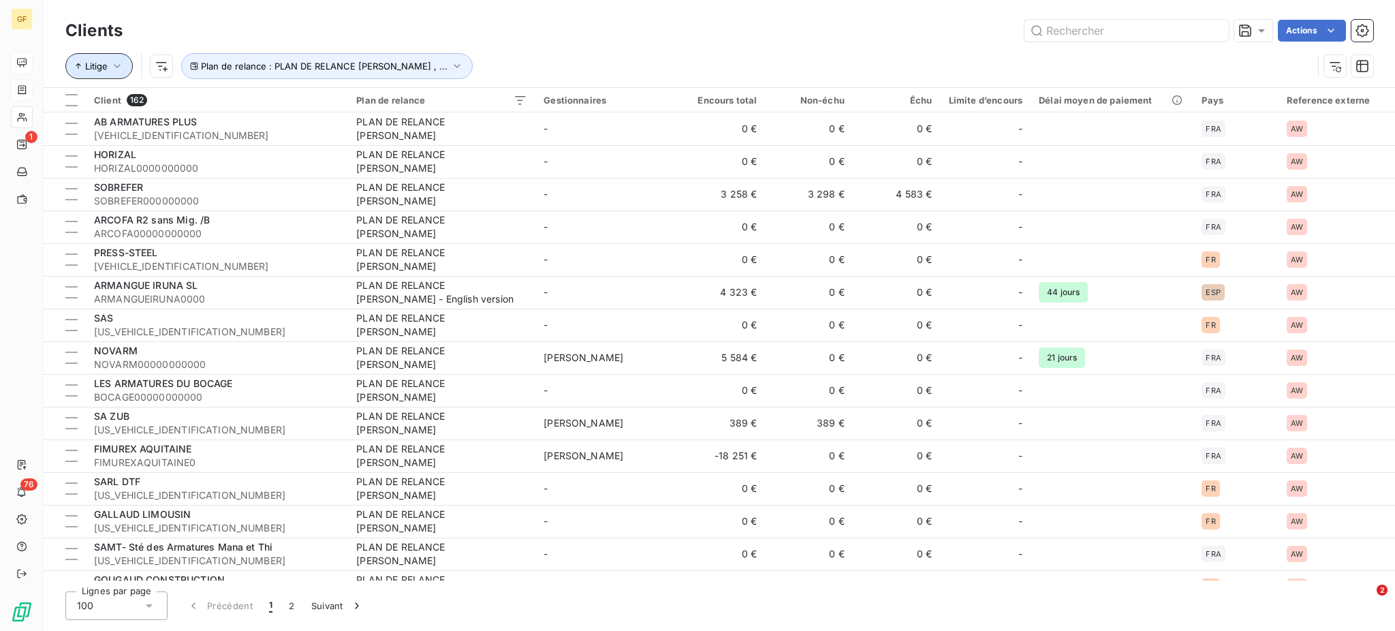
click at [121, 66] on icon "button" at bounding box center [117, 66] width 14 height 14
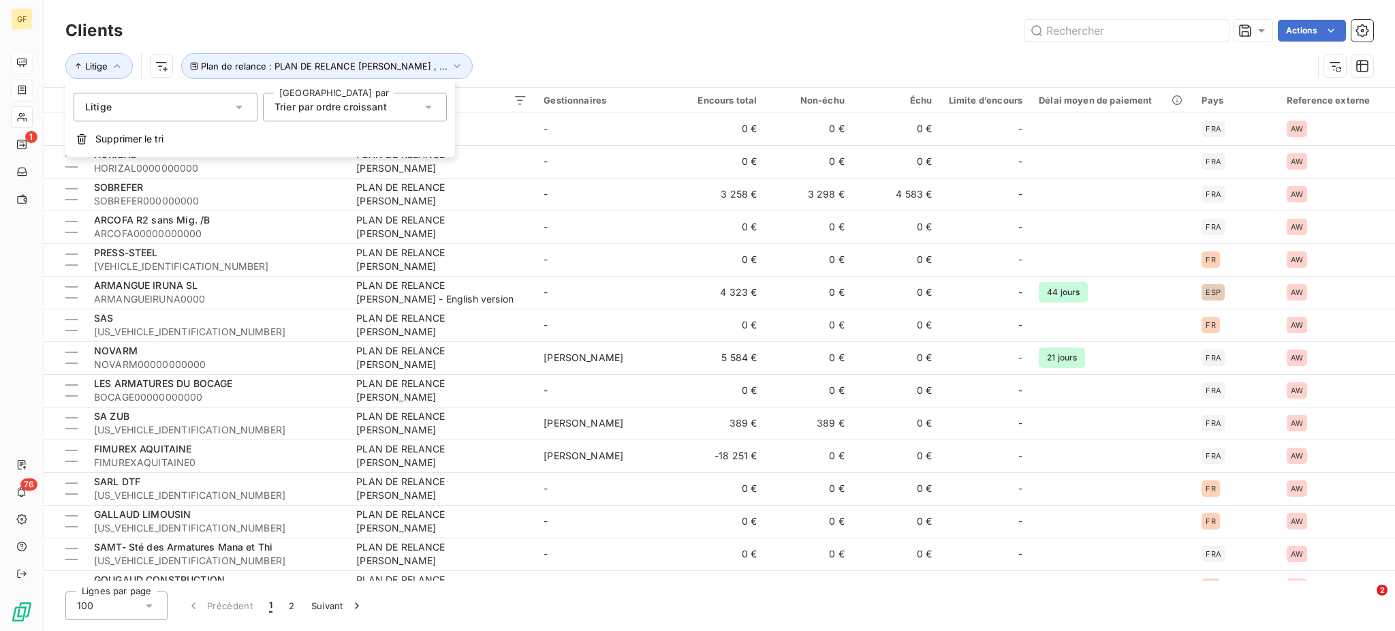
click at [430, 108] on icon at bounding box center [429, 107] width 14 height 14
click at [302, 134] on span "Trier par ordre croissant" at bounding box center [346, 139] width 112 height 12
click at [159, 67] on html "GF 1 76 Clients Actions Litige Plan de relance : PLAN DE RELANCE [PERSON_NAME] …" at bounding box center [697, 315] width 1395 height 631
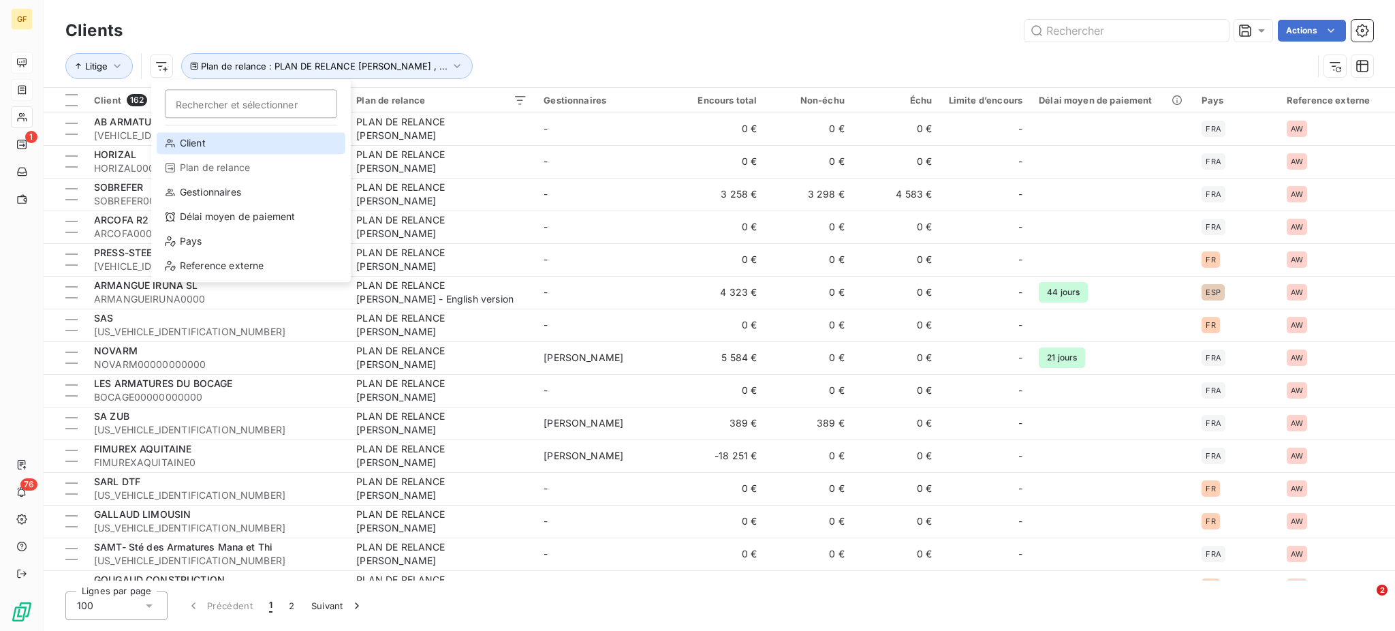
click at [206, 143] on div "Client" at bounding box center [251, 143] width 189 height 22
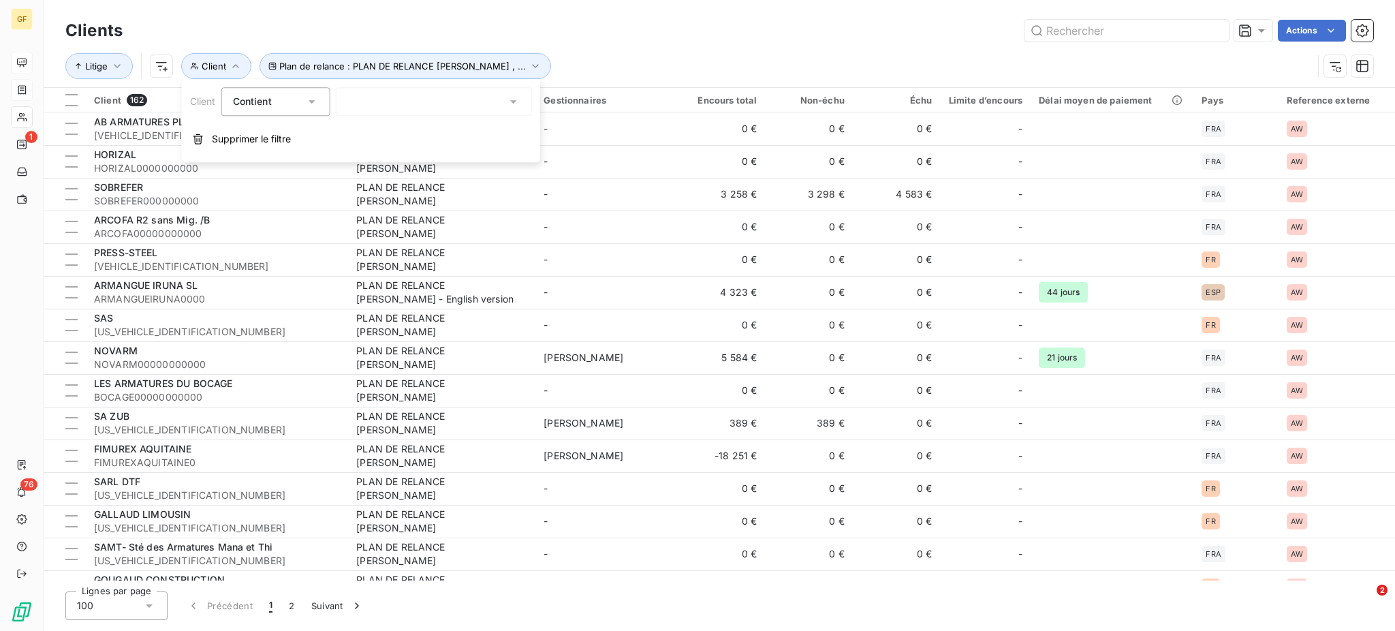
click at [516, 101] on icon at bounding box center [514, 102] width 14 height 14
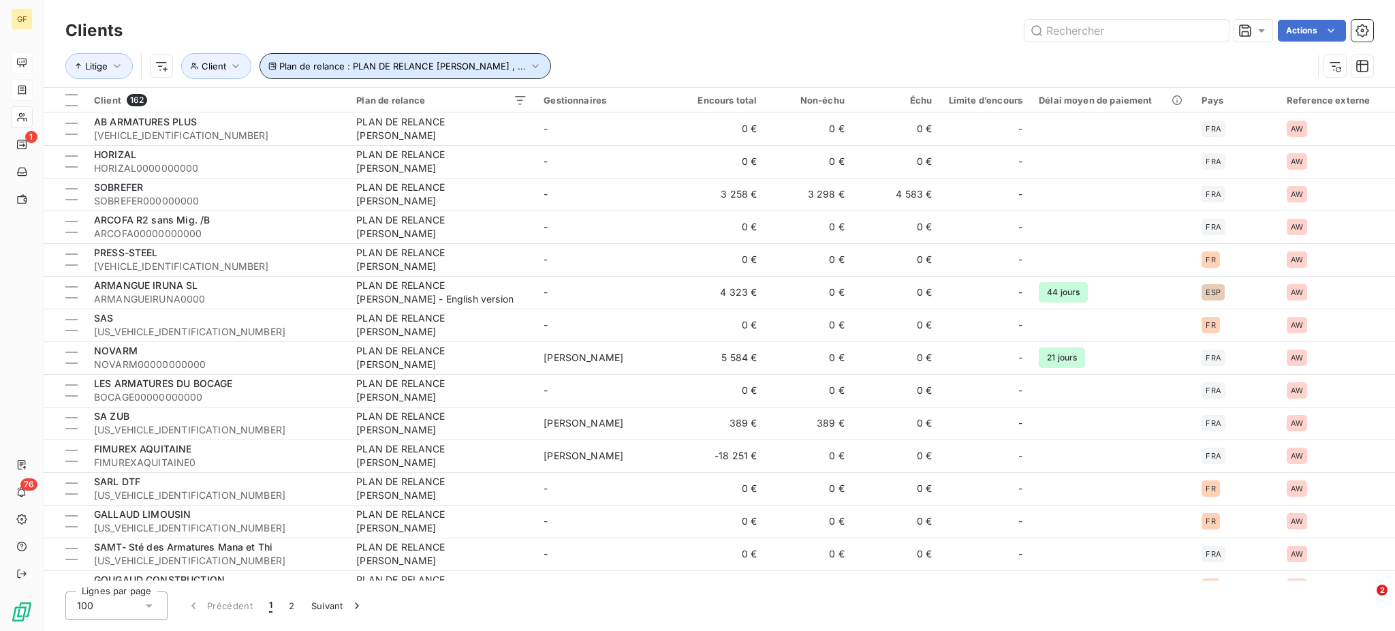
click at [491, 65] on span "Plan de relance : PLAN DE RELANCE [PERSON_NAME] , ..." at bounding box center [402, 66] width 247 height 11
click at [259, 53] on button "Plan de relance : PLAN DE RELANCE [PERSON_NAME] , ..." at bounding box center [405, 66] width 292 height 26
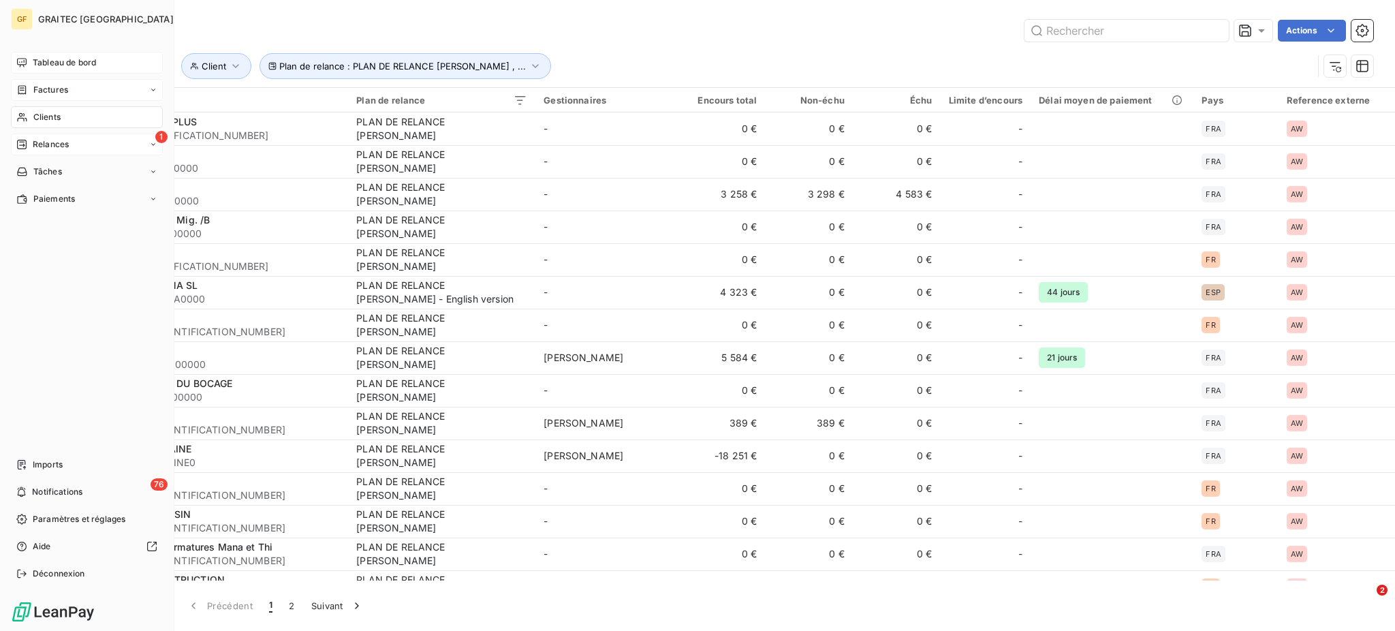
click at [58, 146] on span "Relances" at bounding box center [51, 144] width 36 height 12
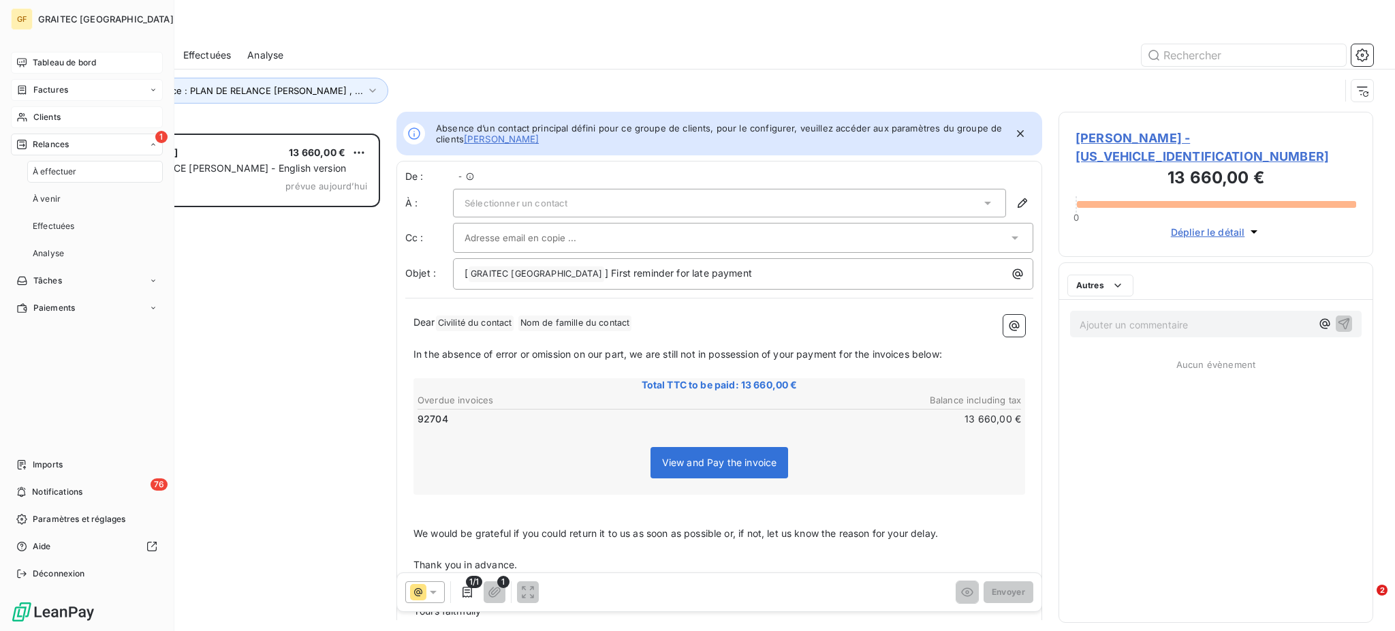
scroll to position [484, 300]
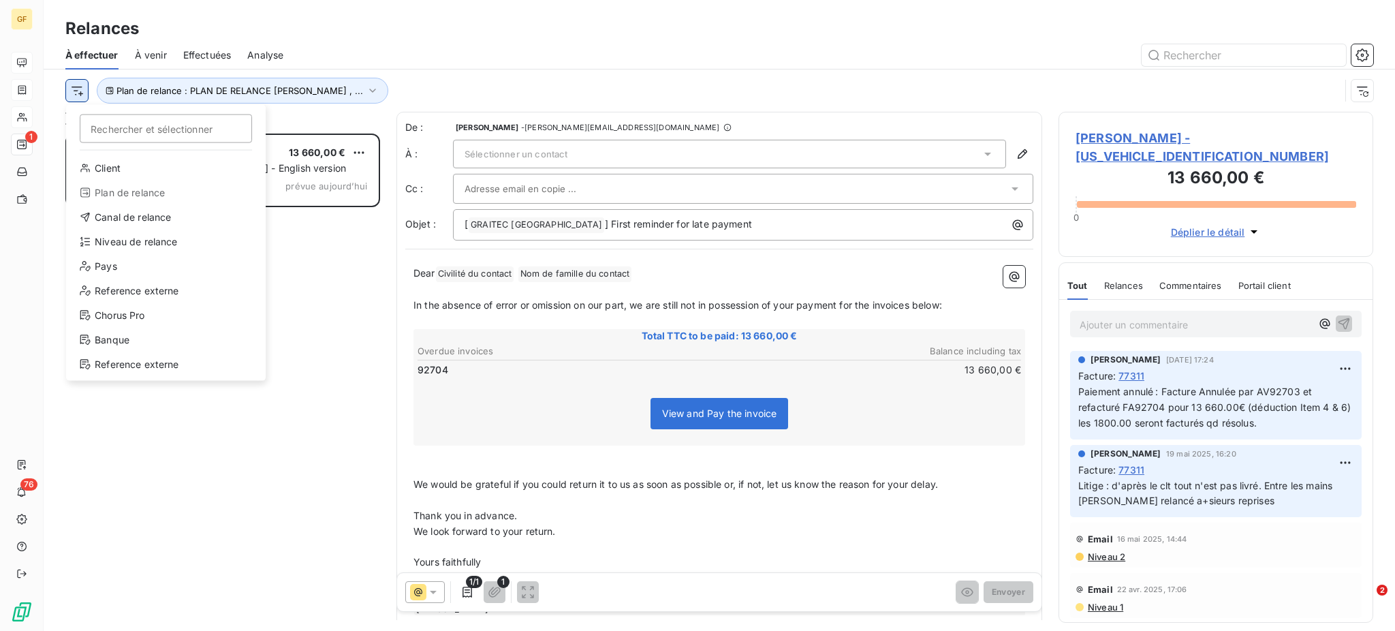
click at [80, 89] on html "GF 1 76 Relances À effectuer À venir Effectuées Analyse Rechercher et sélection…" at bounding box center [697, 315] width 1395 height 631
click at [255, 90] on html "GF 1 76 Relances À effectuer À venir Effectuées Analyse Rechercher et sélection…" at bounding box center [697, 315] width 1395 height 631
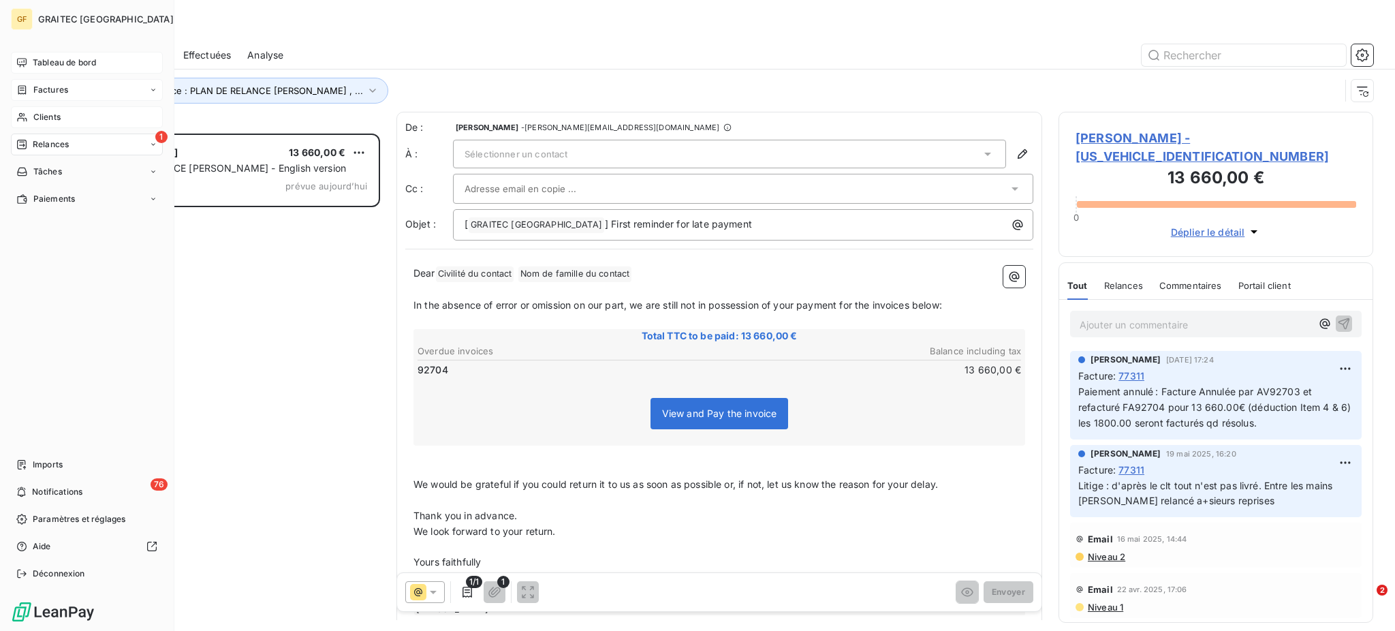
click at [51, 138] on span "Relances" at bounding box center [51, 144] width 36 height 12
click at [58, 90] on span "Factures" at bounding box center [50, 90] width 35 height 12
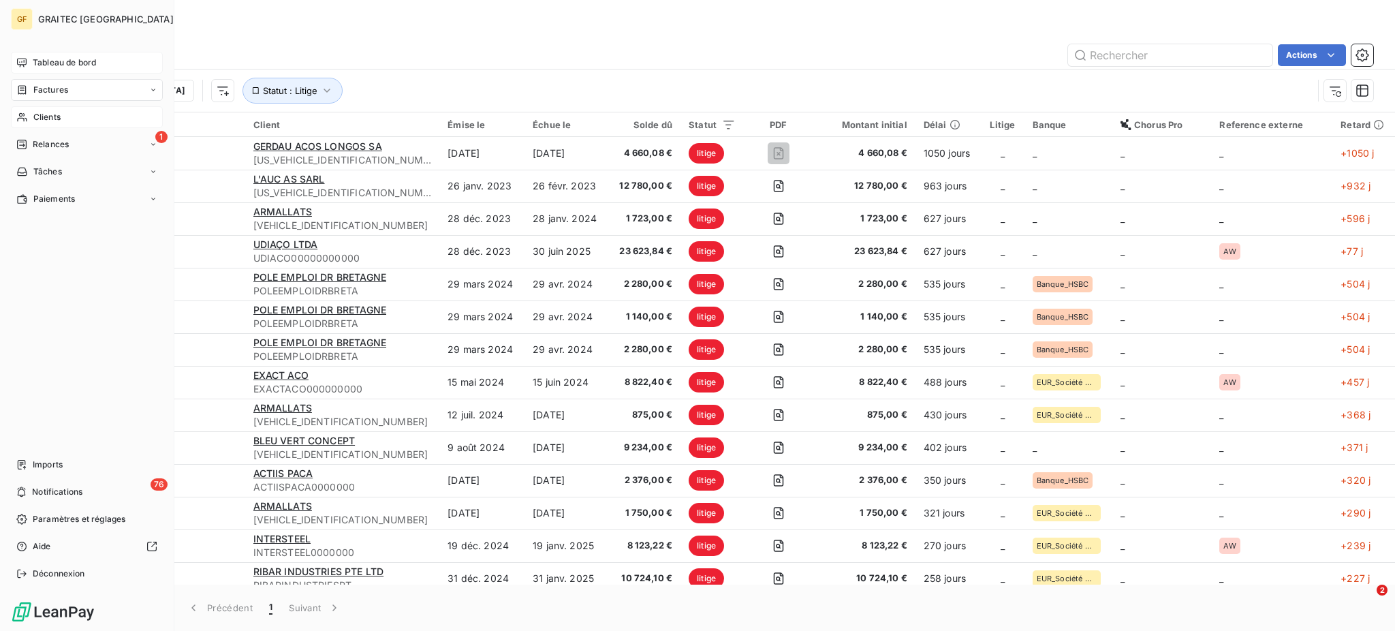
click at [54, 145] on span "Relances" at bounding box center [51, 144] width 36 height 12
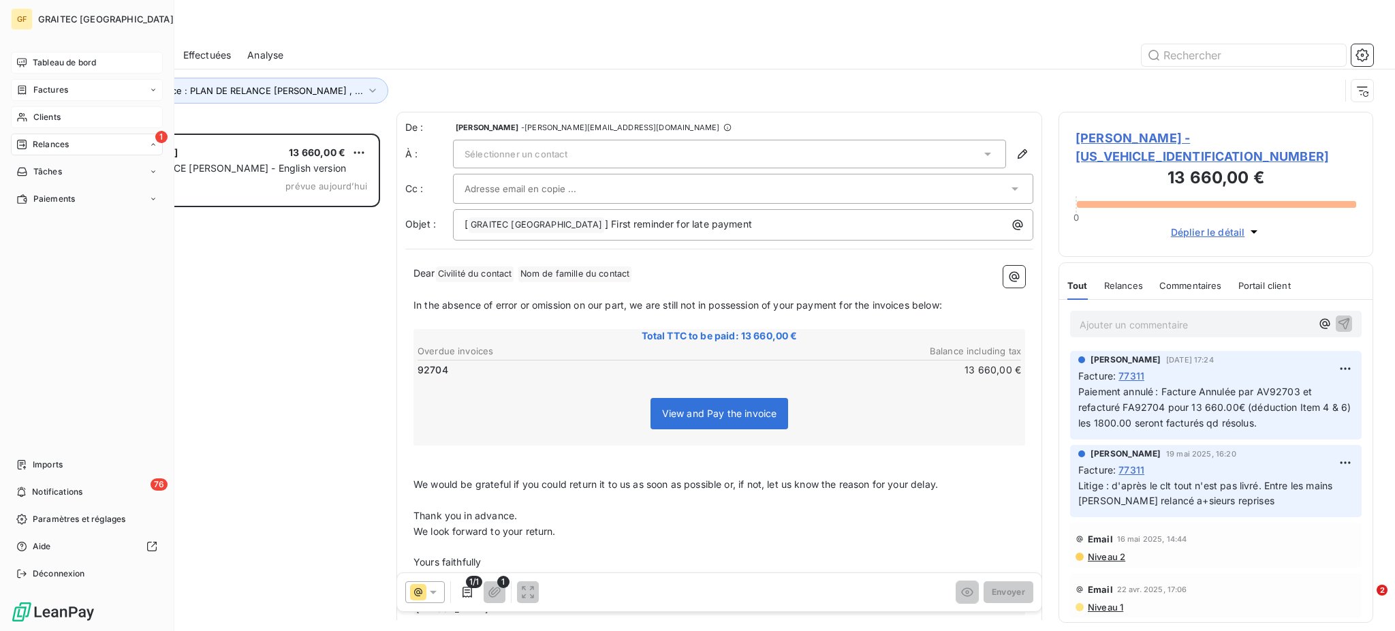
scroll to position [484, 300]
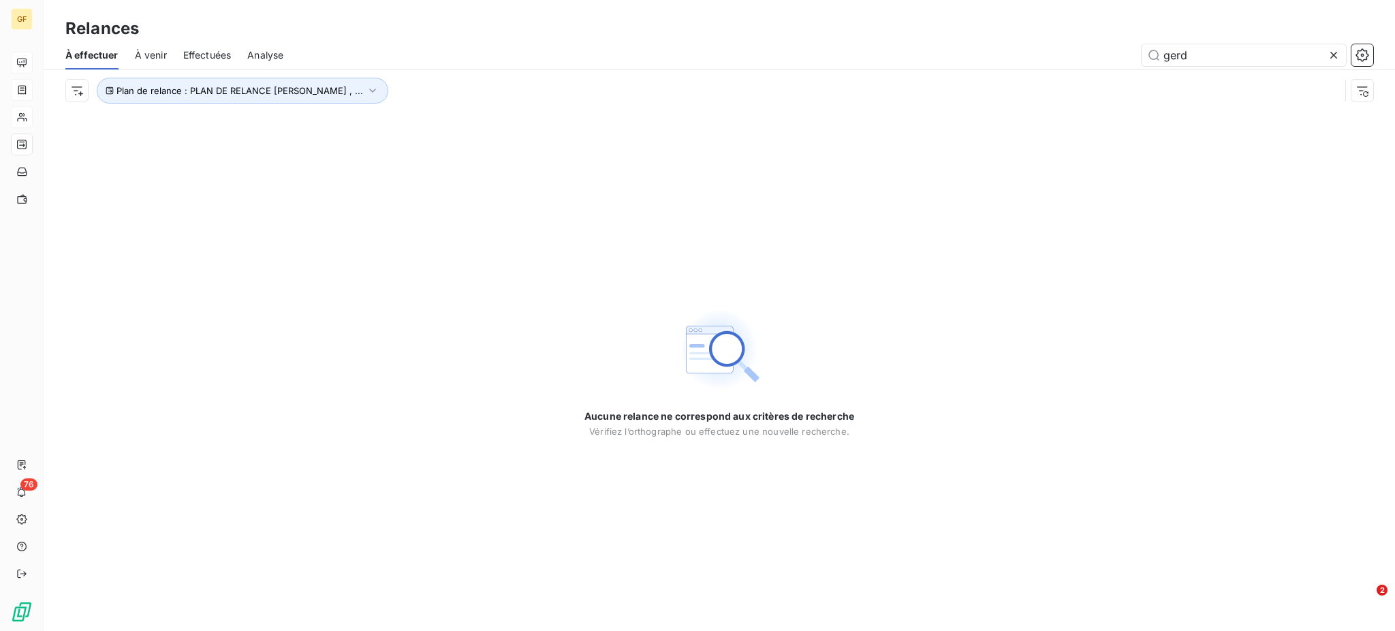
click at [208, 54] on span "Effectuées" at bounding box center [207, 55] width 48 height 14
type input "gerd"
click at [210, 50] on span "Effectuées" at bounding box center [207, 55] width 48 height 14
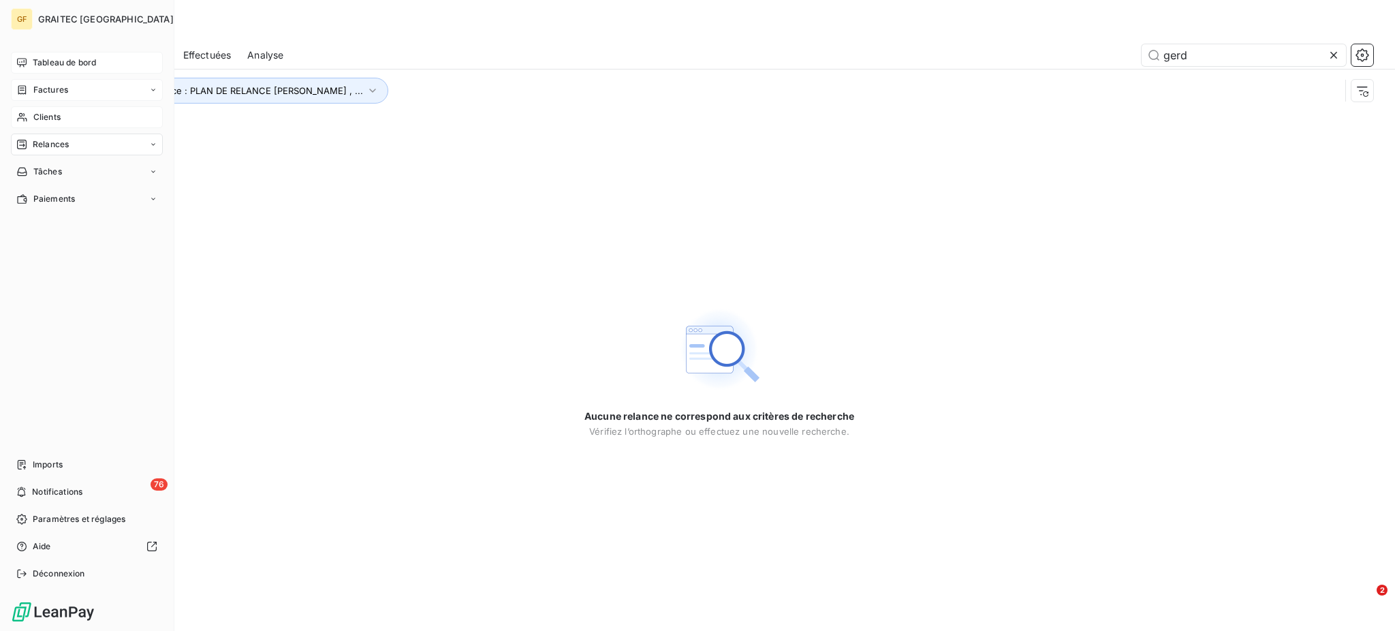
click at [46, 117] on span "Clients" at bounding box center [46, 117] width 27 height 12
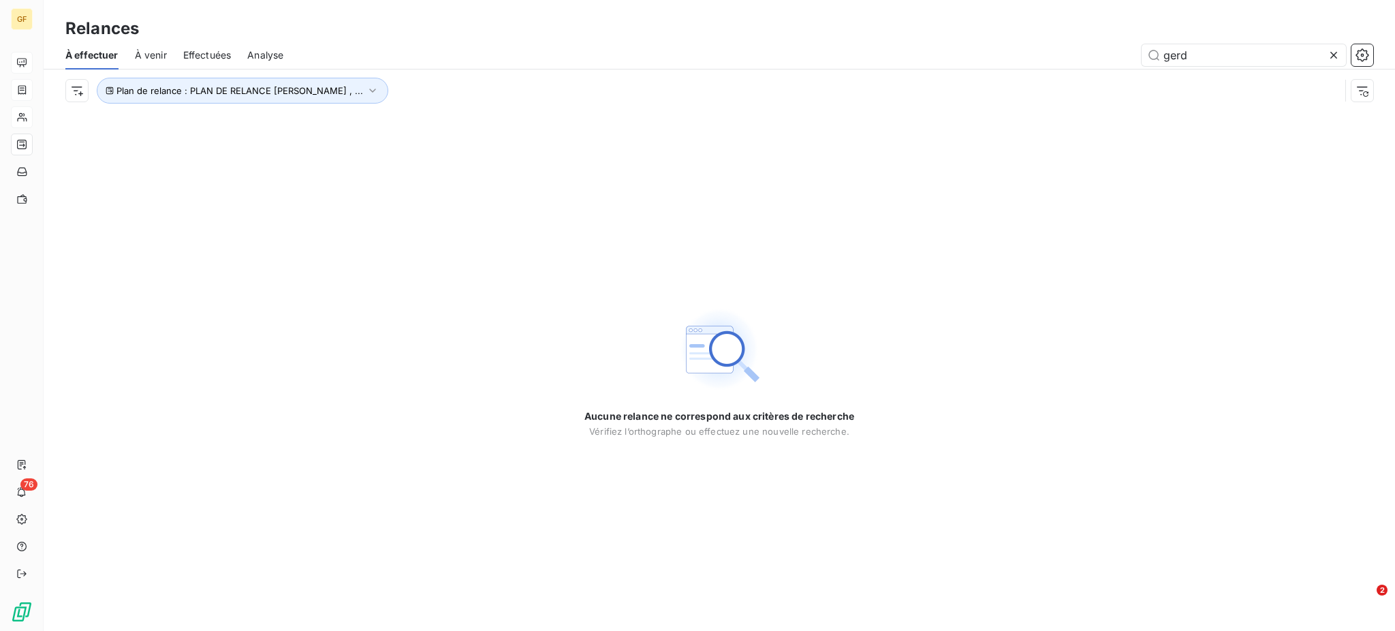
click at [197, 50] on span "Effectuées" at bounding box center [207, 55] width 48 height 14
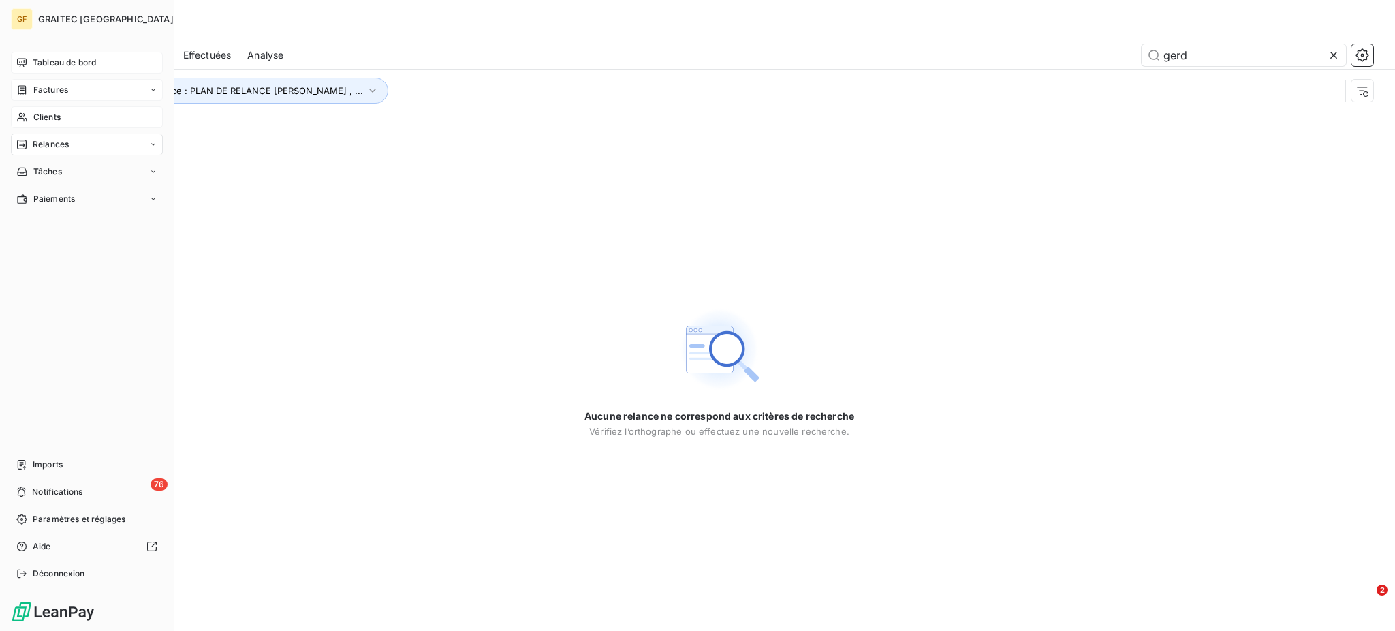
click at [50, 93] on span "Factures" at bounding box center [50, 90] width 35 height 12
click at [48, 111] on span "Clients" at bounding box center [46, 117] width 27 height 12
click at [46, 90] on span "Factures" at bounding box center [50, 90] width 35 height 12
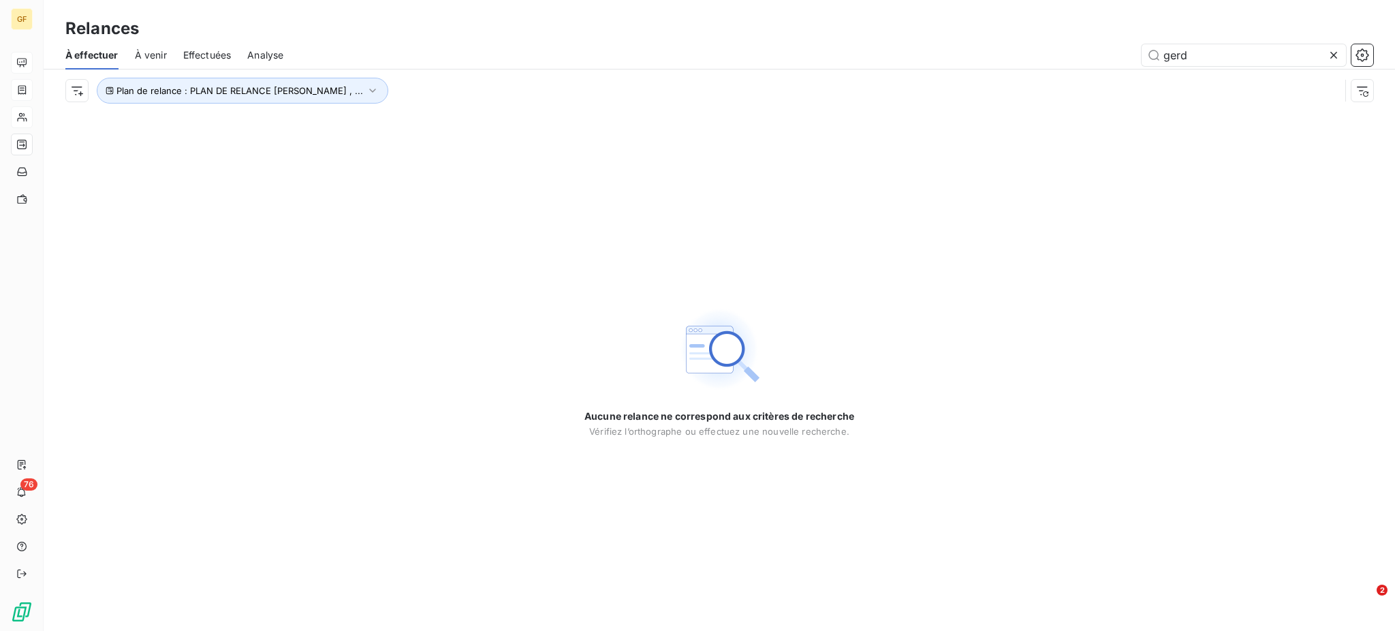
drag, startPoint x: 1223, startPoint y: 45, endPoint x: 1124, endPoint y: 48, distance: 99.5
click at [1124, 48] on div "gerd" at bounding box center [836, 55] width 1073 height 22
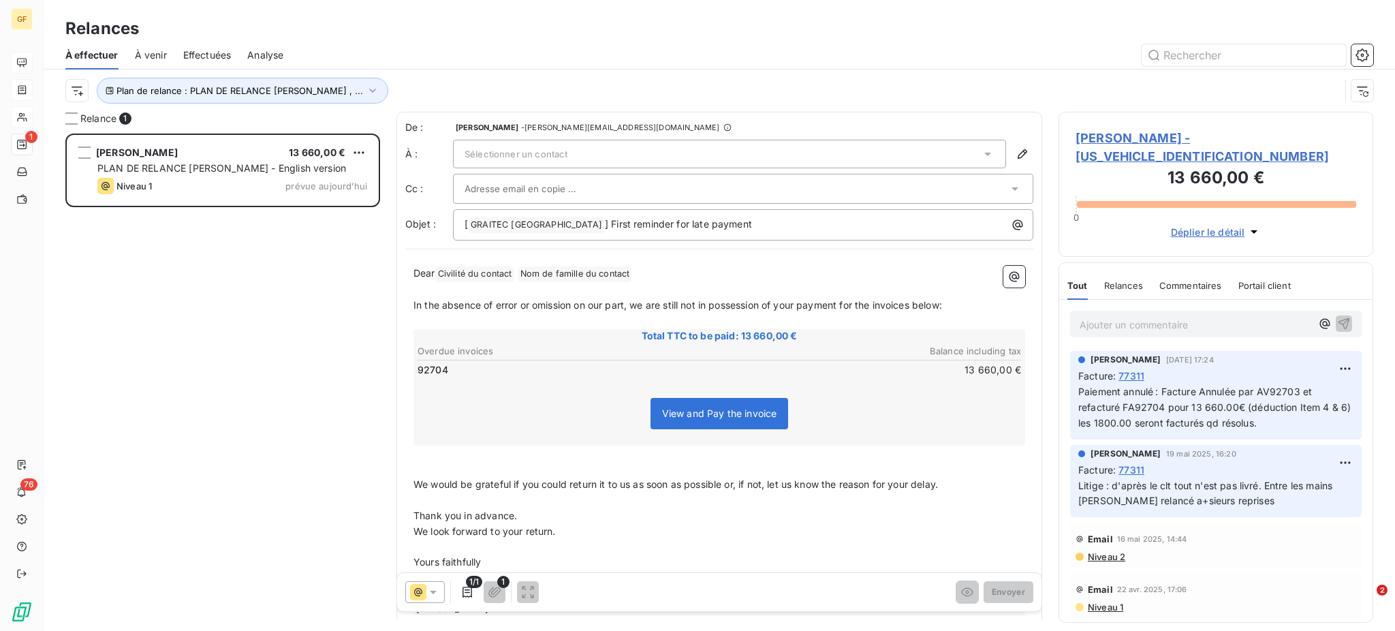
scroll to position [484, 300]
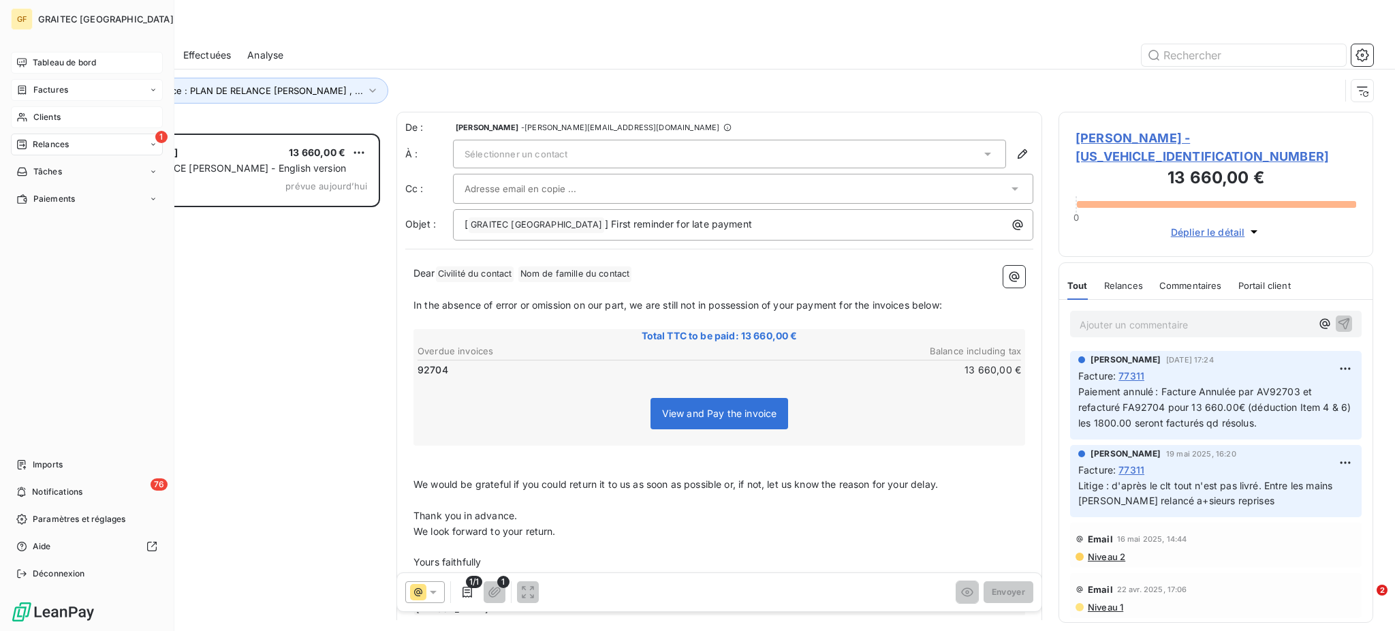
click at [35, 116] on span "Clients" at bounding box center [46, 117] width 27 height 12
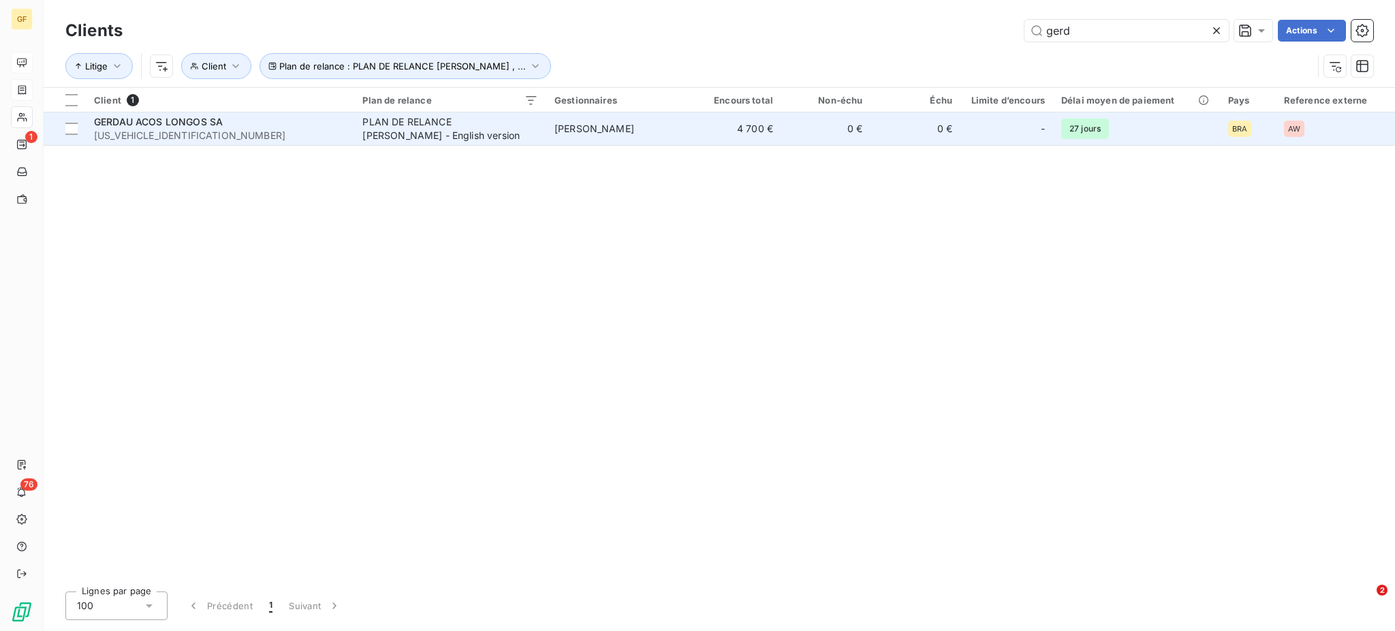
type input "gerd"
click at [407, 124] on div "PLAN DE RELANCE [PERSON_NAME] - English version" at bounding box center [447, 128] width 170 height 27
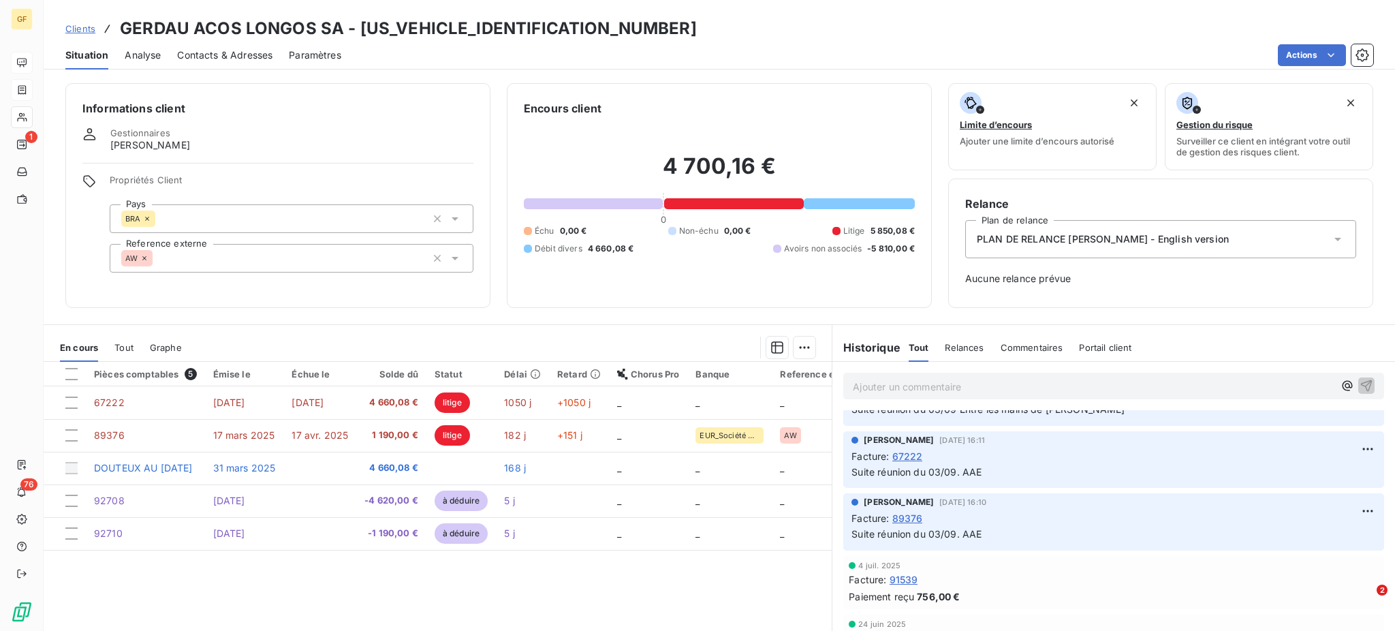
scroll to position [91, 0]
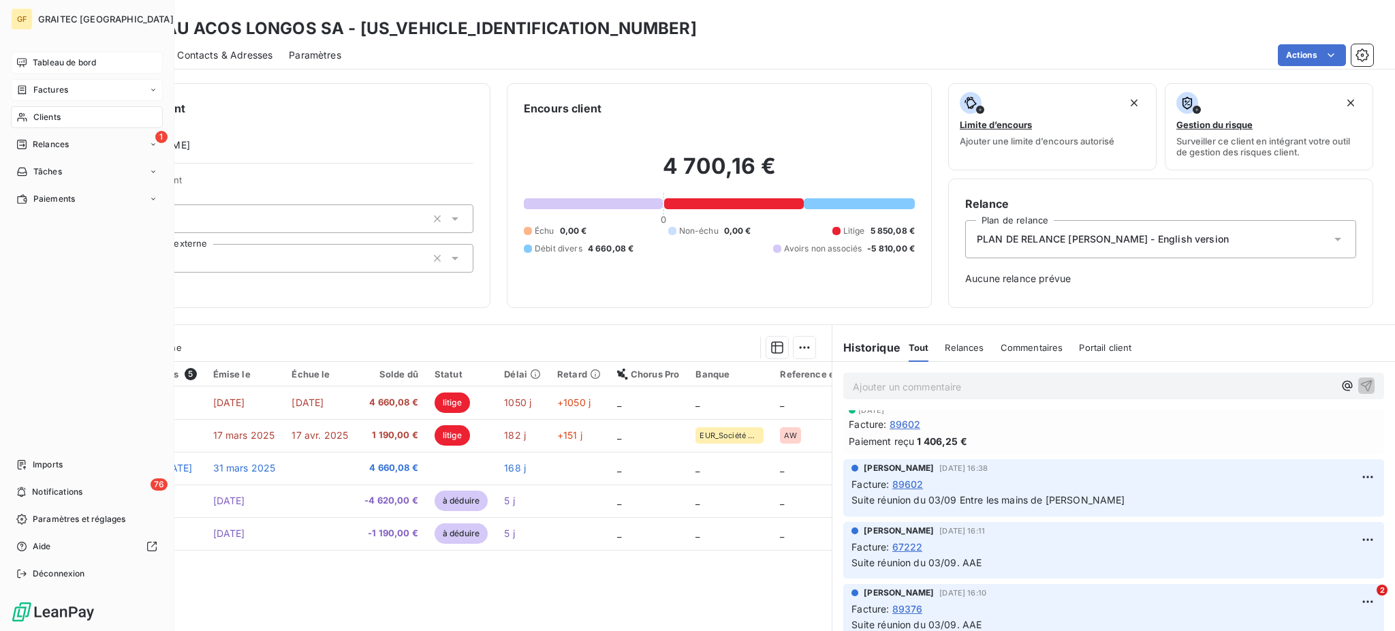
click at [37, 88] on span "Factures" at bounding box center [50, 90] width 35 height 12
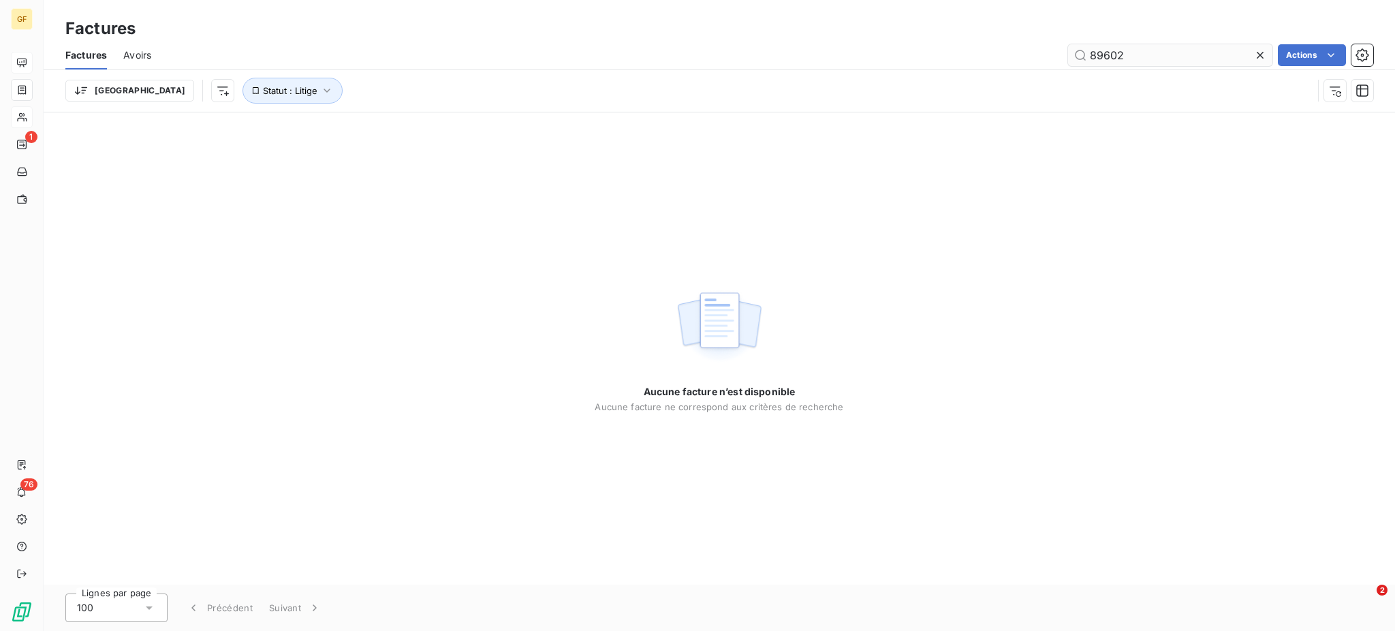
type input "89602"
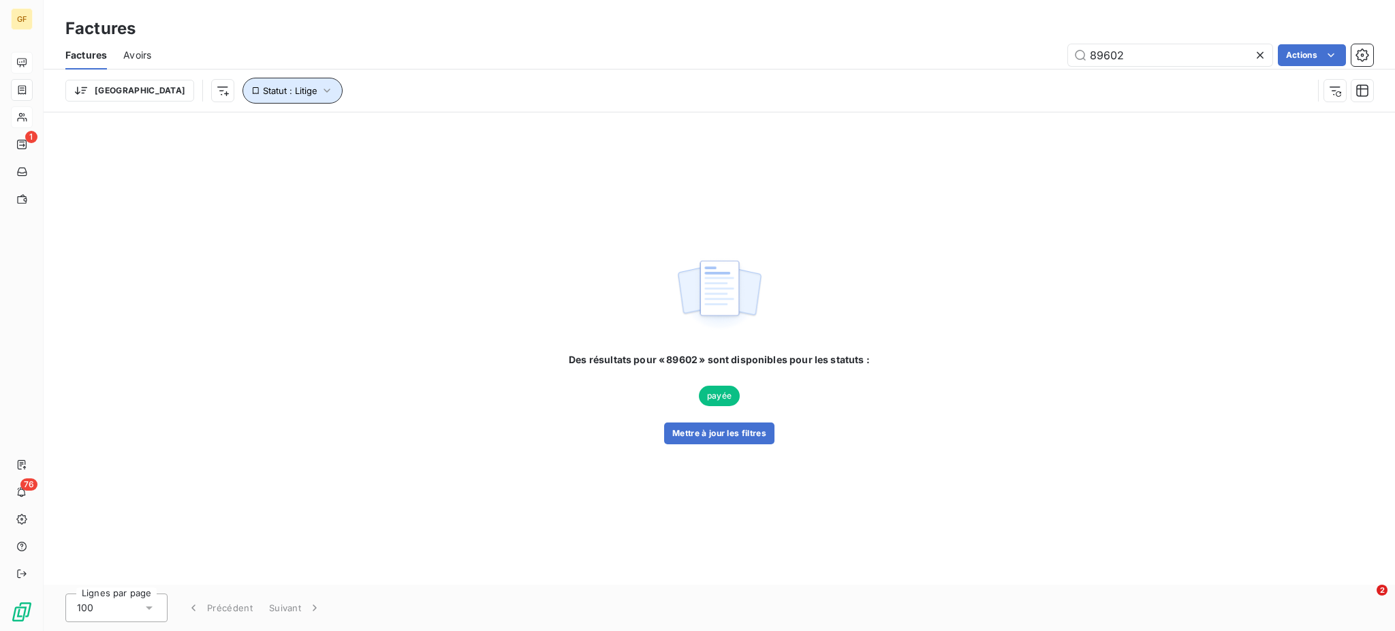
click at [320, 95] on icon "button" at bounding box center [327, 91] width 14 height 14
click at [508, 129] on icon at bounding box center [506, 127] width 14 height 14
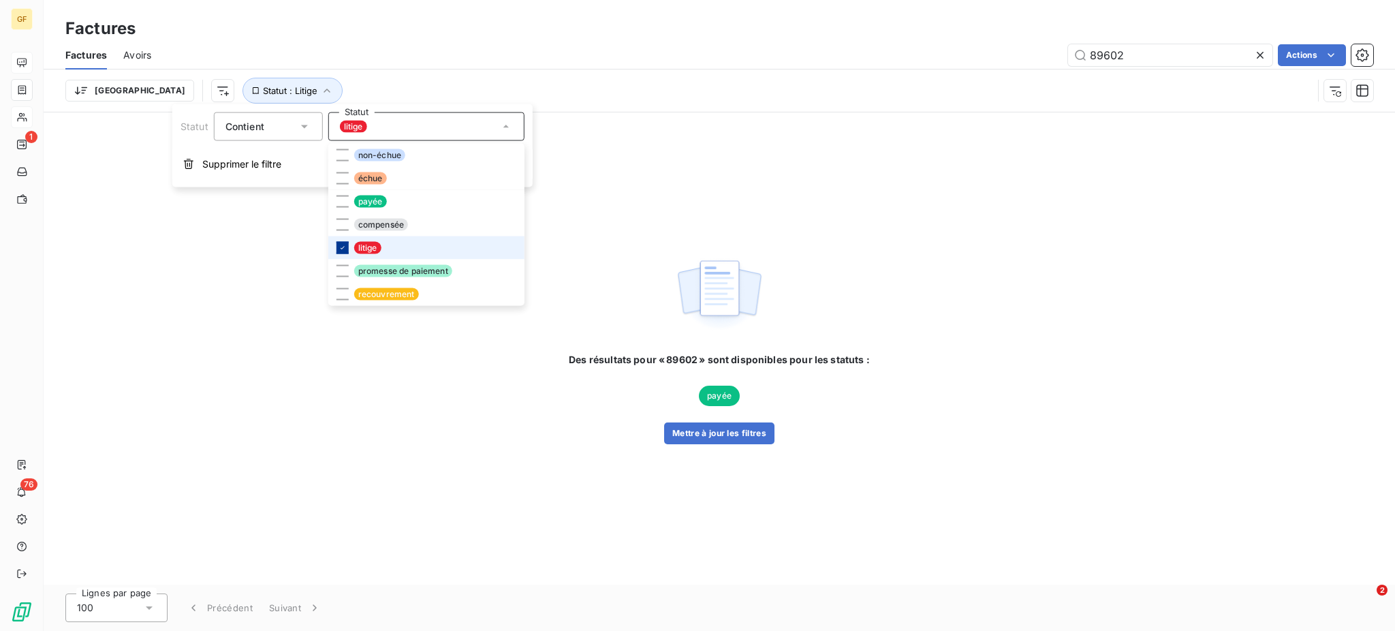
click at [345, 247] on div at bounding box center [342, 248] width 12 height 12
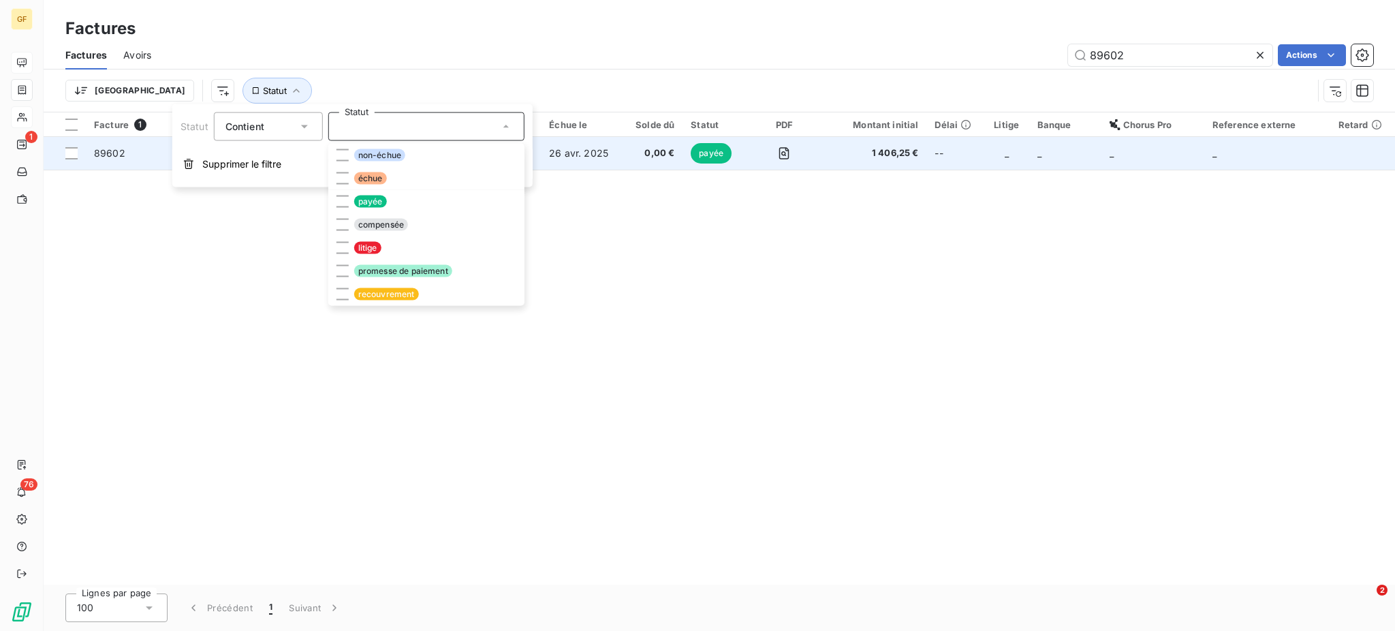
click at [576, 139] on td "26 avr. 2025" at bounding box center [582, 153] width 82 height 33
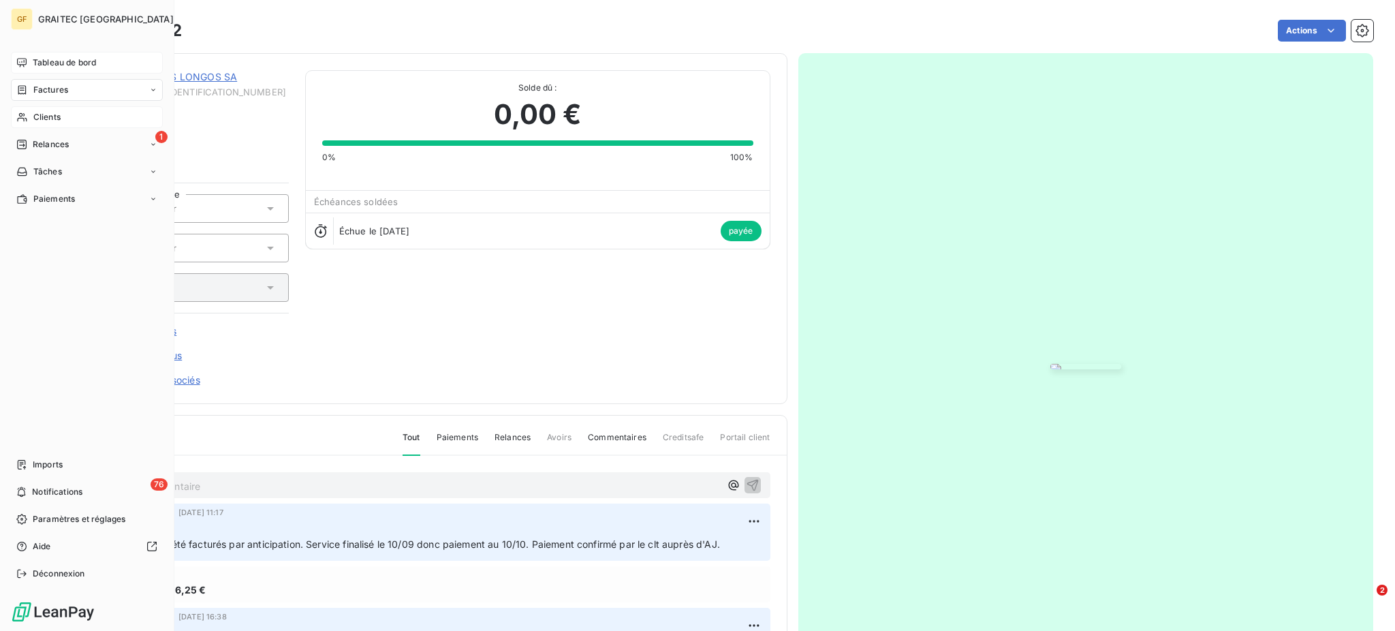
click at [52, 112] on span "Clients" at bounding box center [46, 117] width 27 height 12
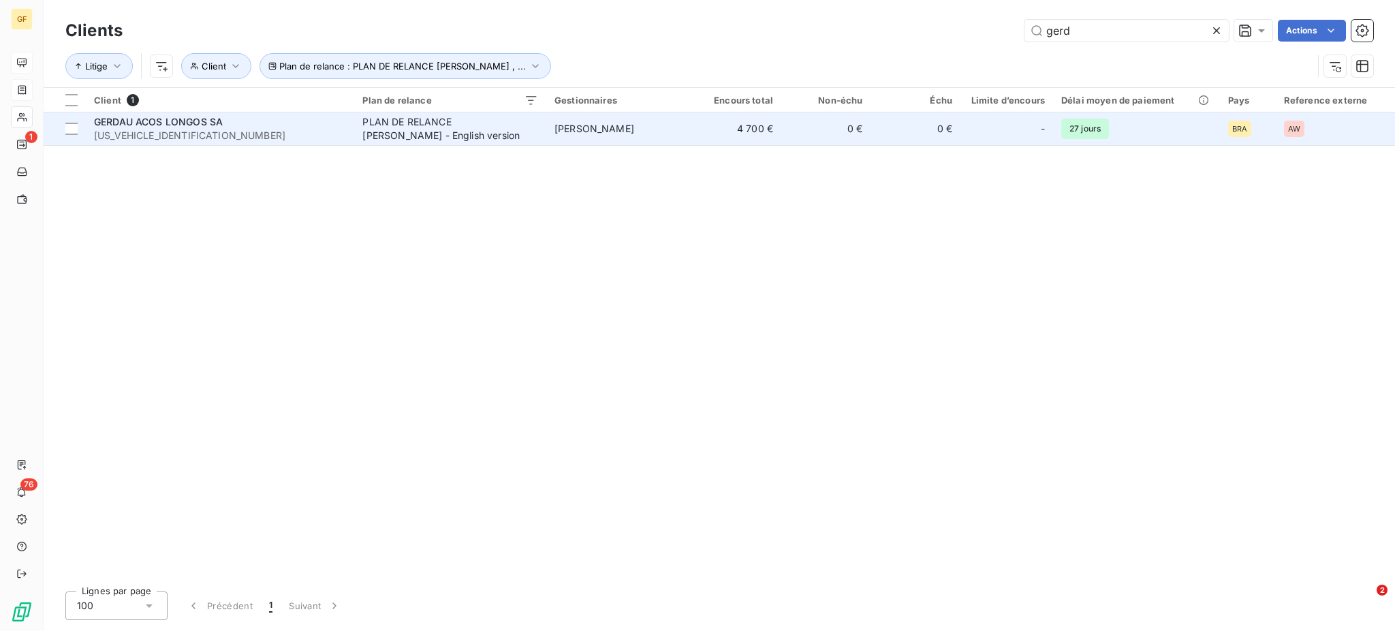
click at [362, 138] on td "PLAN DE RELANCE [PERSON_NAME] - English version" at bounding box center [449, 128] width 191 height 33
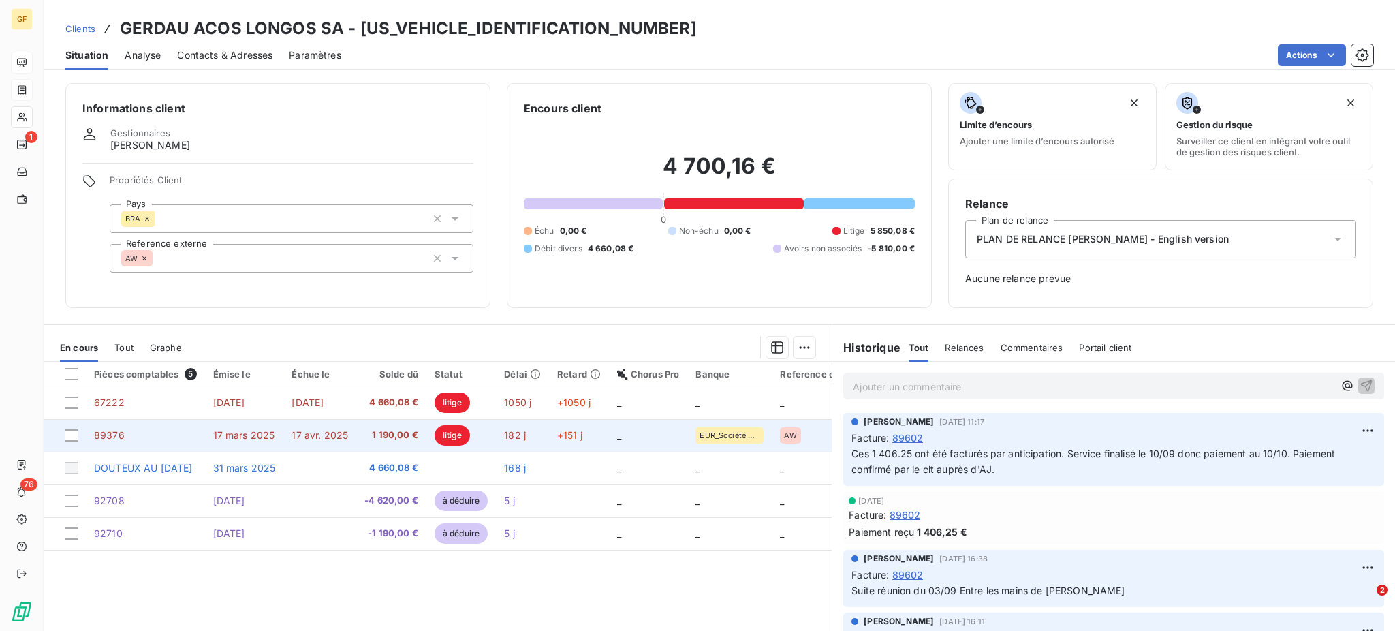
click at [328, 431] on span "17 avr. 2025" at bounding box center [320, 435] width 57 height 12
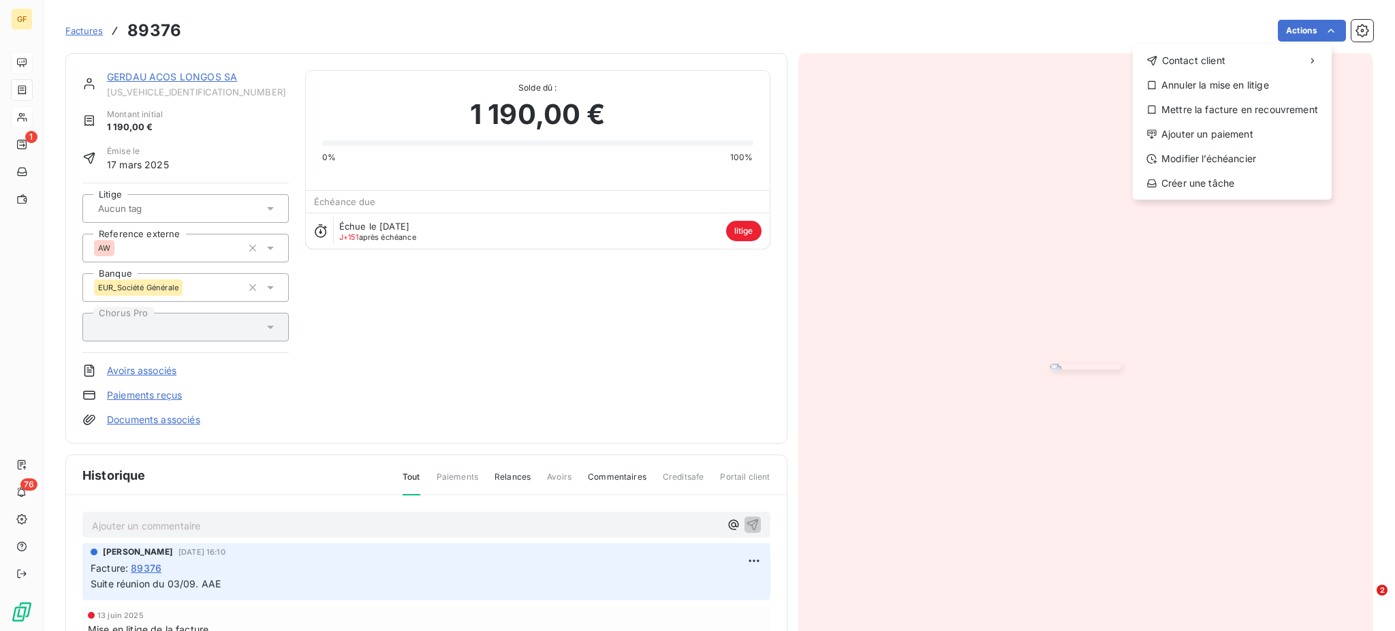
click at [840, 409] on html "GF 1 76 Factures 89376 Actions Contact client Annuler la mise en litige Mettre …" at bounding box center [697, 315] width 1395 height 631
click at [1260, 84] on div "Annuler la mise en litige" at bounding box center [1232, 85] width 188 height 22
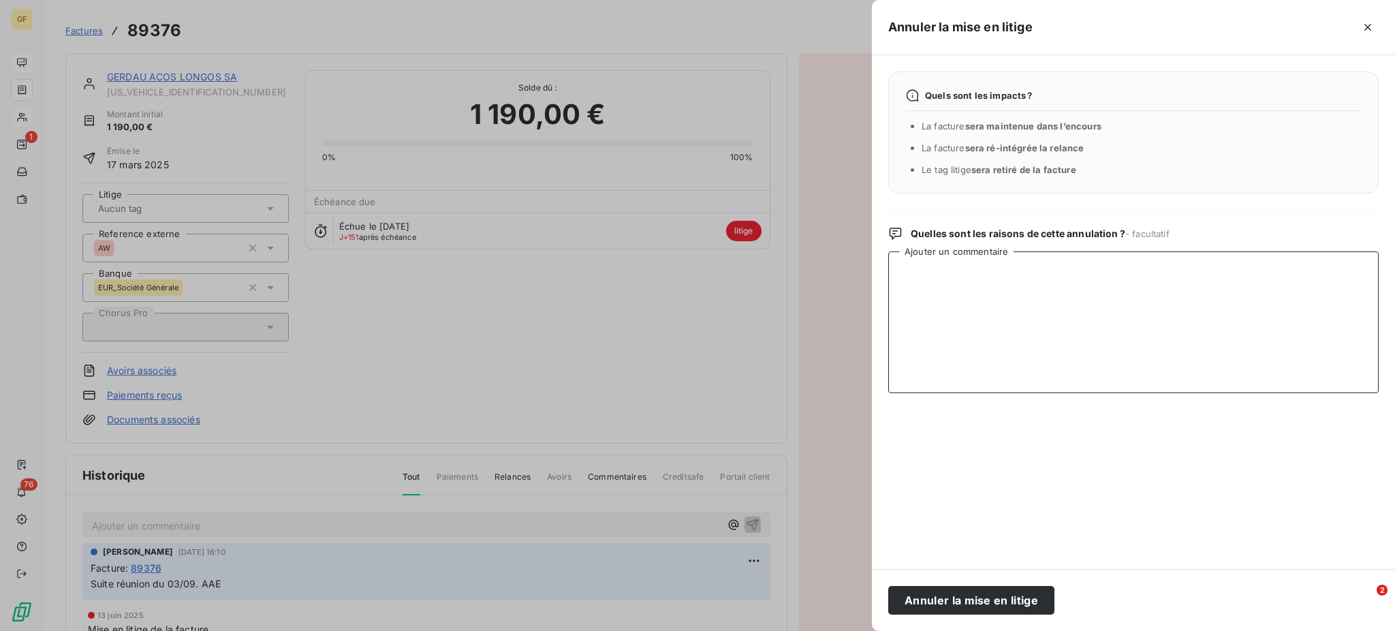
click at [917, 282] on textarea "Ajouter un commentaire" at bounding box center [1133, 322] width 490 height 142
type textarea "Annulée par AV92710"
click at [973, 601] on button "Annuler la mise en litige" at bounding box center [971, 600] width 166 height 29
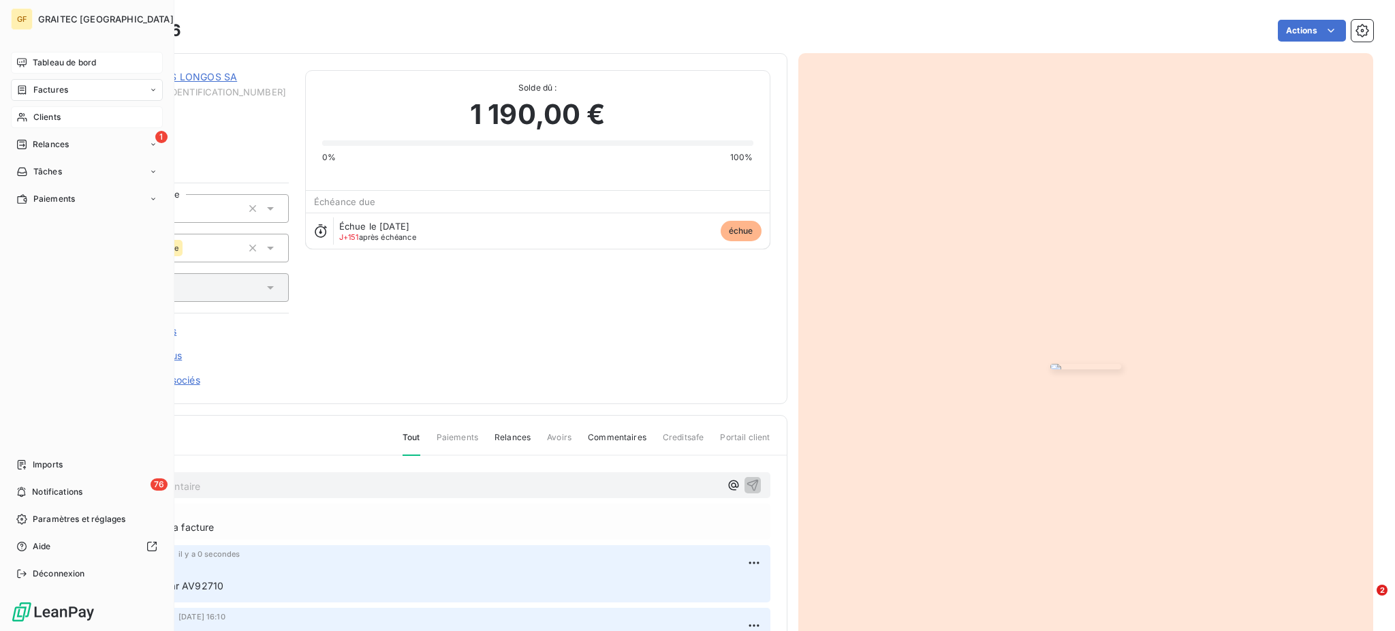
click at [40, 82] on div "Factures" at bounding box center [87, 90] width 152 height 22
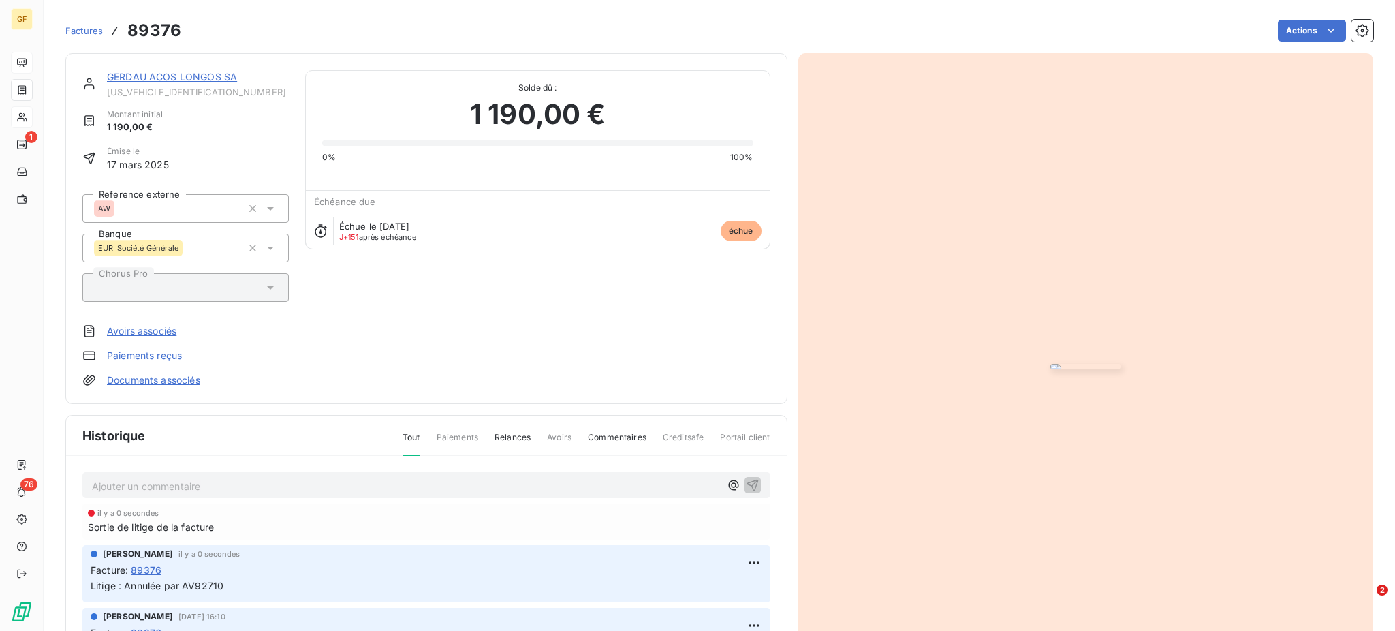
click at [81, 31] on span "Factures" at bounding box center [83, 30] width 37 height 11
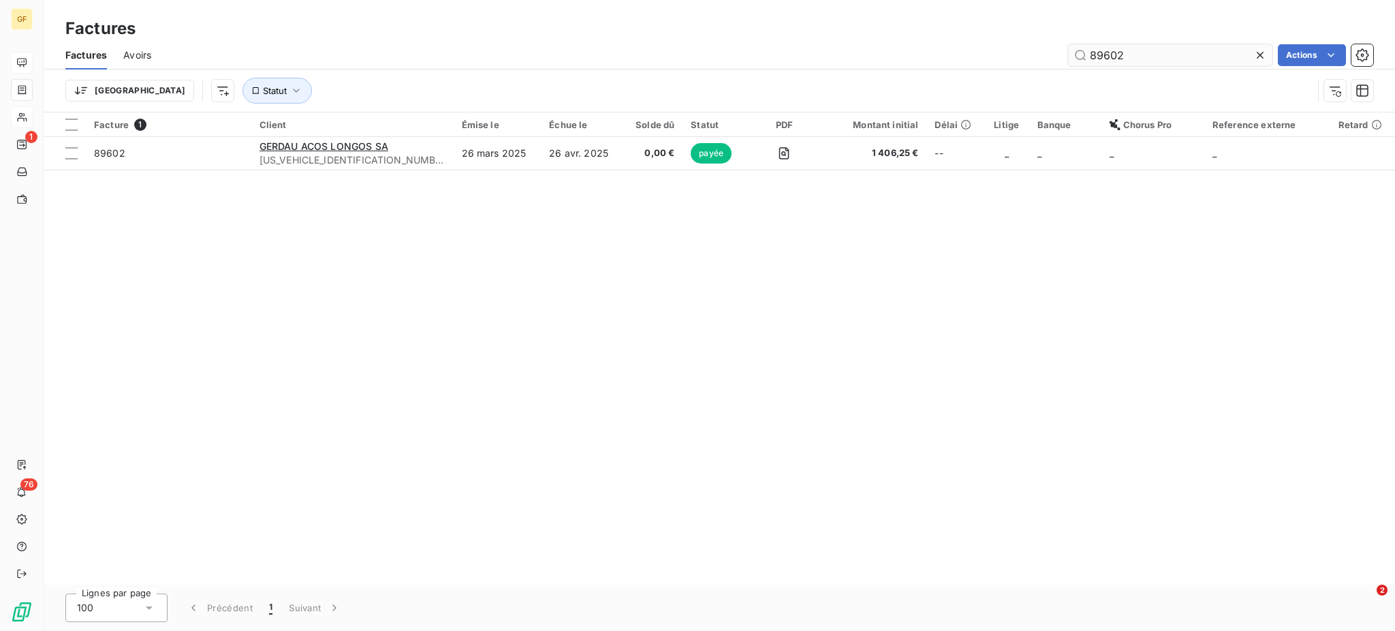
drag, startPoint x: 1088, startPoint y: 53, endPoint x: 1189, endPoint y: 63, distance: 101.9
click at [1189, 63] on input "89602" at bounding box center [1170, 55] width 204 height 22
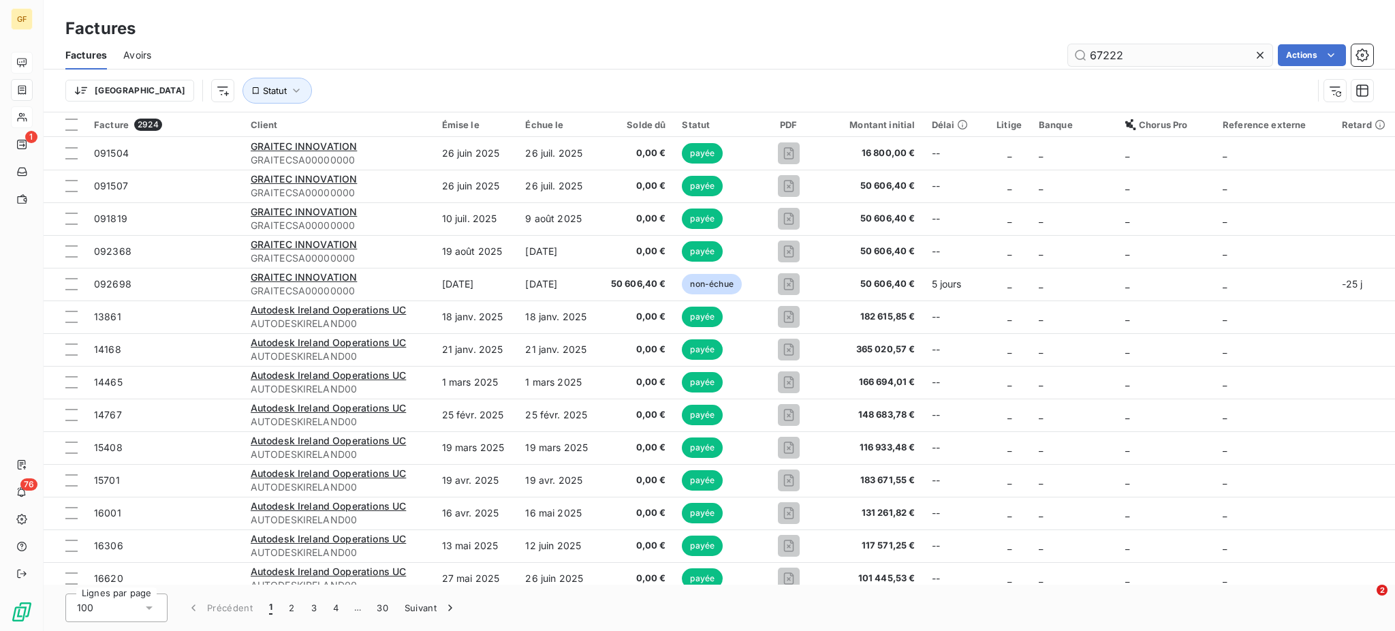
type input "67222"
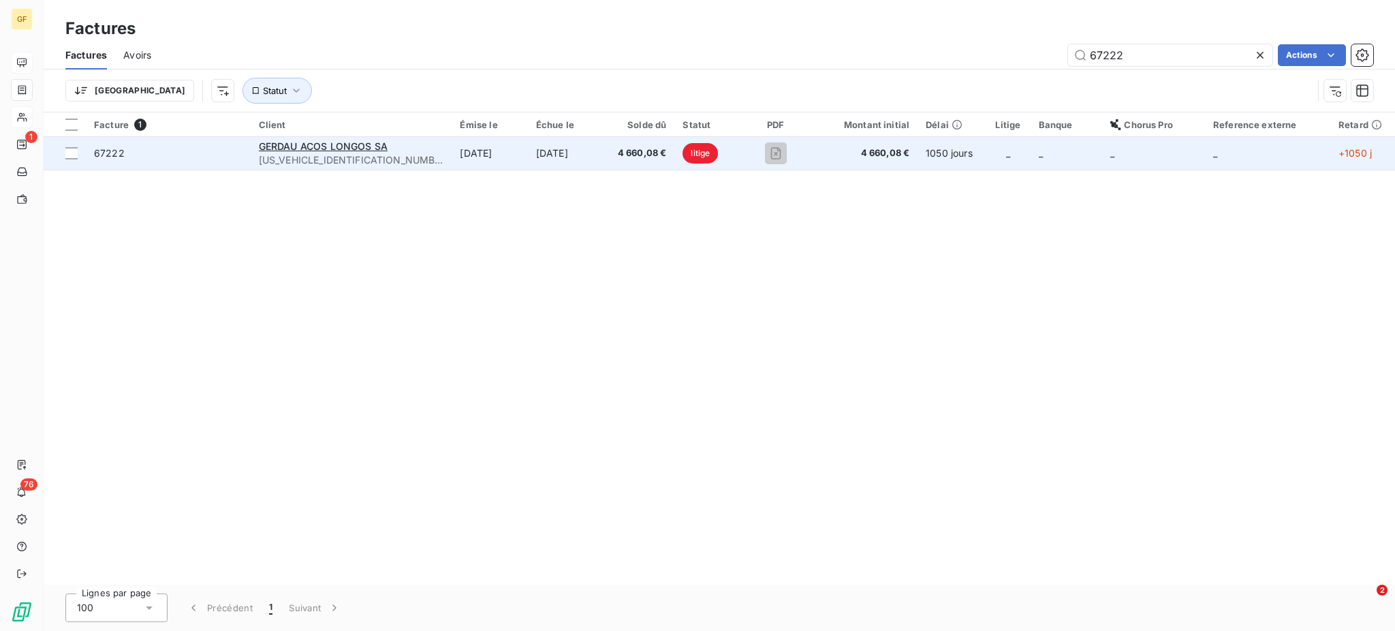
click at [560, 153] on td "[DATE]" at bounding box center [566, 153] width 76 height 33
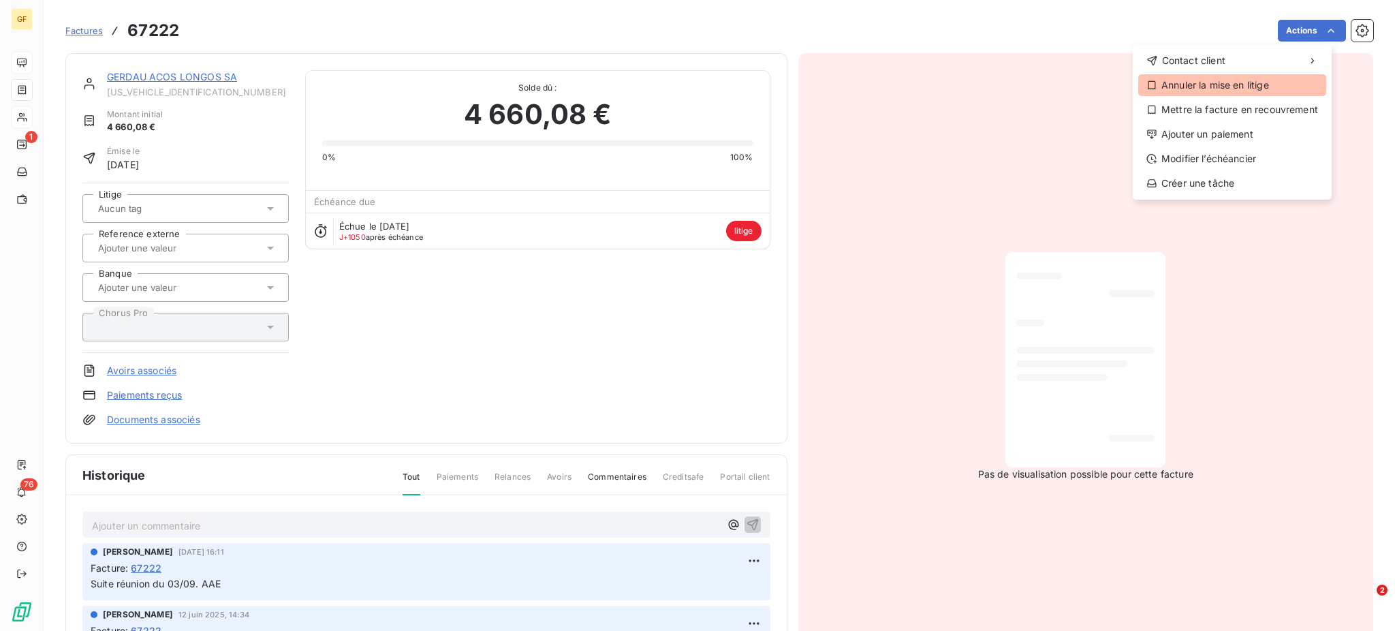
click at [1244, 86] on div "Annuler la mise en litige" at bounding box center [1232, 85] width 188 height 22
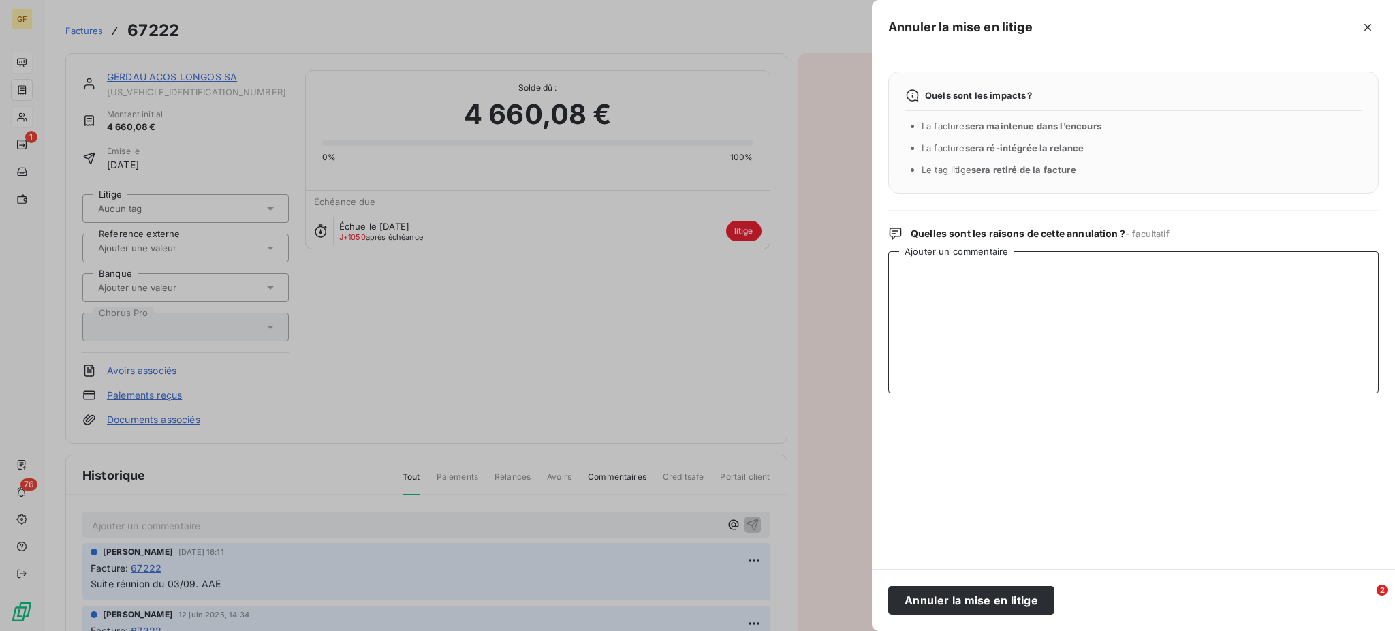
click at [921, 274] on textarea "Ajouter un commentaire" at bounding box center [1133, 322] width 490 height 142
type textarea "Annulée par AV92708"
click at [977, 599] on button "Annuler la mise en litige" at bounding box center [971, 600] width 166 height 29
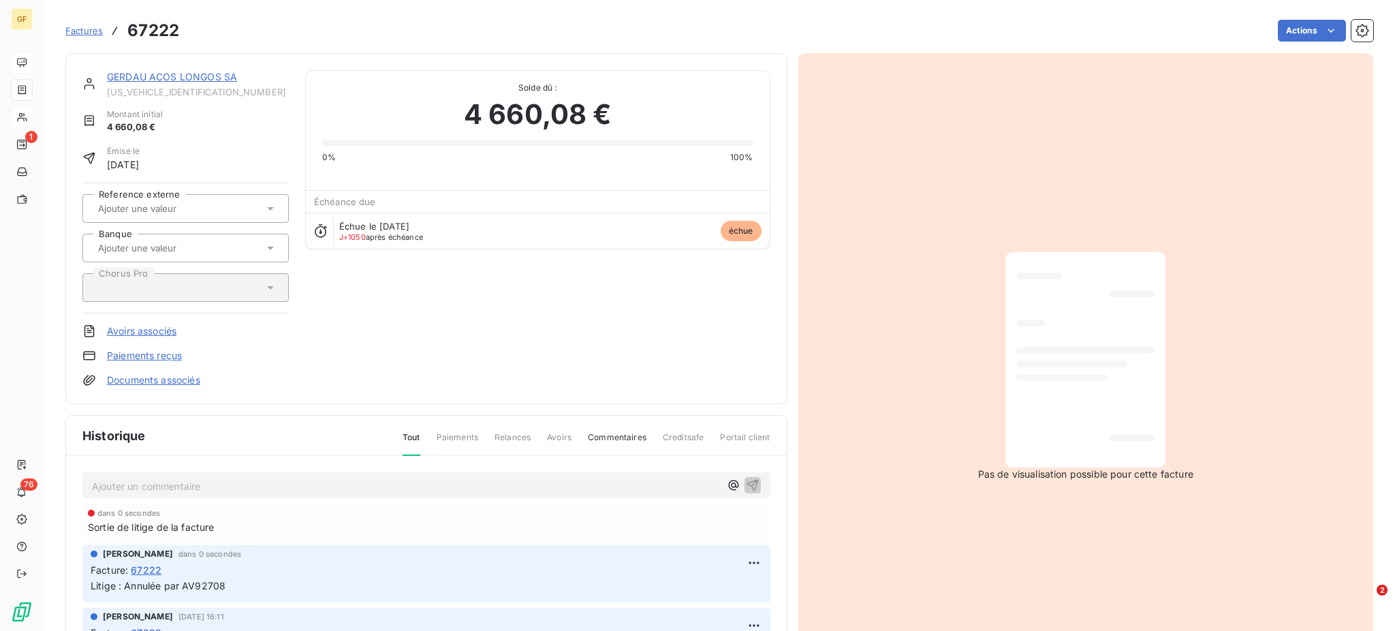
click at [79, 25] on link "Factures" at bounding box center [83, 31] width 37 height 14
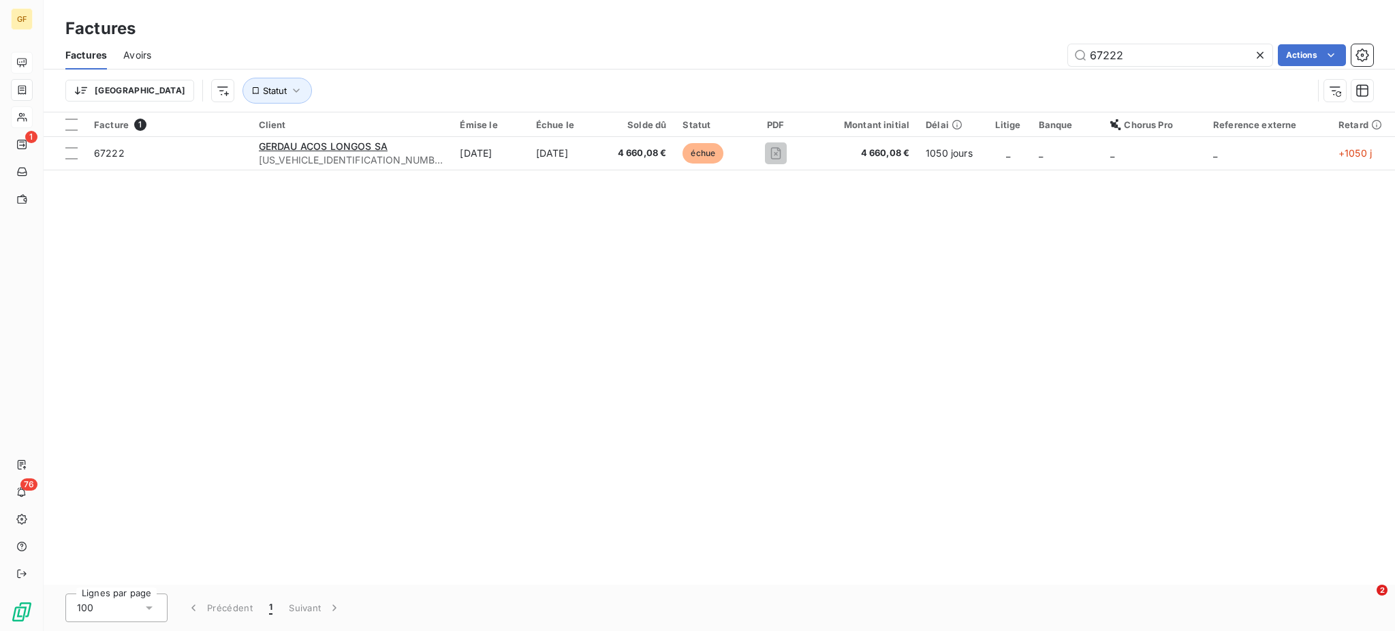
drag, startPoint x: 1147, startPoint y: 59, endPoint x: 1063, endPoint y: 52, distance: 84.8
click at [1063, 52] on div "67222 Actions" at bounding box center [771, 55] width 1206 height 22
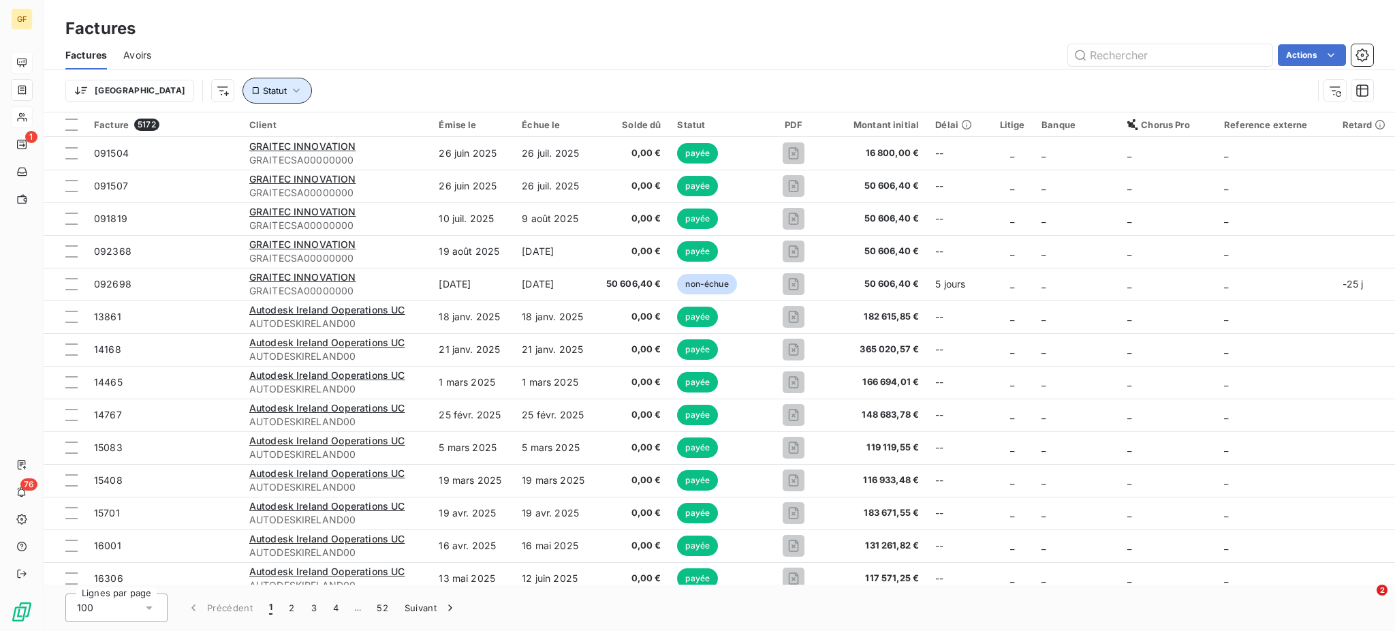
click at [289, 84] on icon "button" at bounding box center [296, 91] width 14 height 14
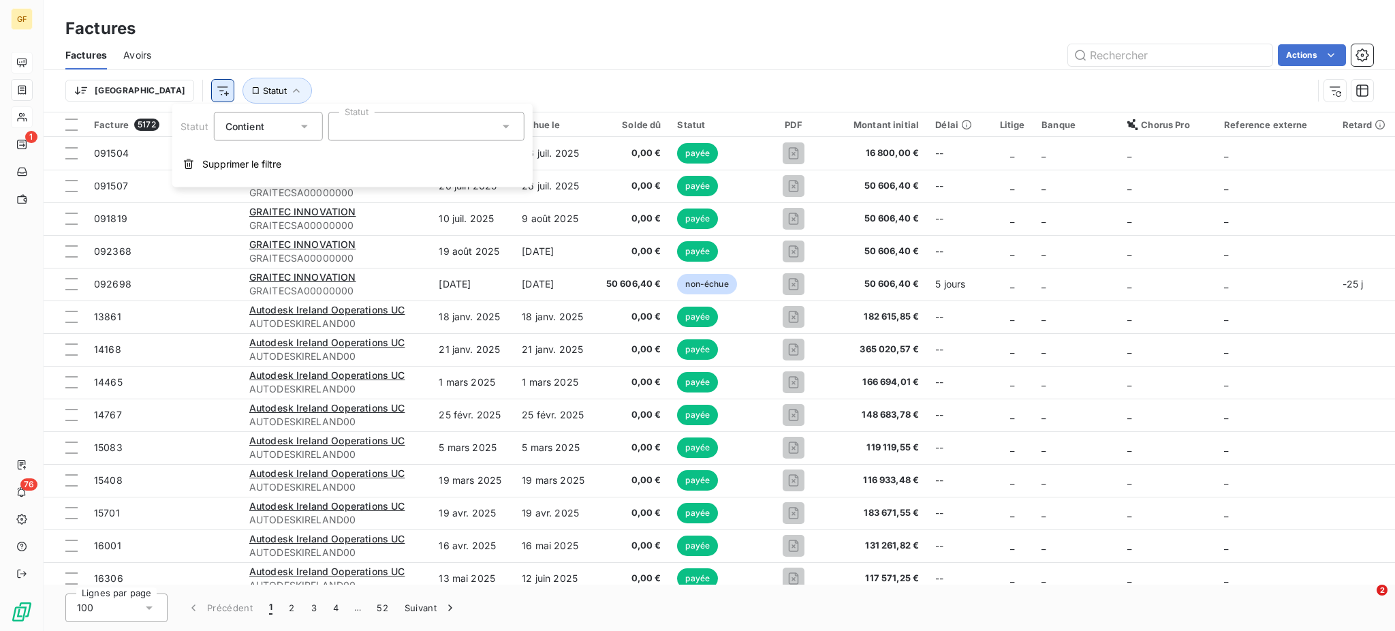
click at [153, 89] on html "GF 1 76 Factures Factures Avoirs Actions Trier Statut Facture 5172 Client Émise…" at bounding box center [697, 315] width 1395 height 631
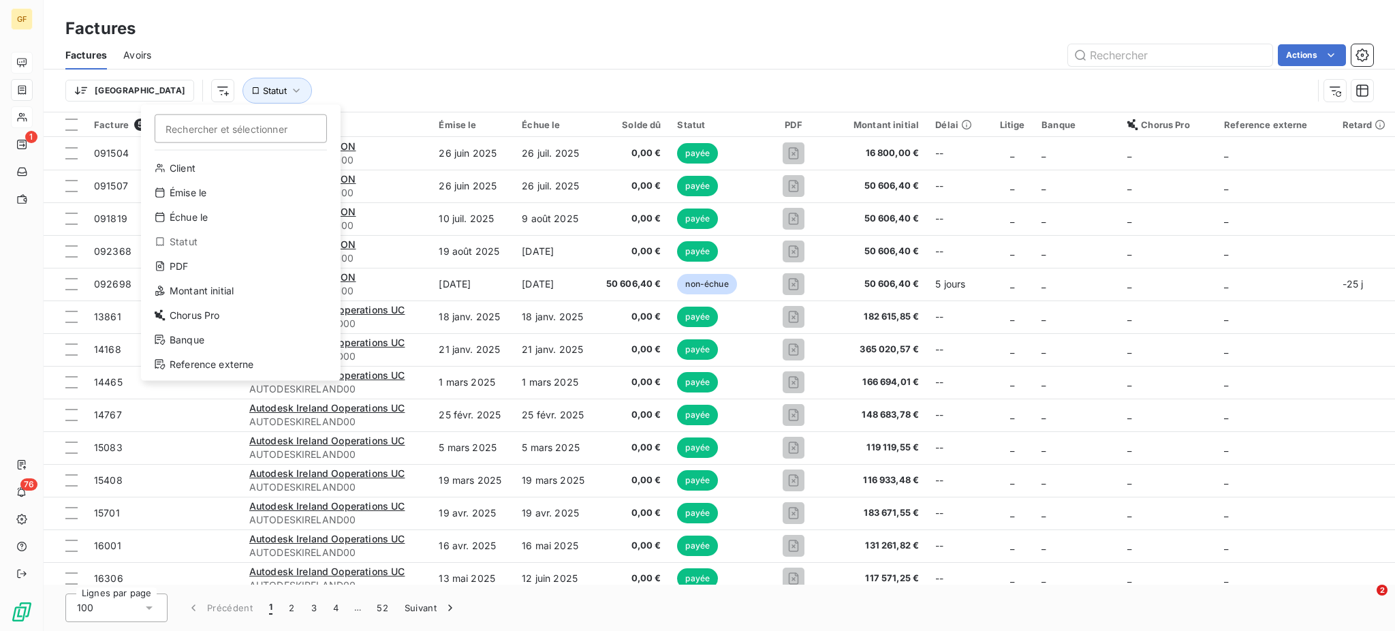
click at [190, 243] on div "Statut" at bounding box center [240, 242] width 189 height 22
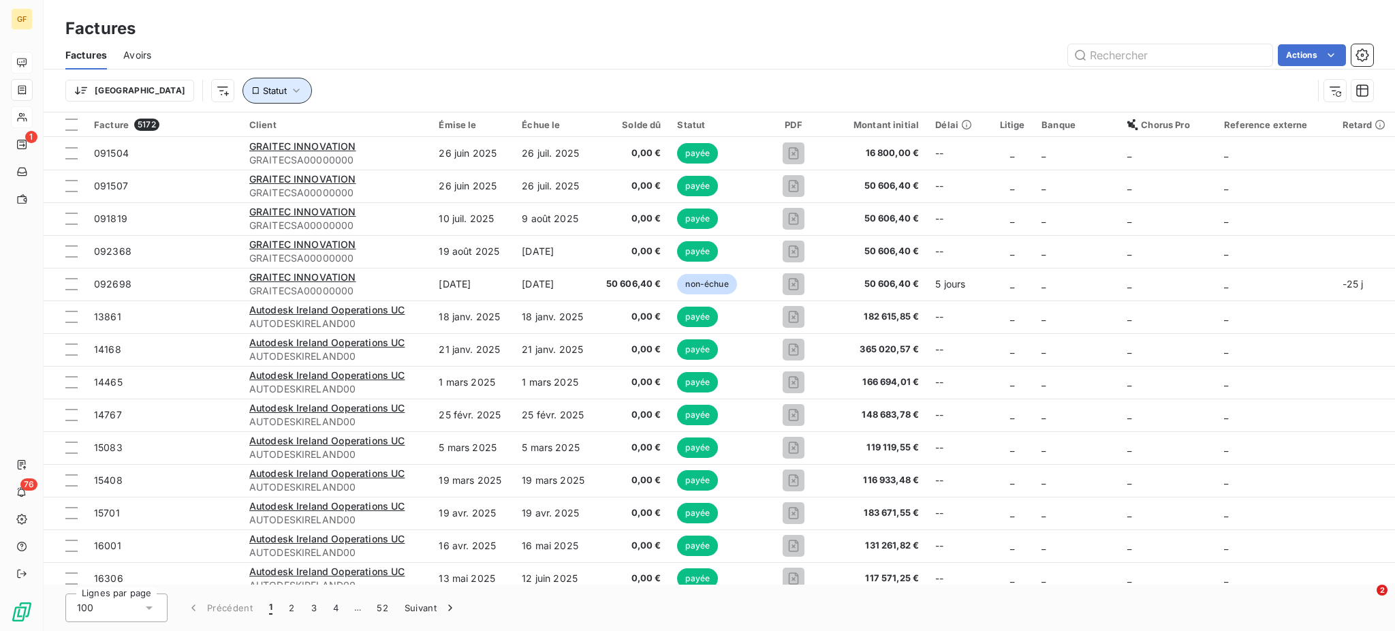
click at [289, 87] on icon "button" at bounding box center [296, 91] width 14 height 14
click at [502, 123] on icon at bounding box center [506, 127] width 14 height 14
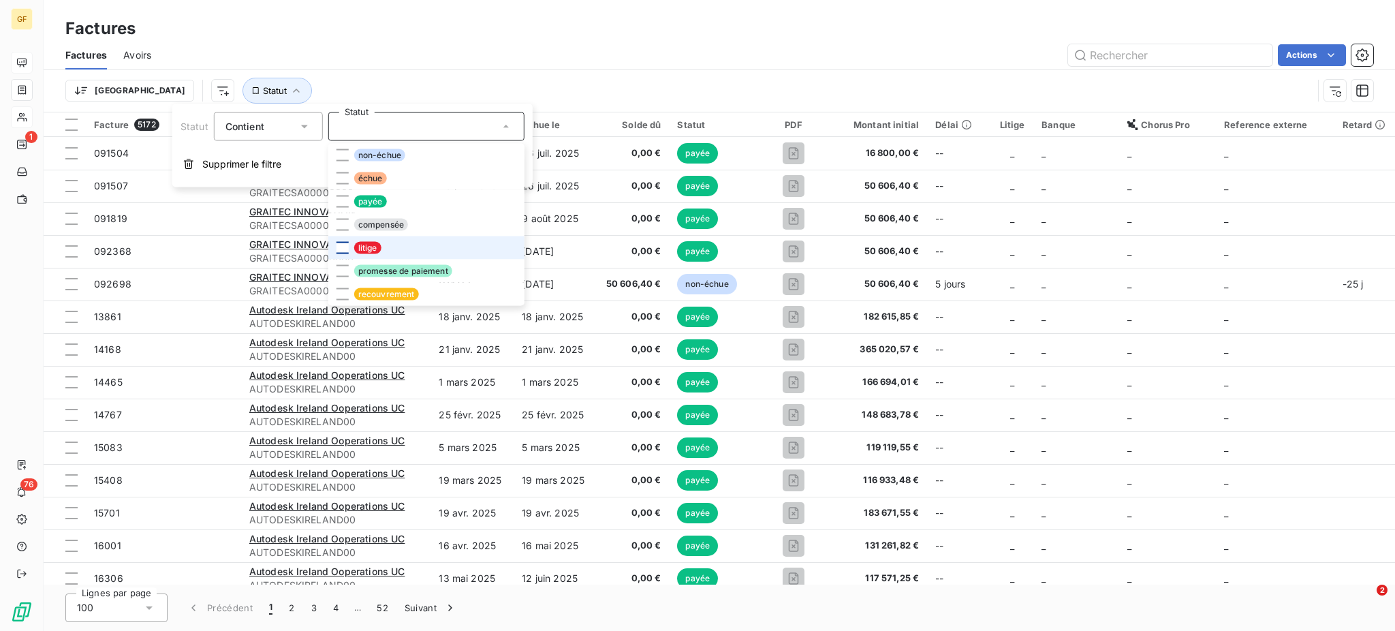
click at [343, 247] on div at bounding box center [342, 248] width 12 height 12
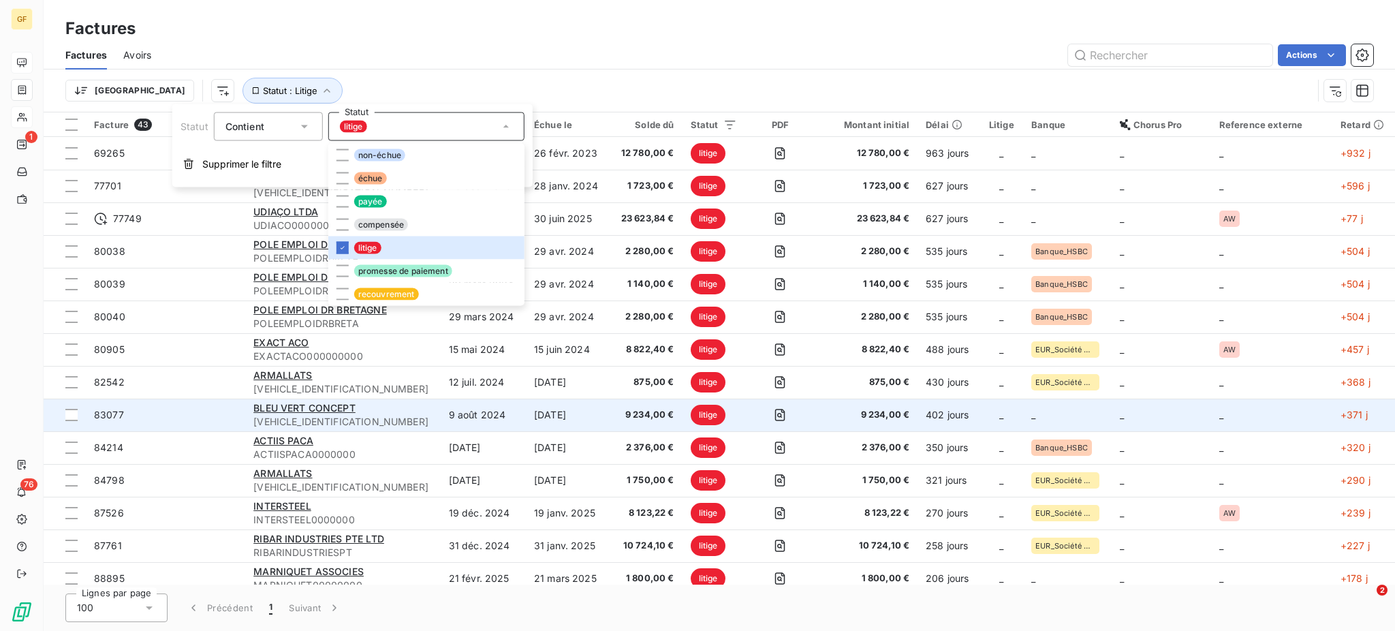
click at [422, 411] on div "BLEU VERT CONCEPT" at bounding box center [342, 408] width 178 height 14
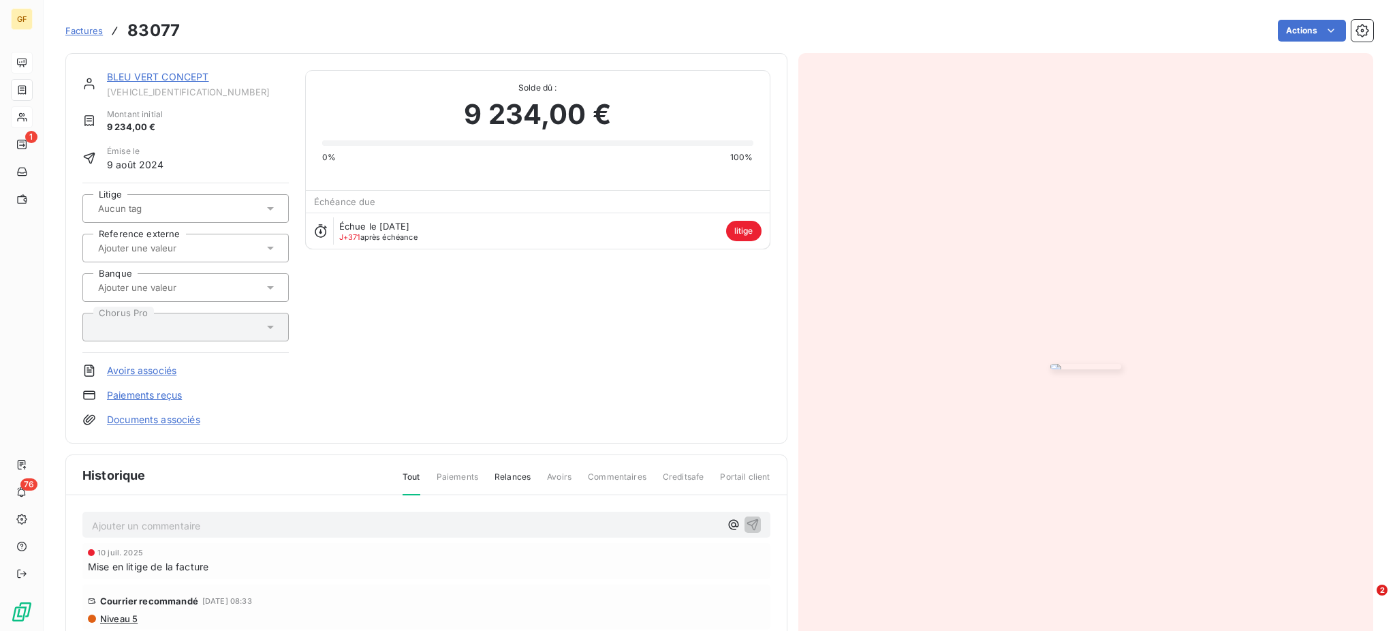
click at [80, 27] on span "Factures" at bounding box center [83, 30] width 37 height 11
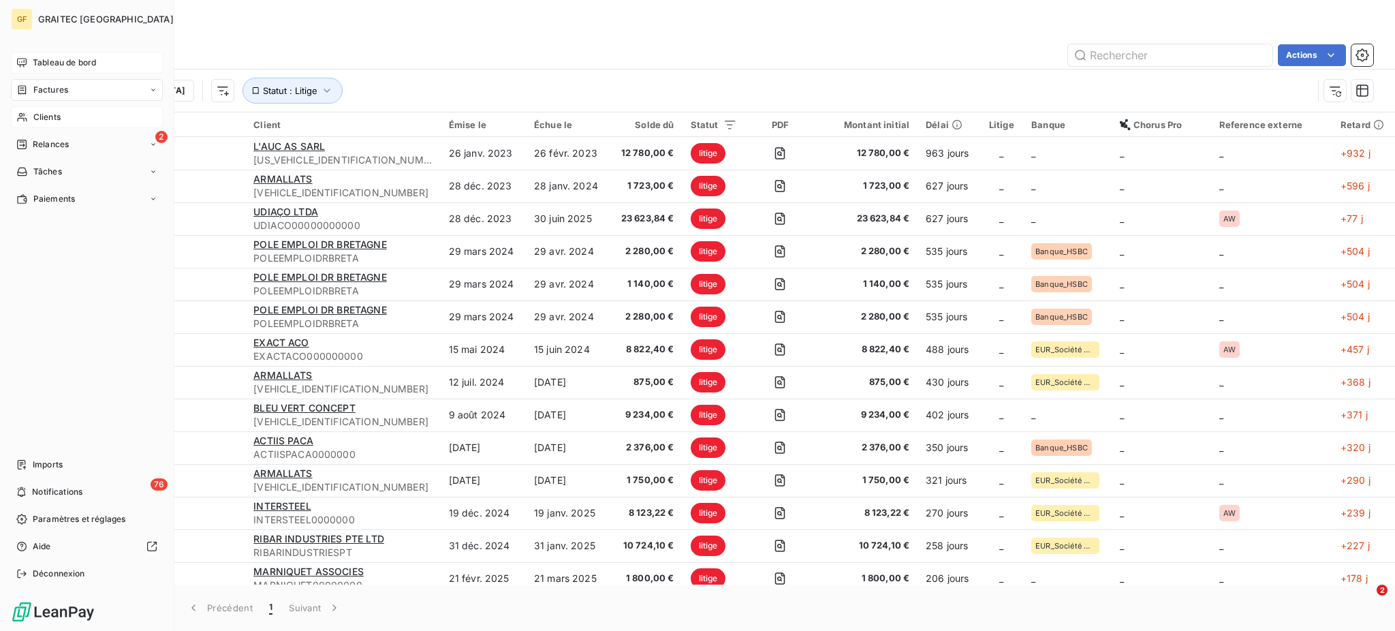
click at [20, 107] on div "Clients" at bounding box center [87, 117] width 152 height 22
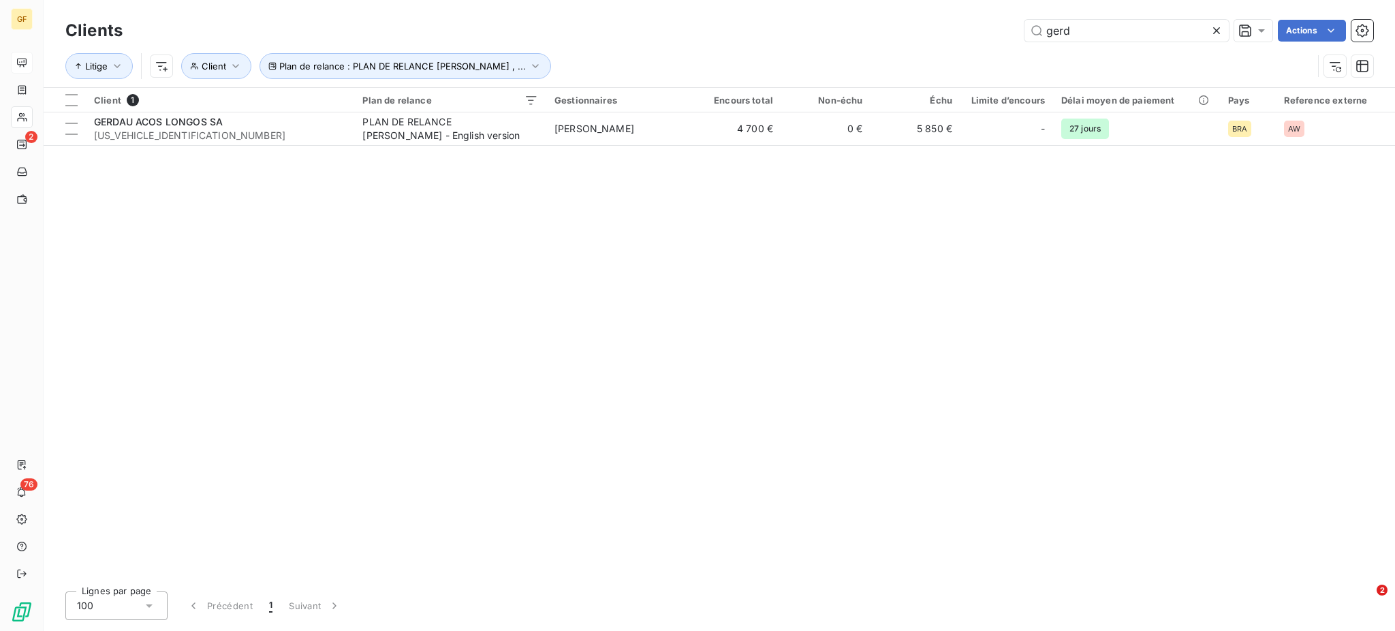
drag, startPoint x: 1097, startPoint y: 31, endPoint x: 1007, endPoint y: 33, distance: 89.9
click at [1007, 33] on div "gerd Actions" at bounding box center [756, 31] width 1234 height 22
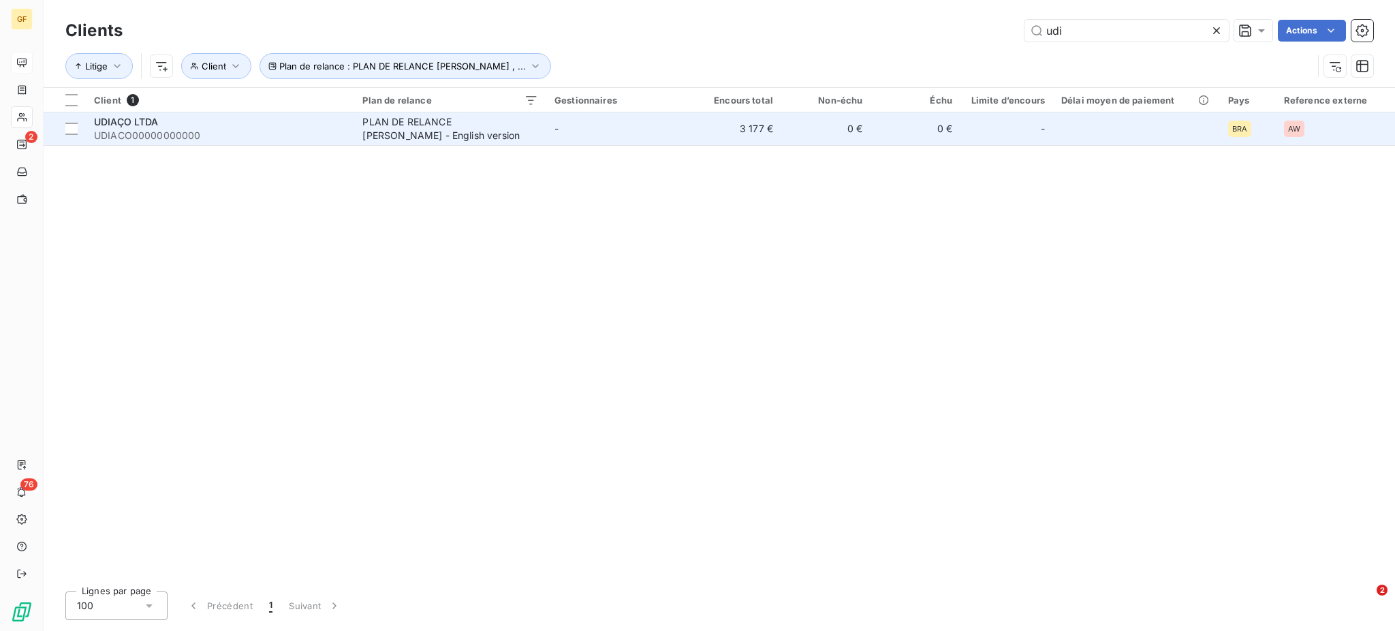
type input "udi"
click at [485, 115] on div "PLAN DE RELANCE [PERSON_NAME] - English version" at bounding box center [447, 128] width 170 height 27
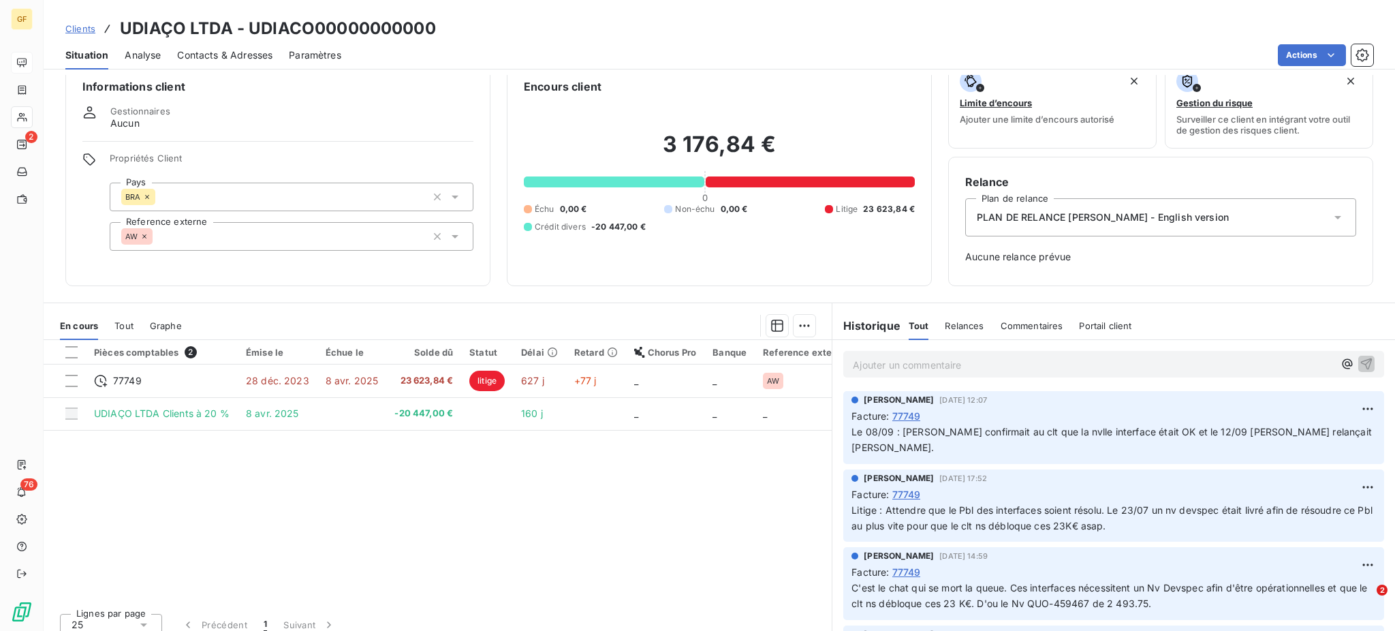
scroll to position [33, 0]
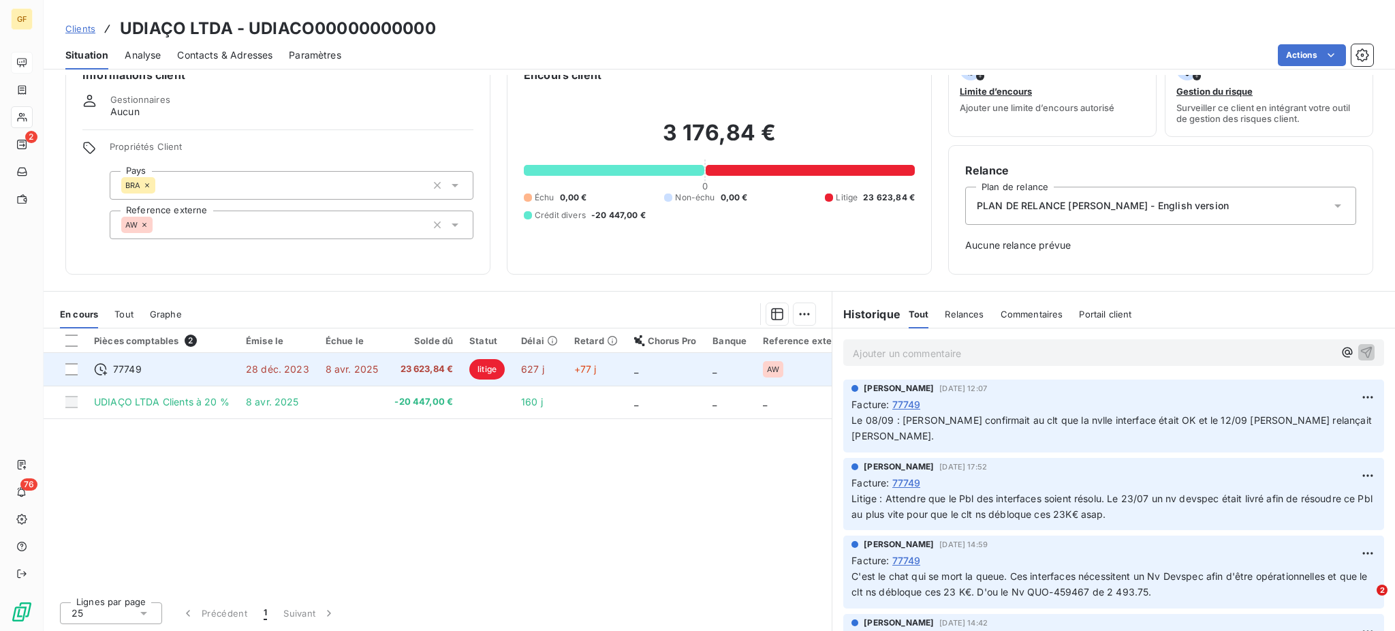
click at [401, 358] on td "23 623,84 €" at bounding box center [423, 369] width 75 height 33
